Goal: Task Accomplishment & Management: Use online tool/utility

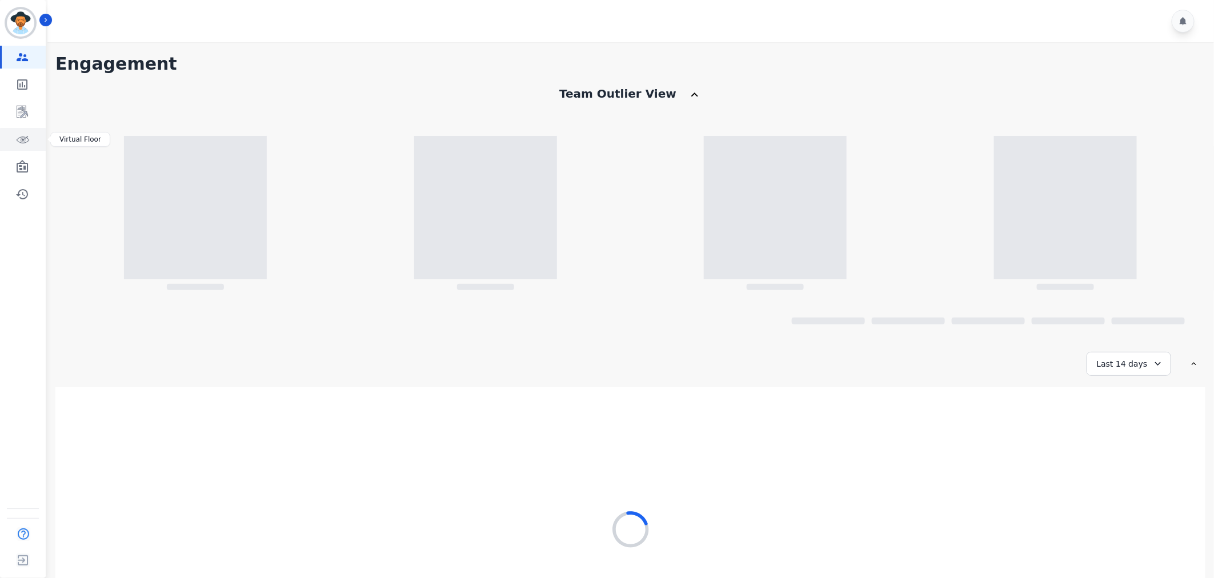
click at [16, 134] on icon "Sidebar" at bounding box center [22, 140] width 14 height 14
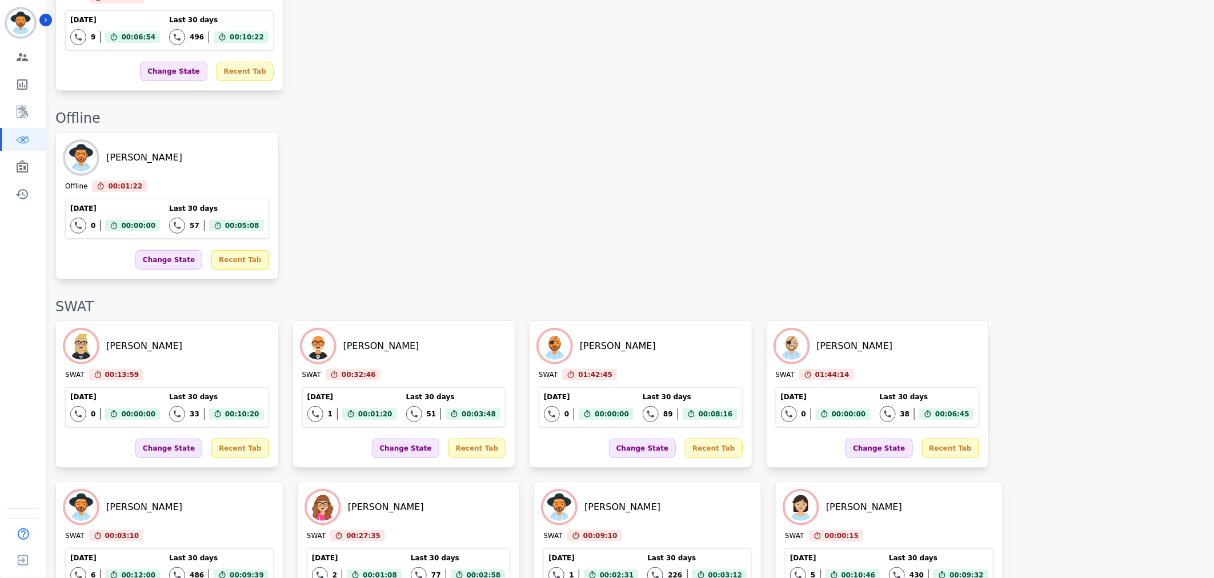
scroll to position [2316, 0]
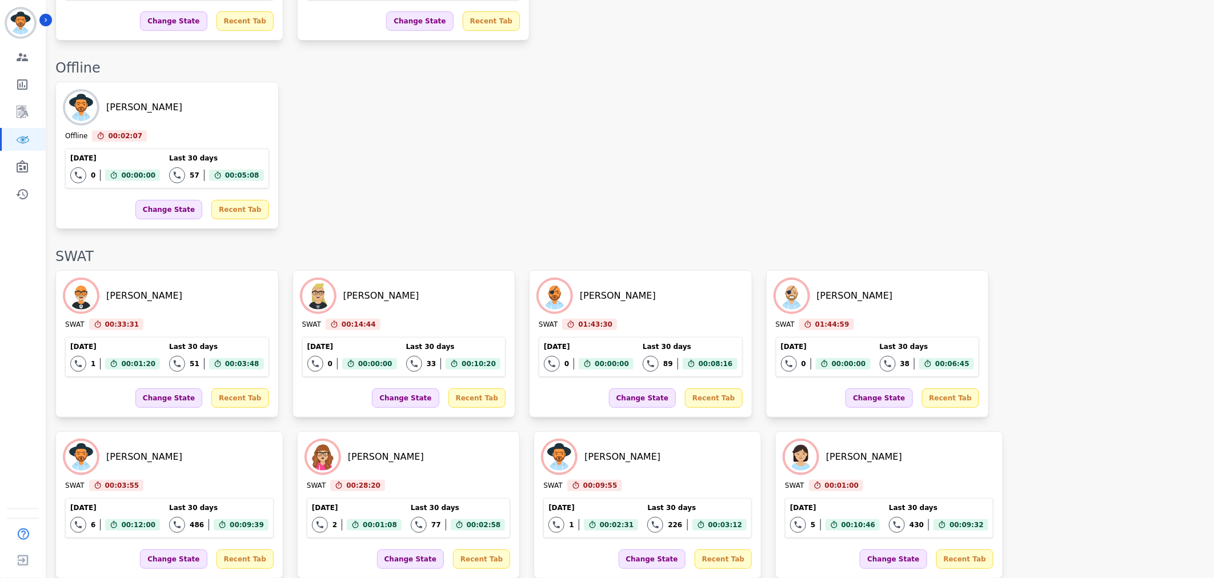
click at [678, 195] on div "[PERSON_NAME] Offline 00:02:07 Current State: Offline [DATE] 0 Total interactio…" at bounding box center [628, 155] width 1147 height 147
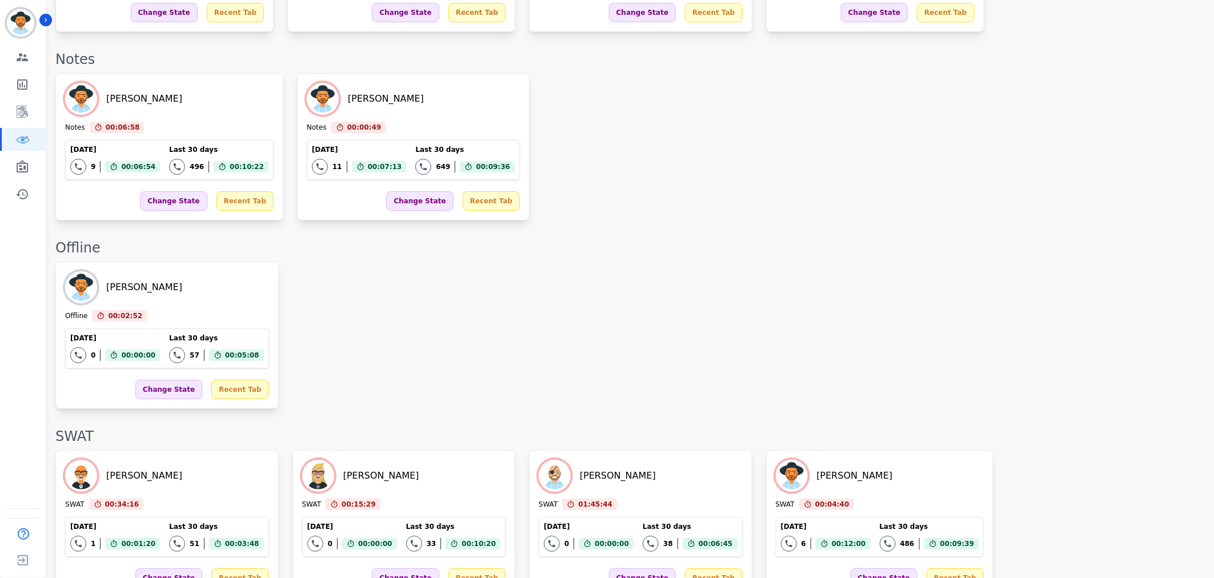
scroll to position [1847, 0]
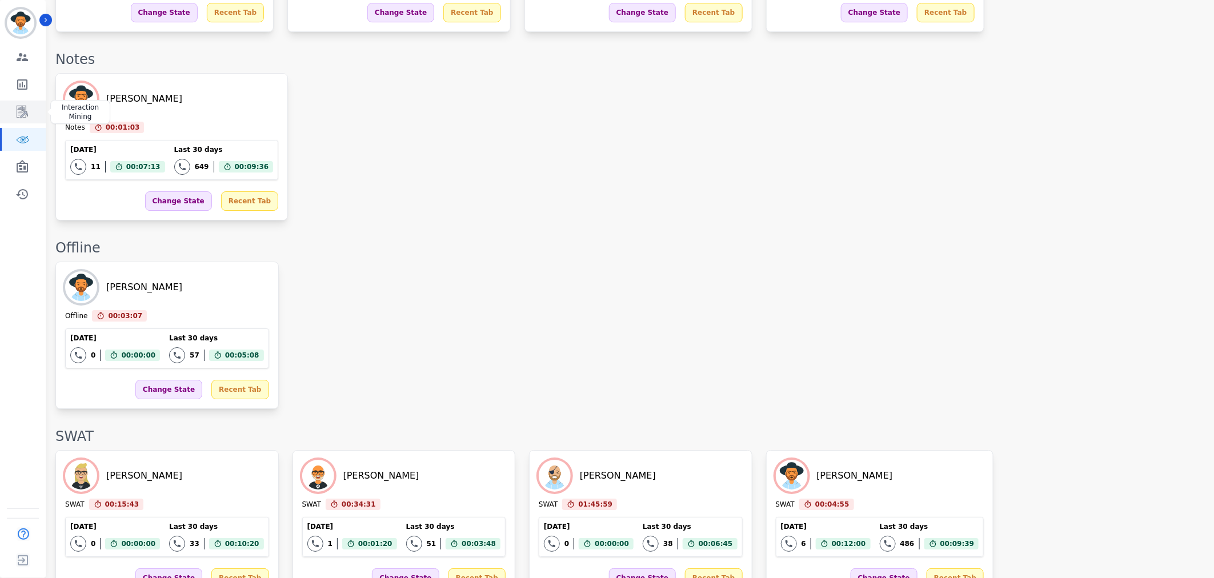
click at [18, 117] on icon "Sidebar" at bounding box center [22, 112] width 14 height 14
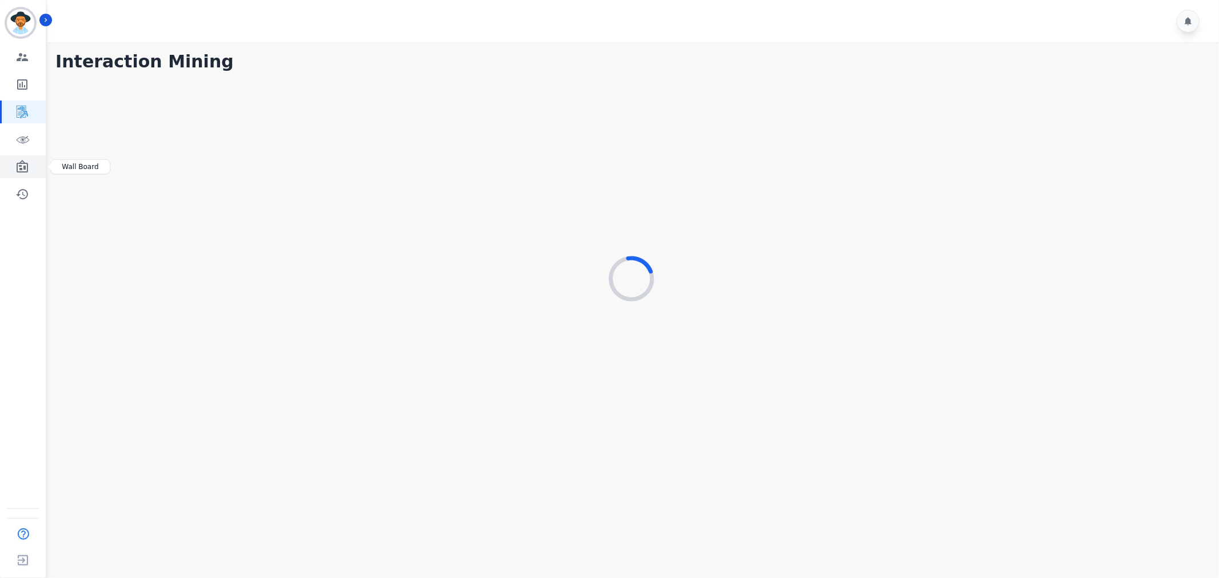
click at [22, 161] on icon "Sidebar" at bounding box center [22, 166] width 11 height 13
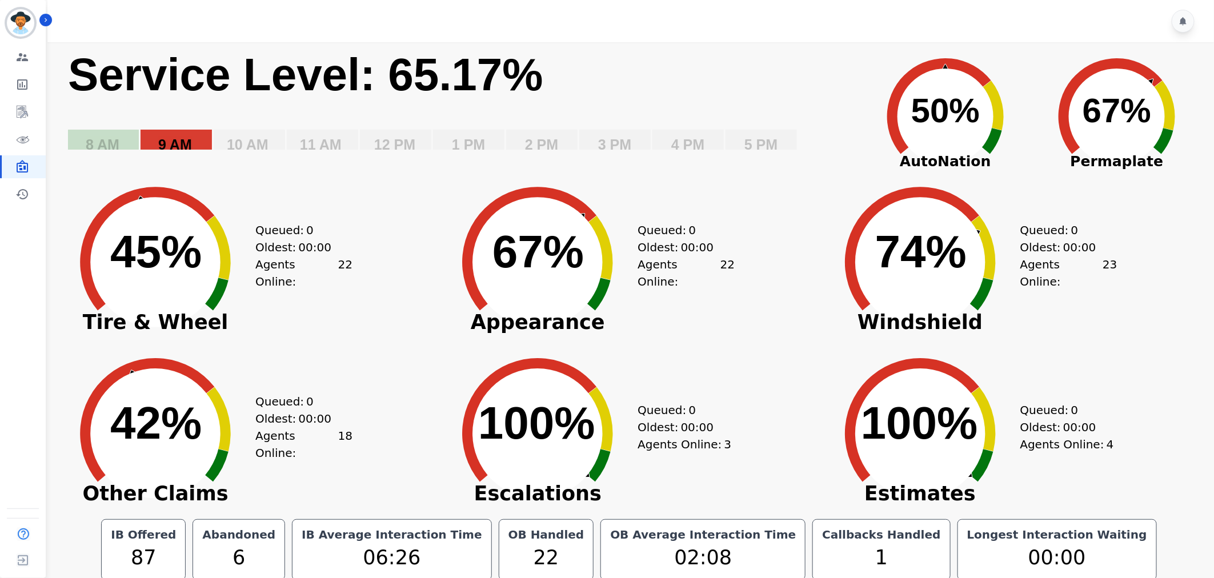
click at [189, 137] on text "9 AM" at bounding box center [175, 145] width 34 height 16
click at [100, 139] on text "8 AM" at bounding box center [103, 145] width 34 height 16
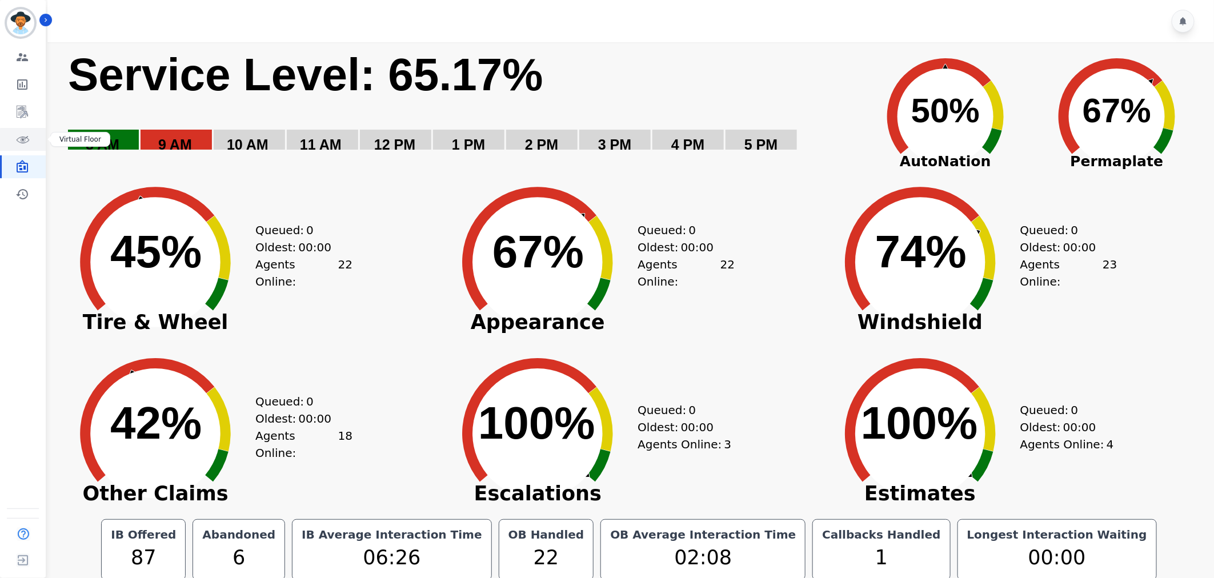
click at [16, 139] on icon "Sidebar" at bounding box center [22, 140] width 14 height 14
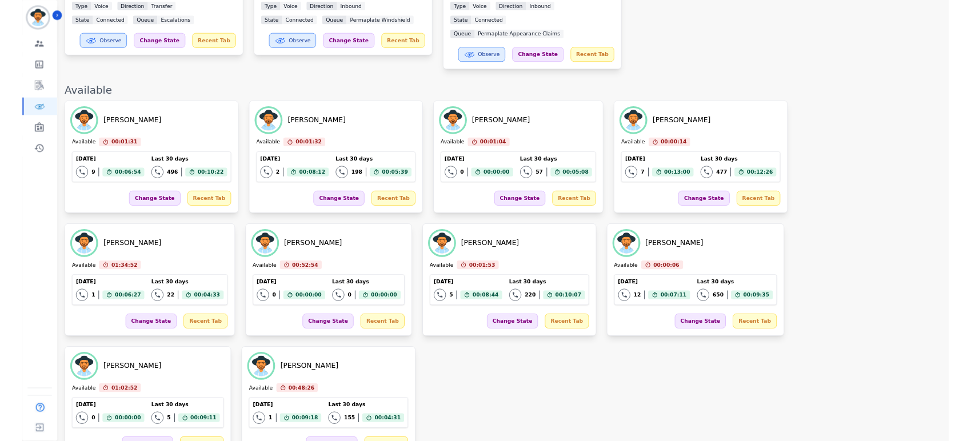
scroll to position [507, 0]
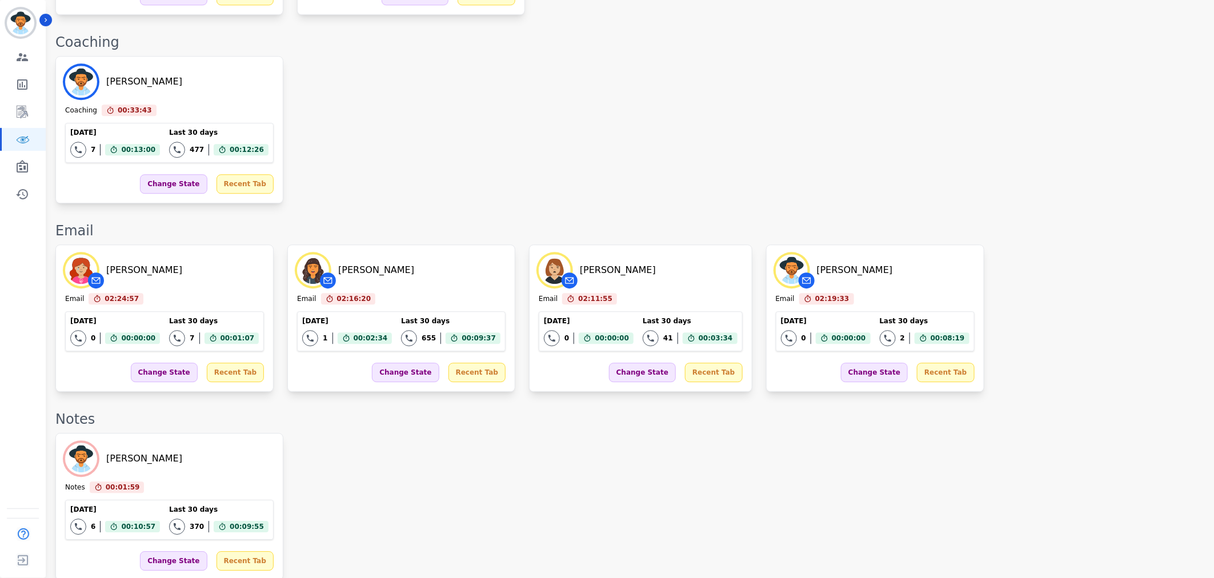
scroll to position [1399, 0]
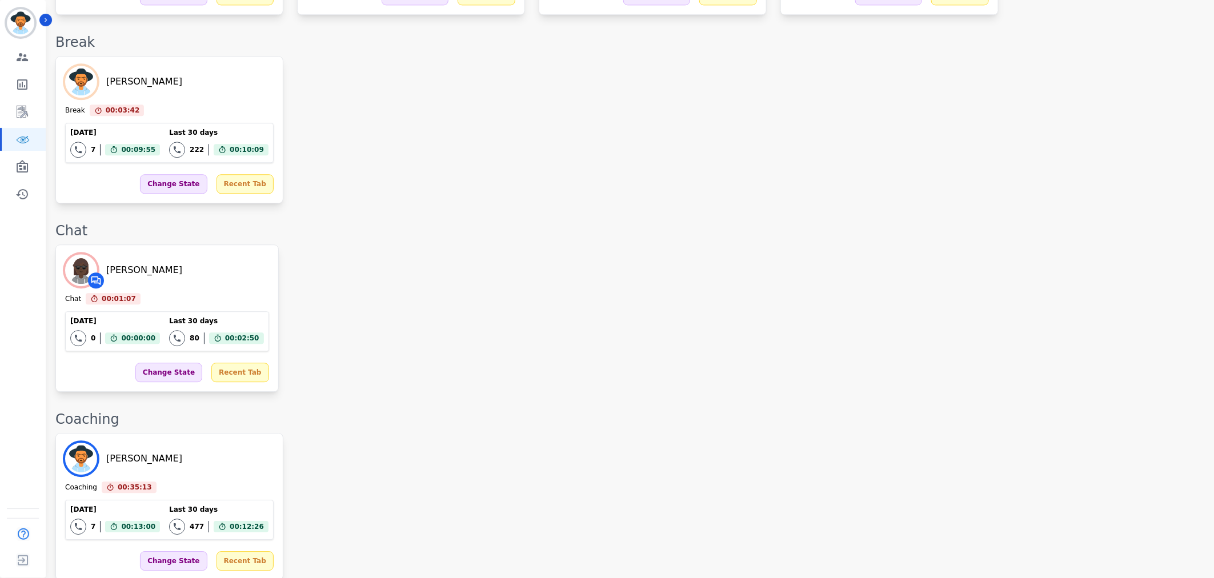
click at [546, 287] on div "[PERSON_NAME] Chat 00:01:07 Current State: Chat [DATE] 0 Total interactions cou…" at bounding box center [628, 318] width 1147 height 147
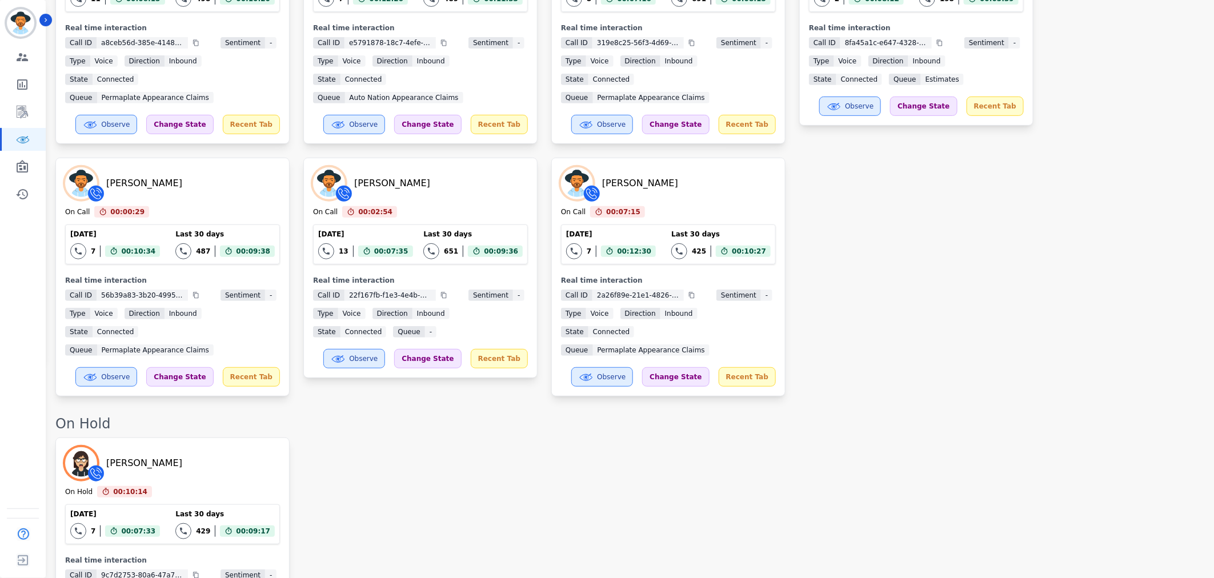
scroll to position [0, 0]
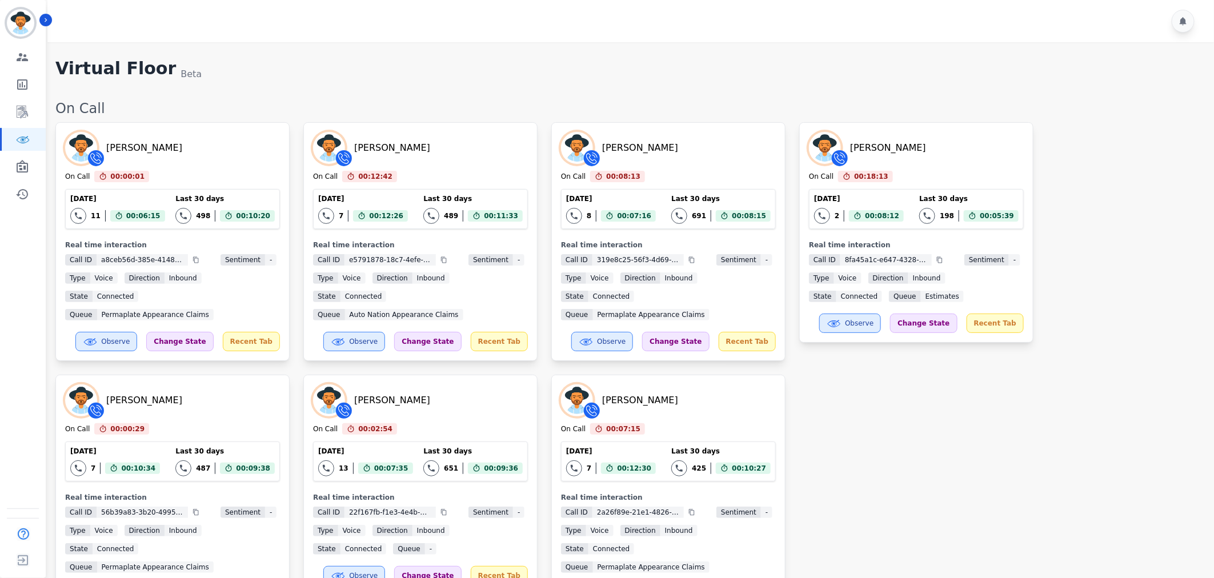
click at [946, 471] on div "[PERSON_NAME] On Call 00:00:01 Current State: On Call [DATE] 11 Total interacti…" at bounding box center [628, 367] width 1147 height 491
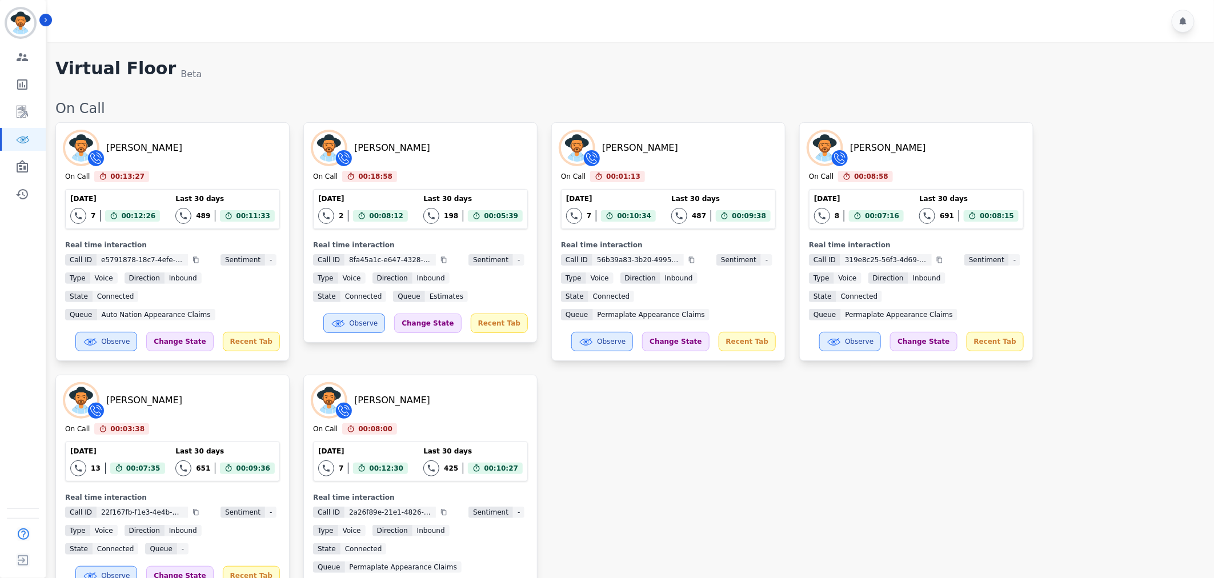
drag, startPoint x: 755, startPoint y: 419, endPoint x: 743, endPoint y: 455, distance: 37.9
click at [755, 419] on div "[PERSON_NAME] On Call 00:13:27 Current State: On Call [DATE] 7 Total interactio…" at bounding box center [628, 367] width 1147 height 491
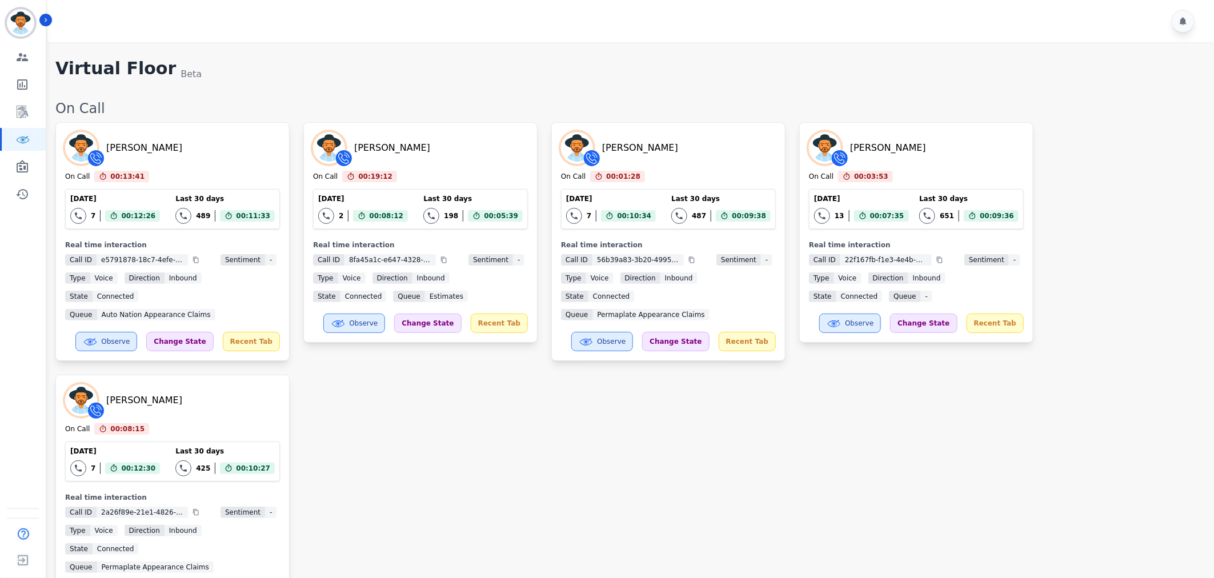
click at [387, 409] on div "[PERSON_NAME] On Call 00:13:41 Current State: On Call [DATE] 7 Total interactio…" at bounding box center [628, 367] width 1147 height 491
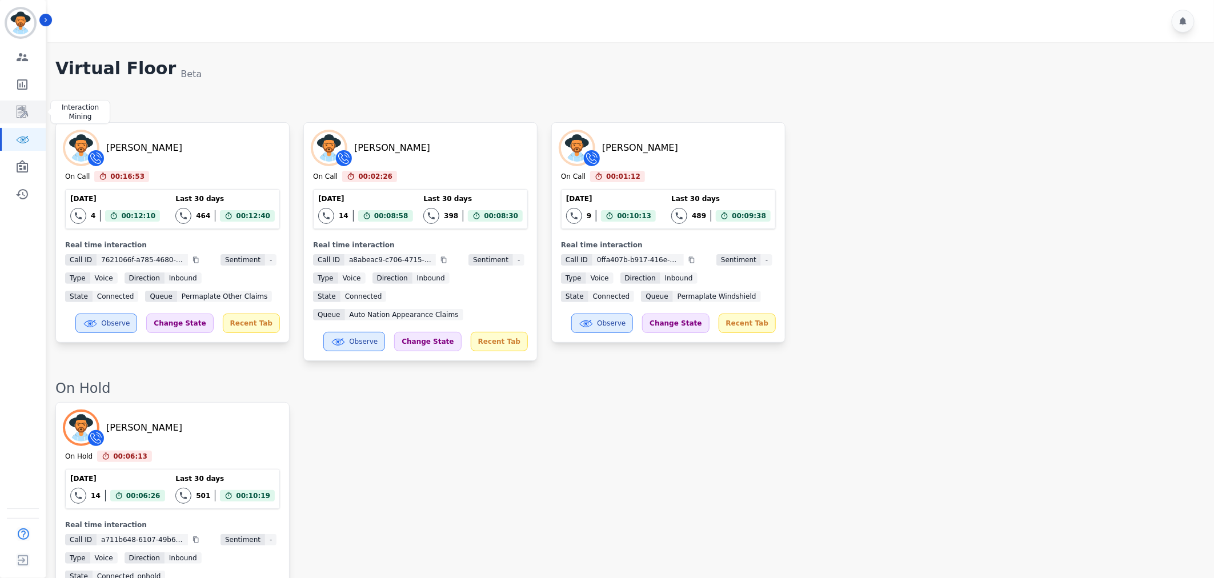
click at [27, 110] on icon "Sidebar" at bounding box center [22, 112] width 14 height 14
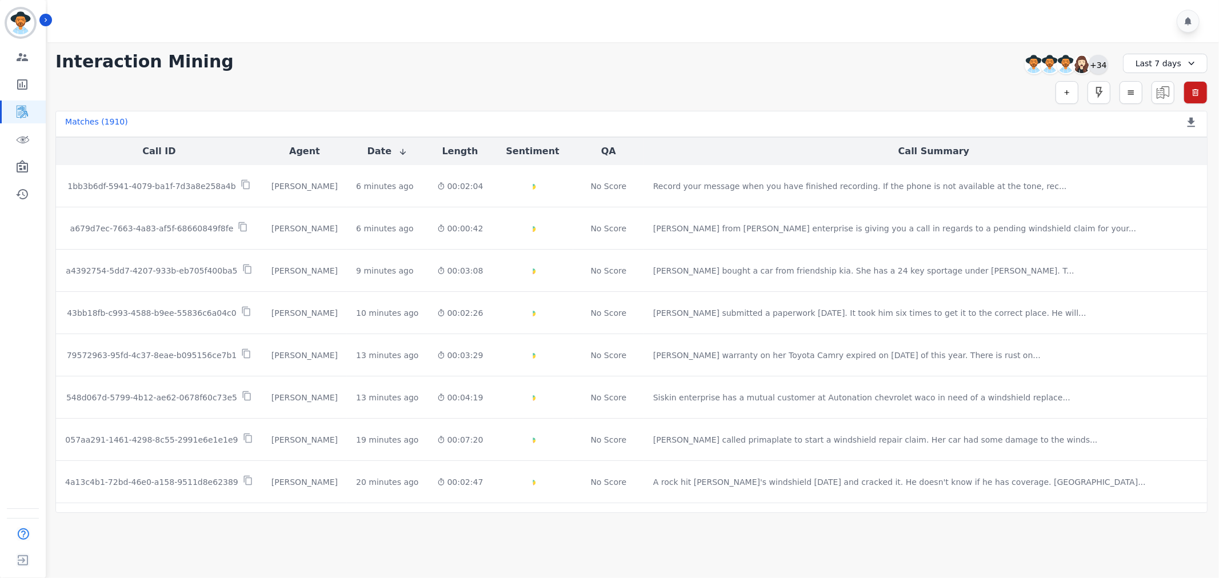
click at [1095, 65] on div "+34" at bounding box center [1098, 64] width 19 height 19
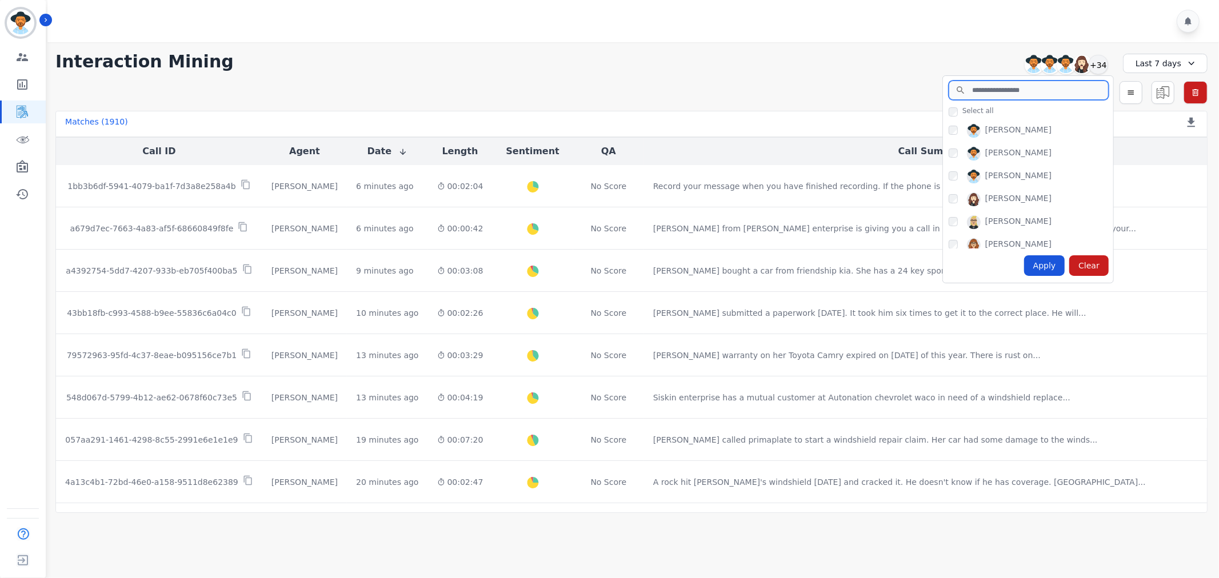
click at [1029, 90] on input "search" at bounding box center [1029, 90] width 160 height 19
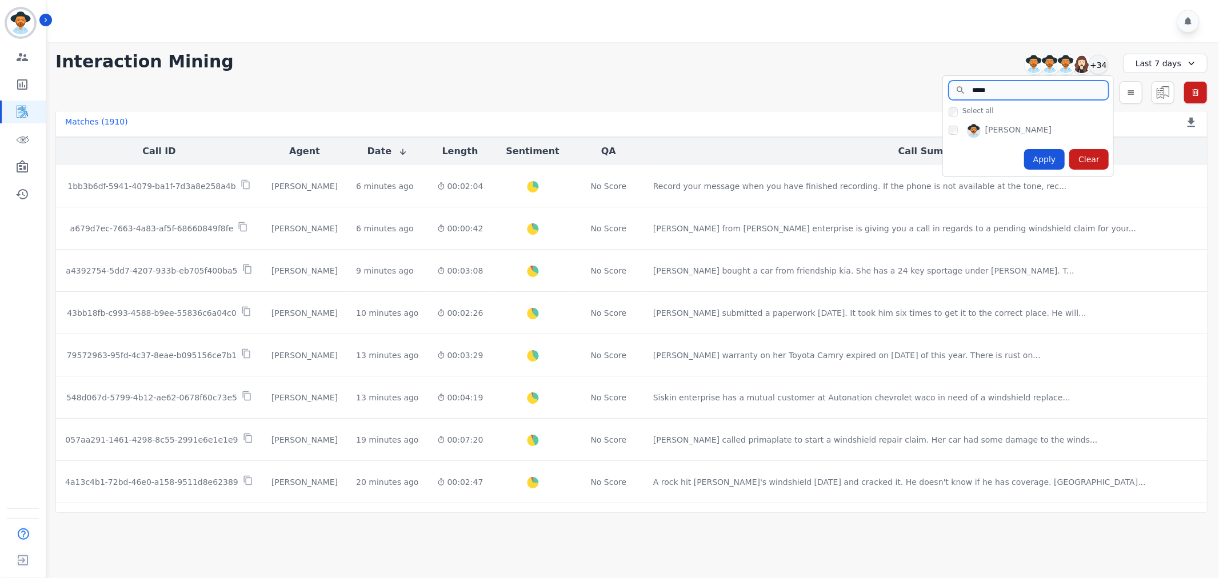
type input "*****"
click at [946, 134] on div "[PERSON_NAME]" at bounding box center [1028, 130] width 170 height 23
click at [1037, 158] on div "Apply" at bounding box center [1044, 159] width 41 height 21
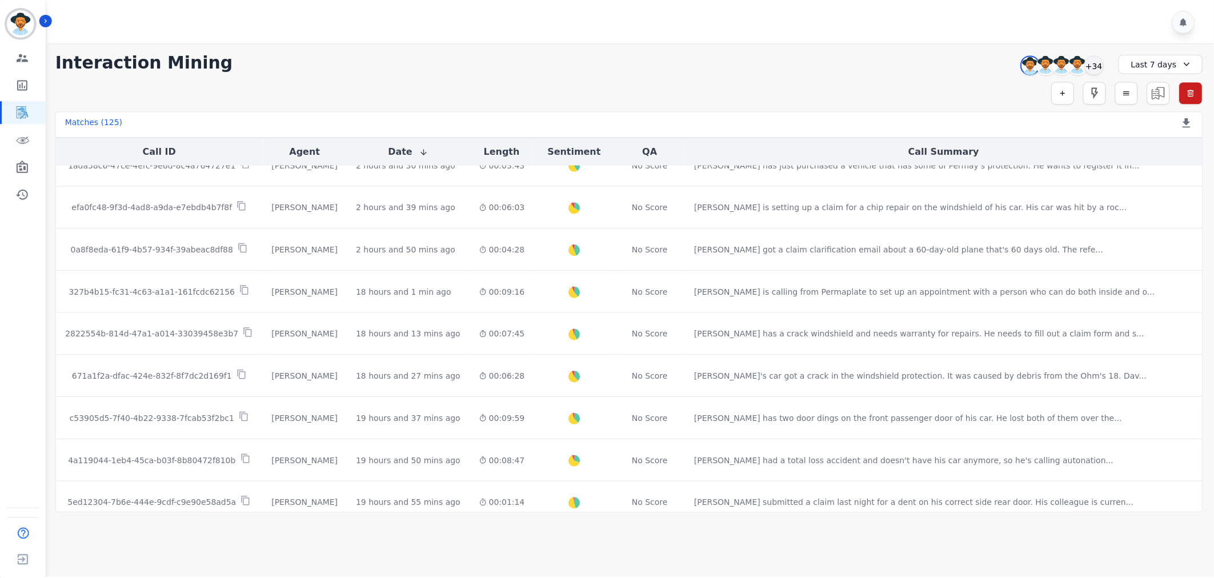
scroll to position [546, 0]
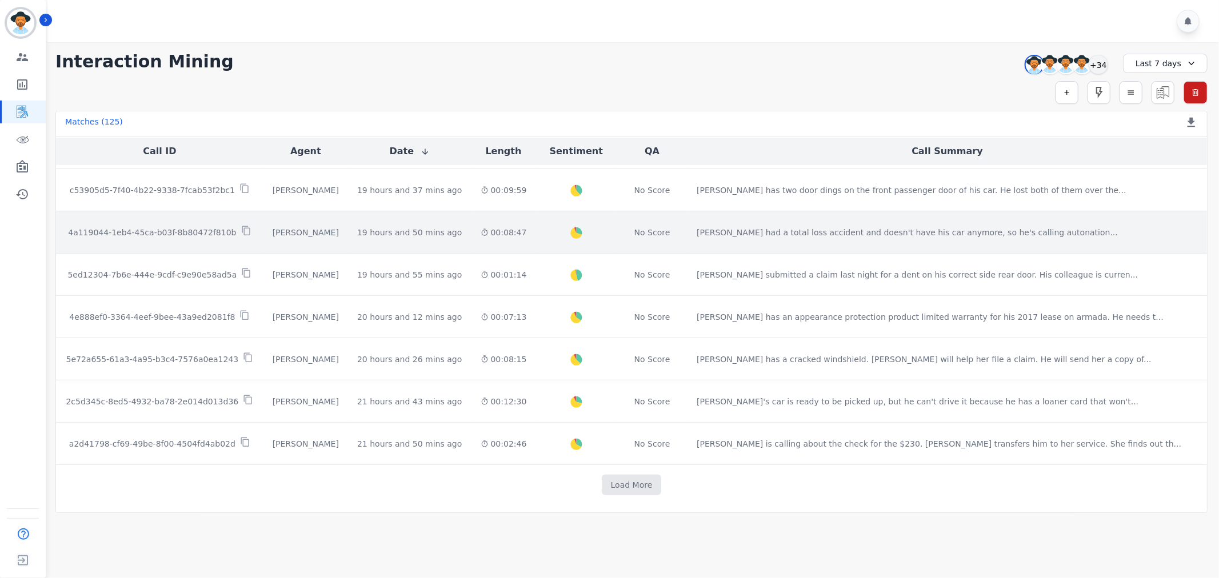
click at [221, 231] on p "4a119044-1eb4-45ca-b03f-8b80472f810b" at bounding box center [152, 232] width 168 height 11
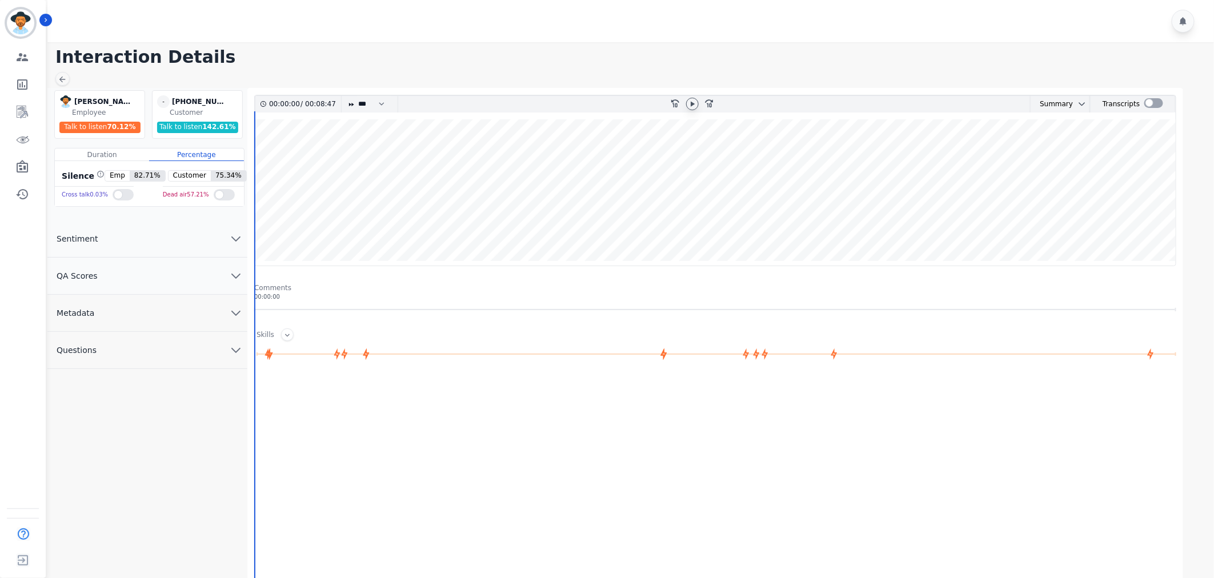
click at [694, 103] on icon at bounding box center [693, 103] width 4 height 5
click at [242, 271] on icon "chevron down" at bounding box center [236, 276] width 14 height 14
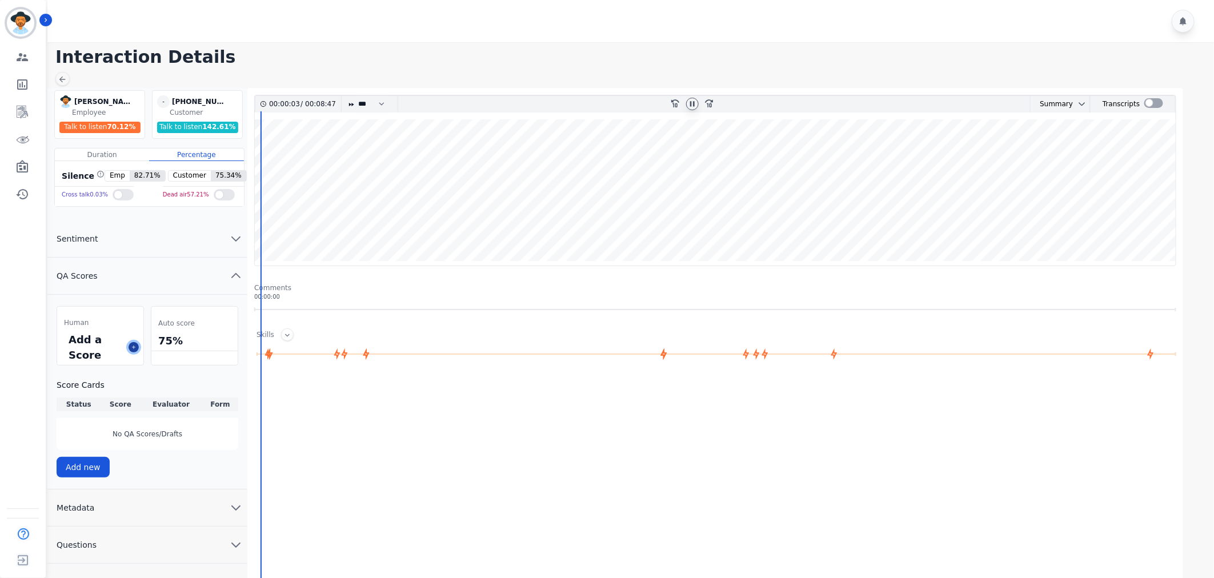
click at [133, 346] on icon at bounding box center [134, 348] width 6 height 6
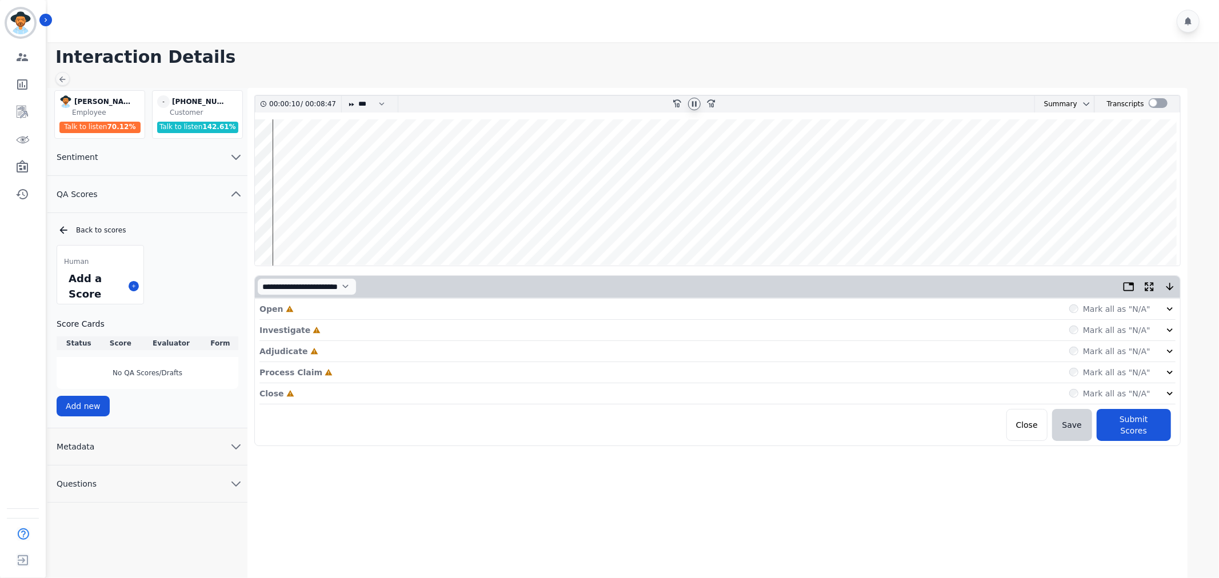
click at [1166, 311] on icon at bounding box center [1169, 308] width 11 height 11
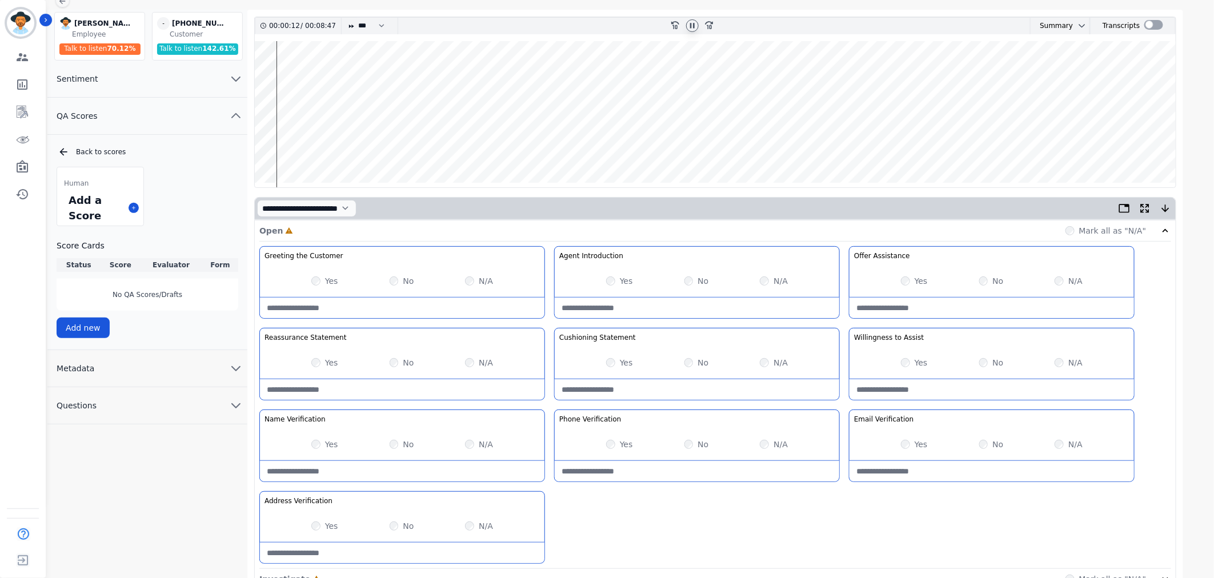
scroll to position [193, 0]
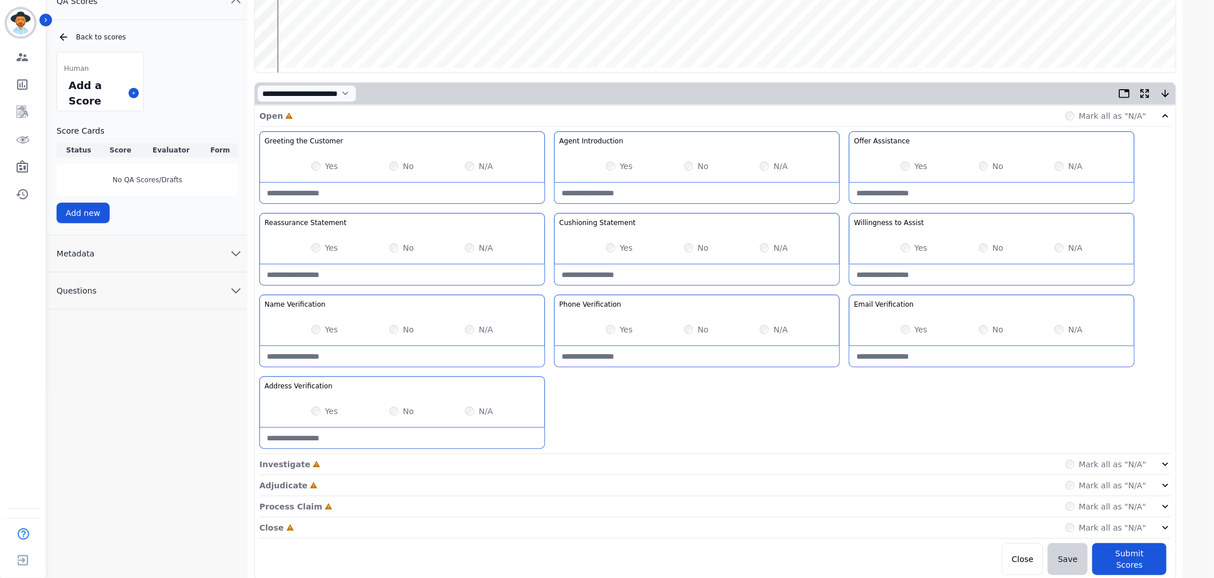
click at [1166, 464] on icon at bounding box center [1165, 464] width 11 height 11
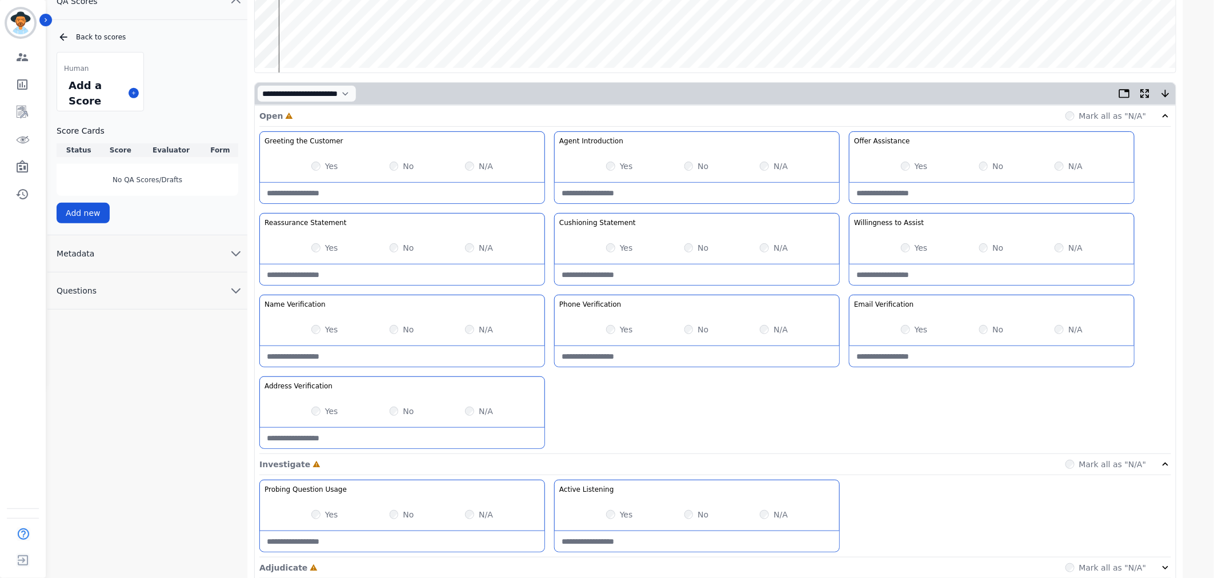
scroll to position [0, 0]
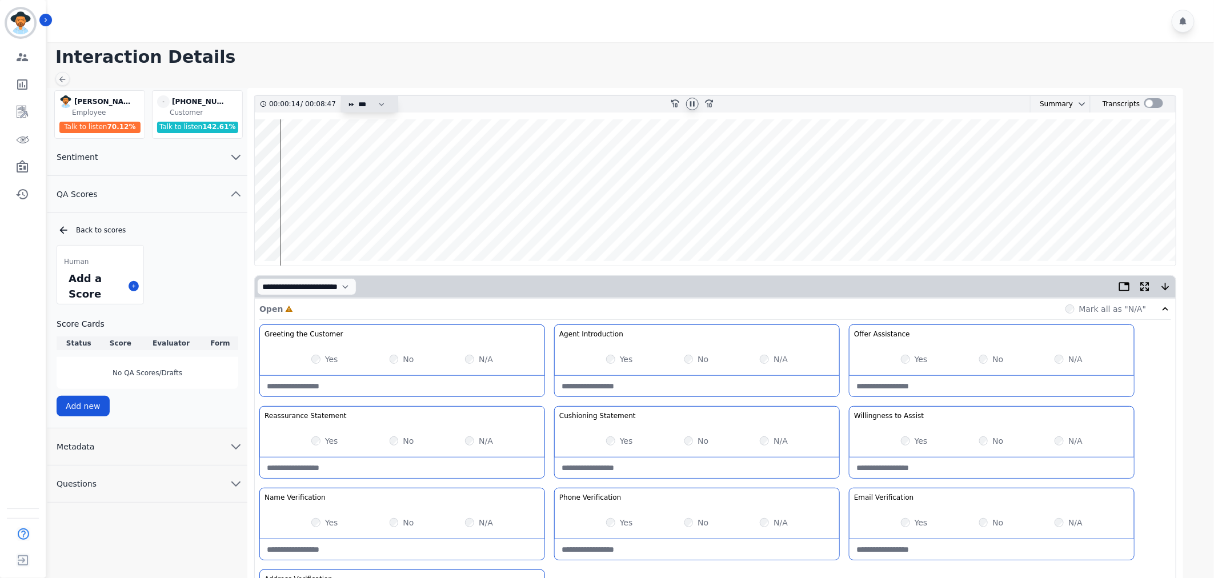
click at [370, 103] on select "* * * **** * *** * ****" at bounding box center [374, 104] width 34 height 17
select select "****"
click at [357, 96] on select "* * * **** * *** * ****" at bounding box center [374, 104] width 34 height 17
click at [902, 447] on div "Yes No N/A" at bounding box center [992, 441] width 285 height 32
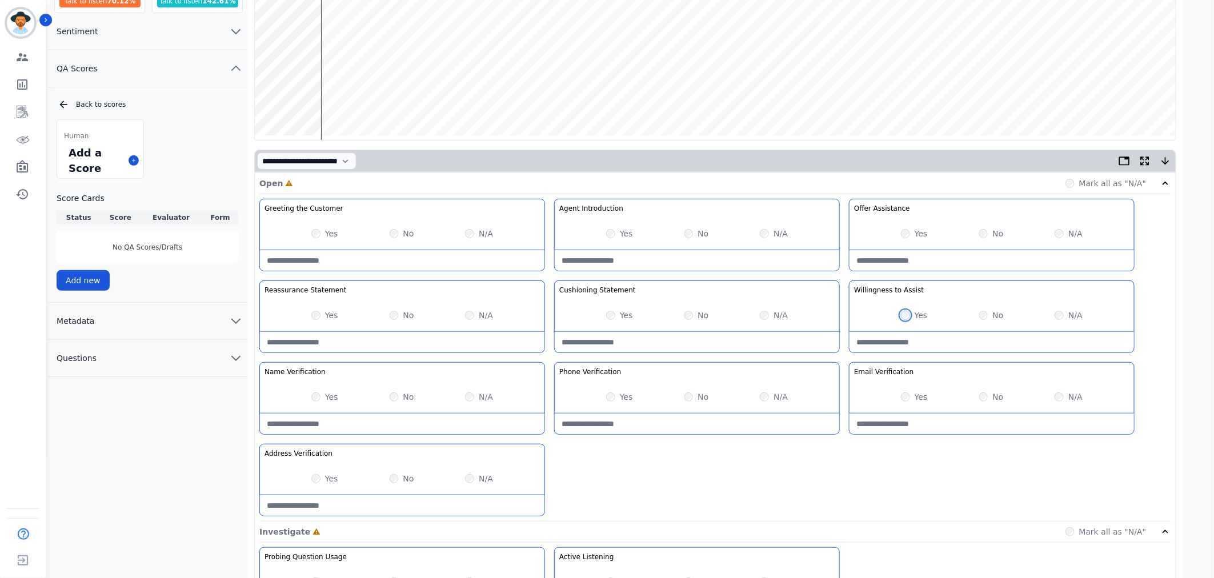
scroll to position [127, 0]
click at [321, 311] on div "Yes" at bounding box center [324, 314] width 27 height 11
click at [306, 98] on wave at bounding box center [715, 66] width 921 height 146
click at [333, 101] on wave at bounding box center [715, 66] width 921 height 146
click at [323, 100] on wave at bounding box center [715, 66] width 921 height 146
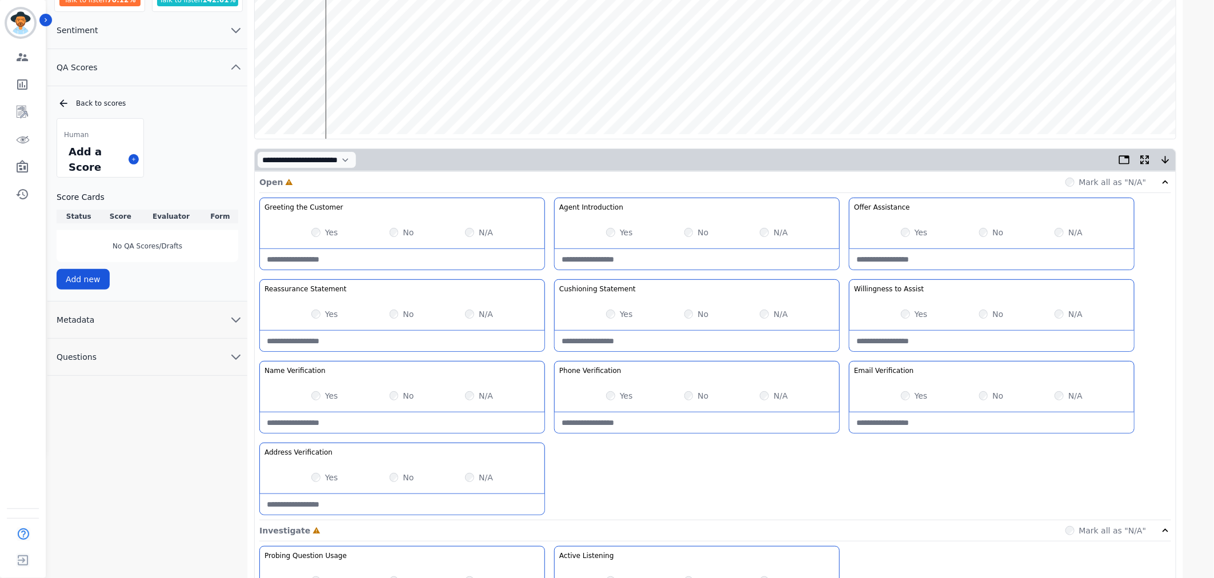
click at [318, 99] on wave at bounding box center [715, 66] width 921 height 146
click at [307, 399] on div "Yes No N/A" at bounding box center [402, 396] width 285 height 32
click at [322, 399] on div "Yes" at bounding box center [324, 395] width 27 height 11
click at [714, 461] on div "Greeting the Customer Welcome is where we quickly greet our customer as a known…" at bounding box center [715, 359] width 912 height 323
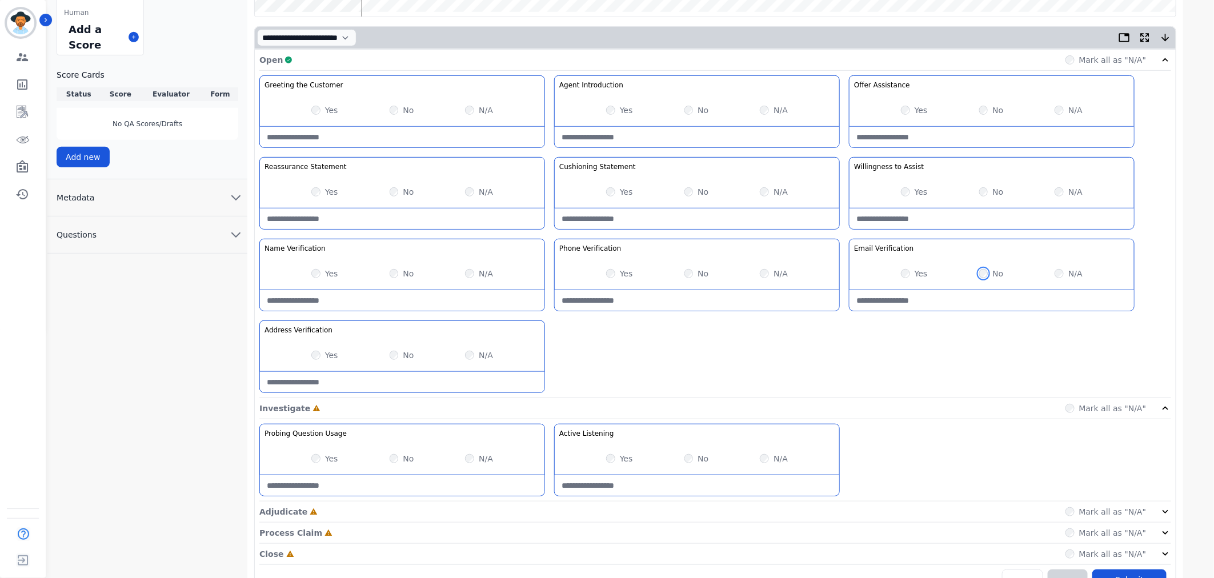
scroll to position [276, 0]
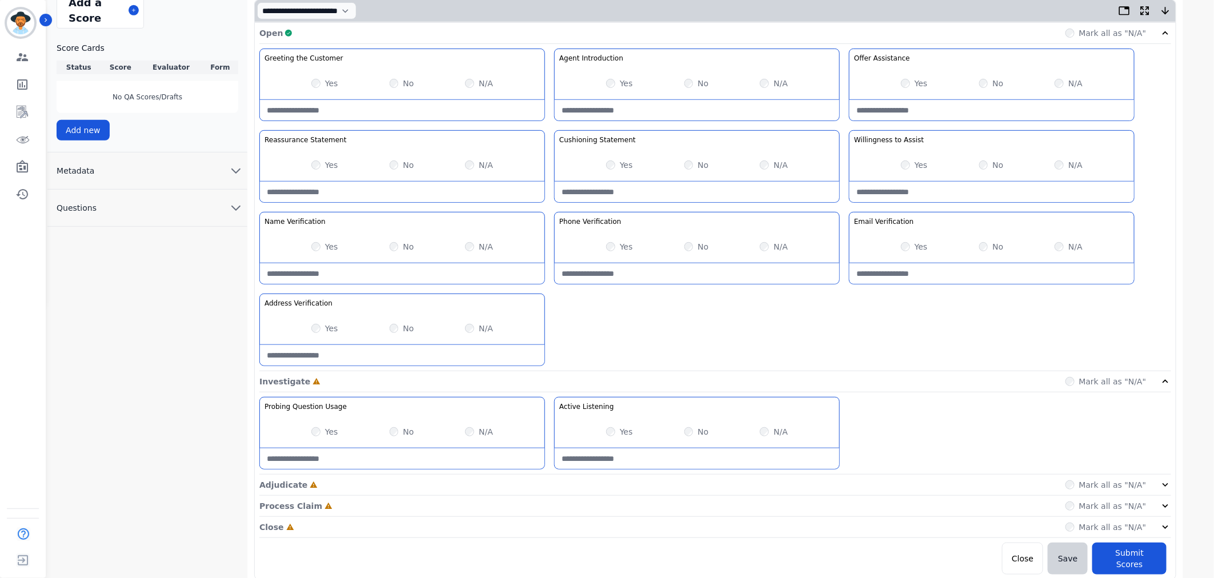
click at [1158, 486] on div "Mark all as "N/A"" at bounding box center [1119, 484] width 106 height 11
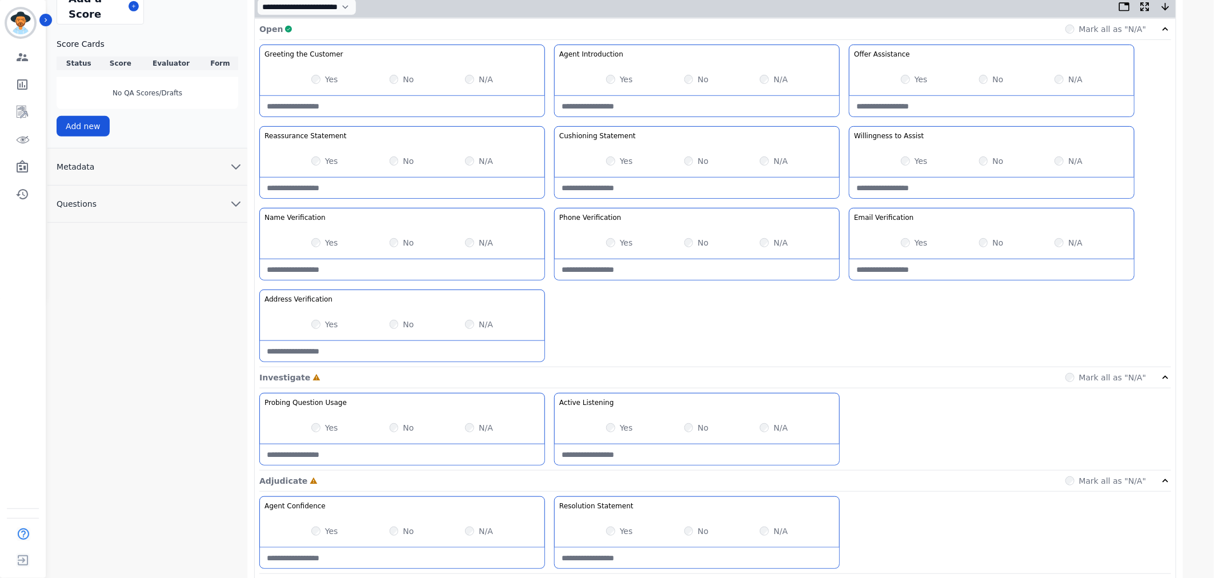
scroll to position [358, 0]
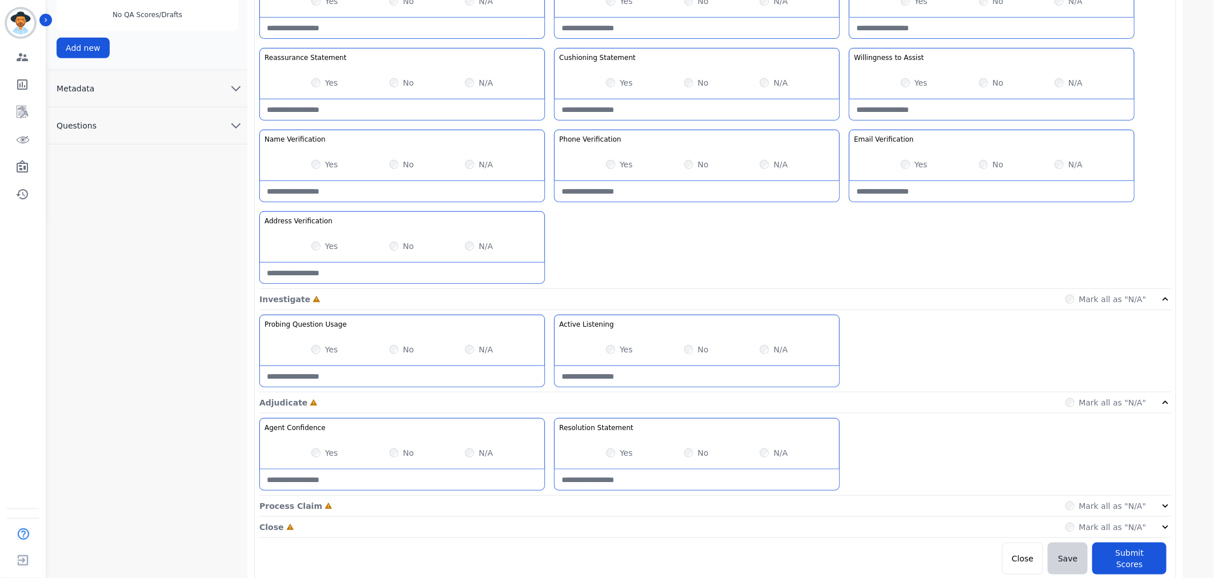
click at [1139, 506] on label "Mark all as "N/A"" at bounding box center [1112, 506] width 67 height 11
click at [1110, 510] on label "Mark all as "N/A"" at bounding box center [1112, 506] width 67 height 11
click at [1160, 509] on icon at bounding box center [1165, 506] width 11 height 11
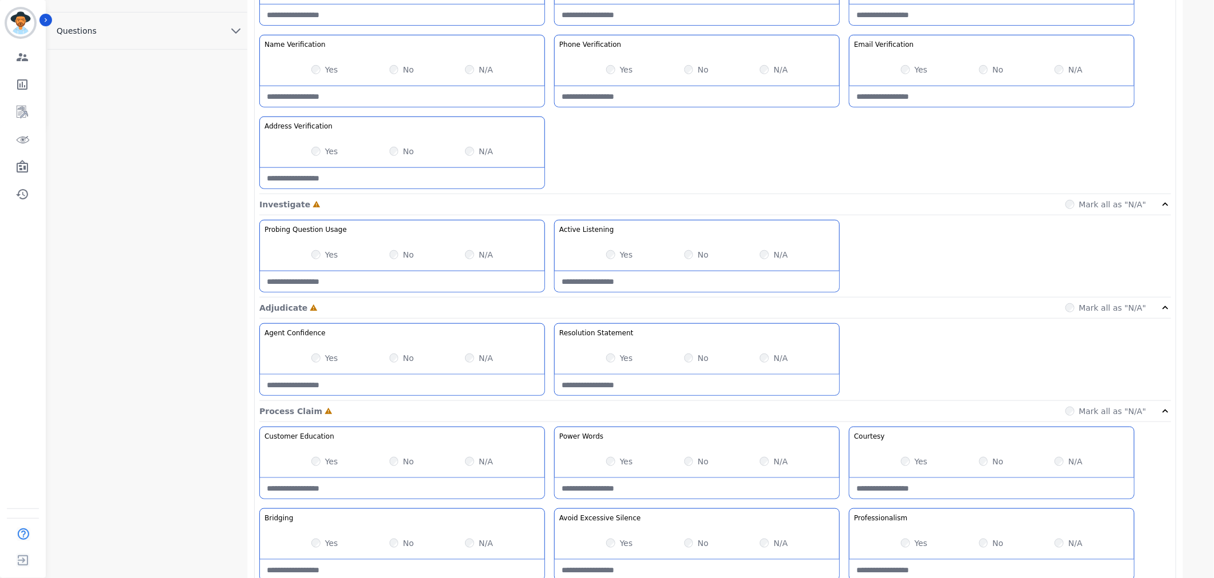
scroll to position [522, 0]
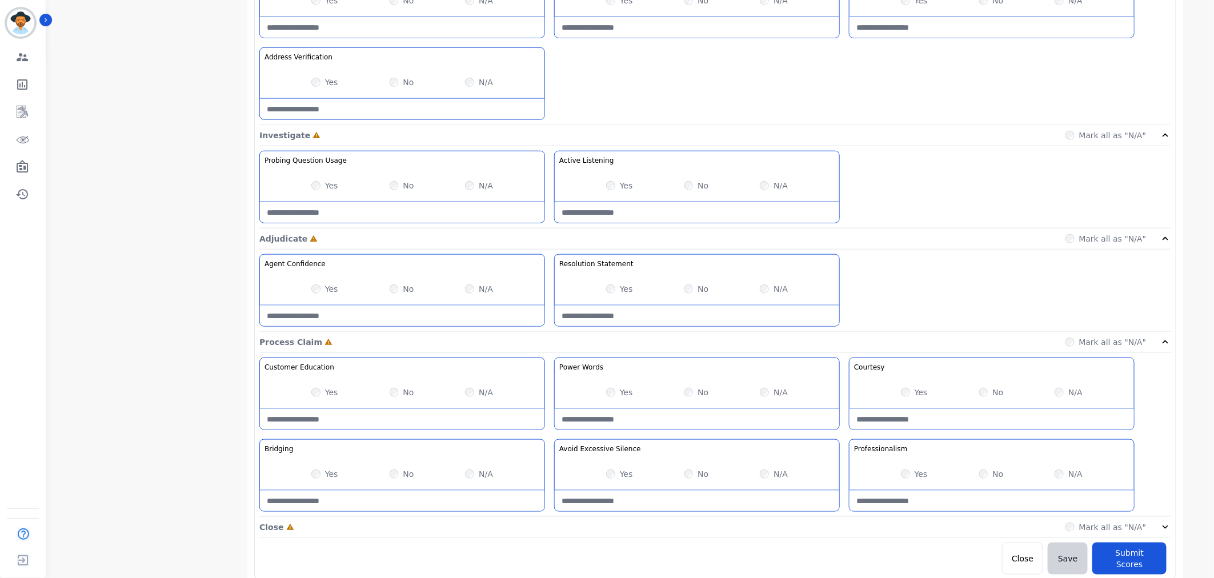
click at [1169, 527] on icon at bounding box center [1165, 527] width 11 height 11
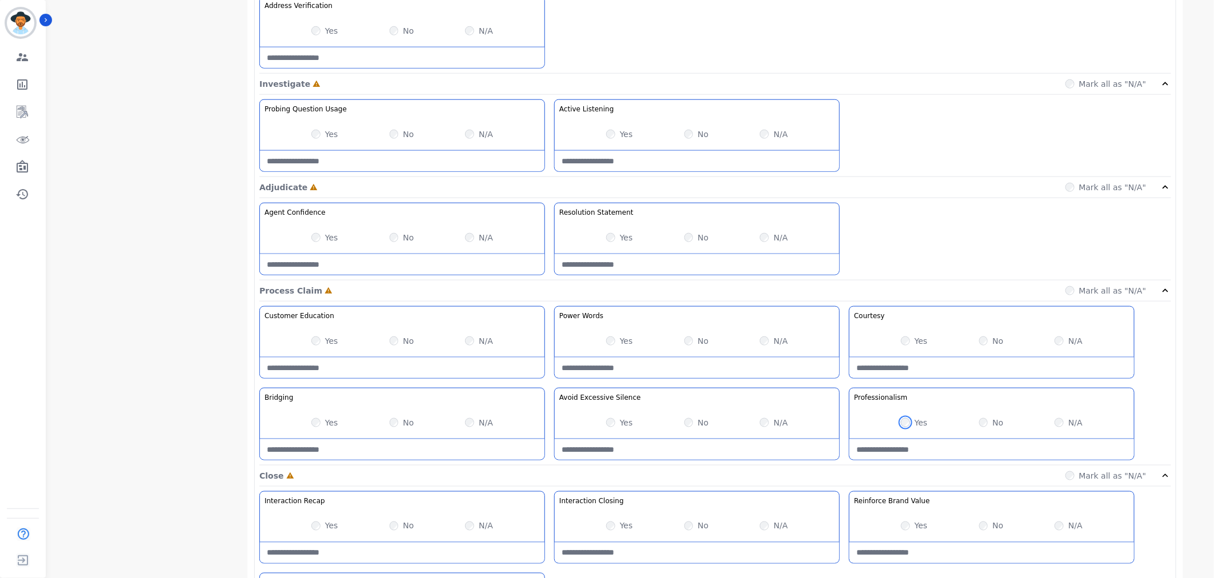
scroll to position [687, 0]
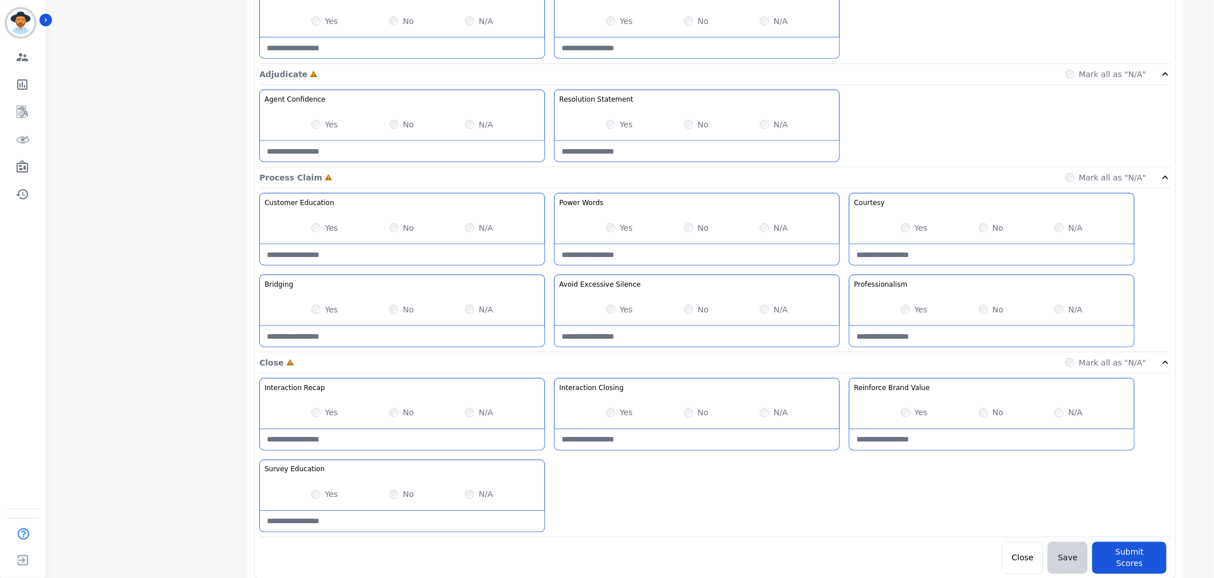
click at [911, 414] on div "Yes" at bounding box center [914, 412] width 27 height 11
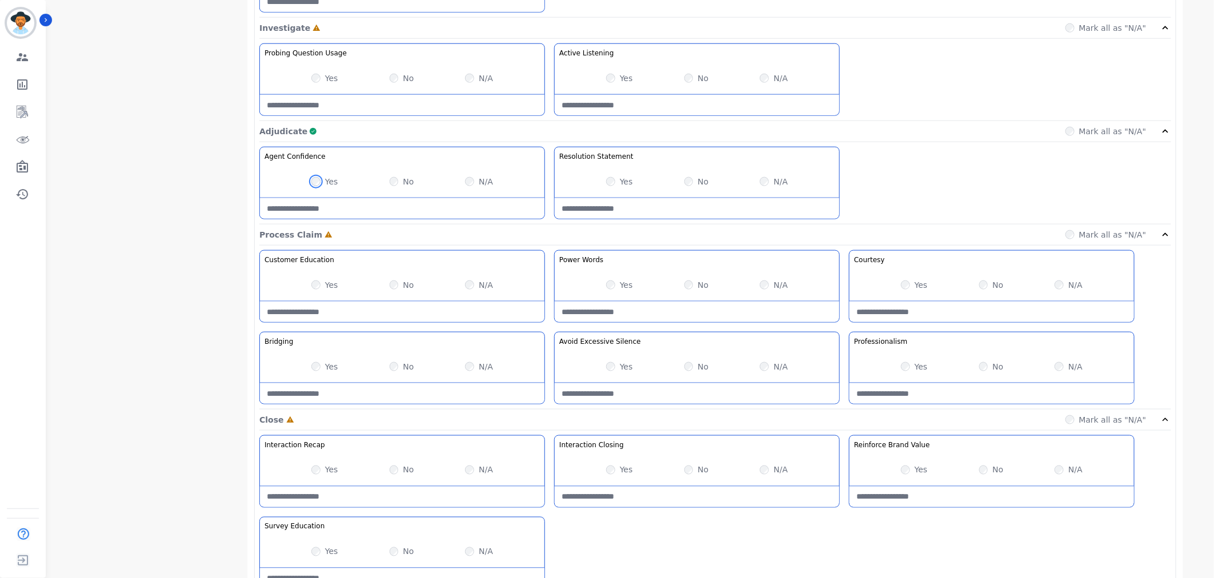
scroll to position [635, 0]
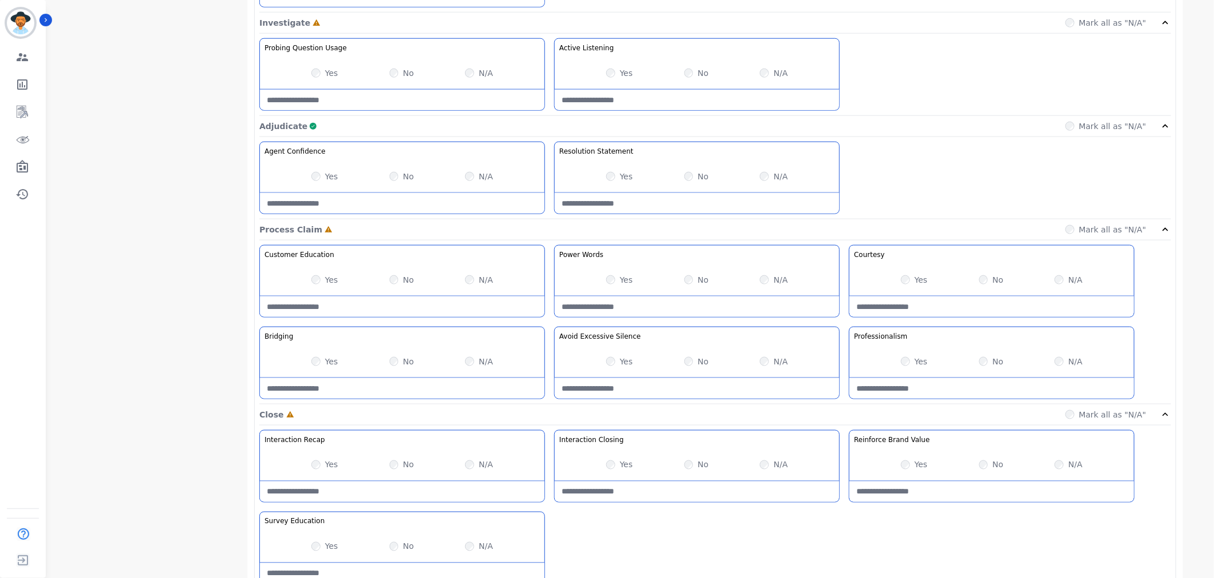
click at [616, 278] on div "Yes" at bounding box center [619, 279] width 27 height 11
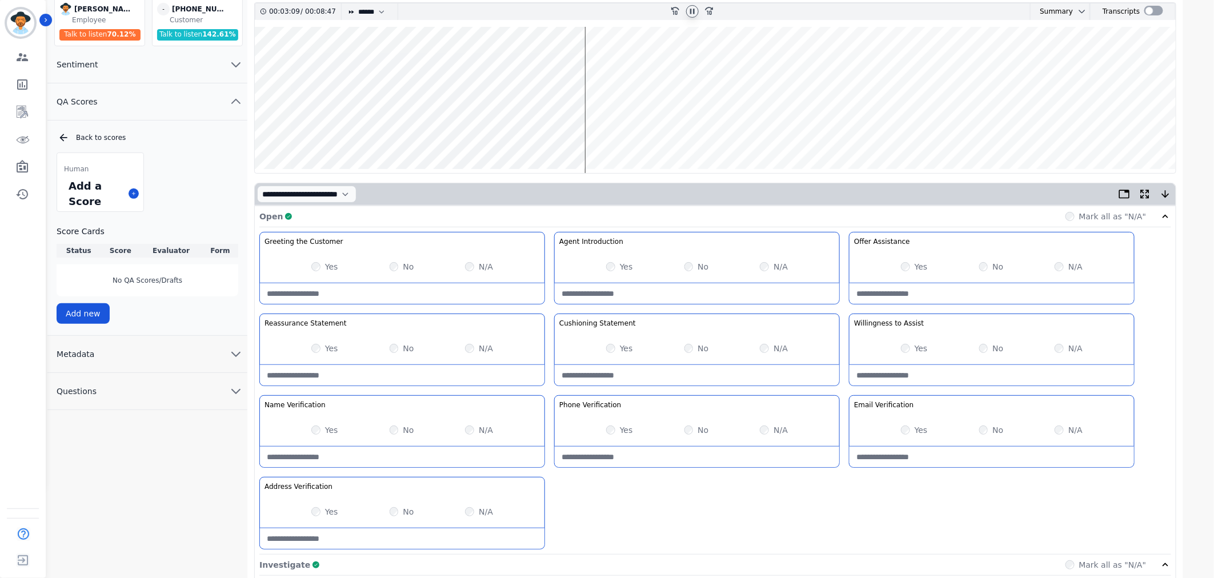
scroll to position [0, 0]
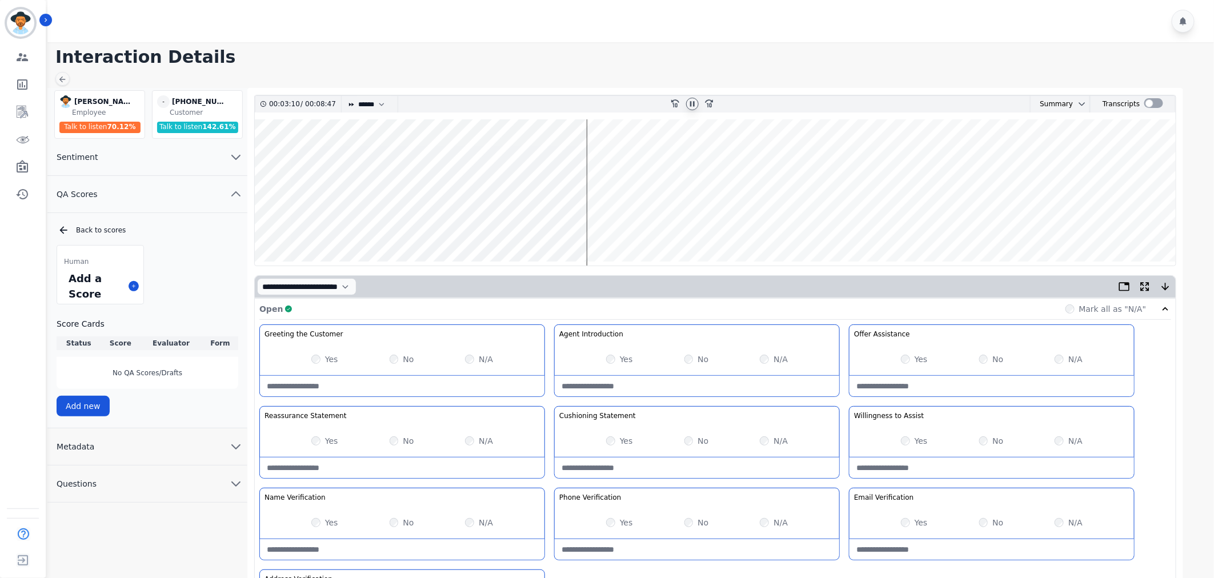
click at [593, 154] on wave at bounding box center [715, 192] width 921 height 146
click at [694, 225] on wave at bounding box center [715, 192] width 921 height 146
click at [699, 225] on wave at bounding box center [715, 192] width 921 height 146
click at [706, 226] on wave at bounding box center [715, 192] width 921 height 146
click at [718, 225] on wave at bounding box center [715, 192] width 921 height 146
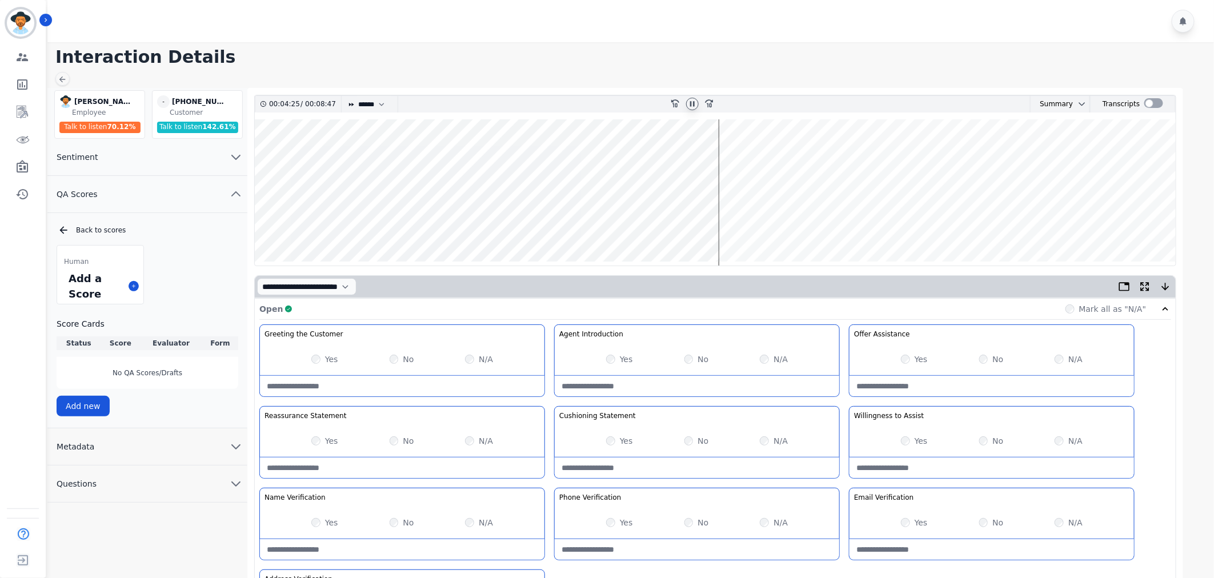
click at [739, 157] on wave at bounding box center [715, 192] width 921 height 146
click at [751, 156] on wave at bounding box center [715, 192] width 921 height 146
click at [762, 153] on wave at bounding box center [715, 192] width 921 height 146
click at [775, 155] on wave at bounding box center [715, 192] width 921 height 146
click at [789, 156] on wave at bounding box center [715, 192] width 921 height 146
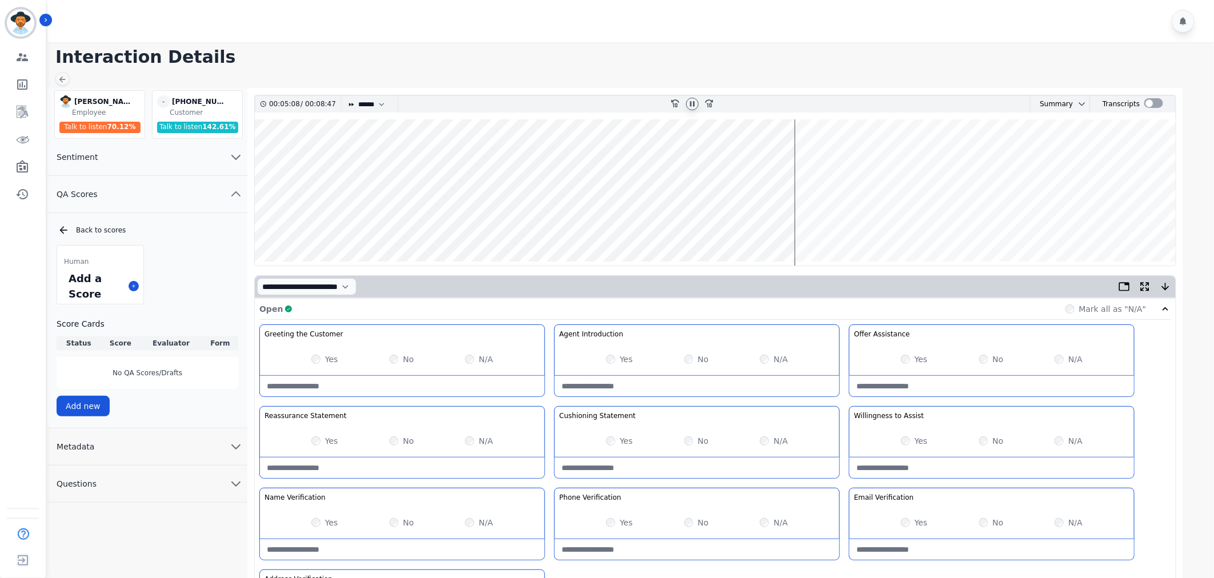
click at [800, 226] on wave at bounding box center [715, 192] width 921 height 146
click at [814, 225] on wave at bounding box center [715, 192] width 921 height 146
click at [833, 226] on wave at bounding box center [715, 192] width 921 height 146
click at [886, 225] on wave at bounding box center [715, 192] width 921 height 146
click at [899, 159] on wave at bounding box center [715, 192] width 921 height 146
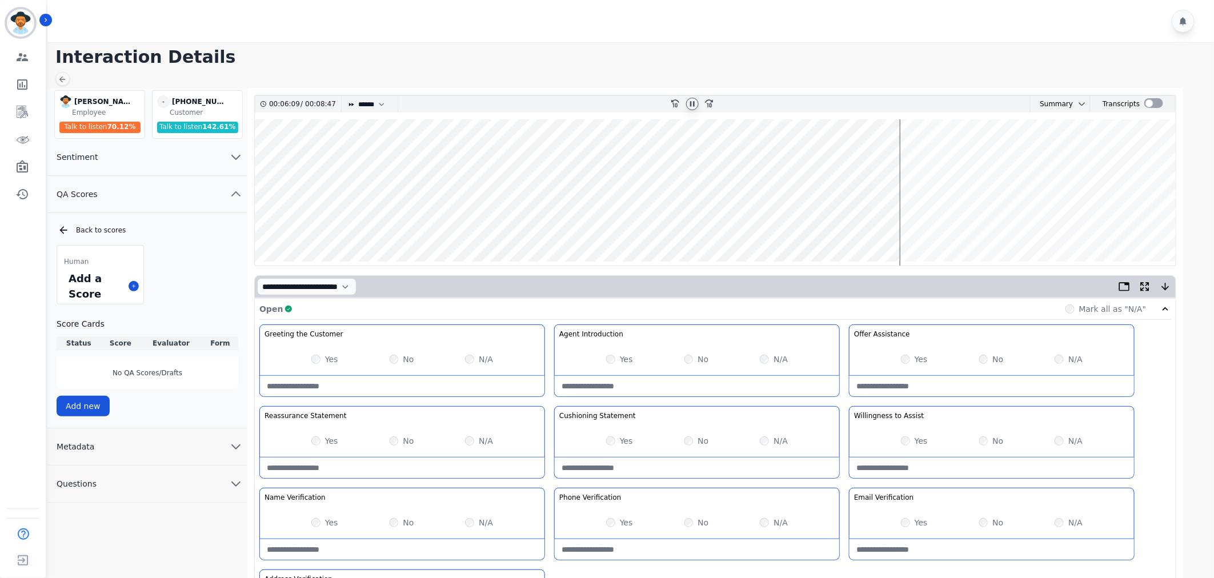
click at [945, 158] on wave at bounding box center [715, 192] width 921 height 146
click at [981, 158] on wave at bounding box center [715, 192] width 921 height 146
click at [1059, 158] on wave at bounding box center [715, 192] width 921 height 146
click at [1079, 153] on wave at bounding box center [715, 192] width 921 height 146
click at [1089, 155] on wave at bounding box center [715, 192] width 921 height 146
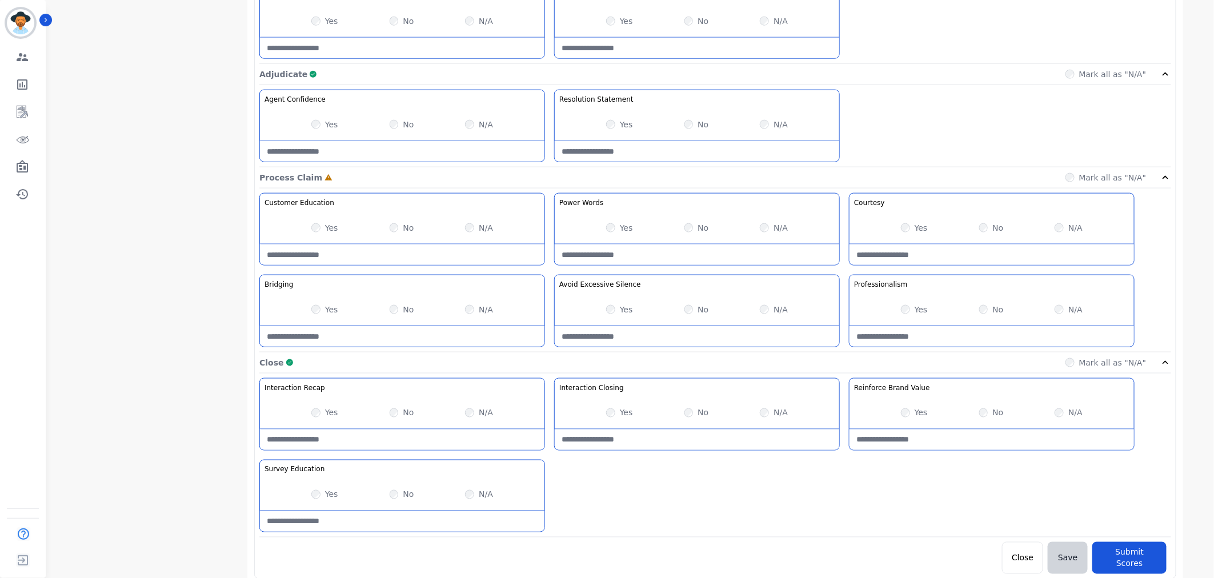
click at [578, 439] on Closing-note at bounding box center [697, 440] width 285 height 21
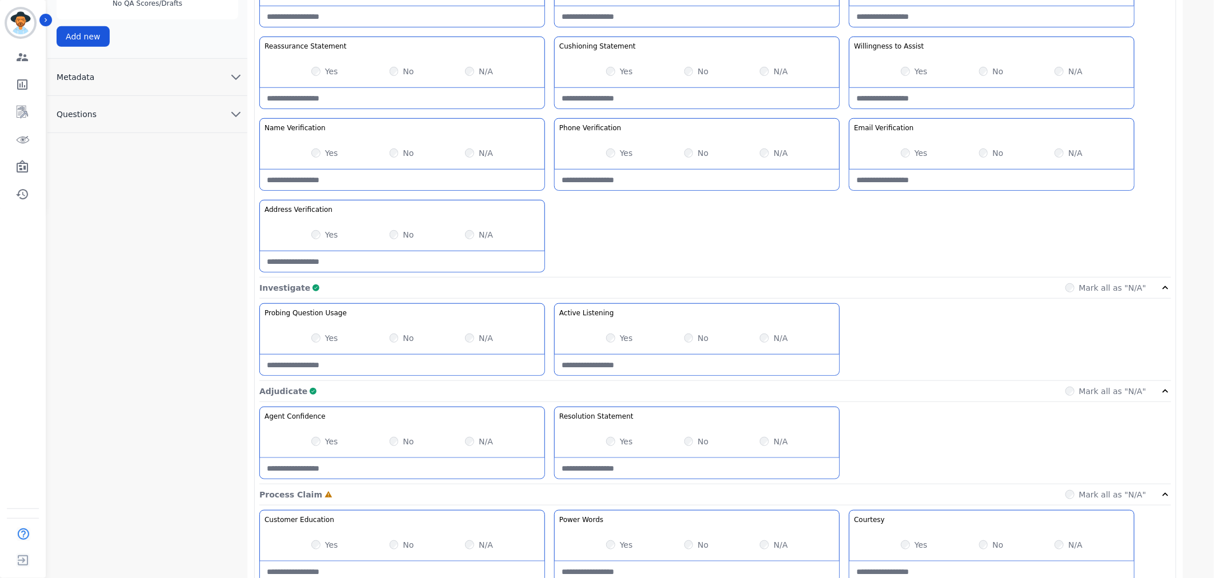
scroll to position [242, 0]
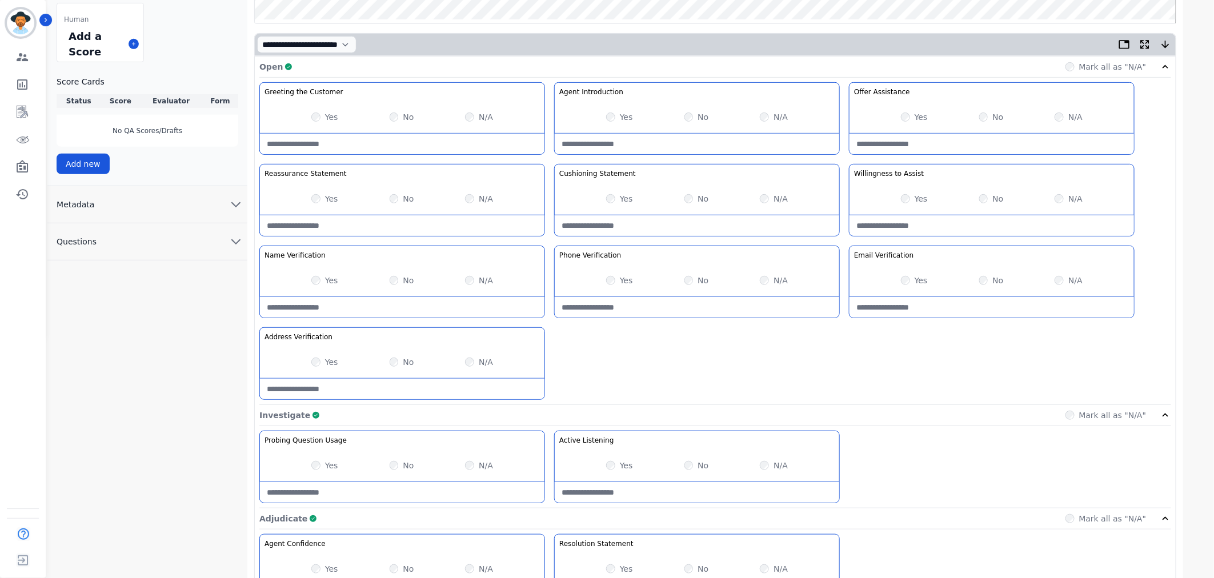
type Closing-note "**********"
click at [721, 305] on Verification-note at bounding box center [697, 307] width 285 height 21
drag, startPoint x: 721, startPoint y: 305, endPoint x: 459, endPoint y: 307, distance: 261.7
click at [459, 307] on div "Greeting the Customer Welcome is where we quickly greet our customer as a known…" at bounding box center [715, 243] width 912 height 323
type Verification-note "**********"
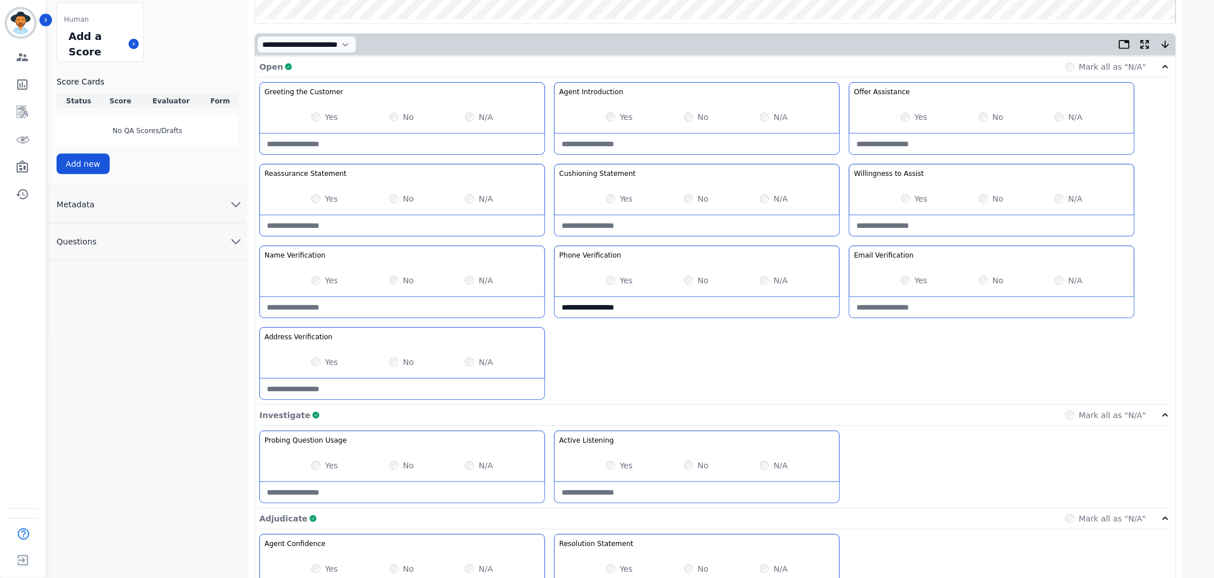
click at [938, 313] on Verification-note at bounding box center [992, 307] width 285 height 21
paste Verification-note "**********"
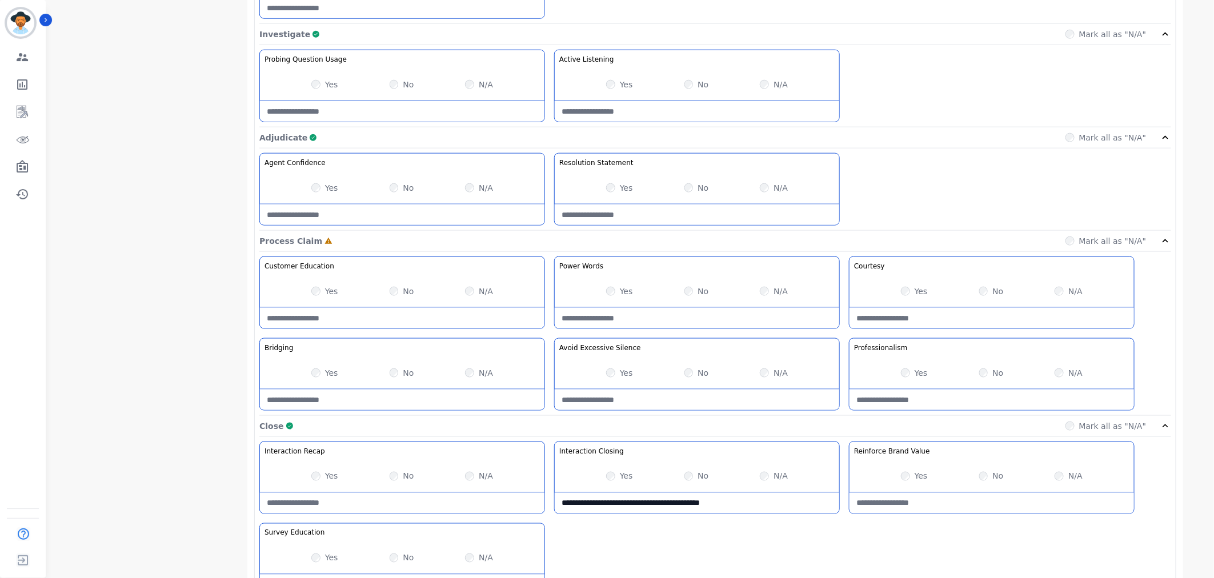
scroll to position [687, 0]
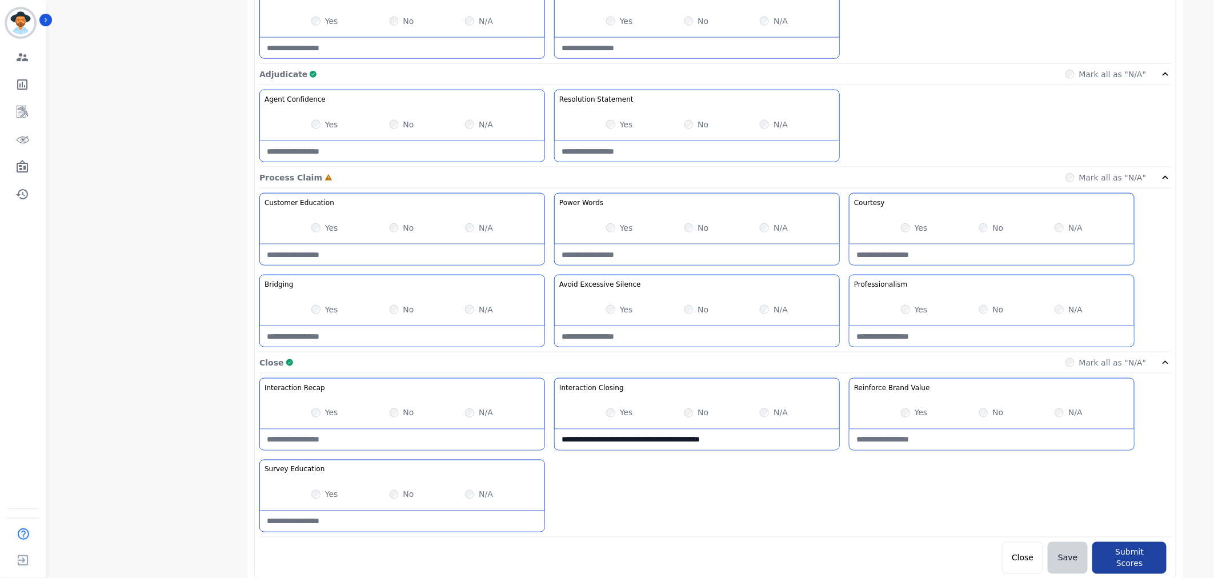
type Verification-note "**********"
click at [1111, 551] on button "Submit Scores" at bounding box center [1130, 558] width 74 height 32
click at [1128, 560] on button "Submit Scores" at bounding box center [1130, 558] width 74 height 32
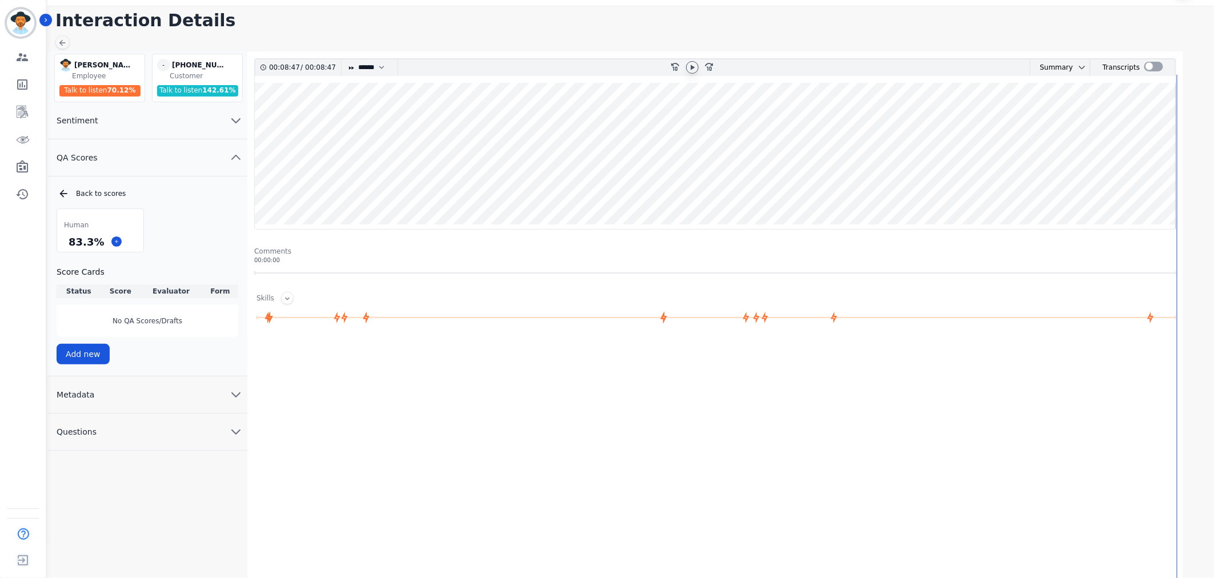
scroll to position [36, 0]
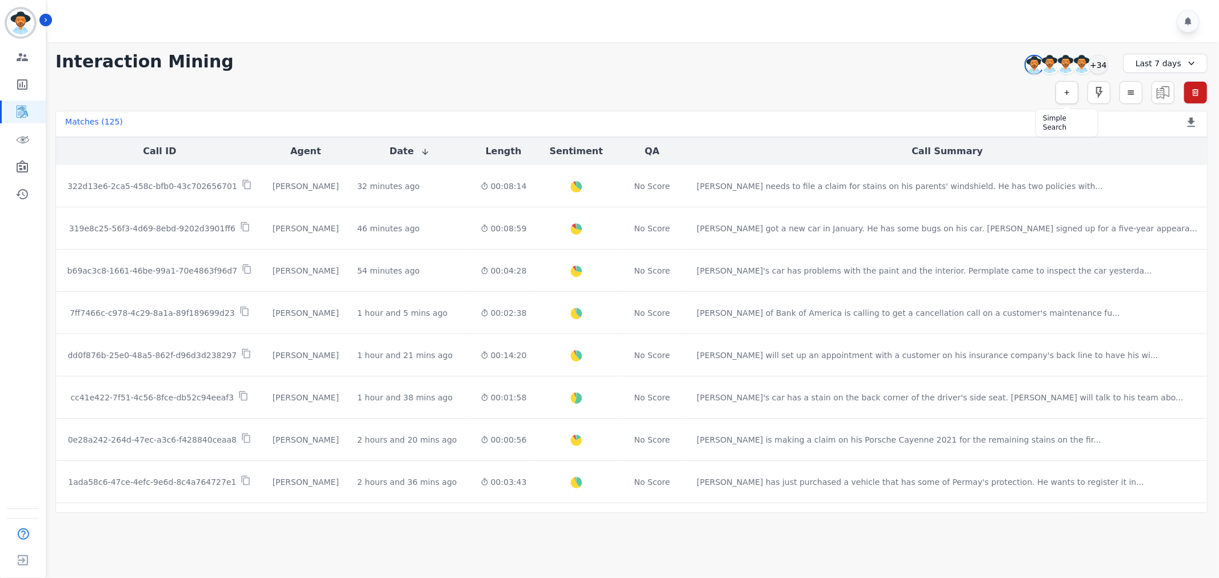
click at [1071, 94] on button "button" at bounding box center [1066, 92] width 23 height 23
click at [958, 126] on input "selected options" at bounding box center [906, 123] width 143 height 12
type input "**"
click at [893, 157] on li "QA Scores" at bounding box center [906, 158] width 147 height 17
type input "**********"
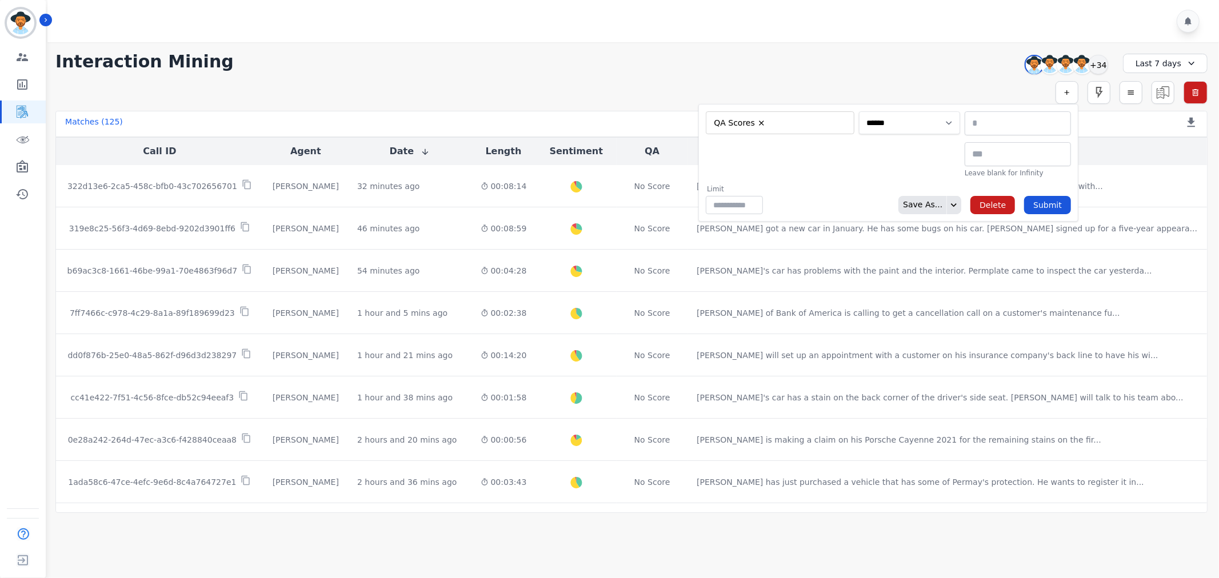
click at [899, 124] on select "**********" at bounding box center [909, 122] width 101 height 23
select select "******"
click at [960, 111] on select "**********" at bounding box center [909, 122] width 101 height 23
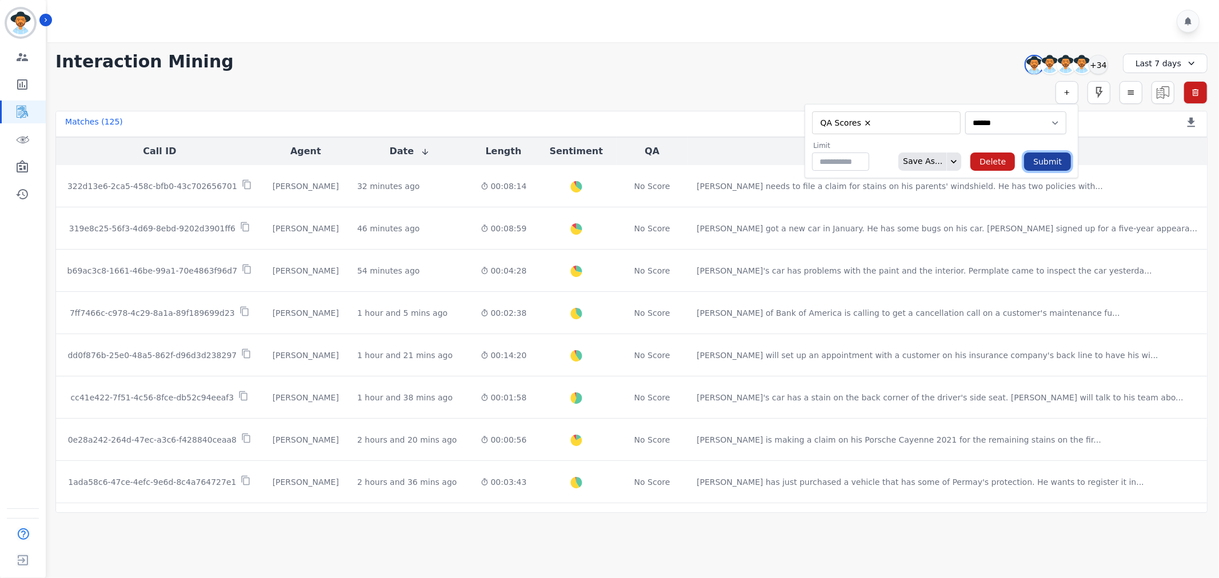
click at [1053, 163] on button "Submit" at bounding box center [1047, 162] width 47 height 18
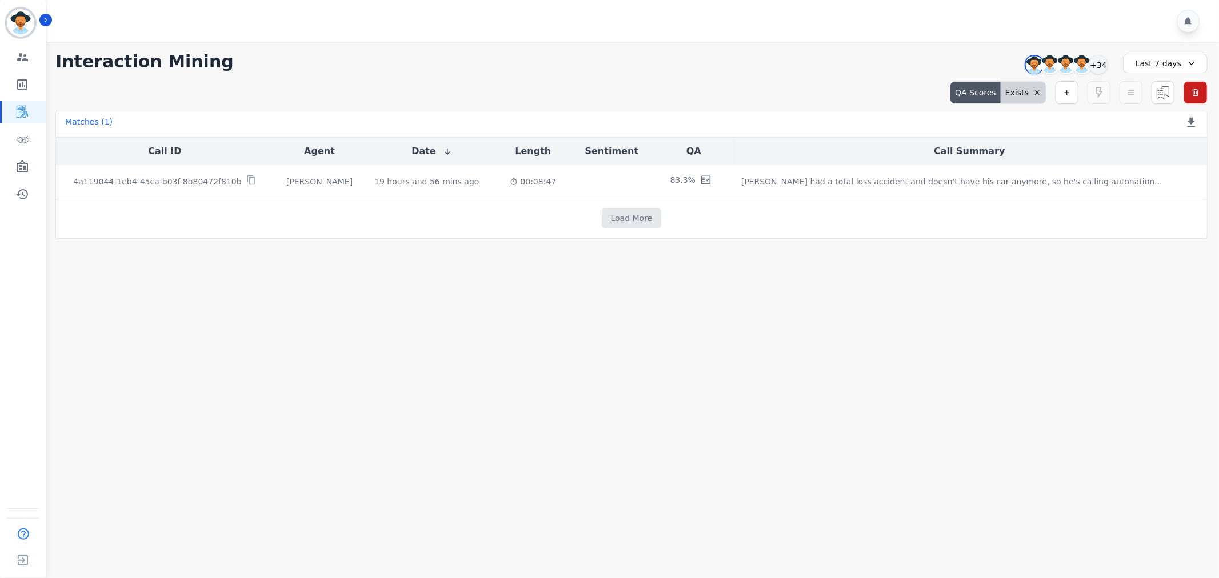
click at [1153, 71] on div "Last 7 days" at bounding box center [1165, 63] width 85 height 19
click at [1169, 144] on li "Last 14 days" at bounding box center [1172, 144] width 57 height 11
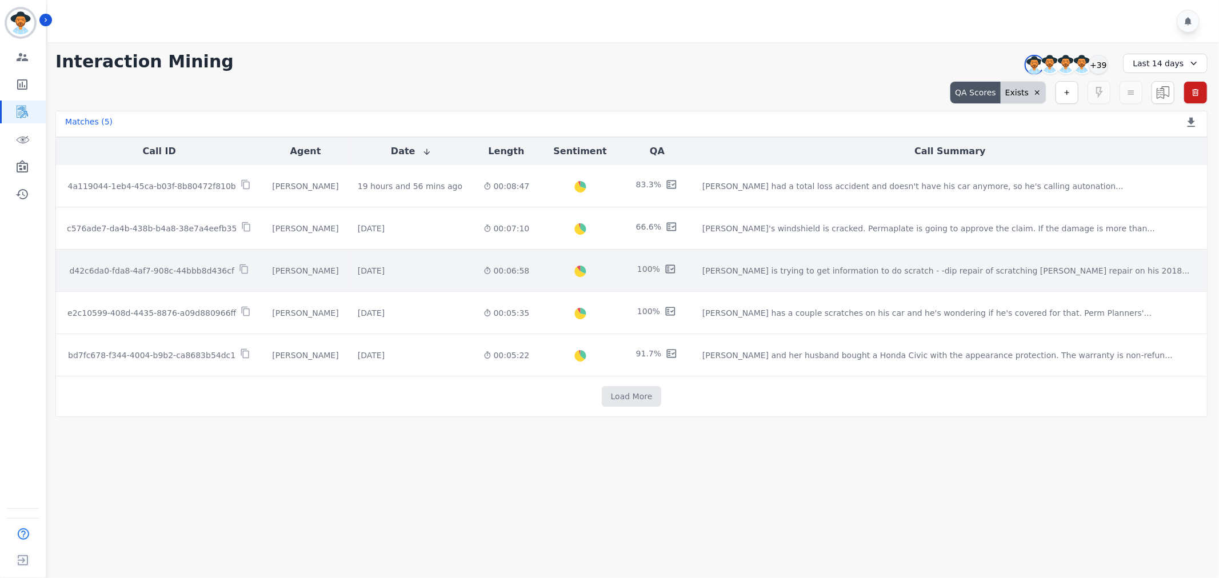
scroll to position [7, 0]
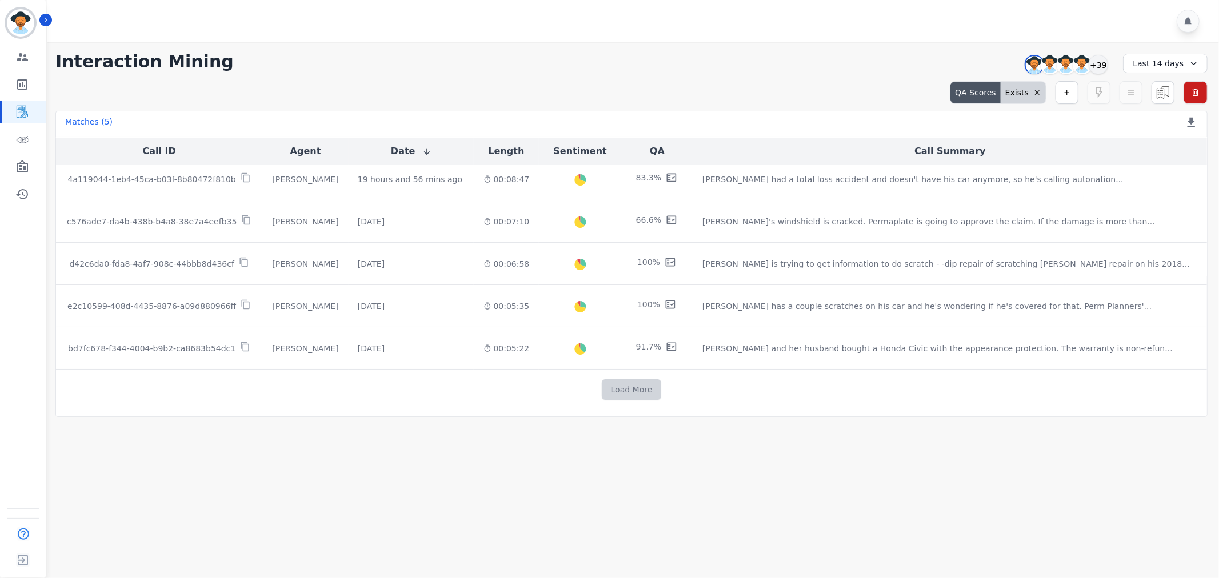
click at [633, 389] on button "Load More" at bounding box center [632, 389] width 60 height 21
click at [1169, 65] on div "Last 14 days" at bounding box center [1165, 63] width 85 height 19
click at [1158, 151] on ul "Custom [DATE] [DATE] Last 7 days Last 14 days Last 30 days Last 90 days Last 12…" at bounding box center [1172, 143] width 69 height 130
click at [1160, 158] on li "Last 30 days" at bounding box center [1172, 158] width 57 height 11
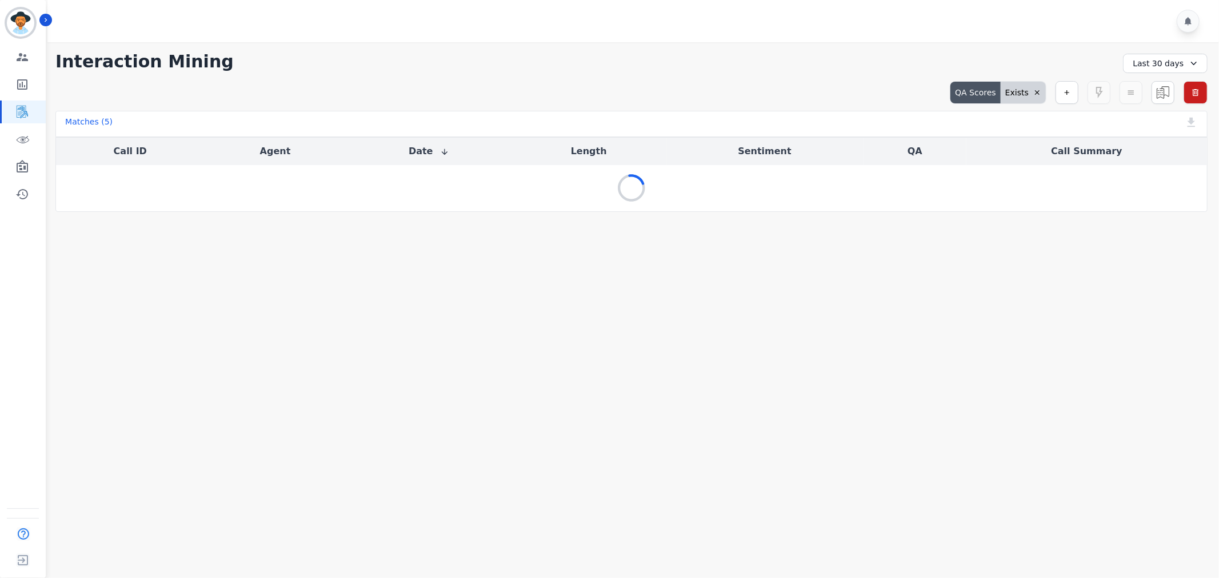
scroll to position [0, 0]
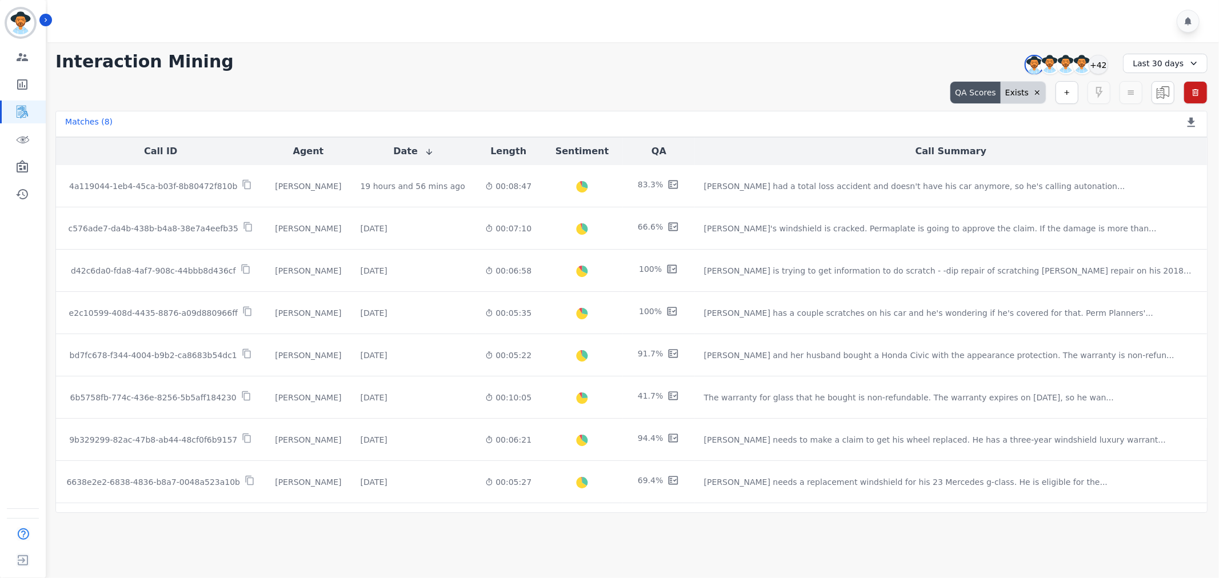
click at [991, 94] on div "QA Scores" at bounding box center [975, 93] width 50 height 22
select select "******"
click at [1038, 92] on icon at bounding box center [1037, 93] width 8 height 8
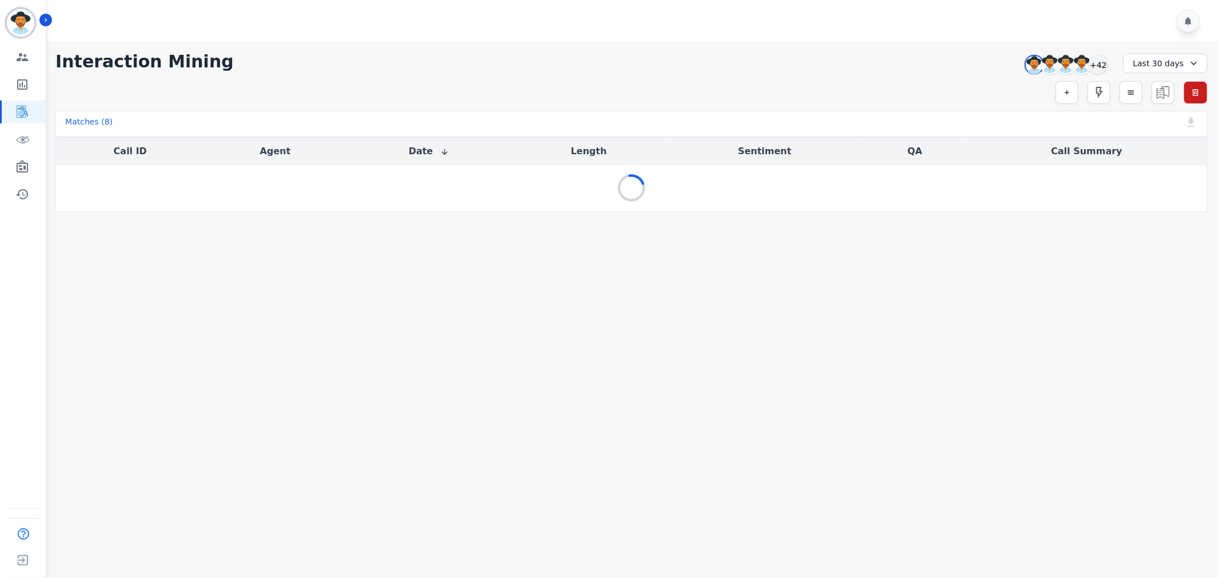
click at [1150, 64] on div "Last 30 days" at bounding box center [1165, 63] width 85 height 19
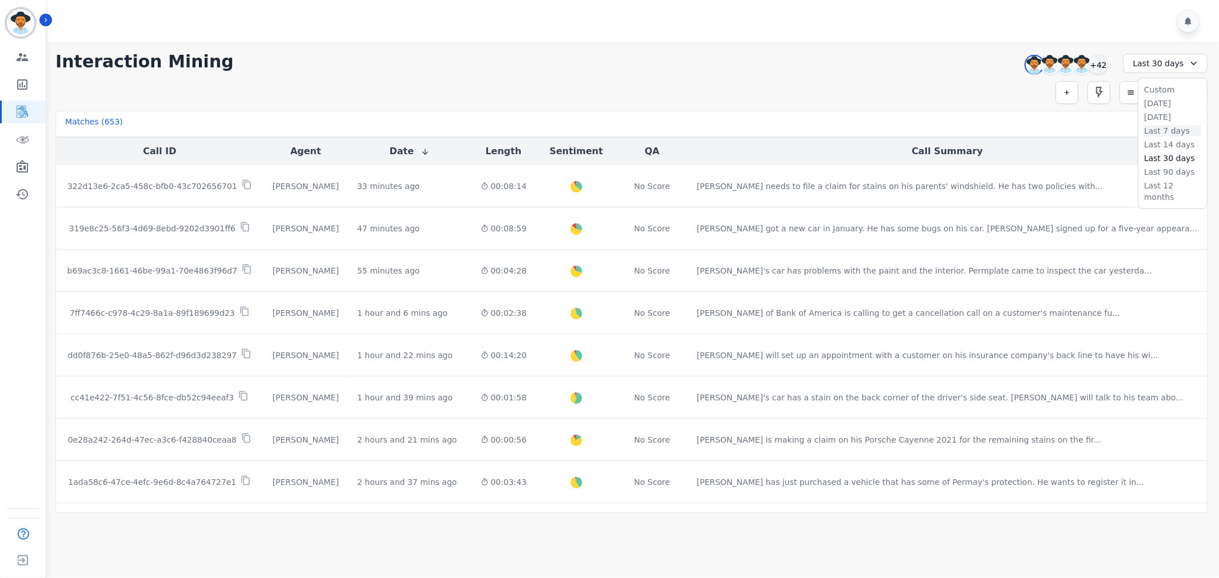
click at [1167, 127] on li "Last 7 days" at bounding box center [1172, 130] width 57 height 11
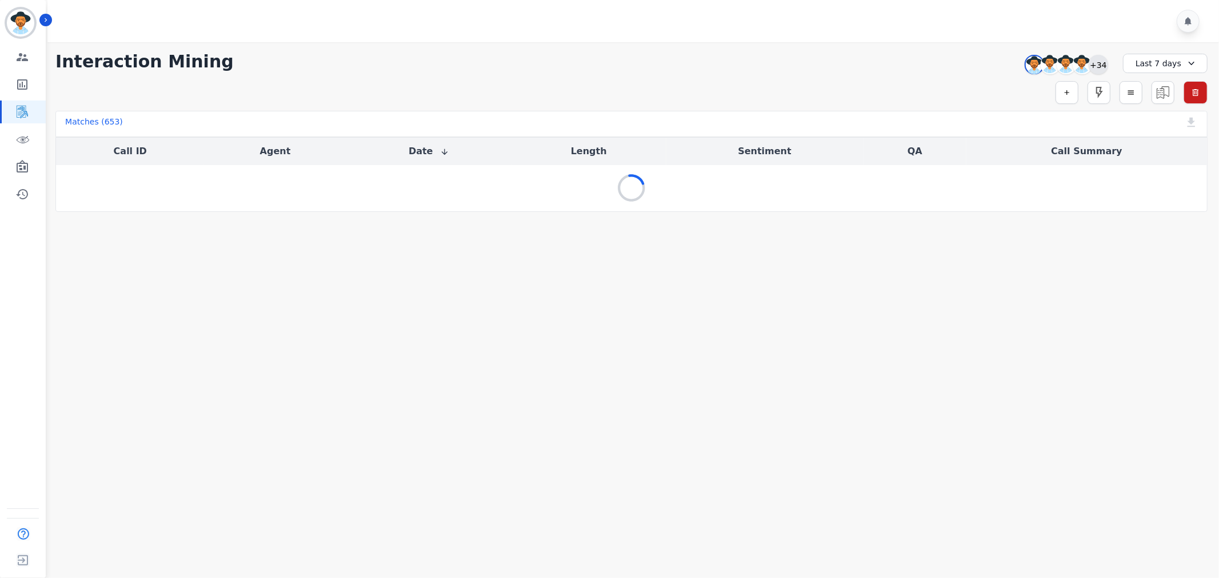
click at [1099, 61] on div "+34" at bounding box center [1098, 64] width 19 height 19
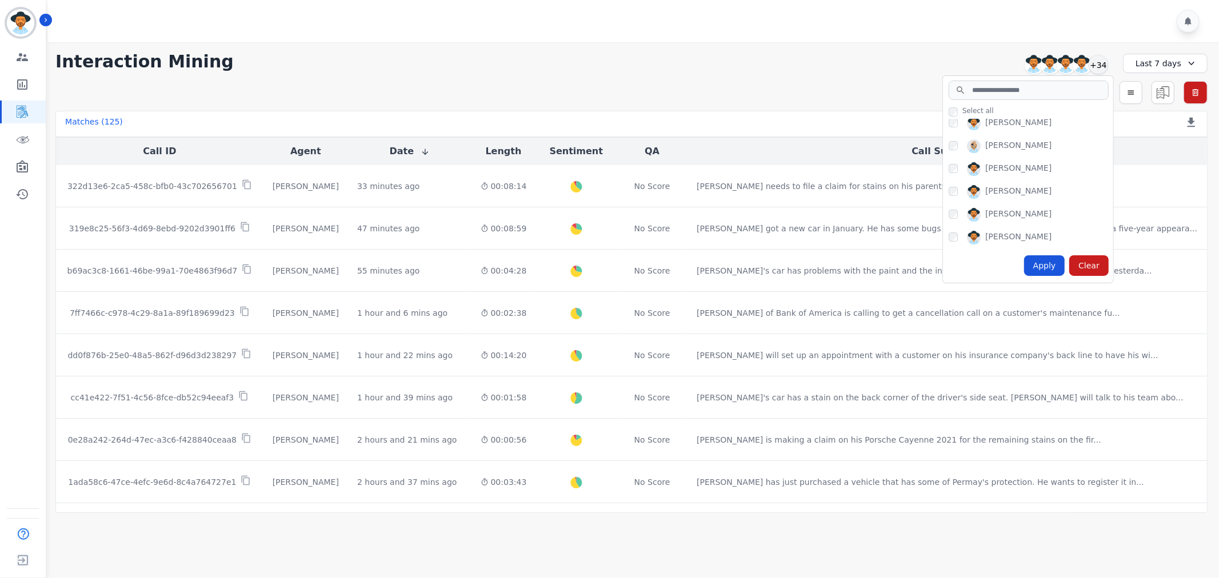
scroll to position [254, 0]
click at [1036, 267] on div "Apply" at bounding box center [1044, 265] width 41 height 21
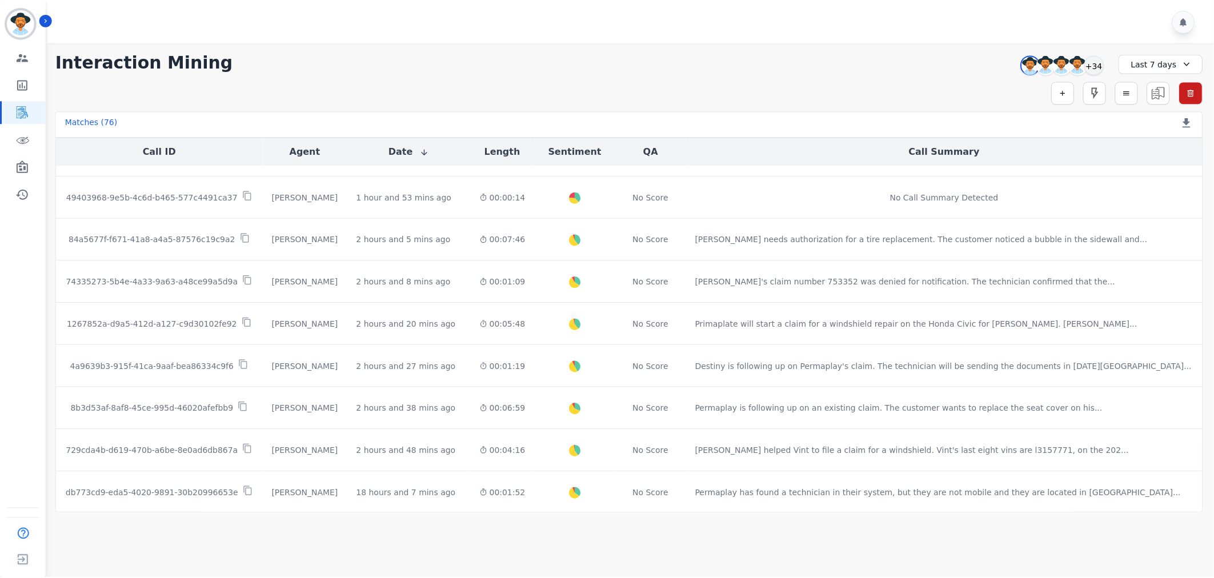
scroll to position [317, 0]
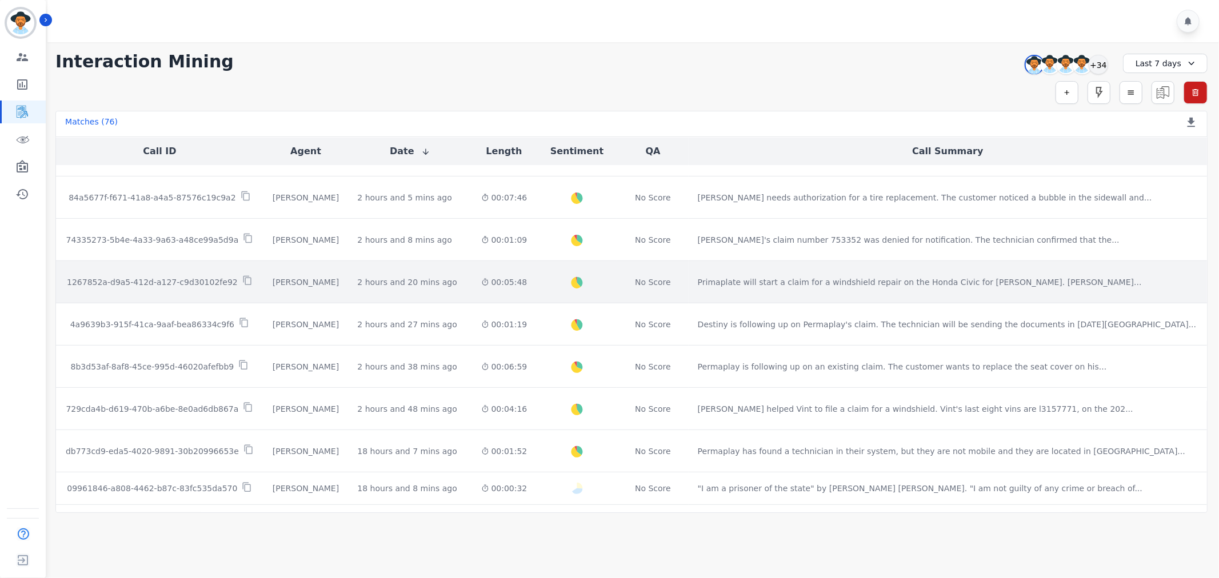
click at [222, 282] on p "1267852a-d9a5-412d-a127-c9d30102fe92" at bounding box center [152, 282] width 171 height 11
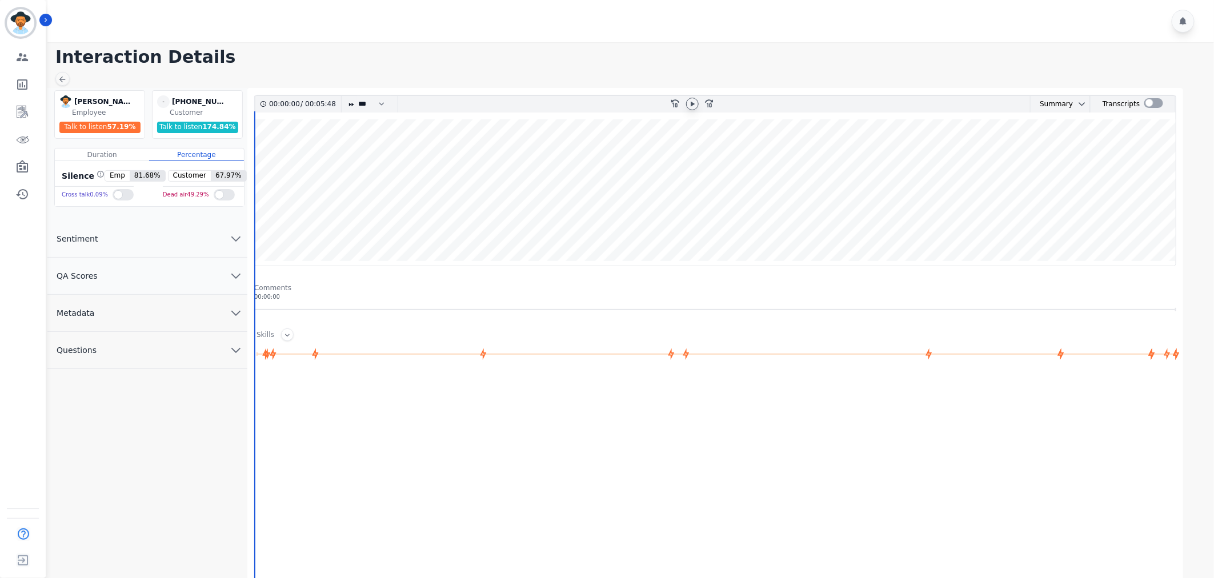
click at [689, 103] on icon at bounding box center [692, 103] width 9 height 9
click at [385, 99] on select "* * * **** * *** * ****" at bounding box center [374, 104] width 34 height 17
select select "****"
click at [357, 96] on select "* * * **** * *** * ****" at bounding box center [374, 104] width 34 height 17
click at [226, 274] on button "QA Scores" at bounding box center [147, 276] width 200 height 37
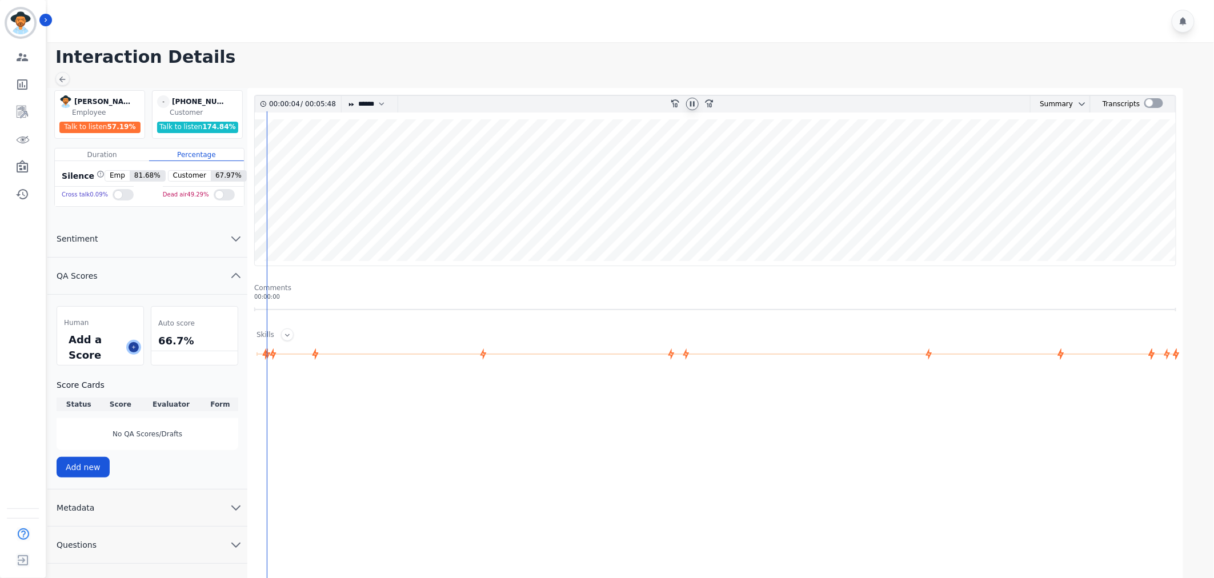
click at [138, 346] on button at bounding box center [134, 347] width 10 height 10
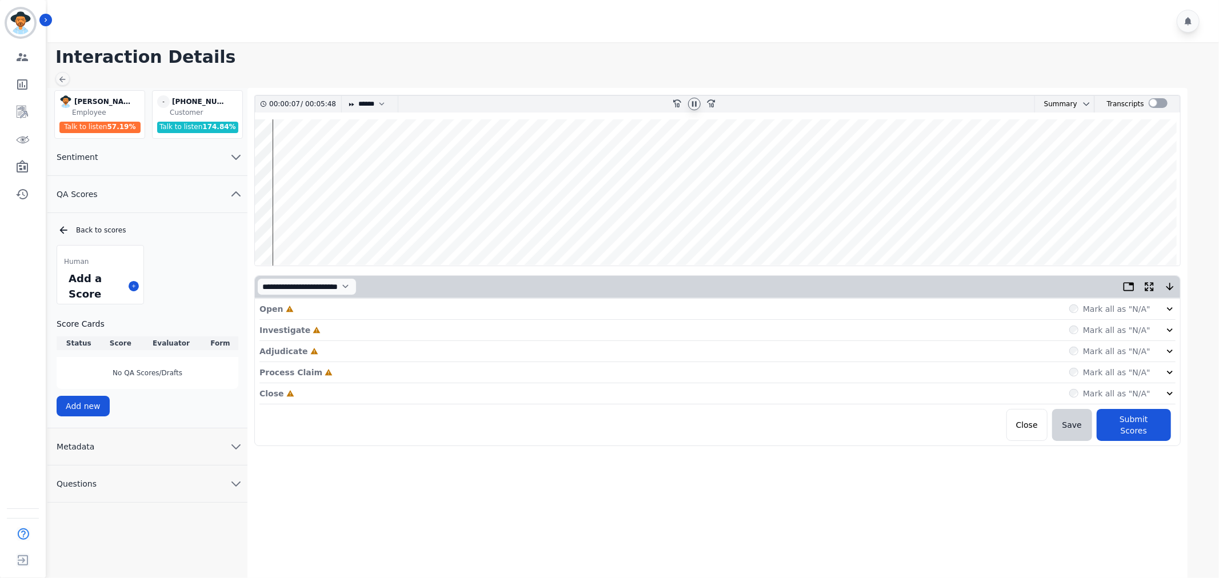
click at [1170, 304] on icon at bounding box center [1169, 308] width 11 height 11
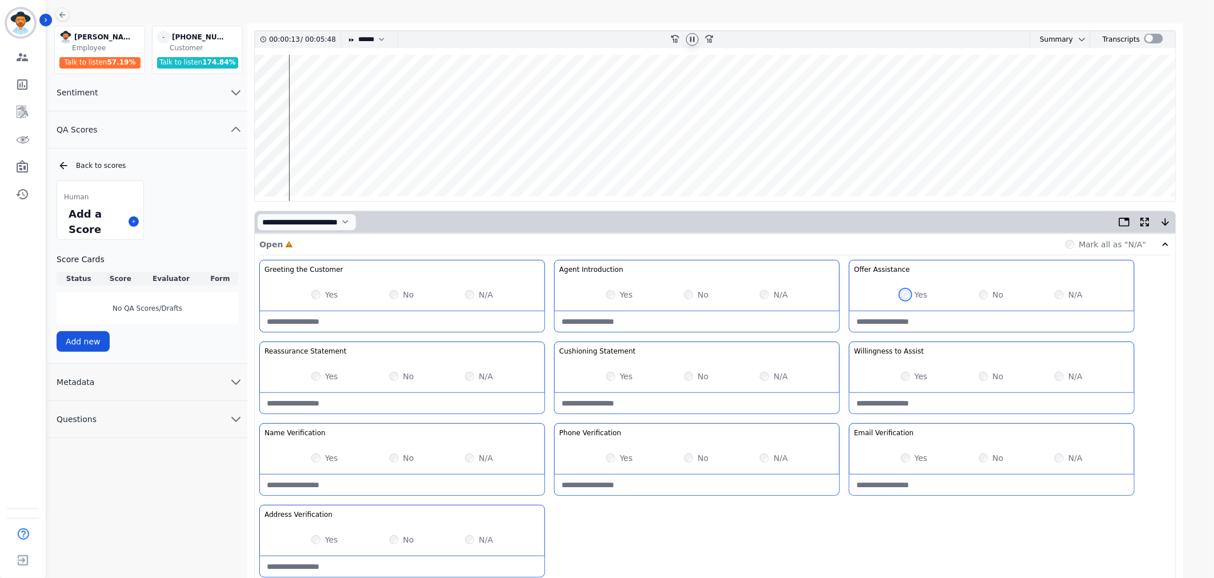
scroll to position [127, 0]
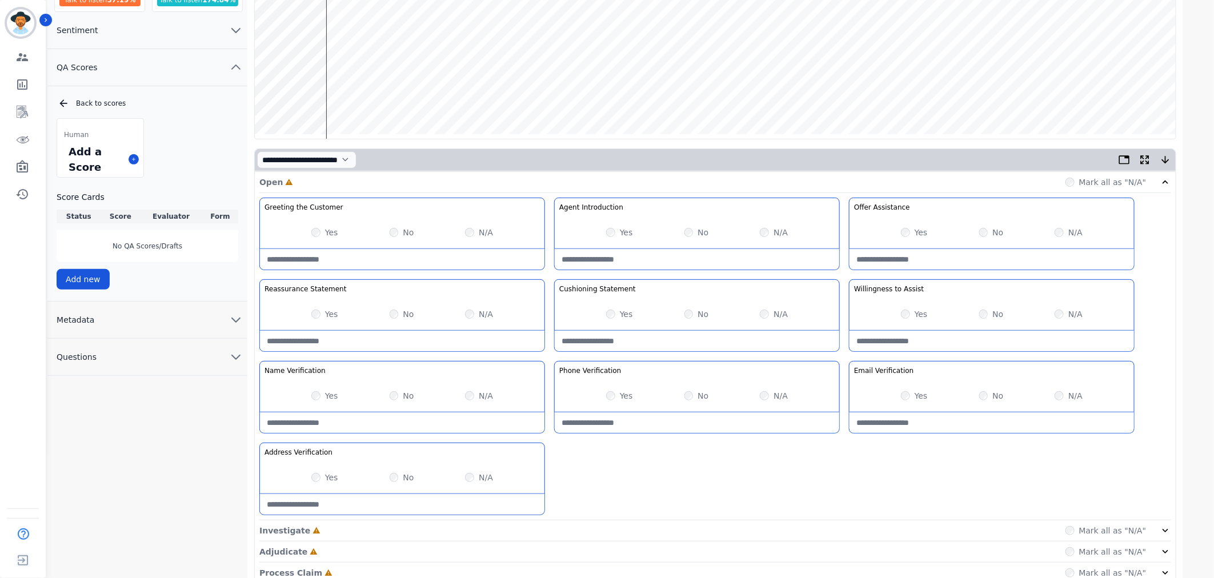
click at [762, 477] on div "Greeting the Customer Welcome is where we quickly greet our customer as a known…" at bounding box center [715, 359] width 912 height 323
click at [398, 314] on div "No" at bounding box center [402, 314] width 25 height 11
click at [399, 335] on Statement-note at bounding box center [402, 341] width 285 height 21
type Statement-note "*"
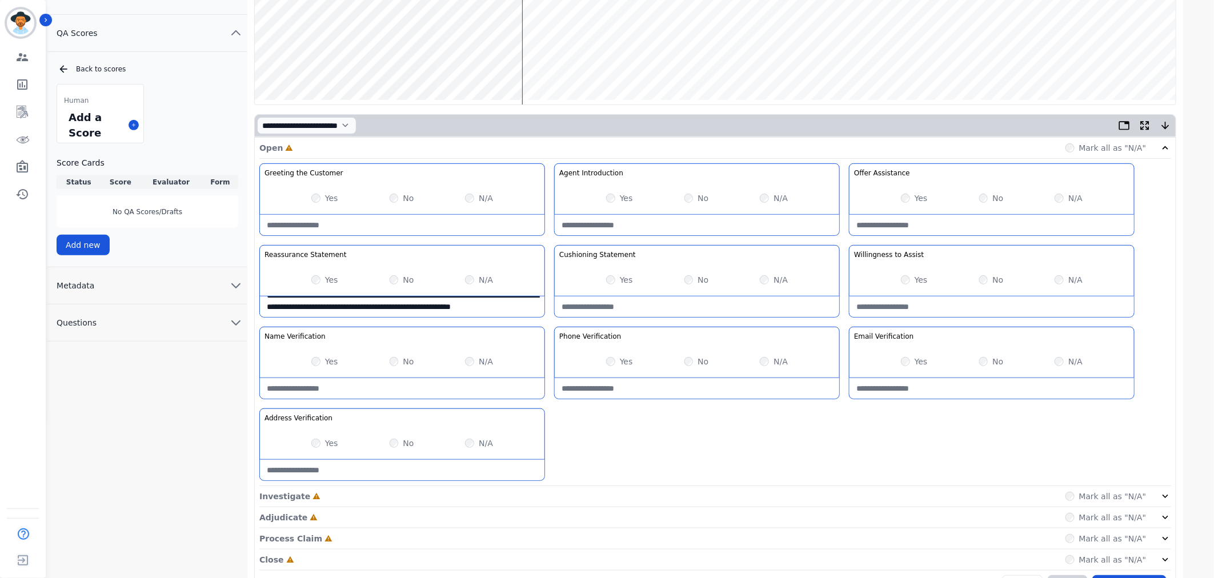
scroll to position [193, 0]
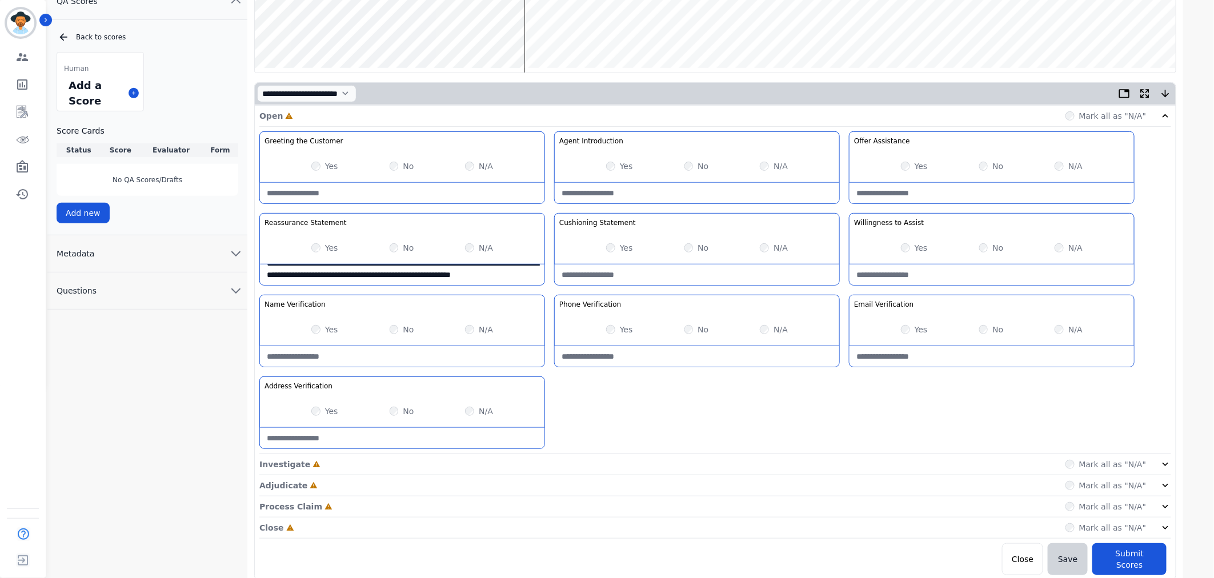
type Statement-note "**********"
click at [1156, 470] on div "Mark all as "N/A"" at bounding box center [1119, 464] width 106 height 11
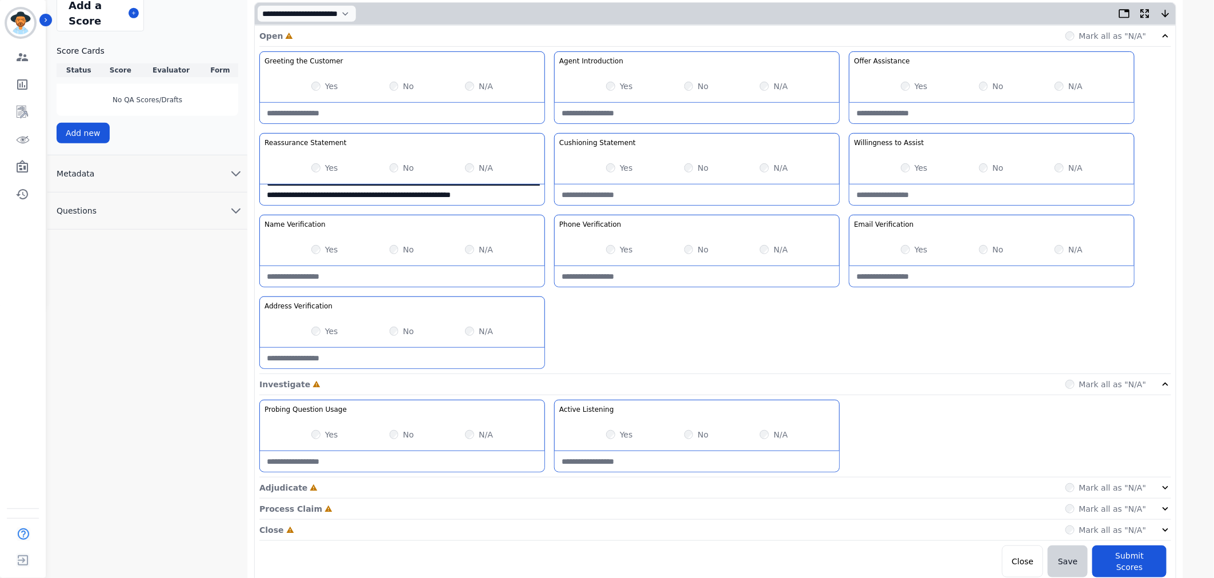
scroll to position [276, 0]
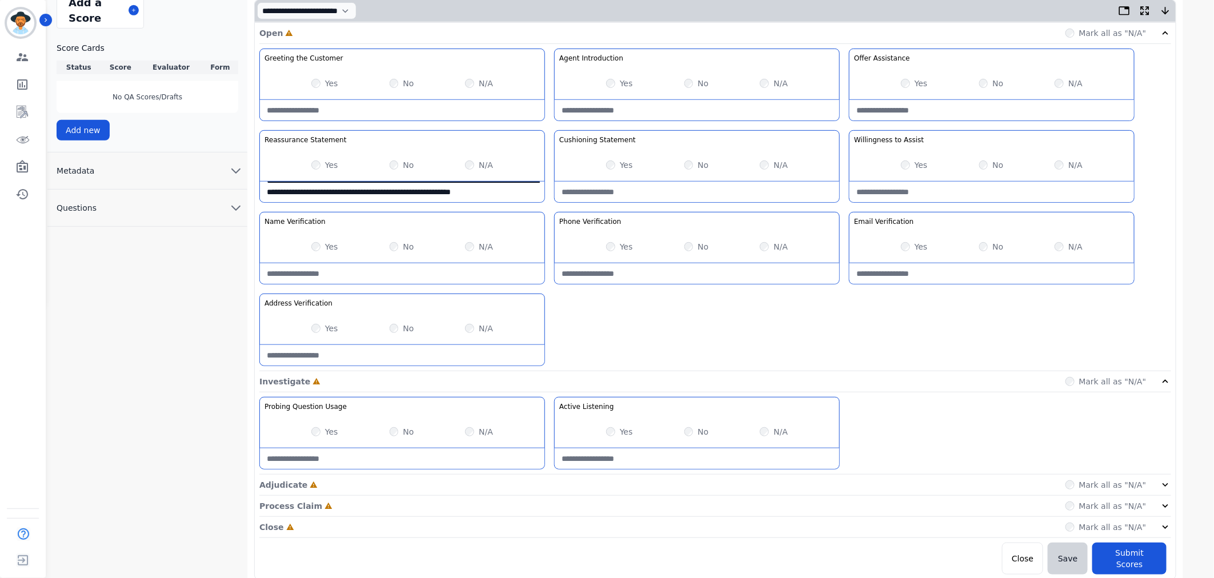
click at [1163, 486] on icon at bounding box center [1165, 484] width 11 height 11
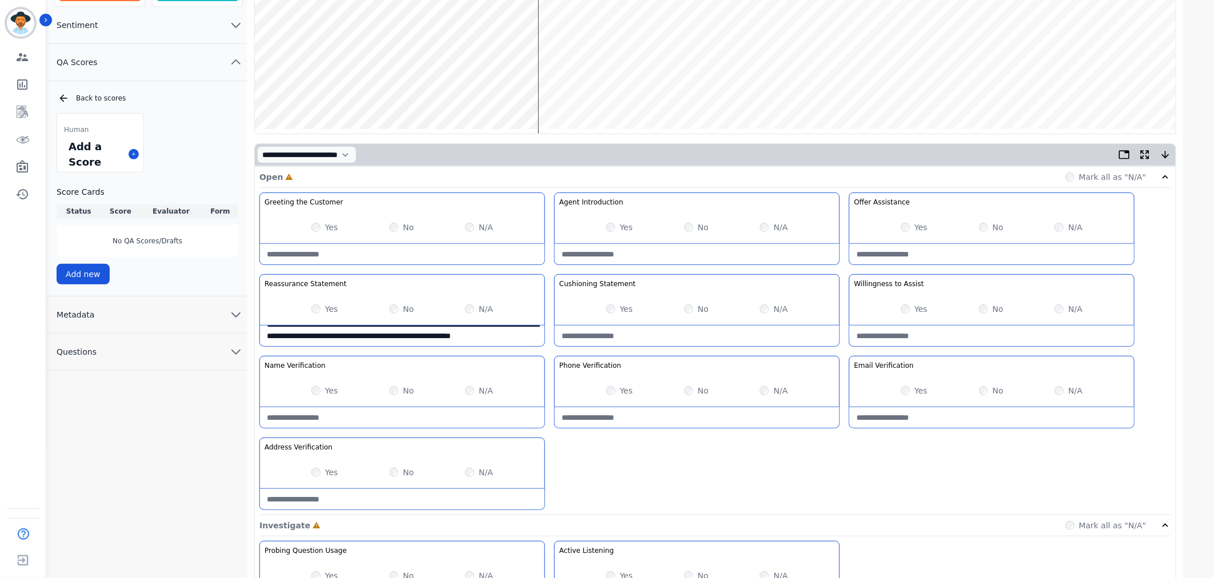
scroll to position [22, 0]
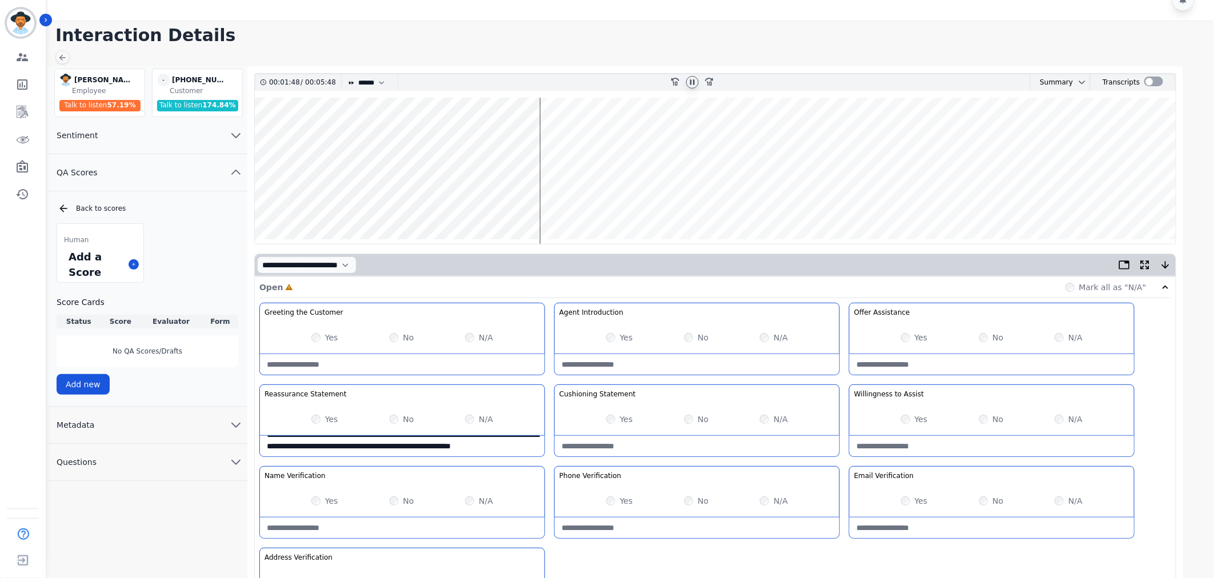
click at [436, 202] on wave at bounding box center [715, 171] width 921 height 146
click at [453, 131] on wave at bounding box center [715, 171] width 921 height 146
click at [398, 134] on wave at bounding box center [715, 171] width 921 height 146
click at [384, 203] on wave at bounding box center [715, 171] width 921 height 146
click at [370, 129] on wave at bounding box center [715, 171] width 921 height 146
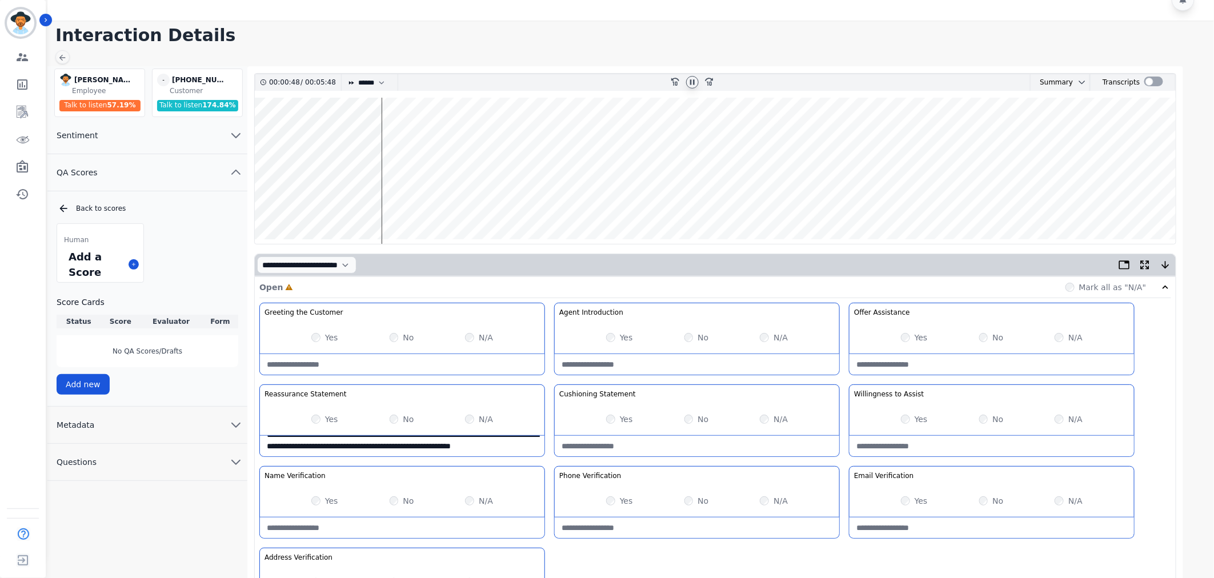
click at [357, 201] on wave at bounding box center [715, 171] width 921 height 146
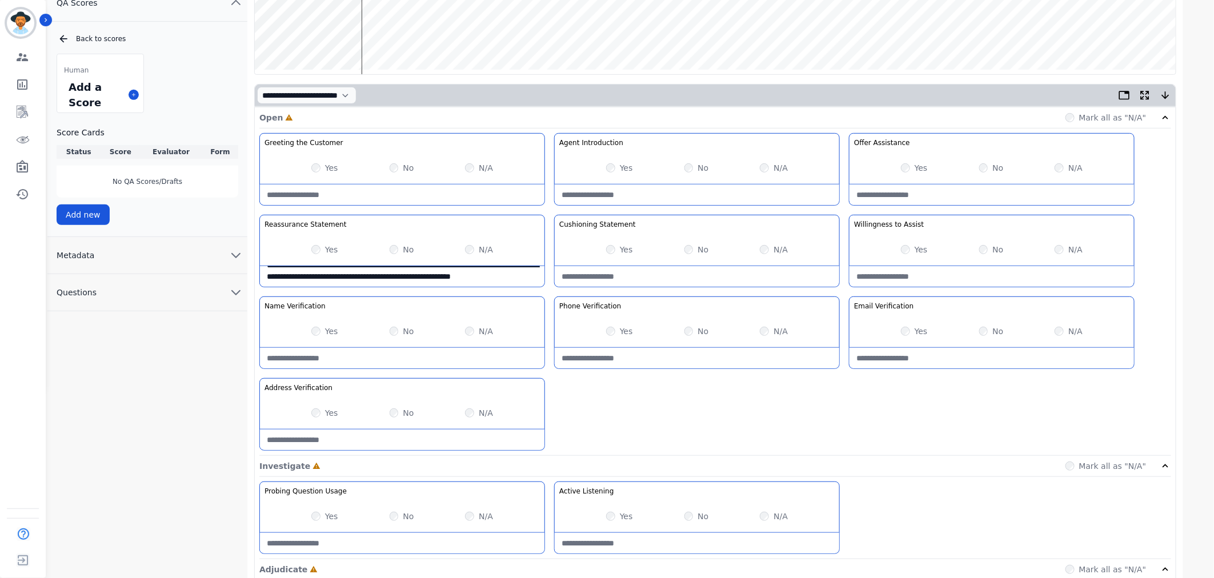
scroll to position [276, 0]
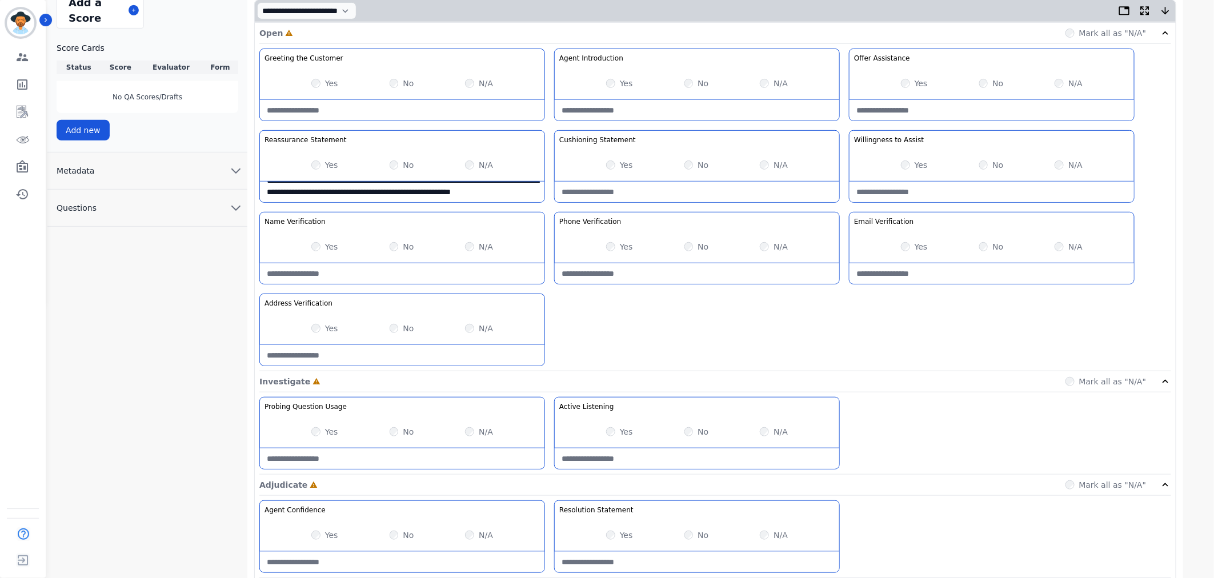
click at [901, 247] on div "Yes No N/A" at bounding box center [992, 247] width 285 height 32
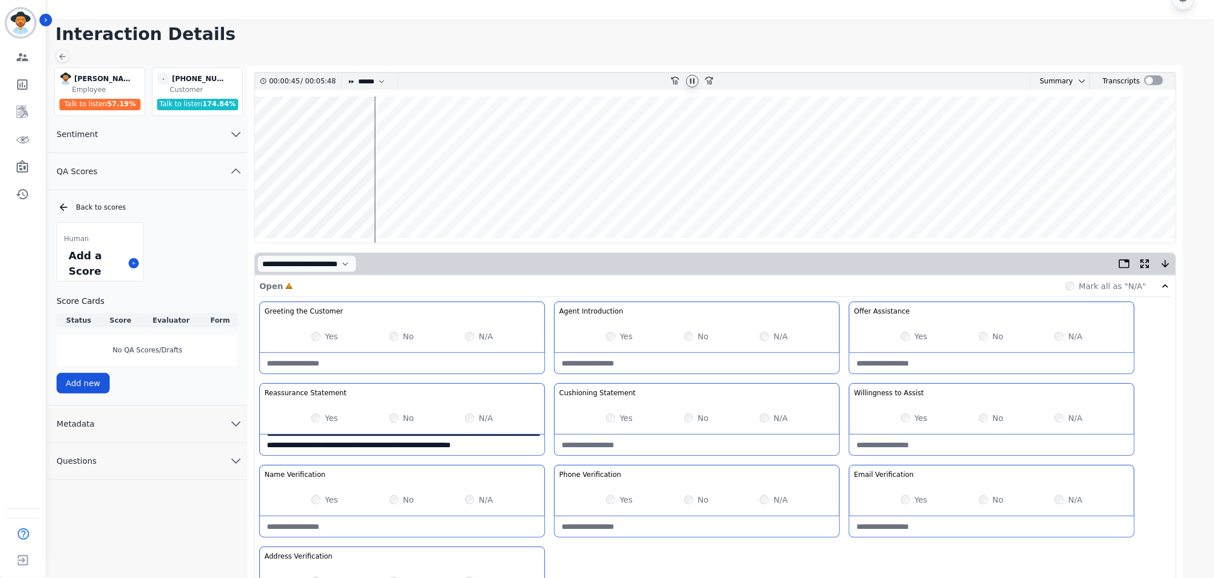
scroll to position [22, 0]
click at [391, 203] on wave at bounding box center [715, 171] width 921 height 146
click at [418, 133] on wave at bounding box center [715, 171] width 921 height 146
click at [425, 131] on wave at bounding box center [715, 171] width 921 height 146
click at [445, 209] on wave at bounding box center [715, 171] width 921 height 146
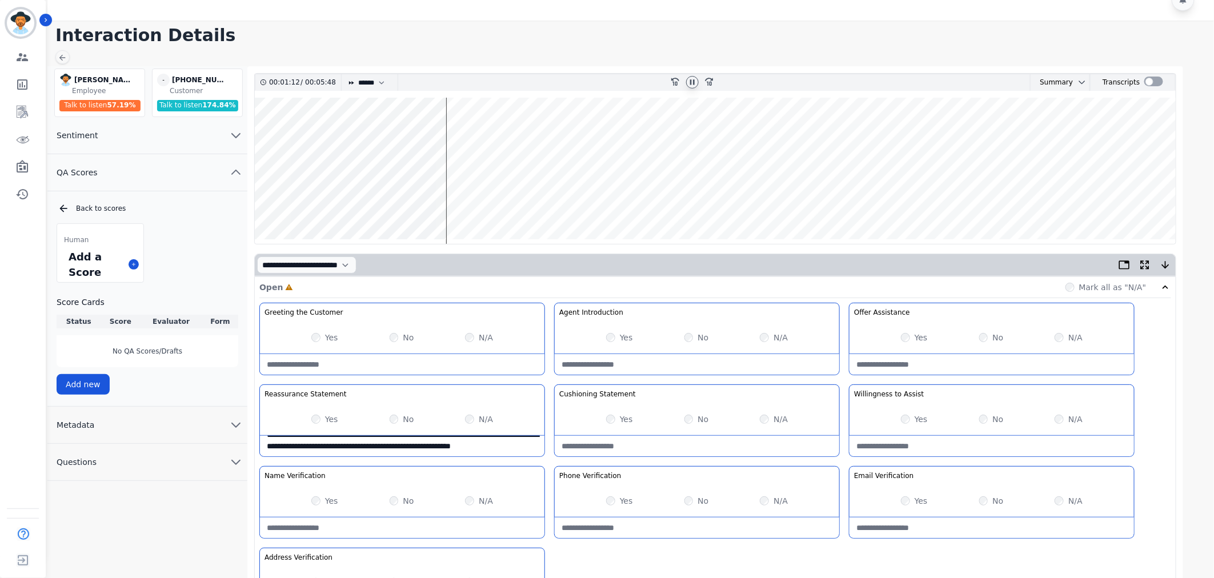
click at [478, 206] on wave at bounding box center [715, 171] width 921 height 146
click at [495, 132] on wave at bounding box center [715, 171] width 921 height 146
click at [518, 207] on wave at bounding box center [715, 171] width 921 height 146
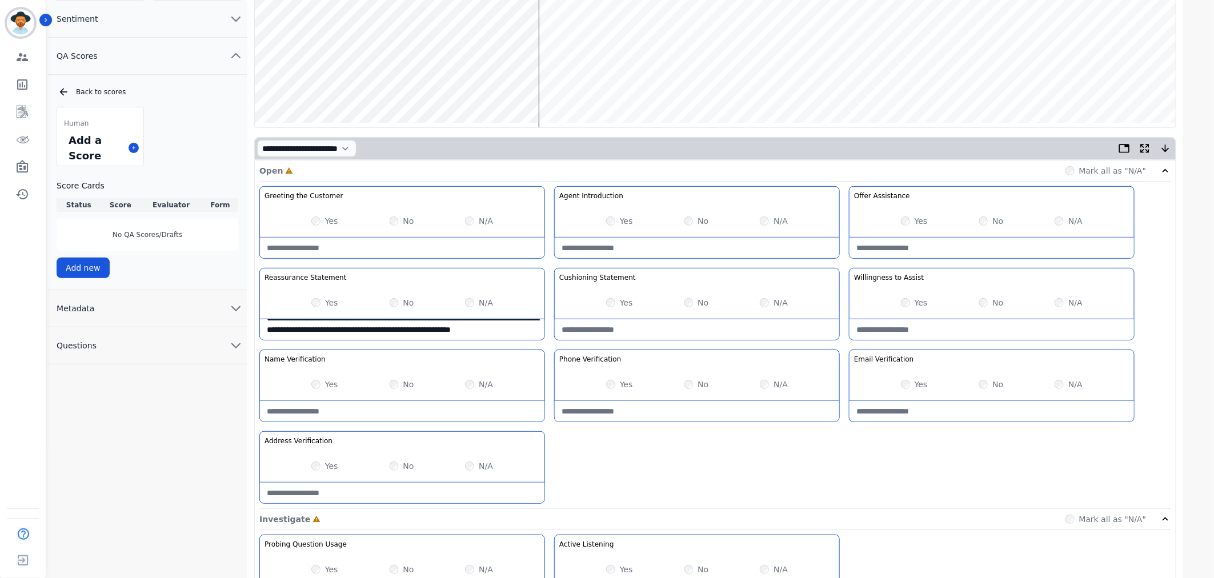
scroll to position [0, 0]
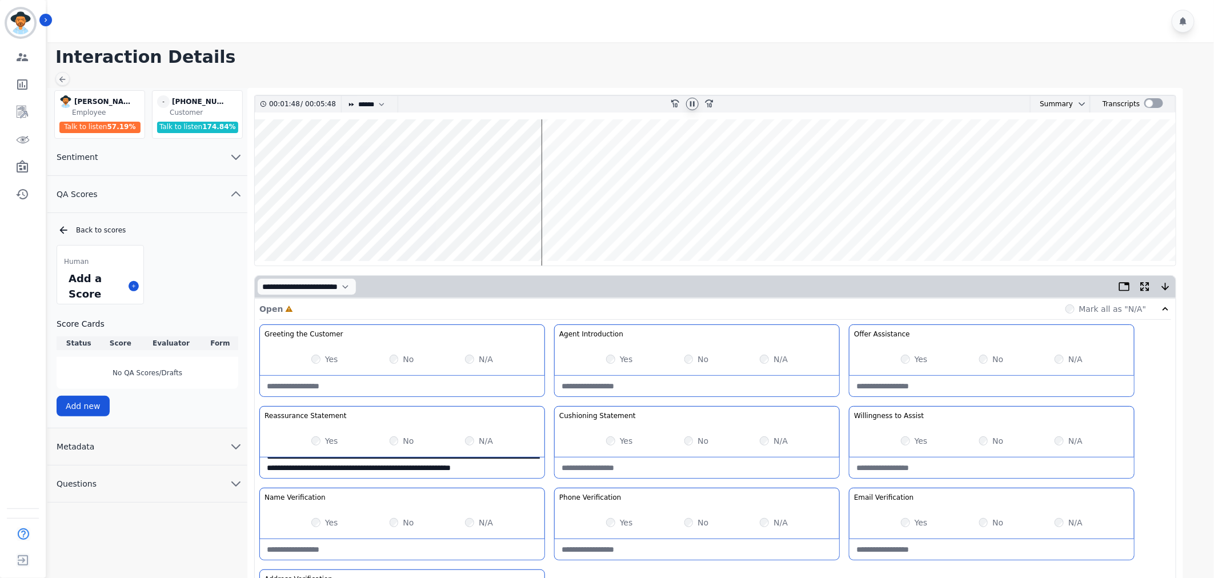
click at [303, 224] on wave at bounding box center [715, 192] width 921 height 146
click at [475, 226] on wave at bounding box center [715, 192] width 921 height 146
click at [515, 226] on wave at bounding box center [715, 192] width 921 height 146
click at [528, 155] on wave at bounding box center [715, 192] width 921 height 146
click at [545, 222] on wave at bounding box center [715, 192] width 921 height 146
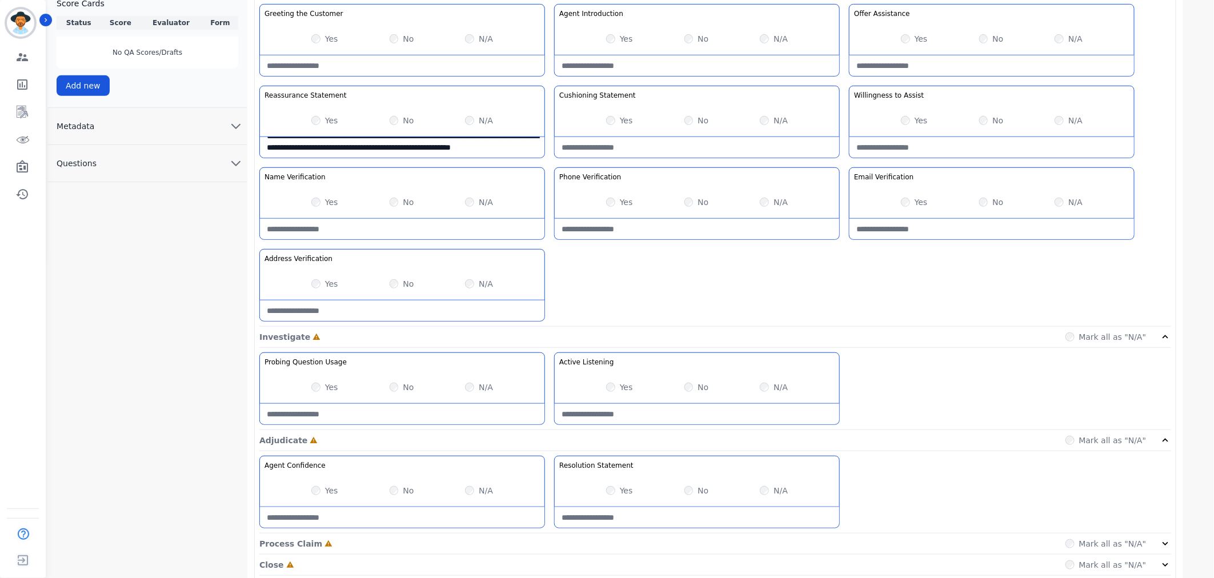
scroll to position [358, 0]
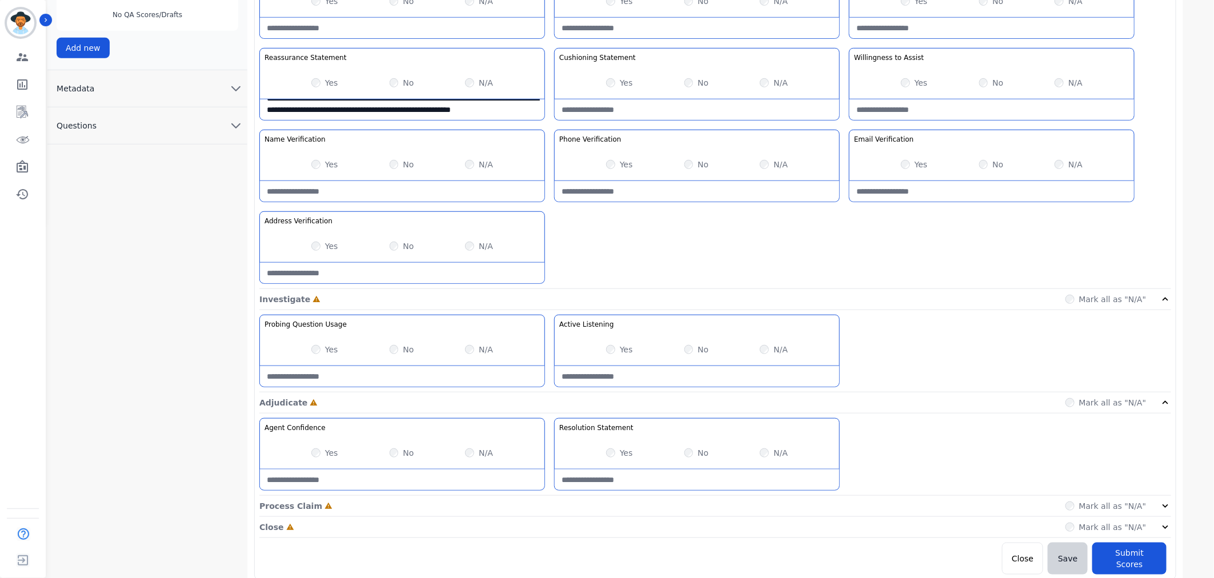
click at [1168, 510] on icon at bounding box center [1165, 506] width 11 height 11
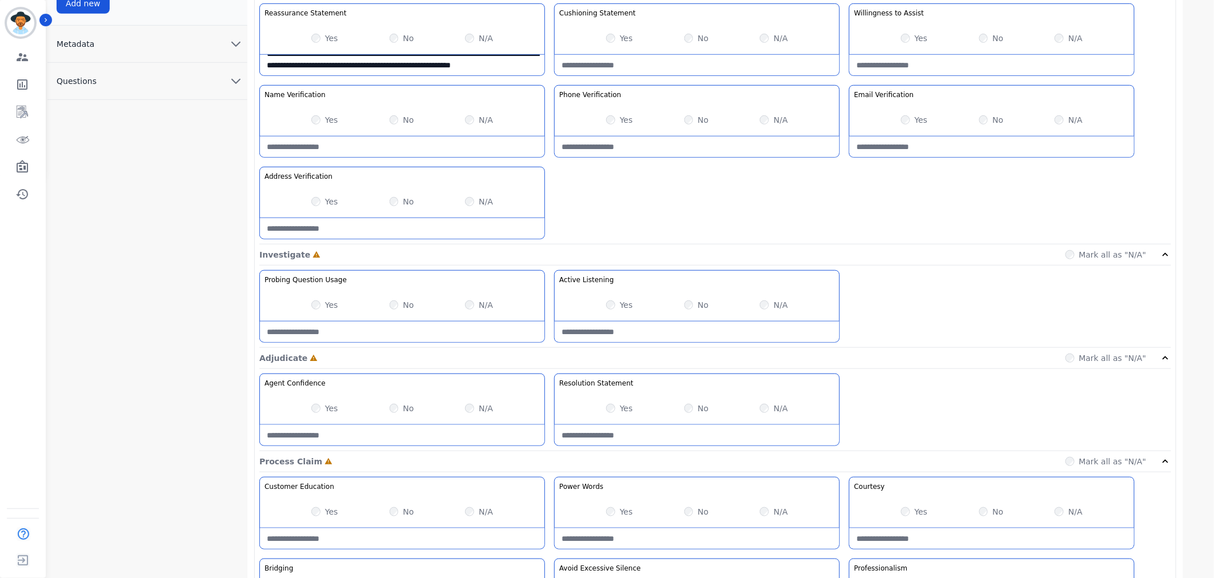
scroll to position [269, 0]
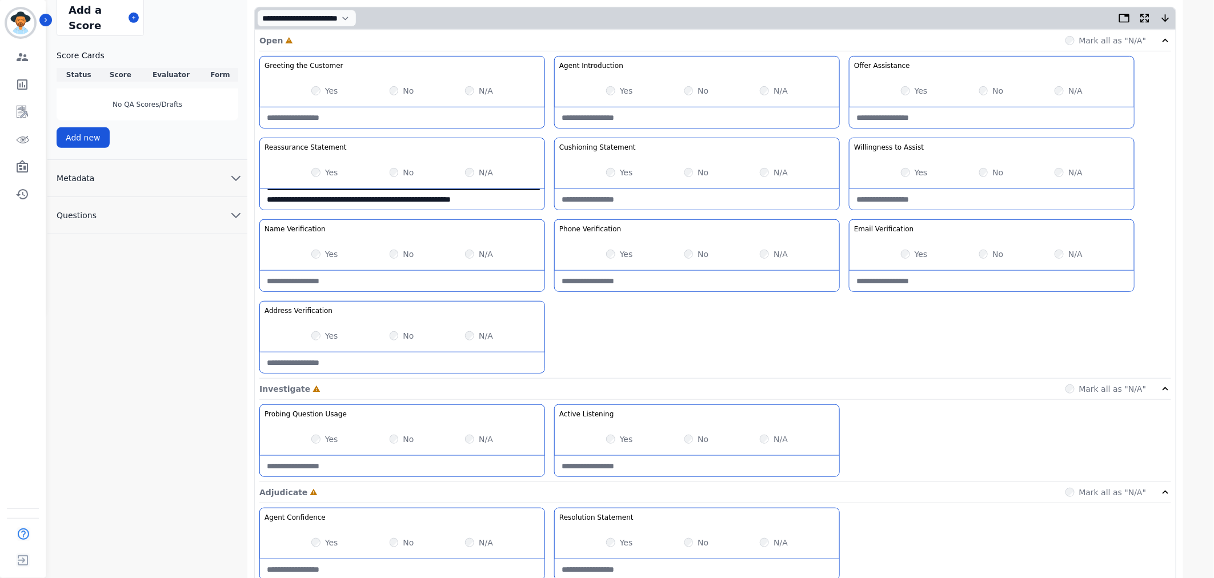
click at [671, 204] on Statement-note at bounding box center [697, 199] width 285 height 21
type Statement-note "*"
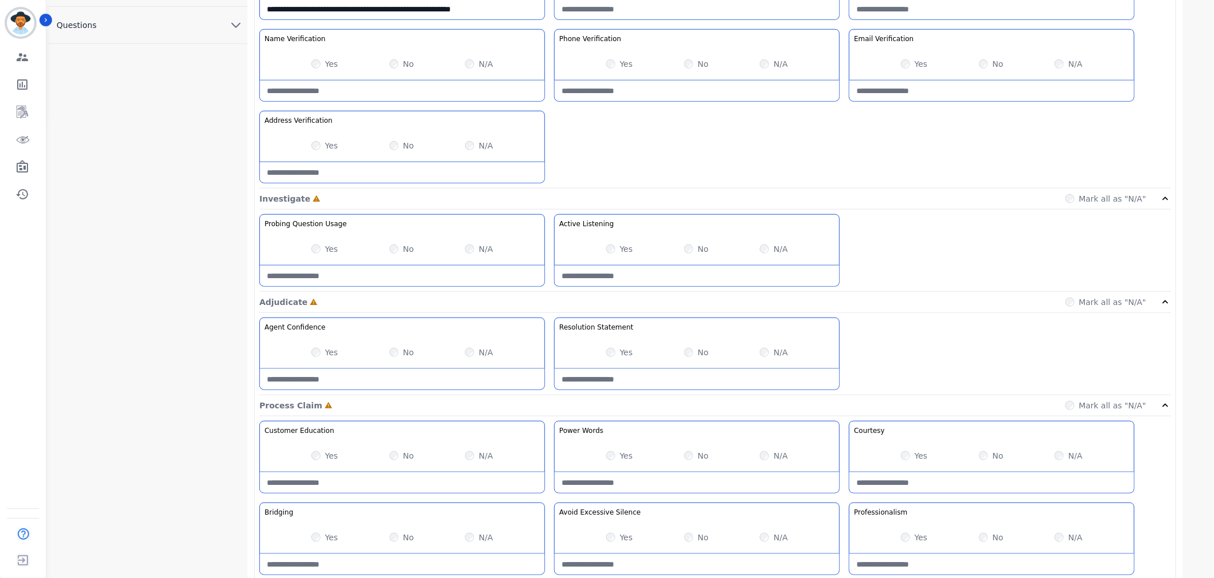
scroll to position [522, 0]
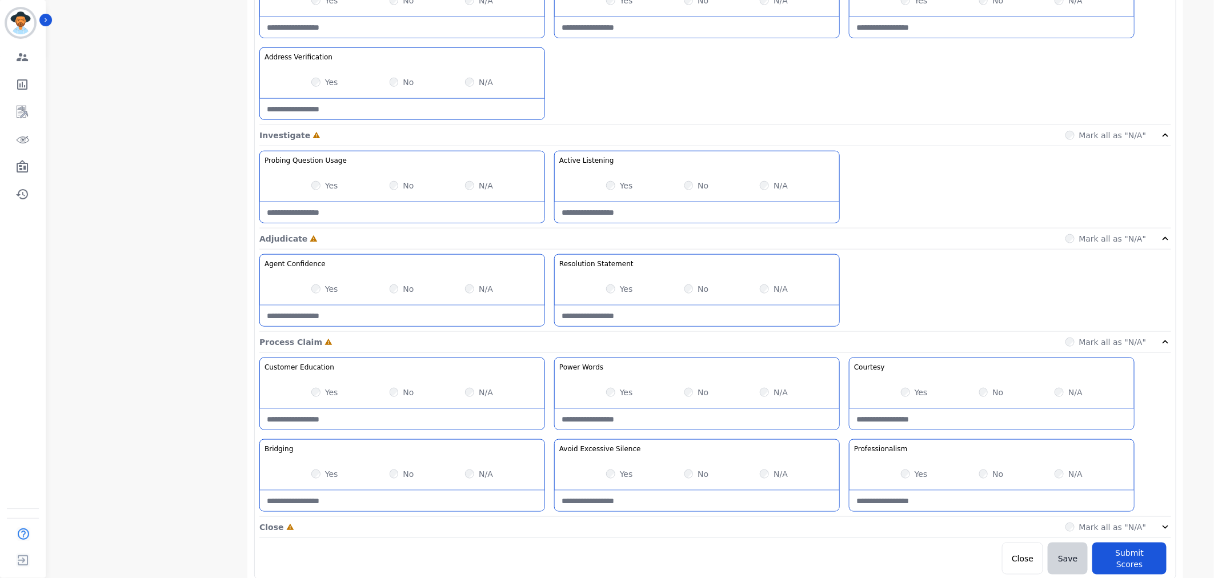
click at [1166, 527] on icon at bounding box center [1165, 527] width 11 height 11
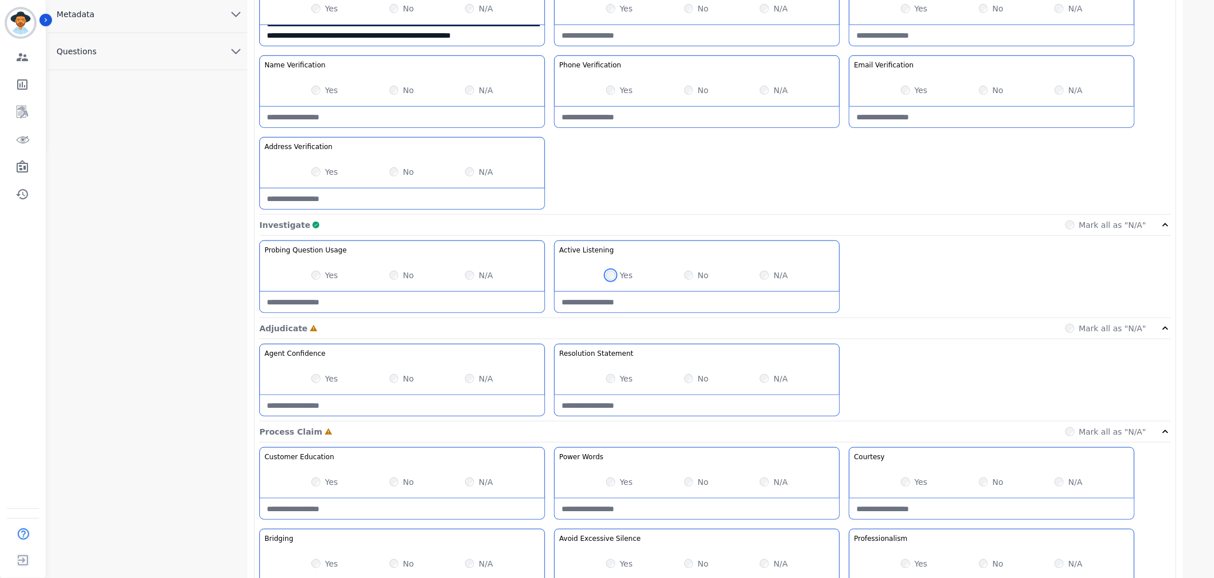
scroll to position [496, 0]
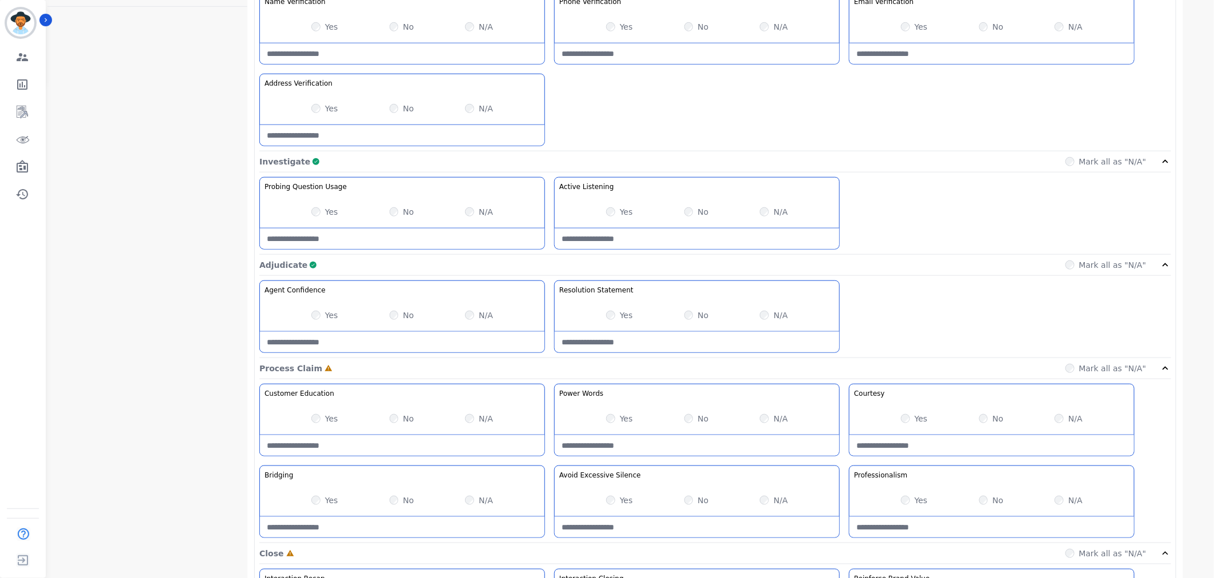
click at [678, 350] on Statement-note at bounding box center [697, 342] width 285 height 21
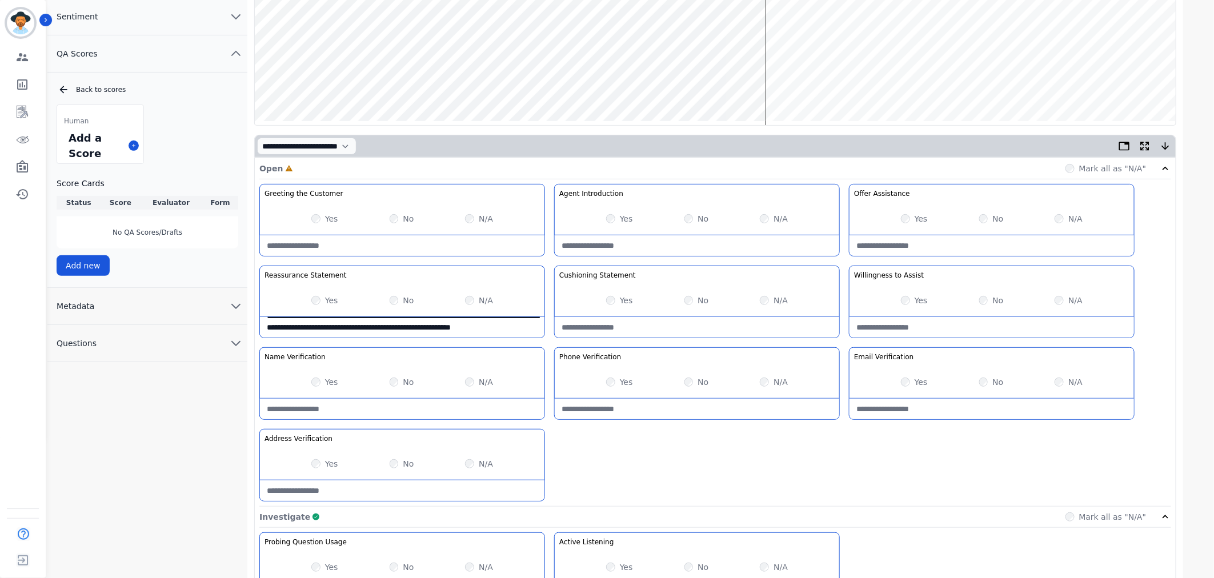
scroll to position [52, 0]
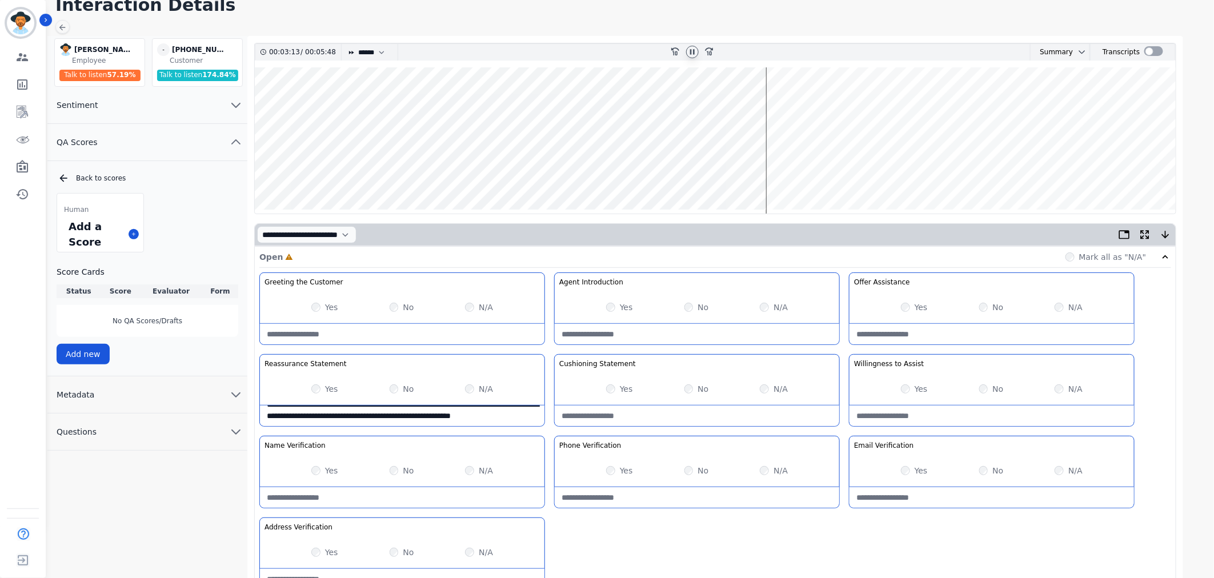
click at [698, 44] on div at bounding box center [692, 52] width 17 height 17
click at [690, 55] on icon at bounding box center [692, 51] width 9 height 9
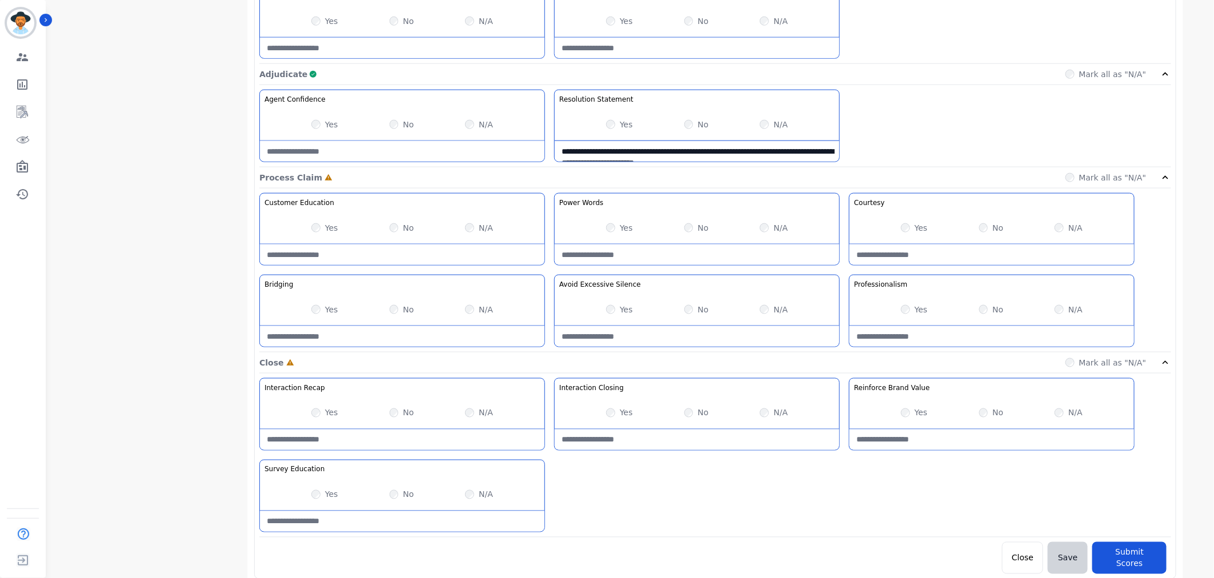
scroll to position [11, 0]
click at [807, 153] on Statement-note "**********" at bounding box center [697, 151] width 285 height 21
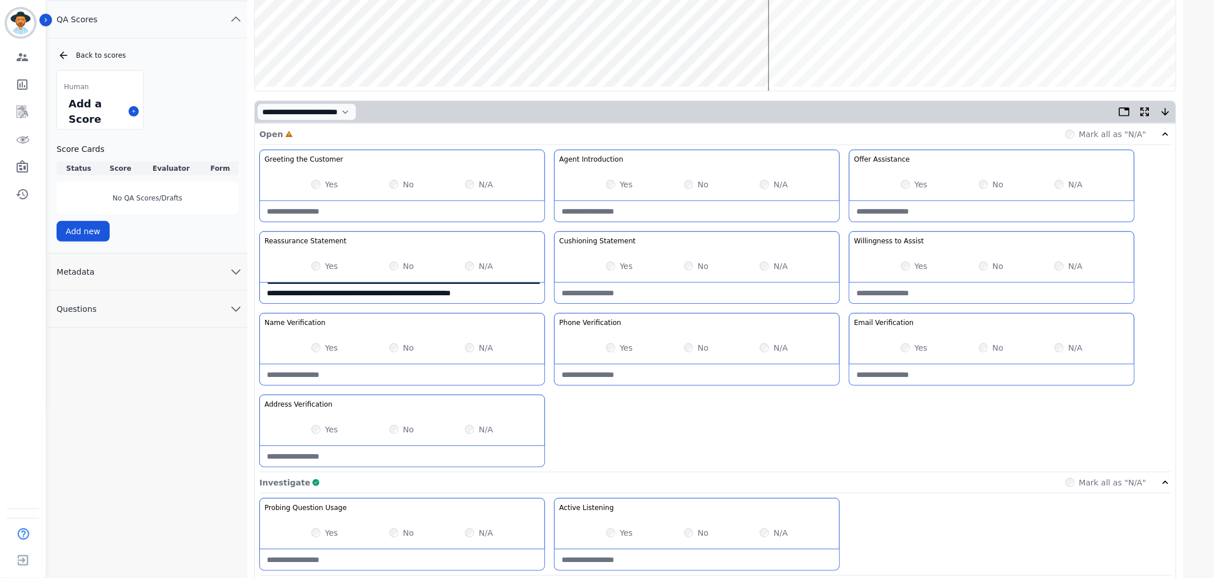
scroll to position [0, 0]
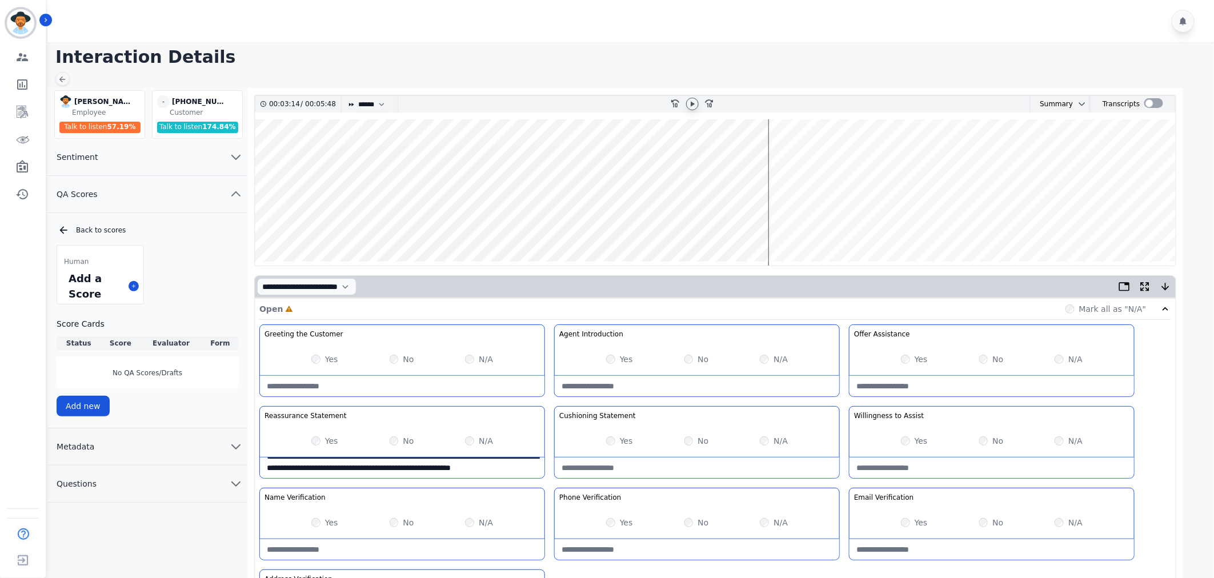
click at [692, 105] on icon at bounding box center [693, 104] width 4 height 5
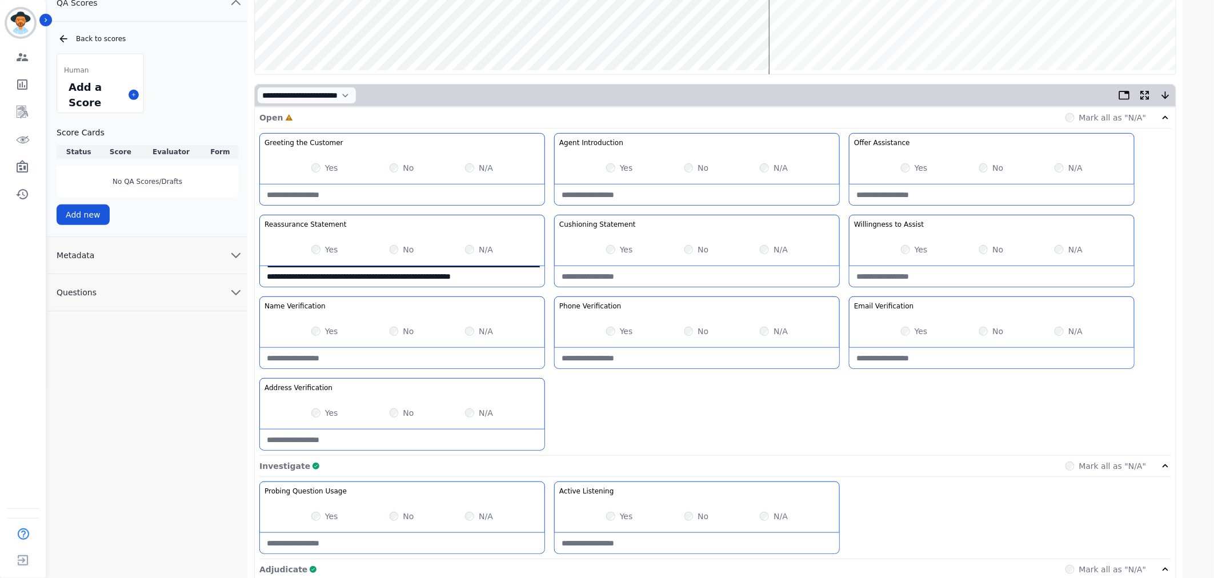
scroll to position [507, 0]
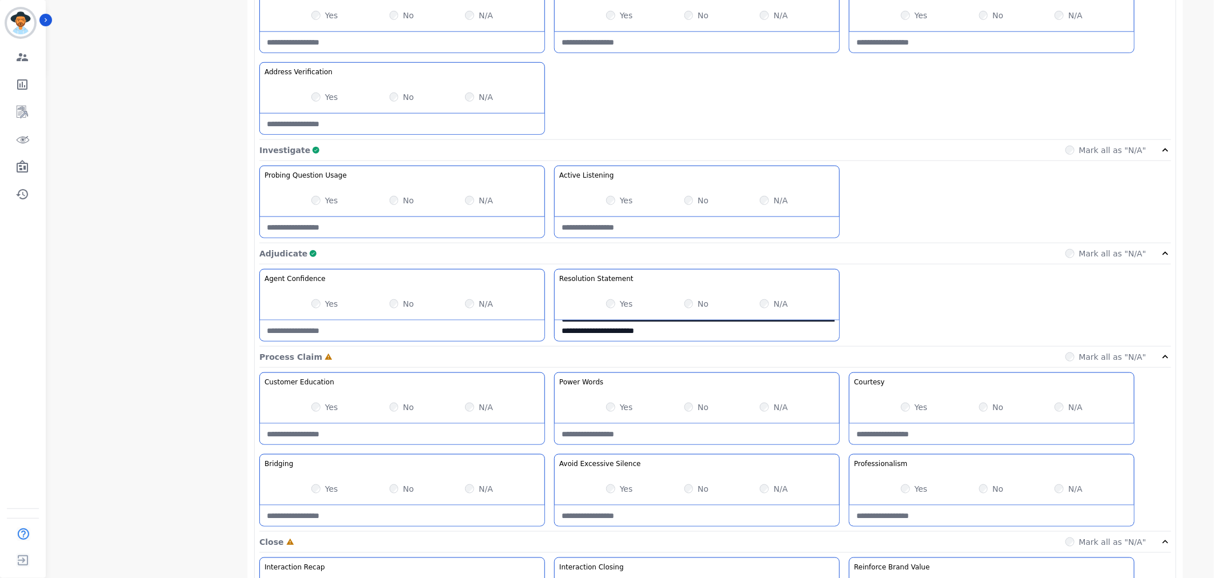
click at [791, 334] on Statement-note "**********" at bounding box center [697, 331] width 285 height 21
click at [739, 331] on Statement-note "**********" at bounding box center [697, 331] width 285 height 21
click at [695, 328] on Statement-note "**********" at bounding box center [697, 331] width 285 height 21
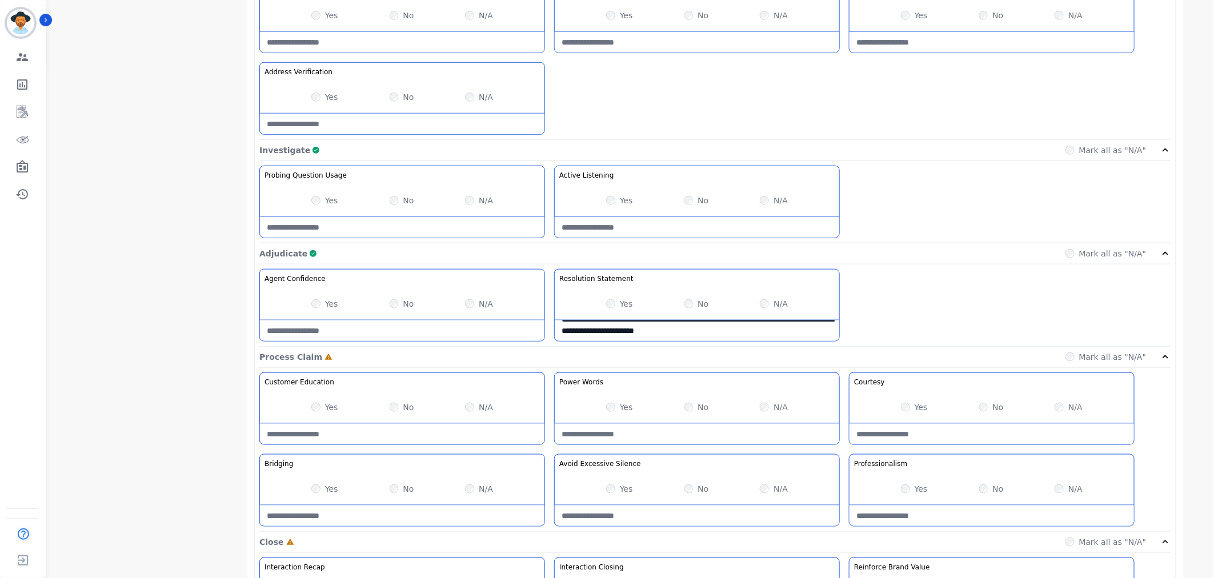
click at [769, 333] on Statement-note "**********" at bounding box center [697, 331] width 285 height 21
click at [561, 329] on Statement-note "**********" at bounding box center [697, 331] width 285 height 21
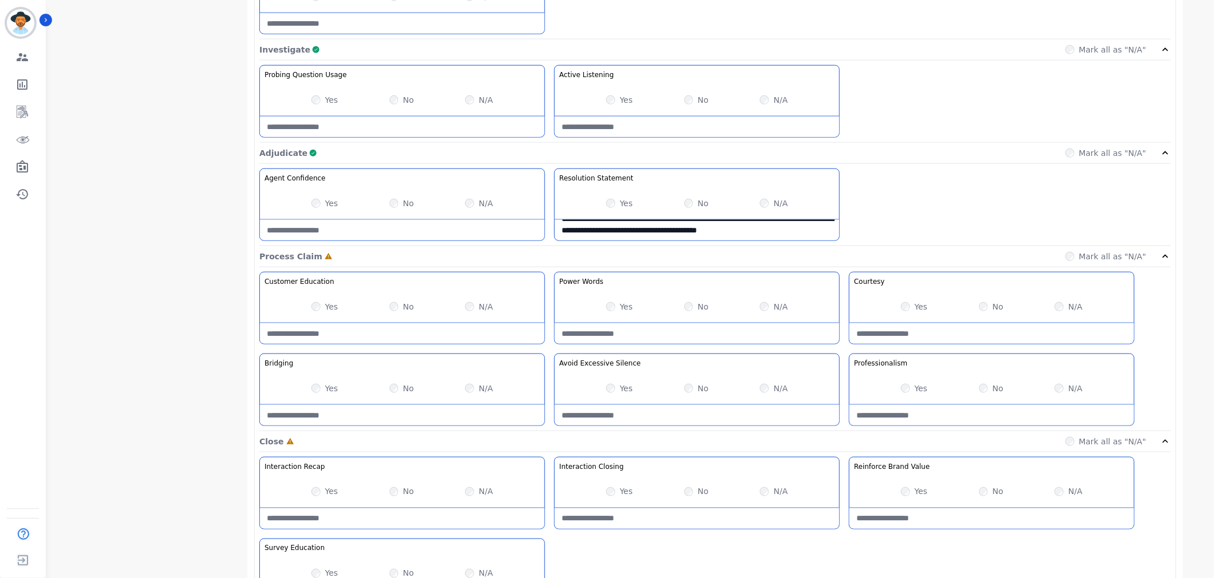
scroll to position [496, 0]
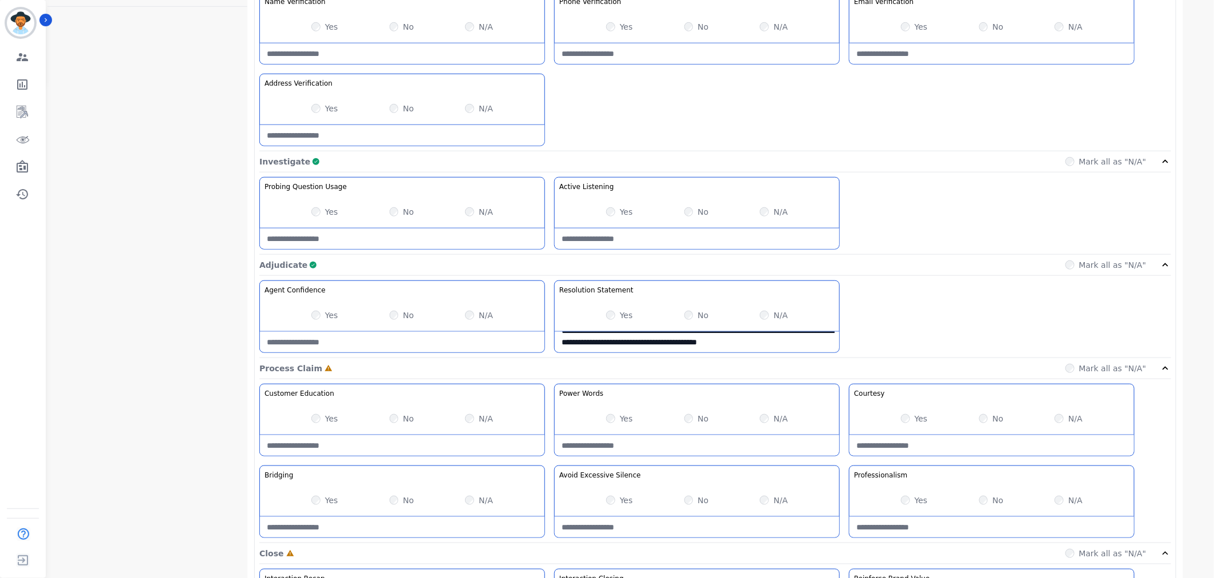
click at [802, 343] on Statement-note "**********" at bounding box center [697, 342] width 285 height 21
click at [808, 343] on Statement-note "**********" at bounding box center [697, 342] width 285 height 21
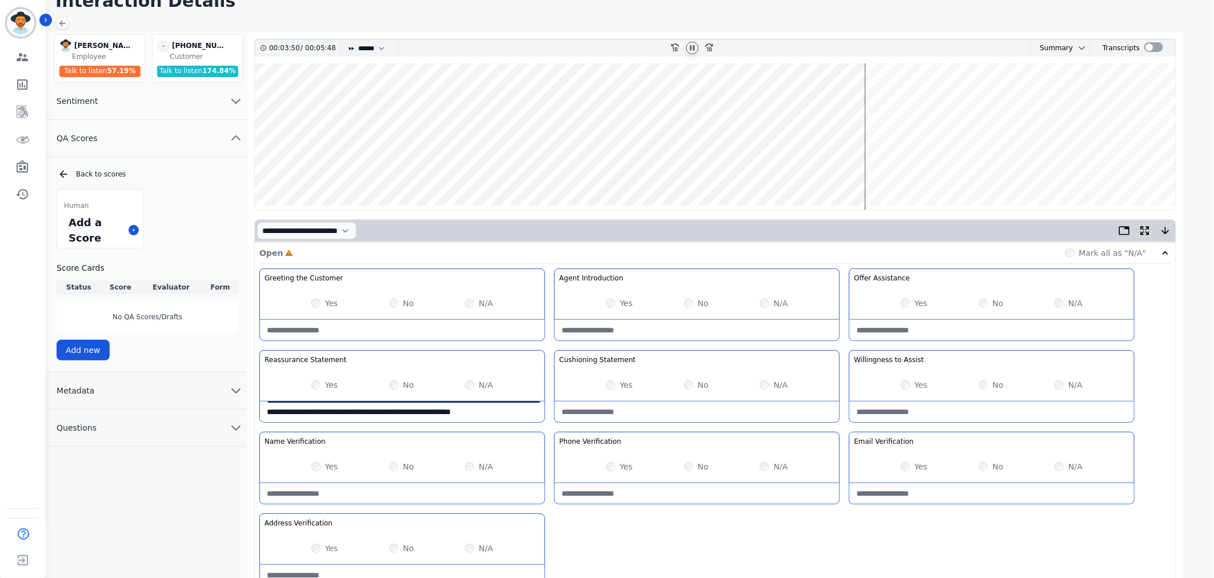
scroll to position [52, 0]
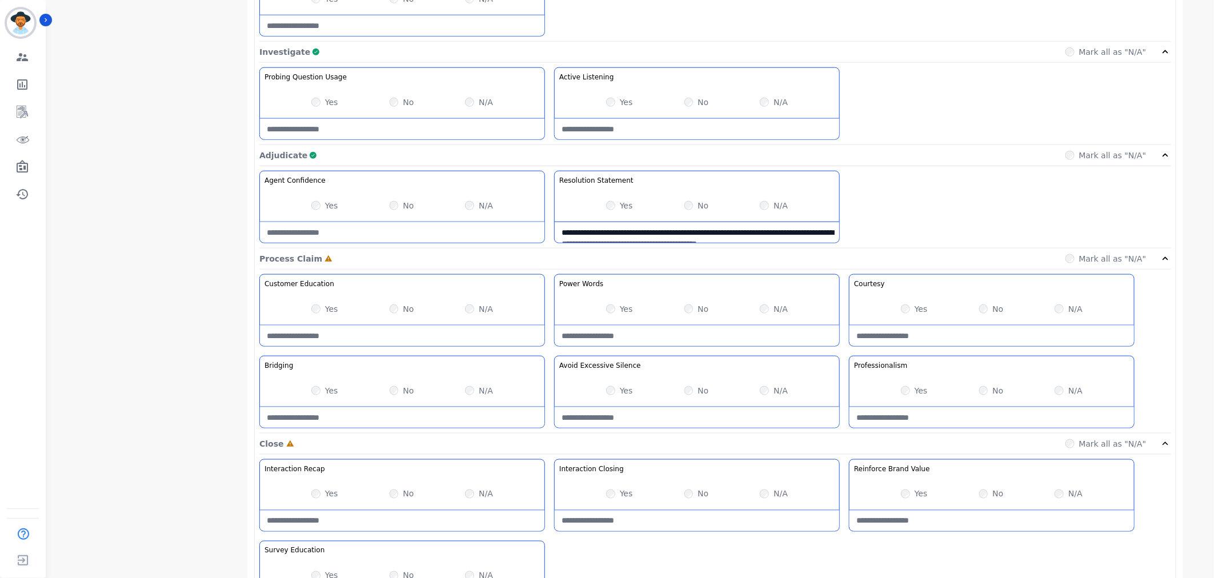
scroll to position [687, 0]
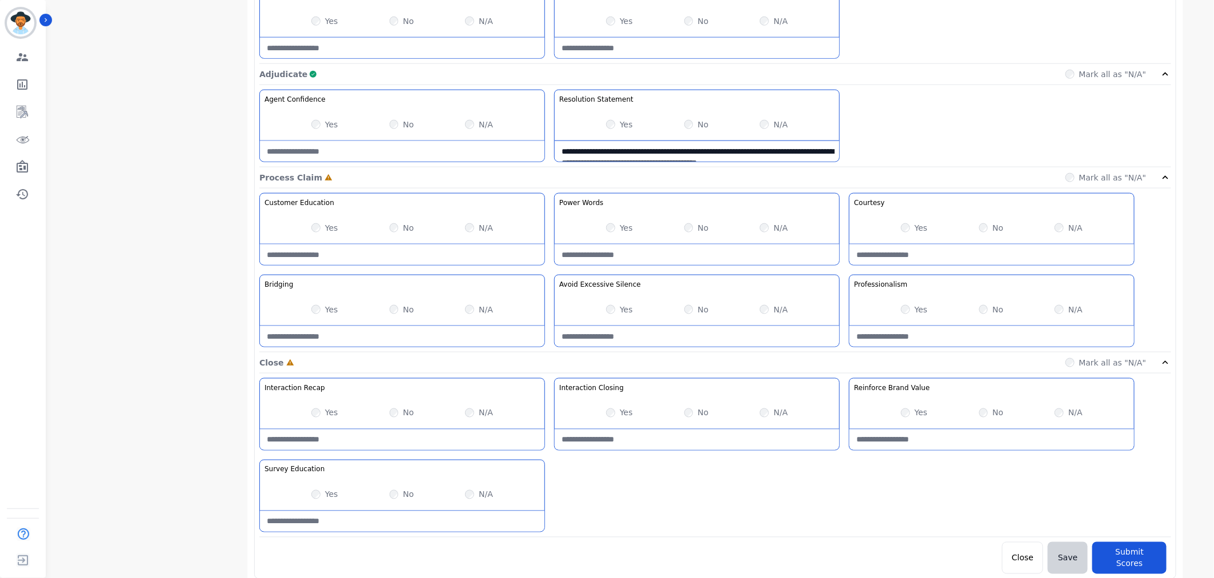
click at [803, 153] on Statement-note "**********" at bounding box center [697, 151] width 285 height 21
drag, startPoint x: 739, startPoint y: 143, endPoint x: 823, endPoint y: 150, distance: 84.8
click at [823, 150] on Statement-note "**********" at bounding box center [697, 151] width 285 height 21
click at [819, 151] on Statement-note "**********" at bounding box center [697, 151] width 285 height 21
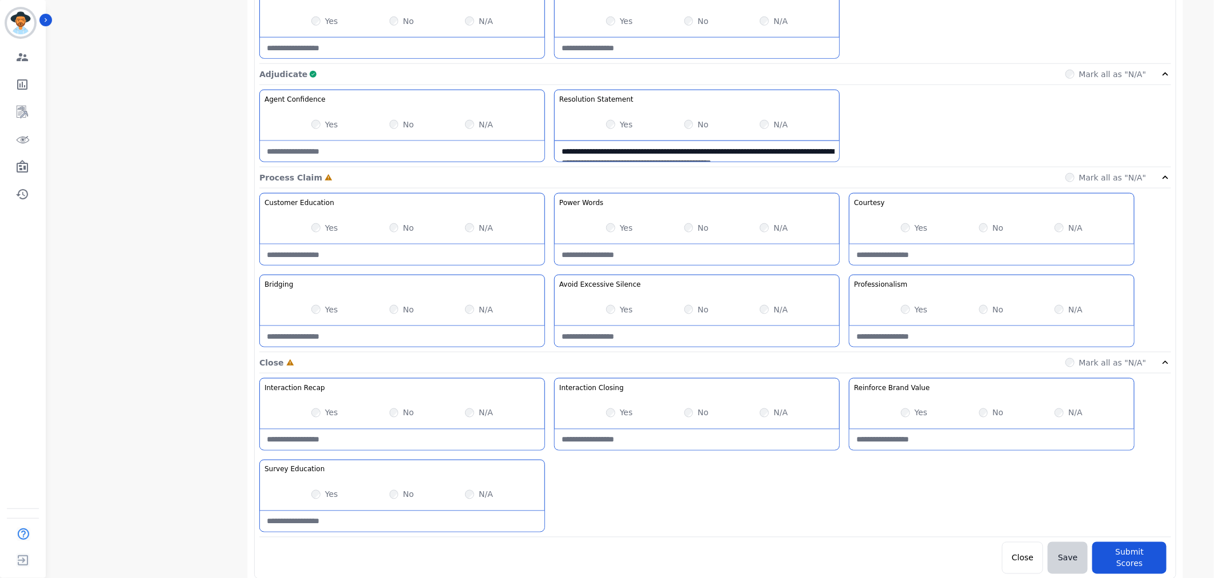
scroll to position [7, 0]
click at [768, 156] on Statement-note "**********" at bounding box center [697, 151] width 285 height 21
click at [753, 144] on Statement-note "**********" at bounding box center [697, 151] width 285 height 21
type Statement-note "**********"
drag, startPoint x: 827, startPoint y: 155, endPoint x: 823, endPoint y: 174, distance: 19.3
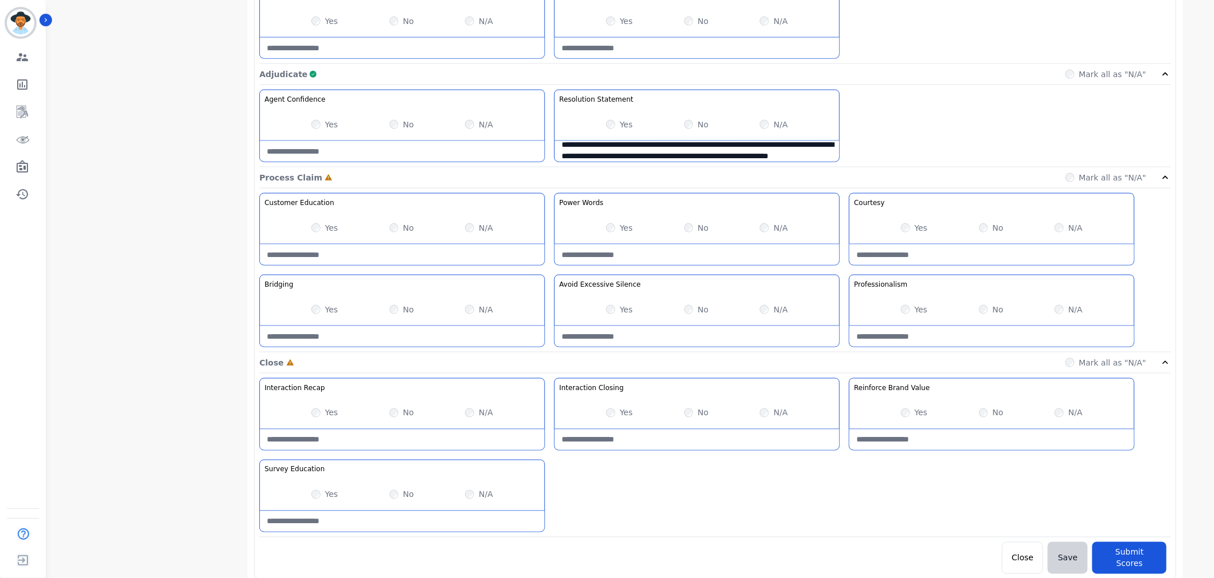
click at [823, 174] on div "**********" at bounding box center [715, 93] width 921 height 962
click at [823, 157] on Statement-note "**********" at bounding box center [697, 151] width 285 height 21
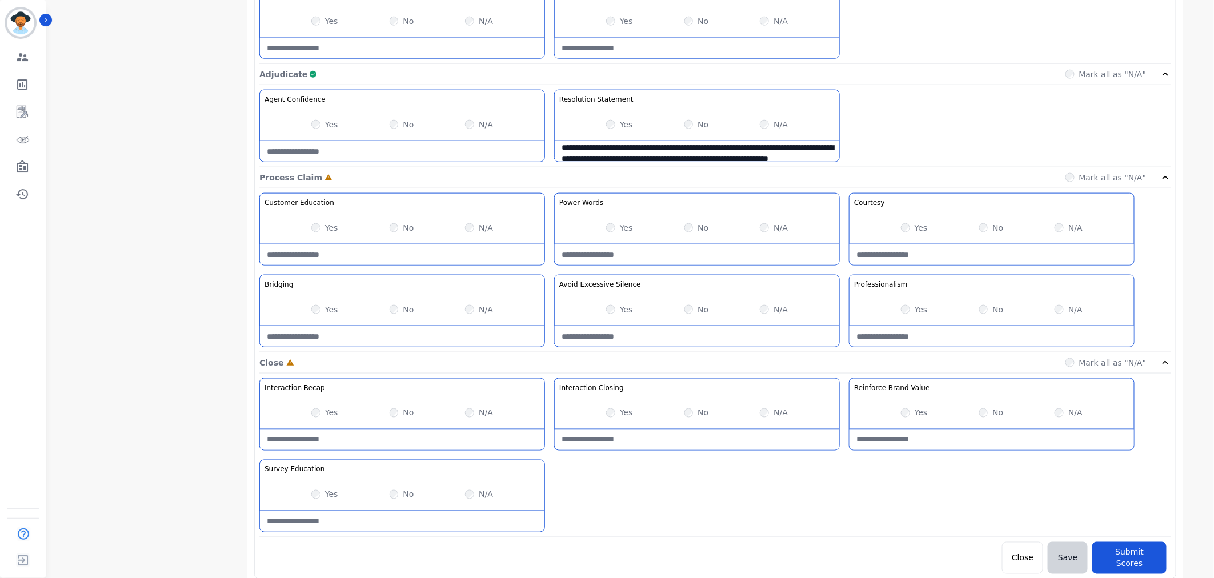
click at [823, 157] on Statement-note "**********" at bounding box center [697, 151] width 285 height 21
drag, startPoint x: 664, startPoint y: 155, endPoint x: 487, endPoint y: 123, distance: 179.3
click at [487, 123] on div "**********" at bounding box center [715, 129] width 912 height 78
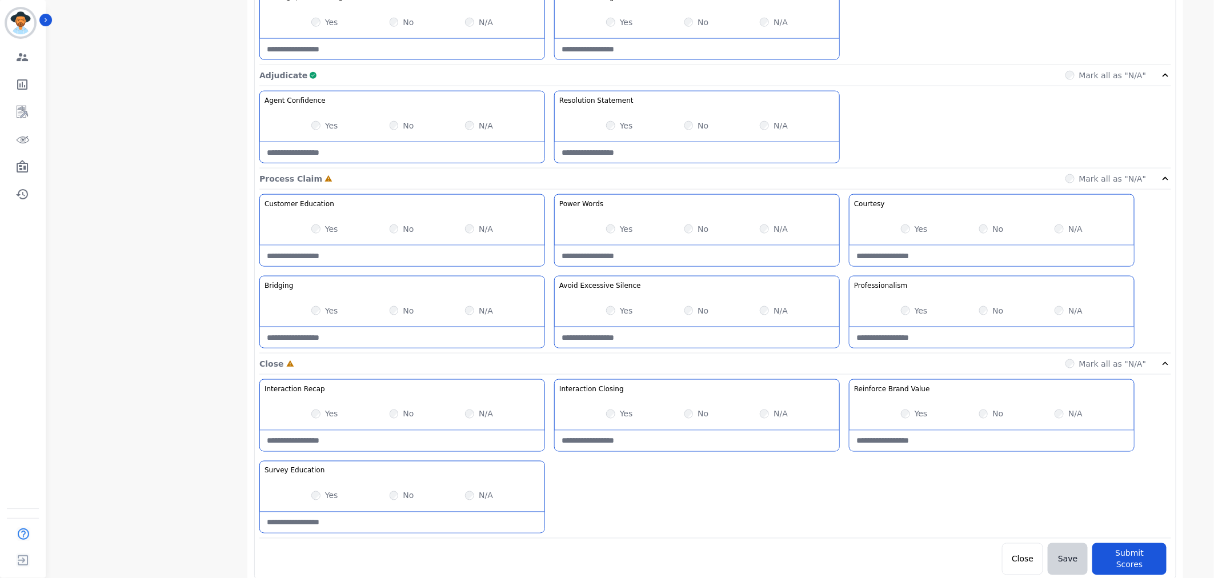
scroll to position [687, 0]
click at [903, 315] on div "Yes" at bounding box center [914, 309] width 27 height 11
click at [613, 223] on div "Yes No N/A" at bounding box center [697, 228] width 285 height 32
click at [407, 261] on Education-note at bounding box center [402, 255] width 285 height 21
type Education-note "**********"
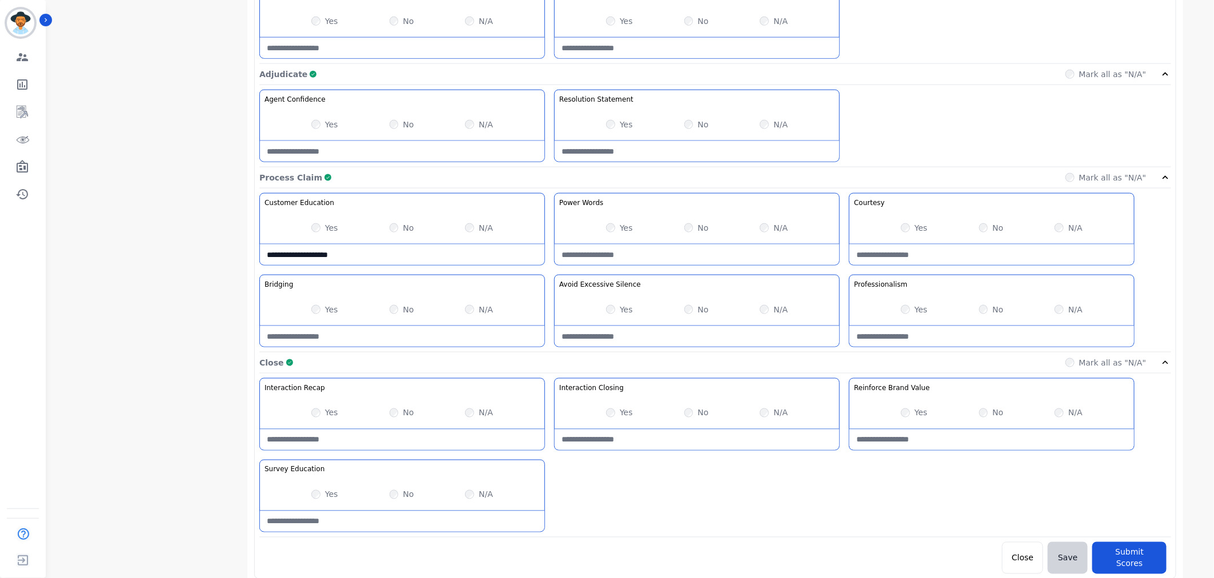
drag, startPoint x: 407, startPoint y: 260, endPoint x: 218, endPoint y: 250, distance: 188.8
click at [218, 250] on div "**********" at bounding box center [632, 15] width 1170 height 1228
click at [1131, 565] on button "Submit Scores" at bounding box center [1130, 558] width 74 height 32
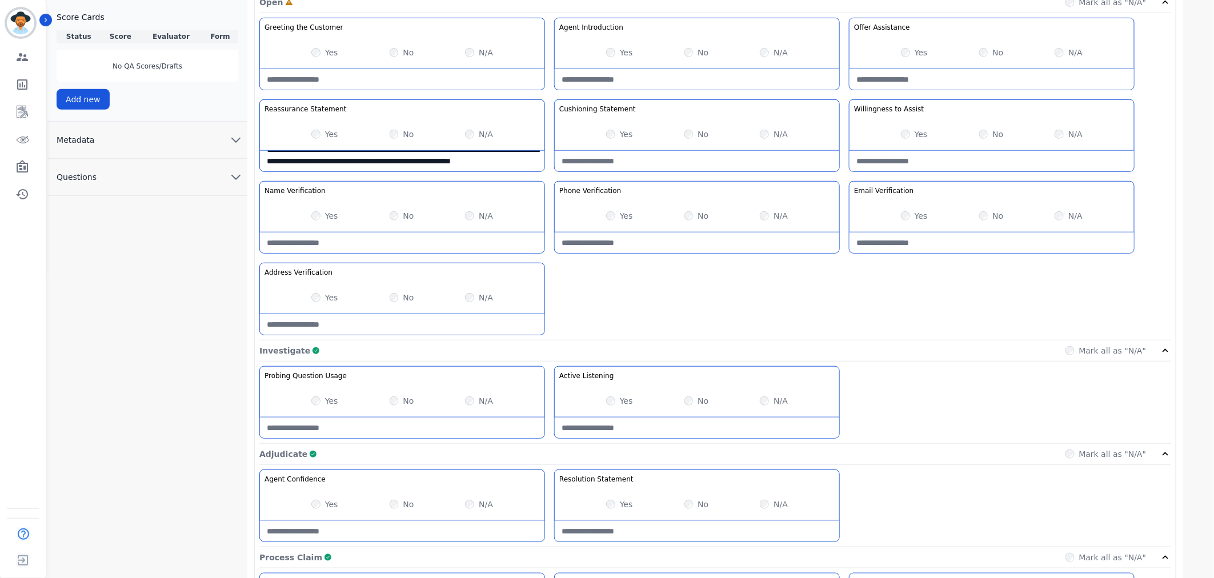
scroll to position [306, 0]
click at [385, 241] on Verification-note at bounding box center [402, 244] width 285 height 21
type Verification-note "*"
type Verification-note "**********"
drag, startPoint x: 376, startPoint y: 237, endPoint x: 151, endPoint y: 243, distance: 225.2
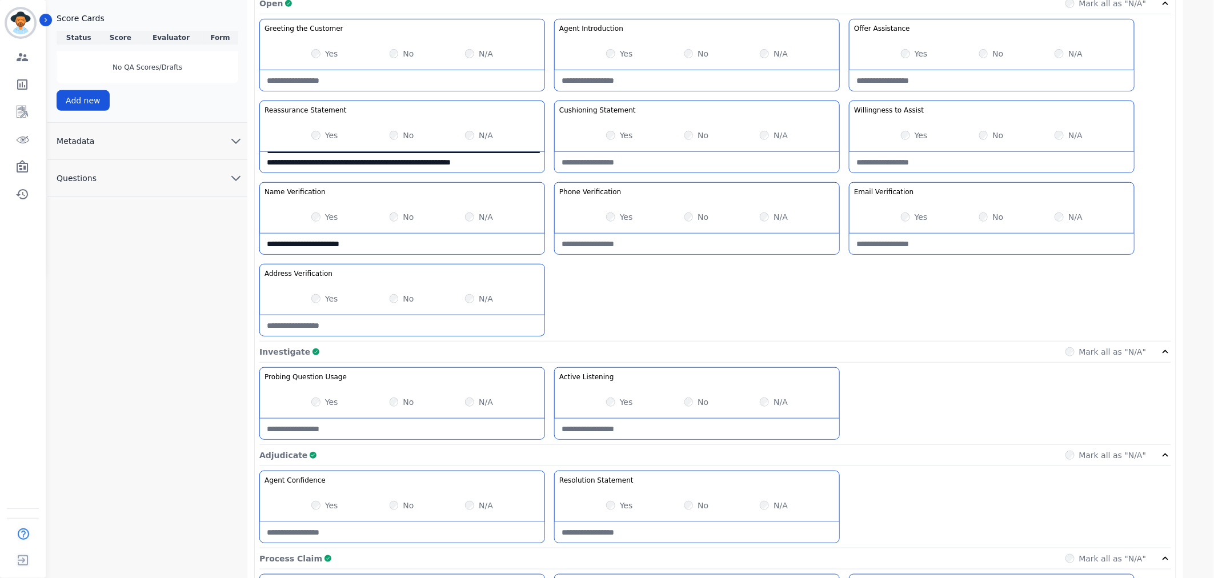
click at [151, 243] on div "**********" at bounding box center [632, 396] width 1170 height 1228
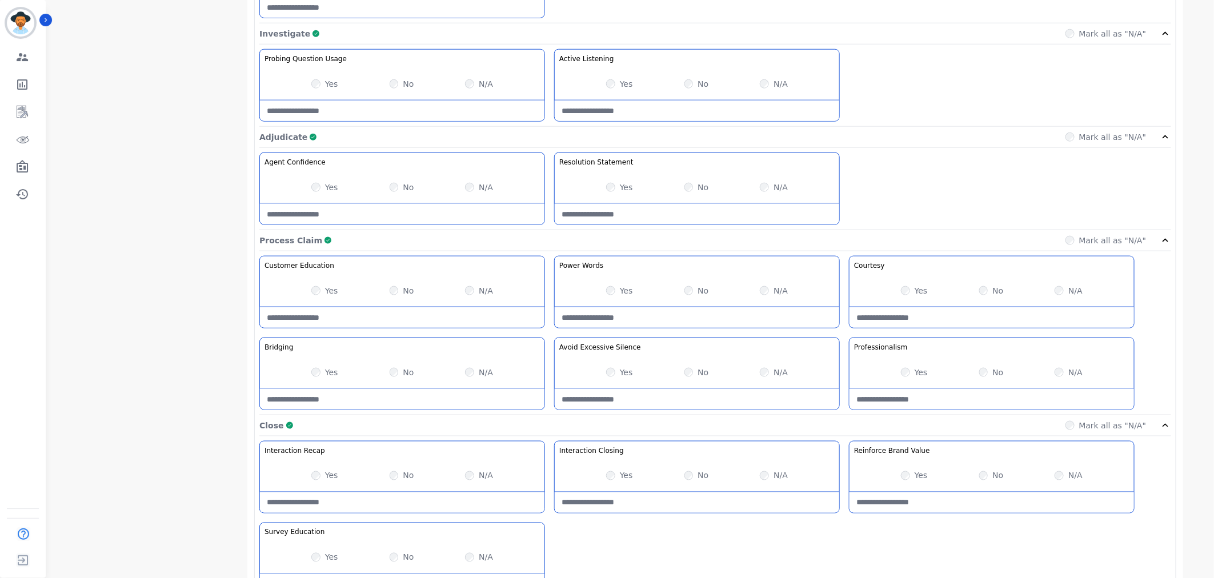
scroll to position [687, 0]
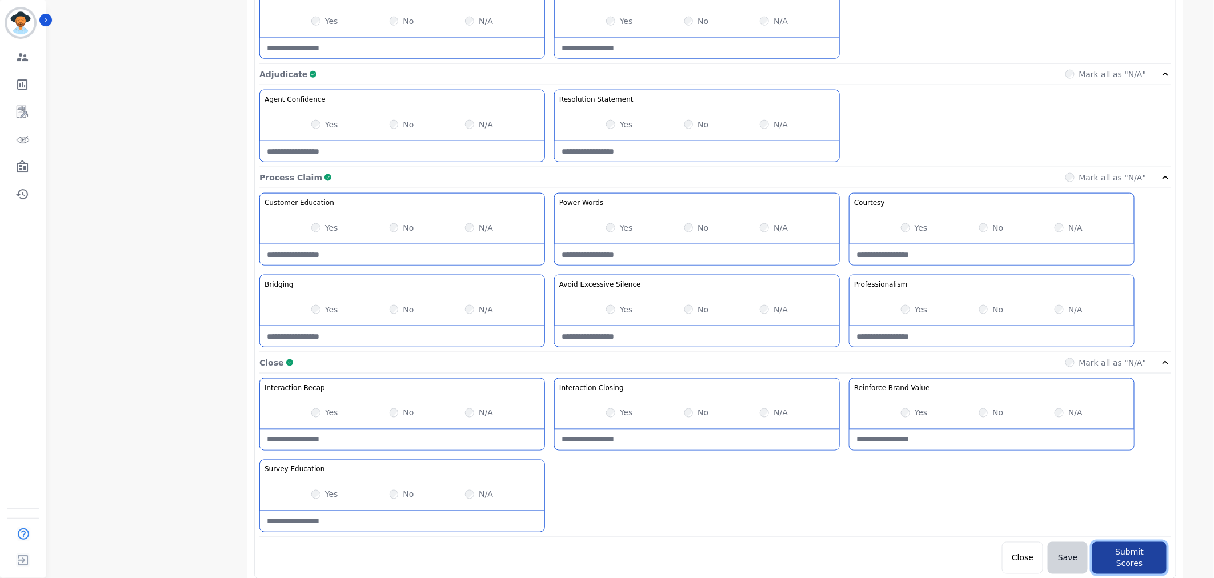
click at [1130, 552] on button "Submit Scores" at bounding box center [1130, 558] width 74 height 32
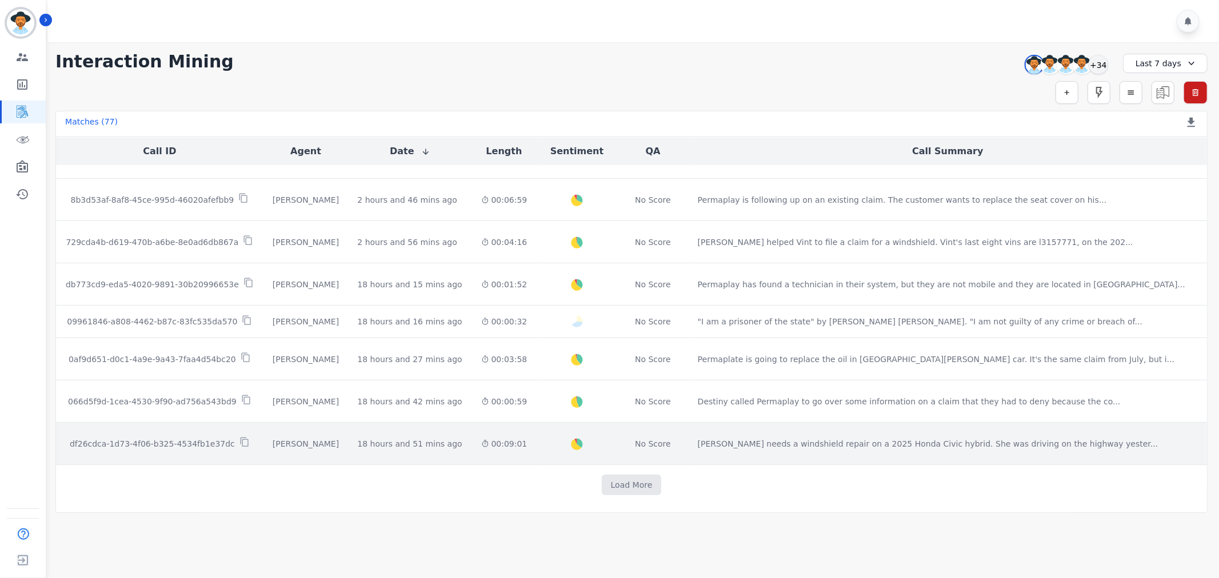
scroll to position [510, 0]
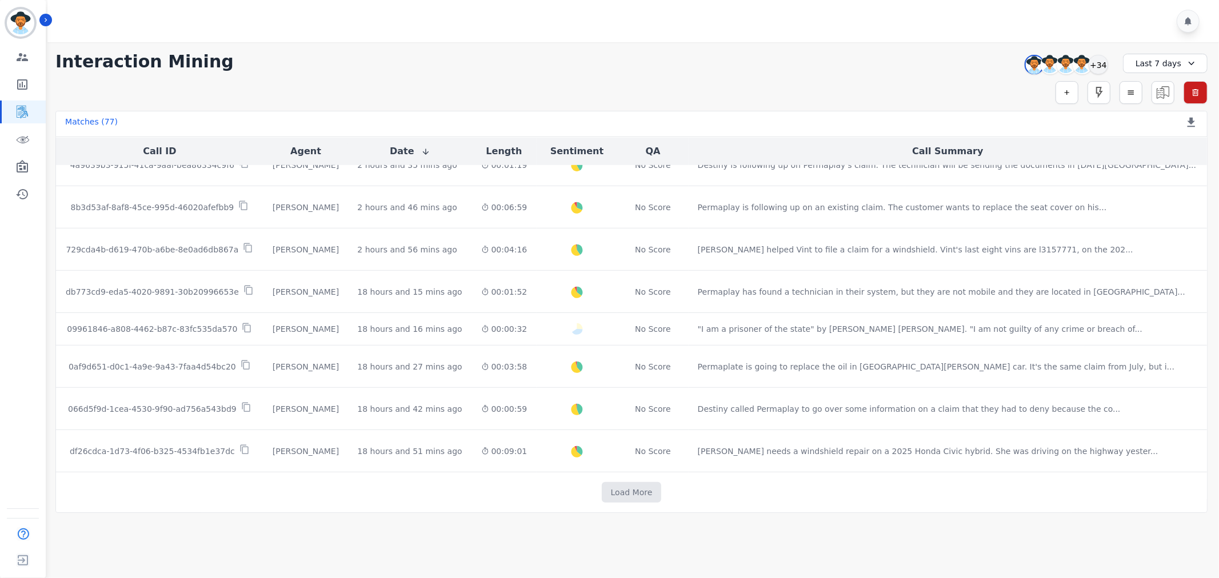
click at [618, 479] on td "Load More" at bounding box center [631, 493] width 1151 height 41
click at [622, 487] on button "Load More" at bounding box center [632, 492] width 60 height 21
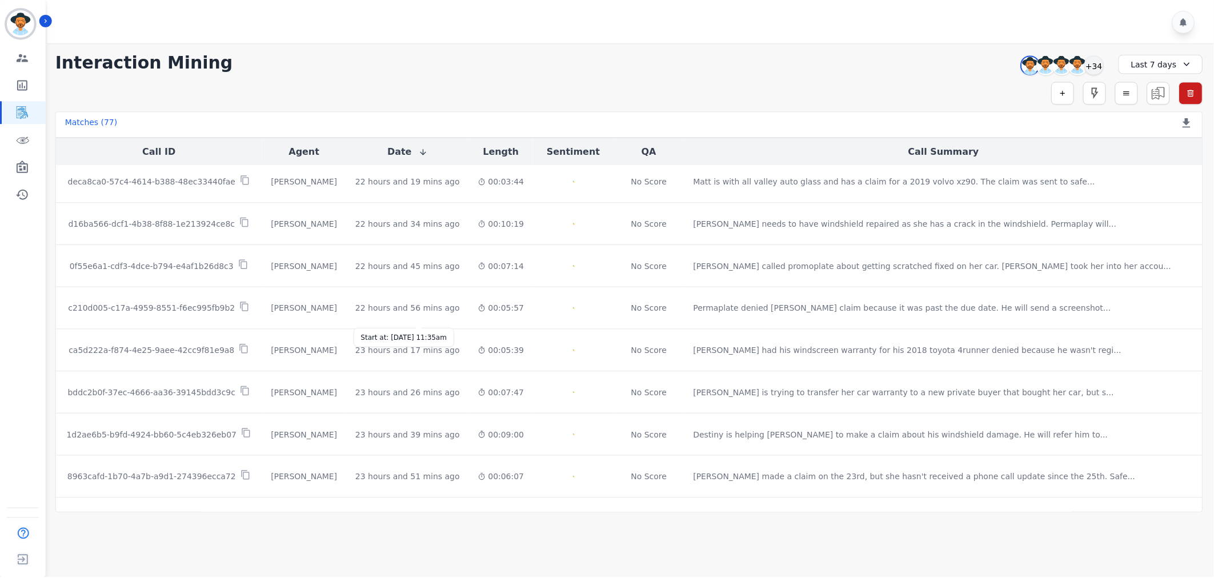
scroll to position [1151, 0]
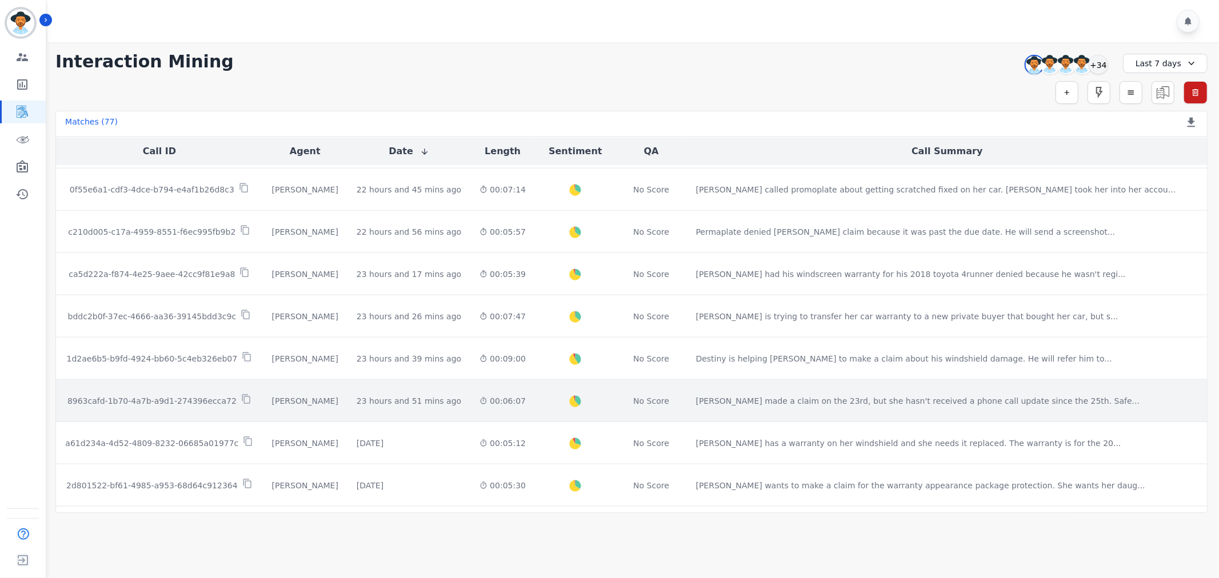
click at [218, 398] on p "8963cafd-1b70-4a7b-a9d1-274396ecca72" at bounding box center [151, 400] width 169 height 11
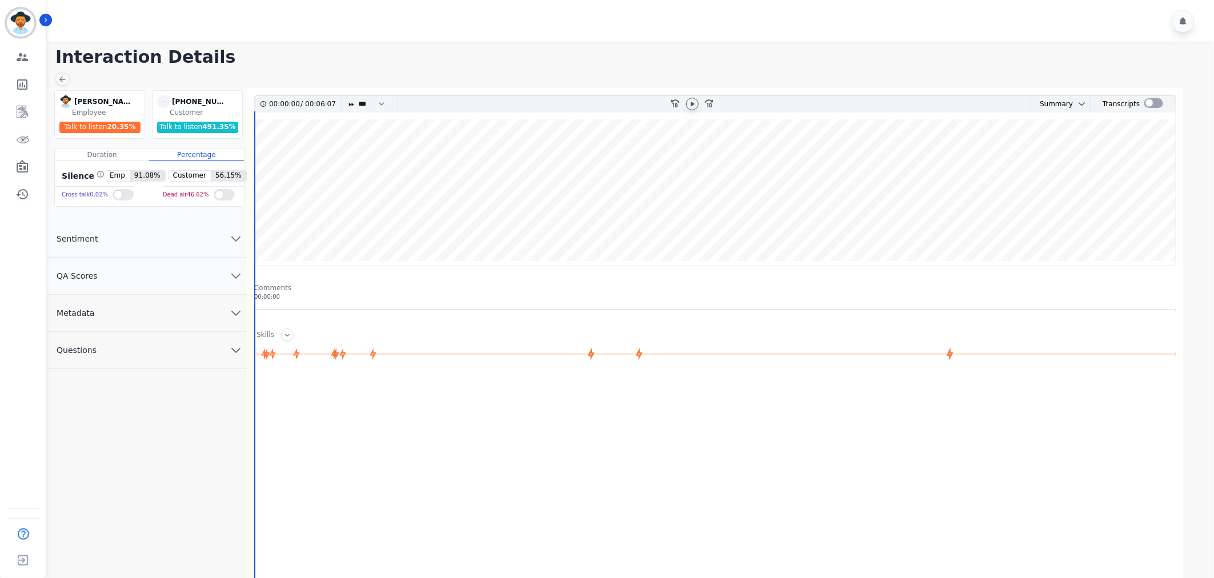
click at [693, 106] on icon at bounding box center [692, 103] width 9 height 9
click at [383, 106] on select "* * * **** * *** * ****" at bounding box center [374, 104] width 34 height 17
select select "****"
click at [357, 96] on select "* * * **** * *** * ****" at bounding box center [374, 104] width 34 height 17
click at [202, 279] on button "QA Scores" at bounding box center [147, 276] width 200 height 37
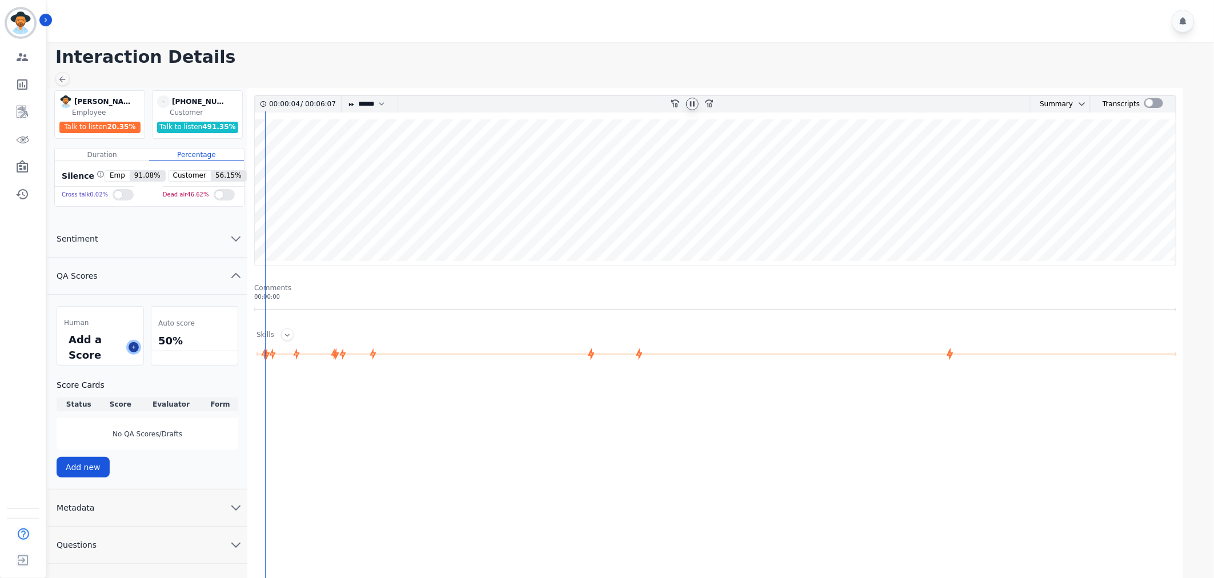
click at [133, 346] on icon at bounding box center [134, 348] width 6 height 6
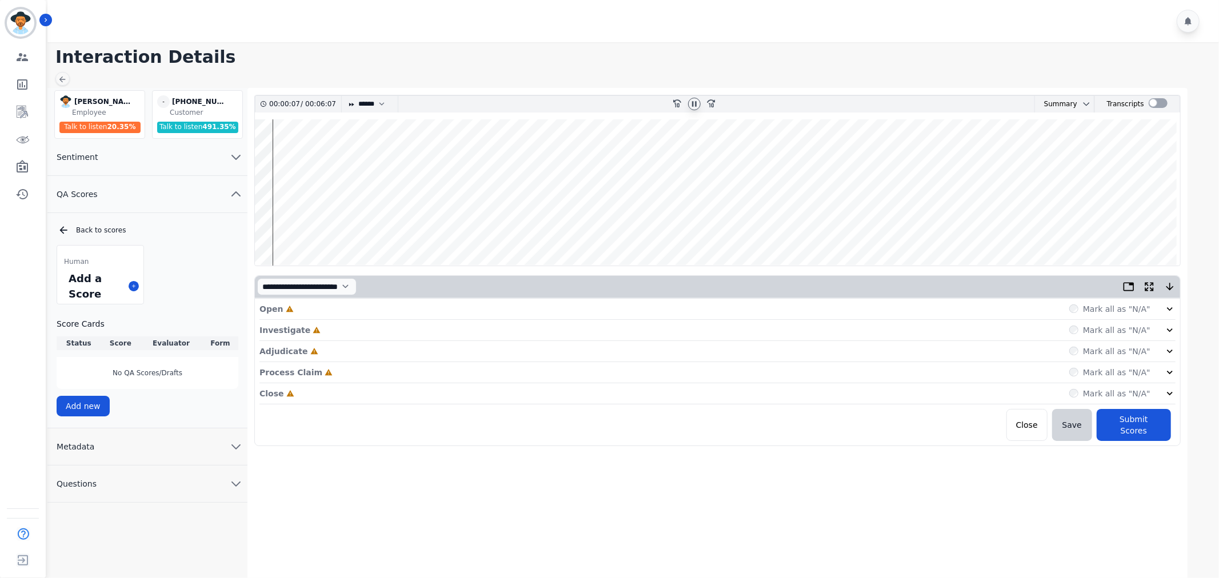
click at [1155, 318] on div "Open Incomplete Mark all as "N/A"" at bounding box center [717, 309] width 916 height 21
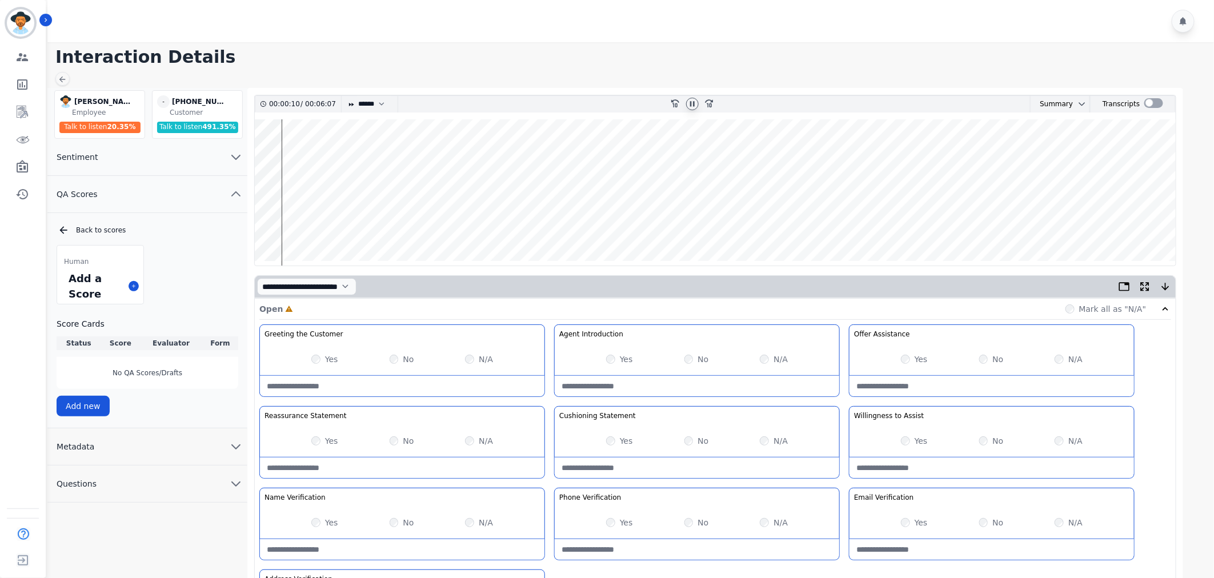
click at [911, 357] on div "Yes" at bounding box center [914, 359] width 27 height 11
click at [318, 434] on div "Yes No N/A" at bounding box center [402, 441] width 285 height 32
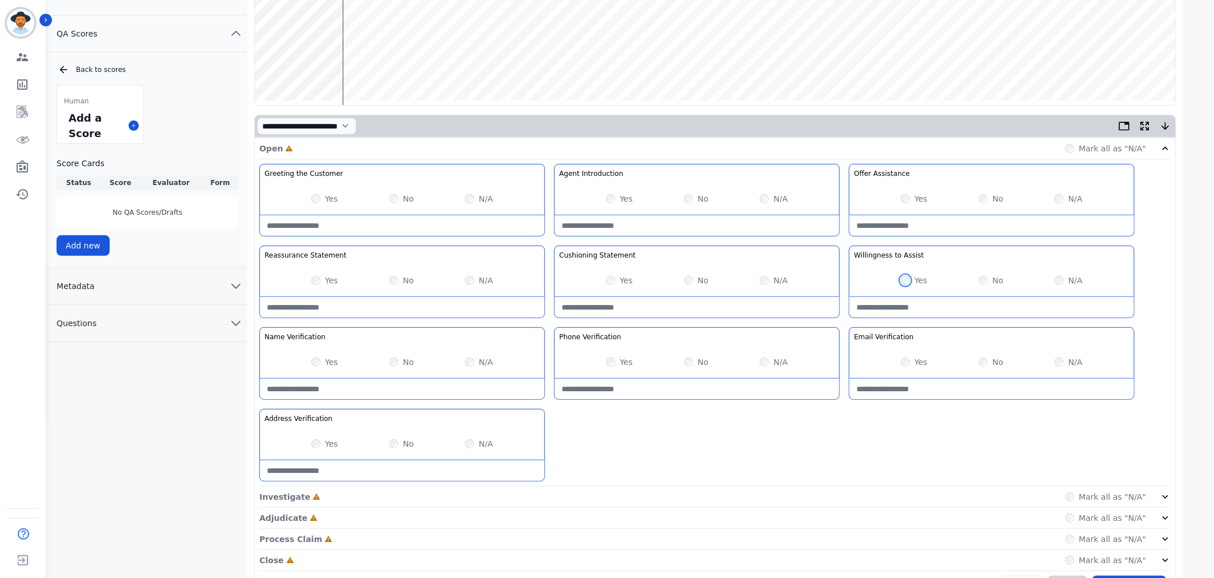
scroll to position [193, 0]
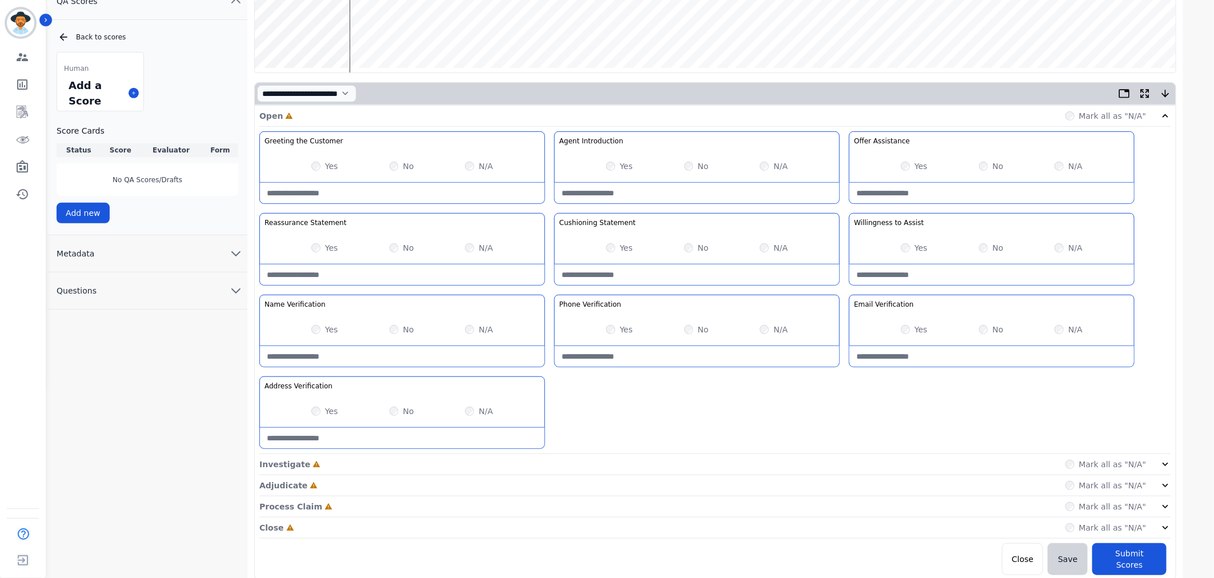
click at [1157, 464] on div "Mark all as "N/A"" at bounding box center [1119, 464] width 106 height 11
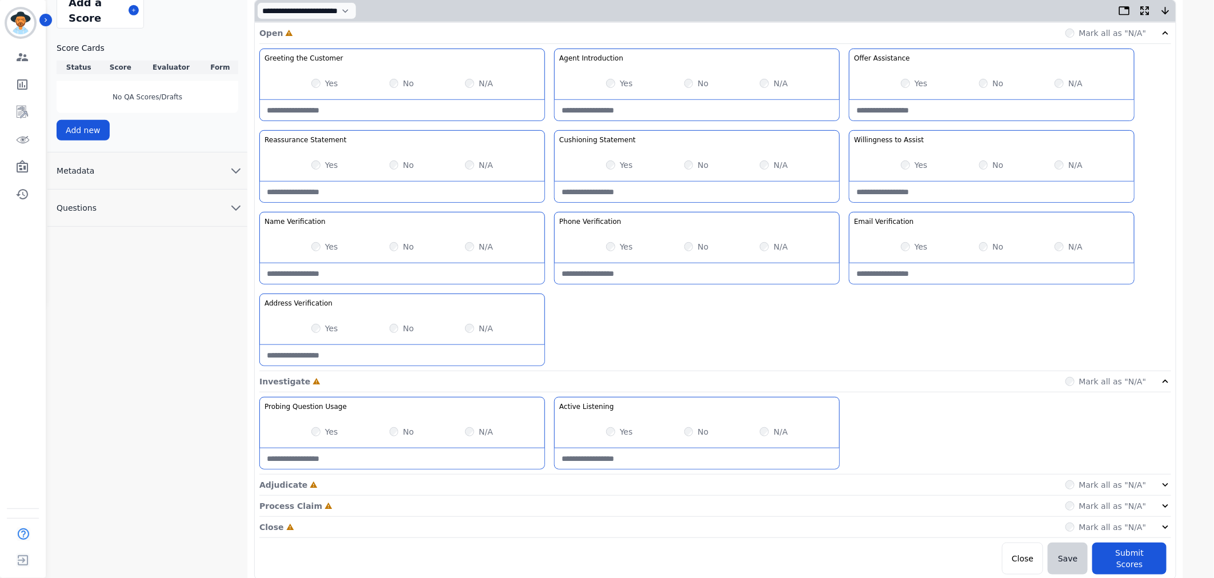
click at [1159, 485] on div "Mark all as "N/A"" at bounding box center [1119, 484] width 106 height 11
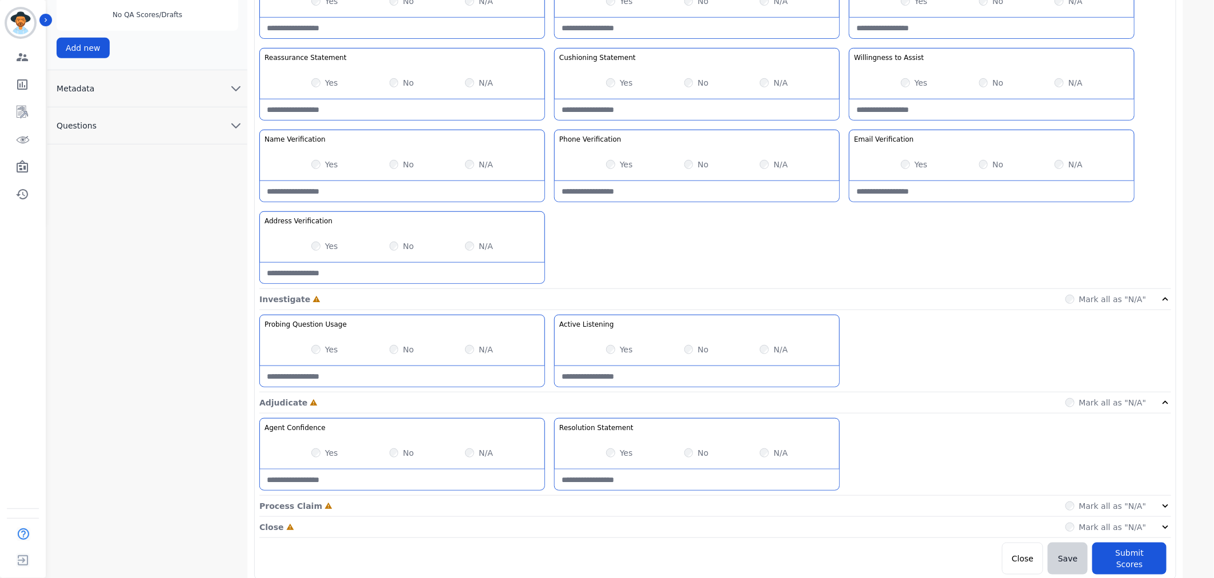
click at [1161, 507] on icon at bounding box center [1165, 506] width 11 height 11
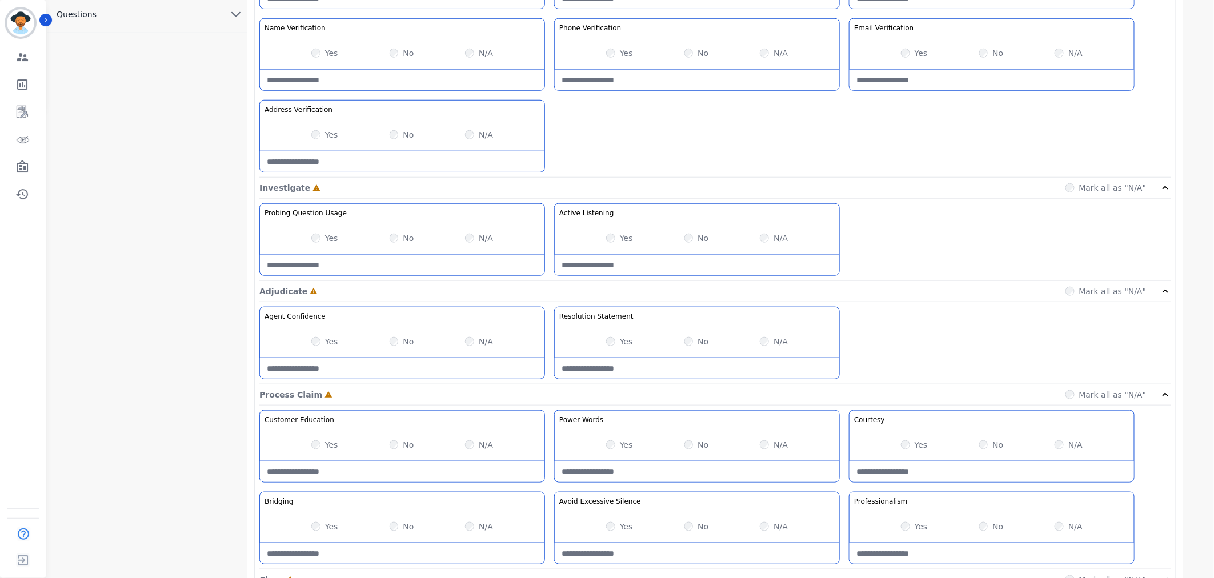
scroll to position [522, 0]
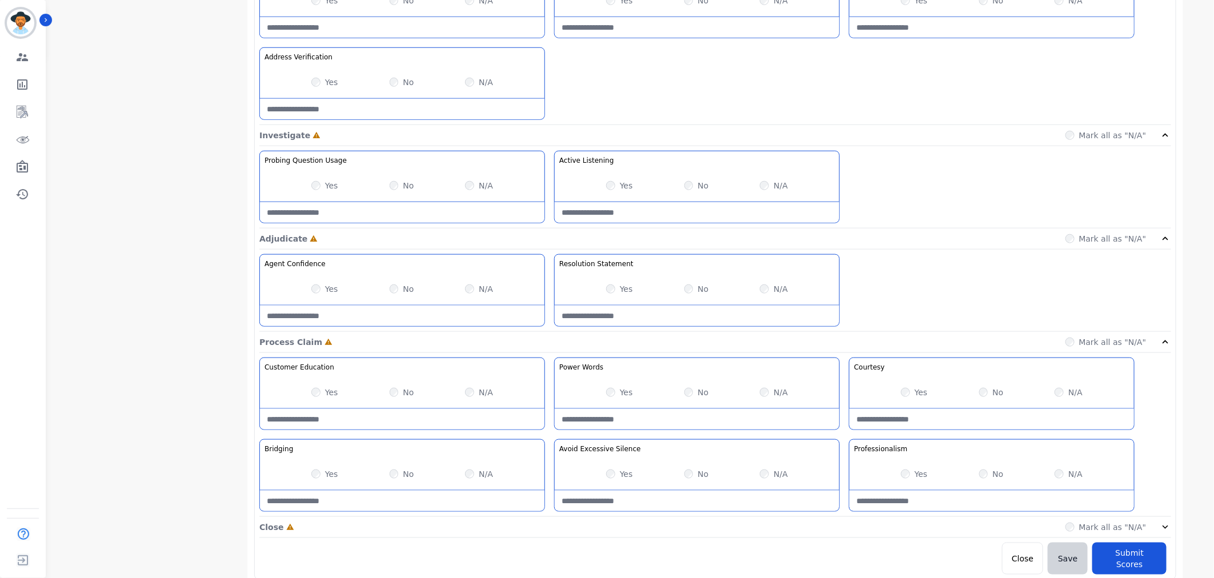
click at [1160, 524] on icon at bounding box center [1165, 527] width 11 height 11
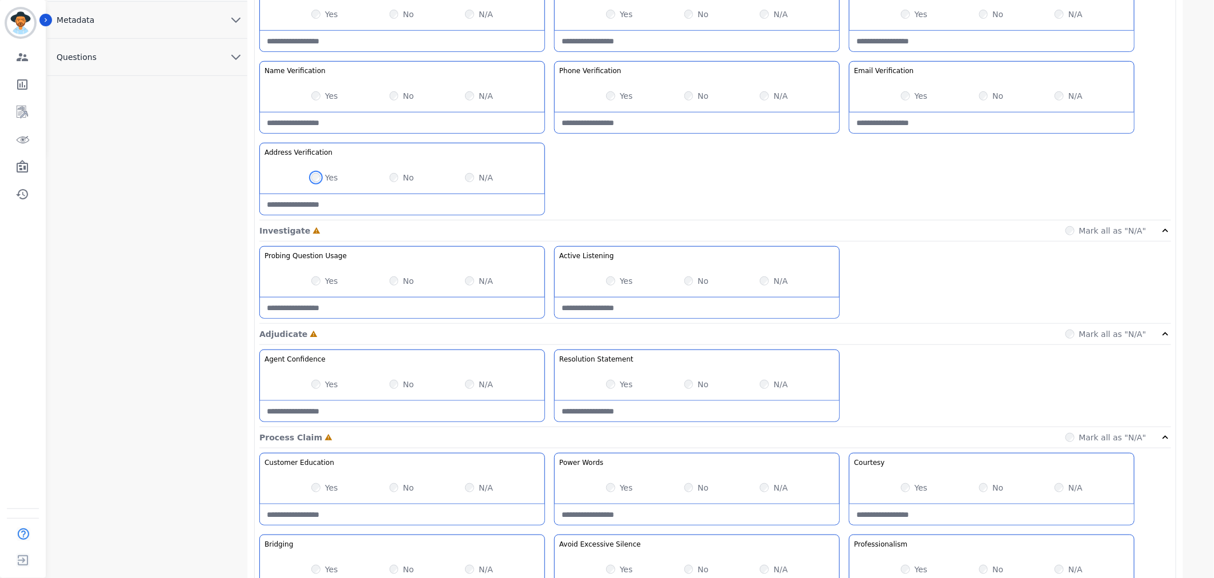
scroll to position [507, 0]
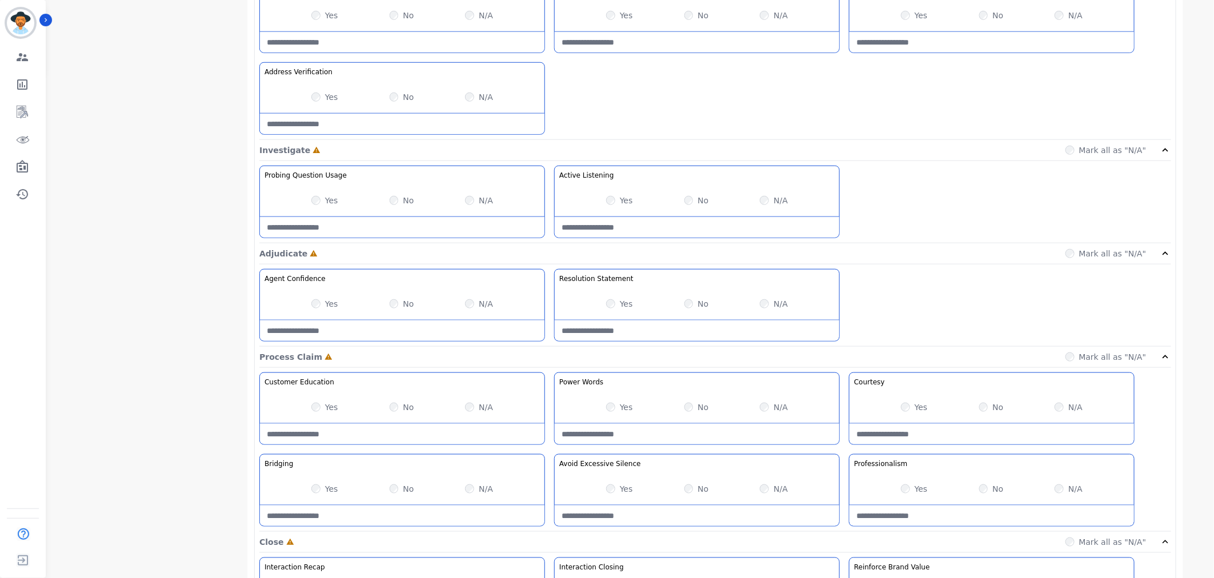
click at [614, 195] on div "Yes No N/A" at bounding box center [697, 201] width 285 height 32
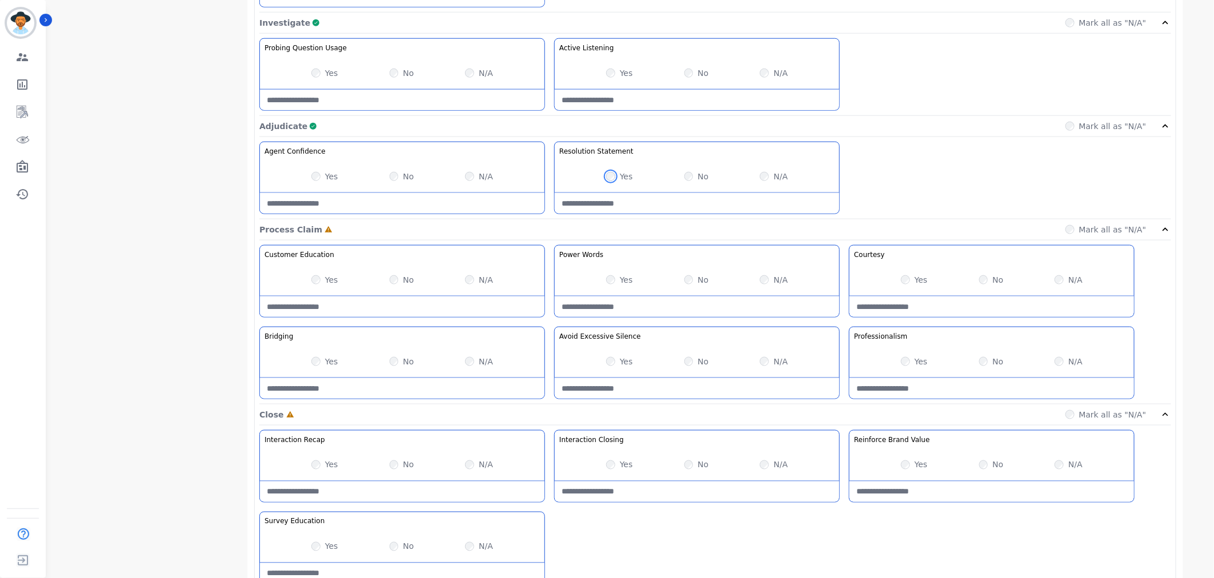
scroll to position [687, 0]
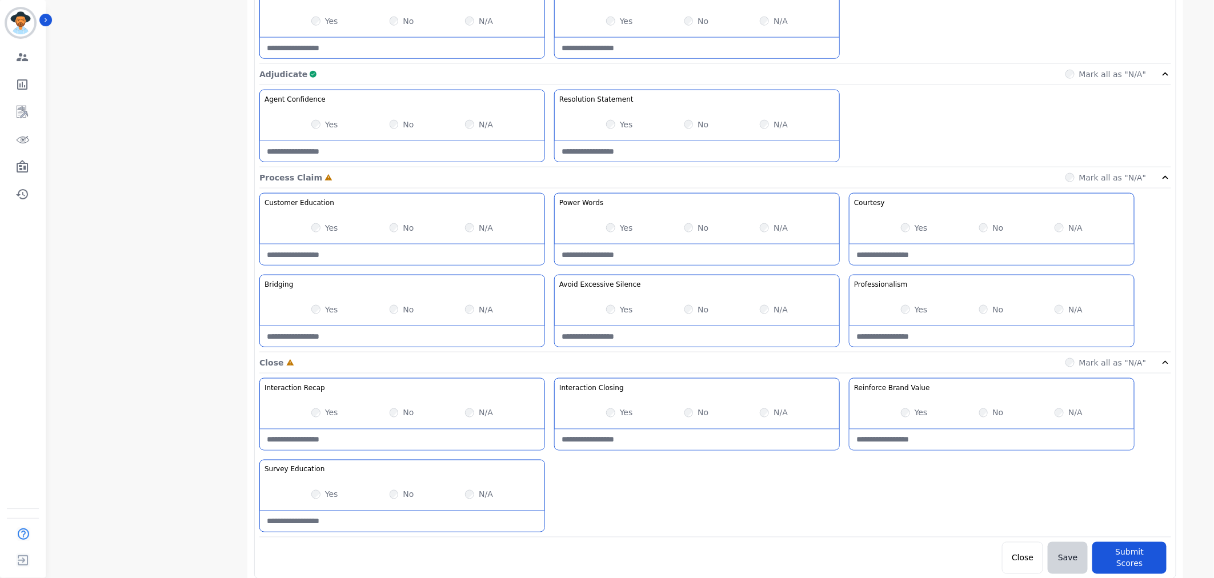
click at [606, 307] on div "Yes No N/A" at bounding box center [697, 310] width 285 height 32
click at [1189, 431] on div "**********" at bounding box center [632, 15] width 1170 height 1228
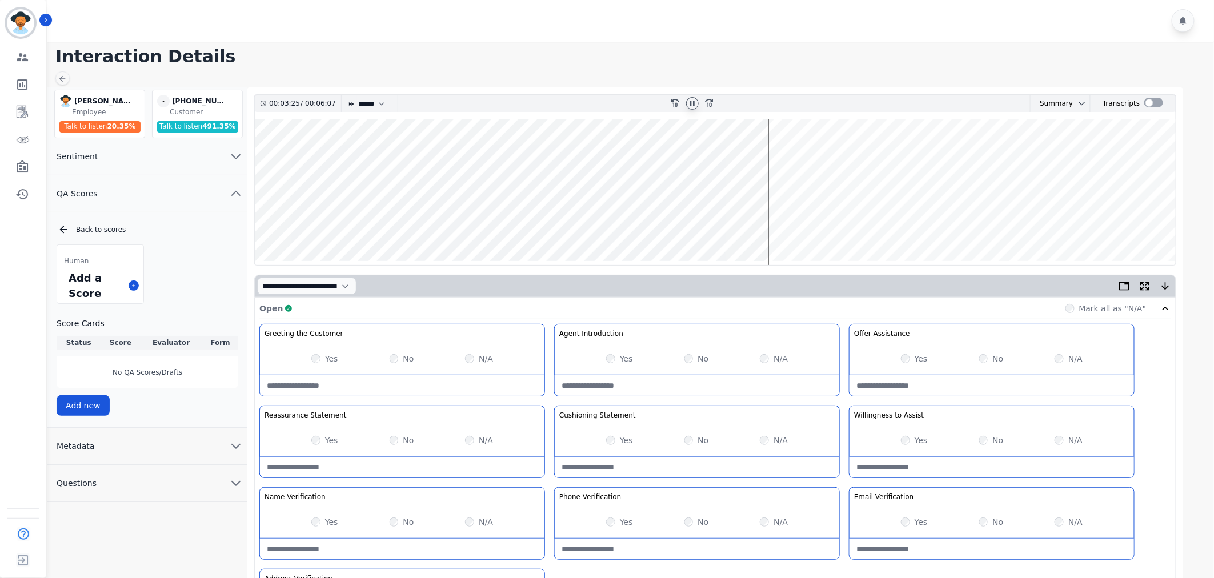
scroll to position [0, 0]
click at [778, 167] on wave at bounding box center [715, 192] width 921 height 146
click at [797, 179] on wave at bounding box center [715, 192] width 921 height 146
click at [817, 167] on wave at bounding box center [715, 192] width 921 height 146
click at [836, 170] on wave at bounding box center [715, 192] width 921 height 146
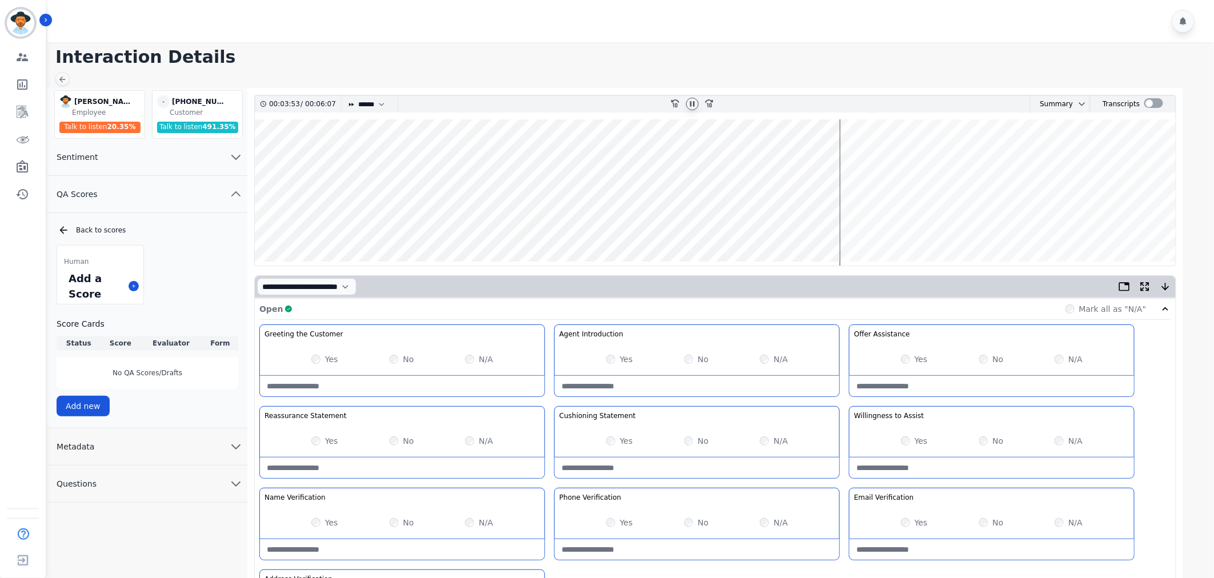
click at [854, 174] on wave at bounding box center [715, 192] width 921 height 146
click at [873, 175] on wave at bounding box center [715, 192] width 921 height 146
click at [758, 170] on wave at bounding box center [715, 192] width 921 height 146
click at [1054, 169] on wave at bounding box center [715, 192] width 921 height 146
click at [1052, 169] on wave at bounding box center [715, 192] width 921 height 146
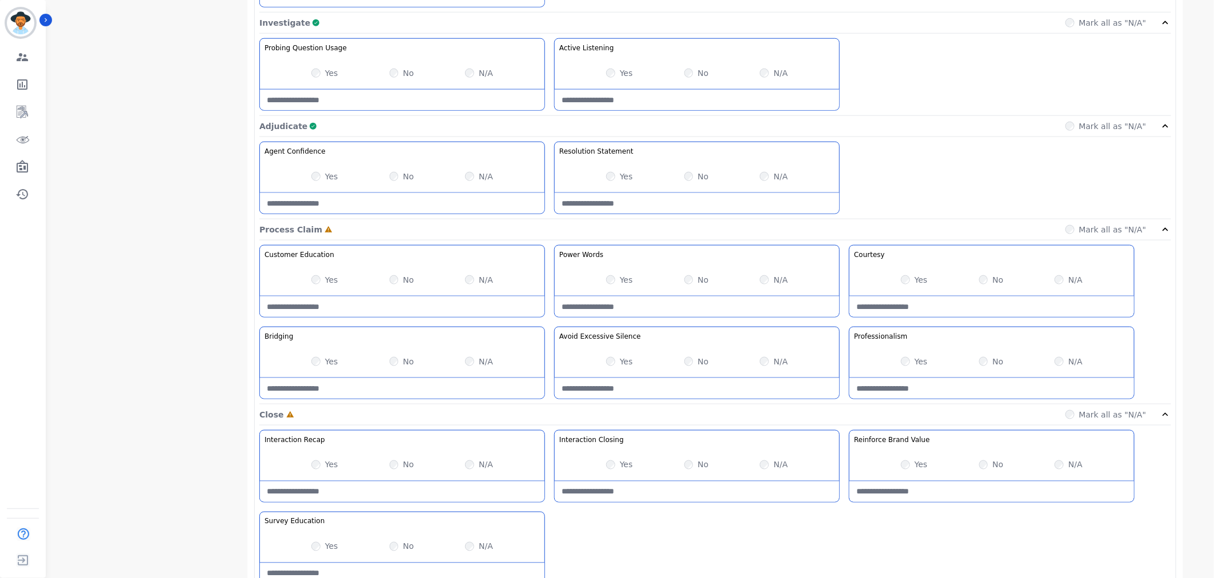
scroll to position [687, 0]
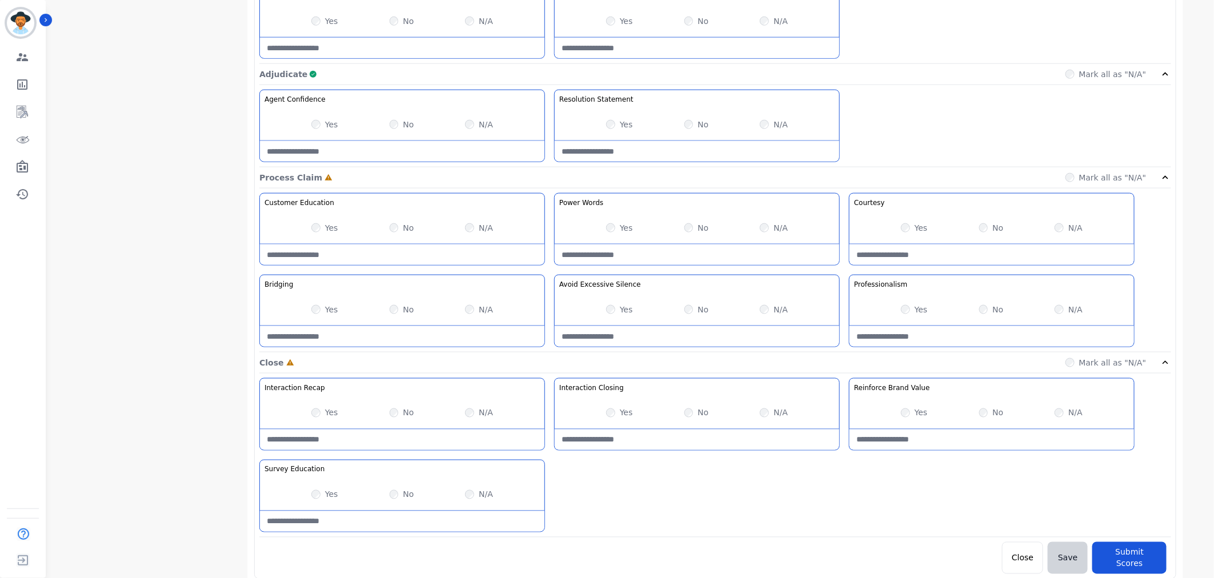
click at [673, 336] on Silence-note at bounding box center [697, 336] width 285 height 21
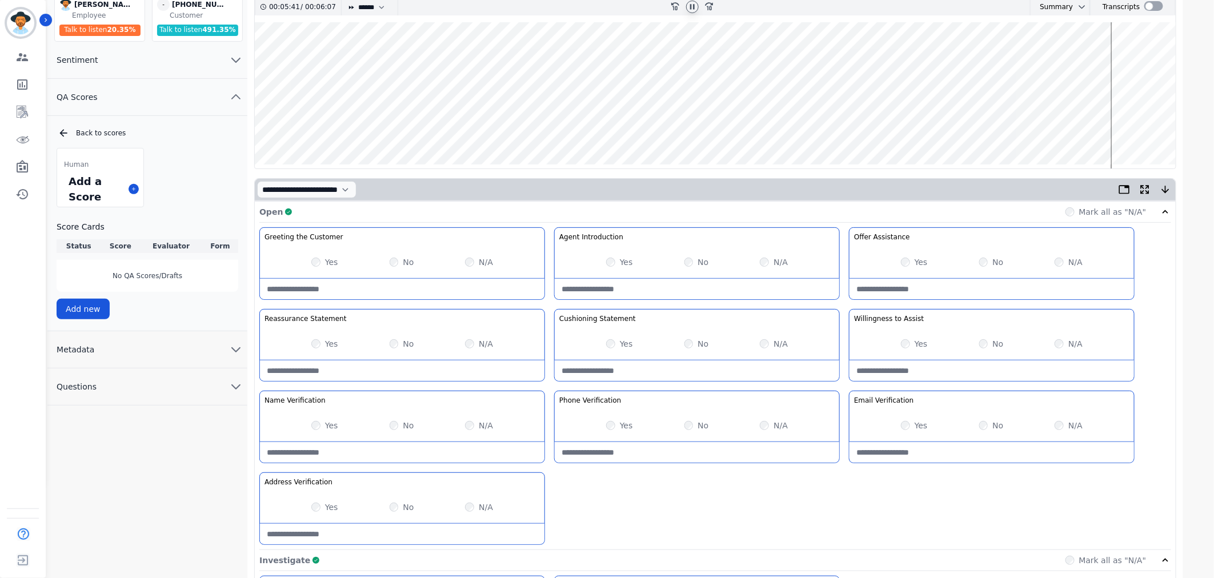
scroll to position [0, 0]
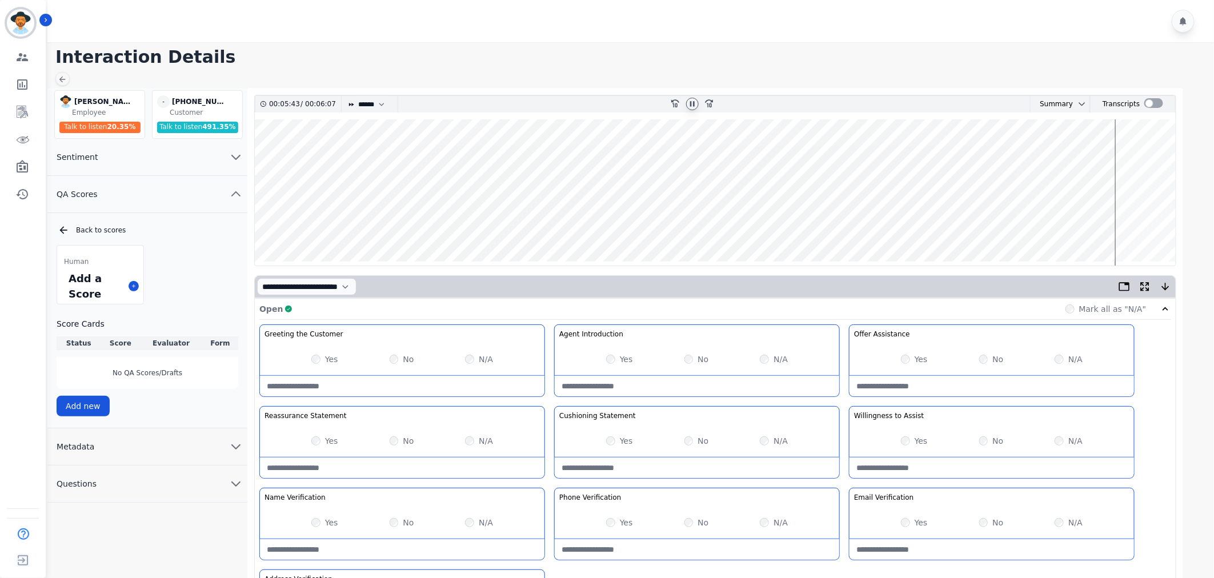
click at [761, 162] on wave at bounding box center [715, 192] width 921 height 146
click at [757, 181] on wave at bounding box center [715, 192] width 921 height 146
click at [1060, 156] on wave at bounding box center [715, 192] width 921 height 146
click at [758, 170] on wave at bounding box center [715, 192] width 921 height 146
click at [1062, 153] on wave at bounding box center [715, 192] width 921 height 146
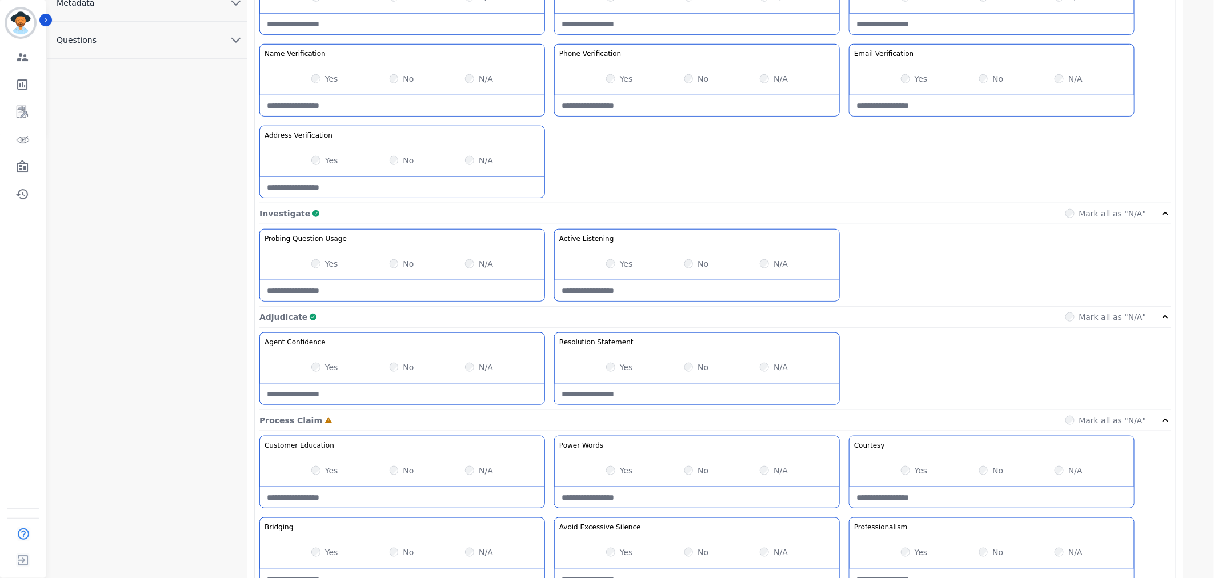
scroll to position [687, 0]
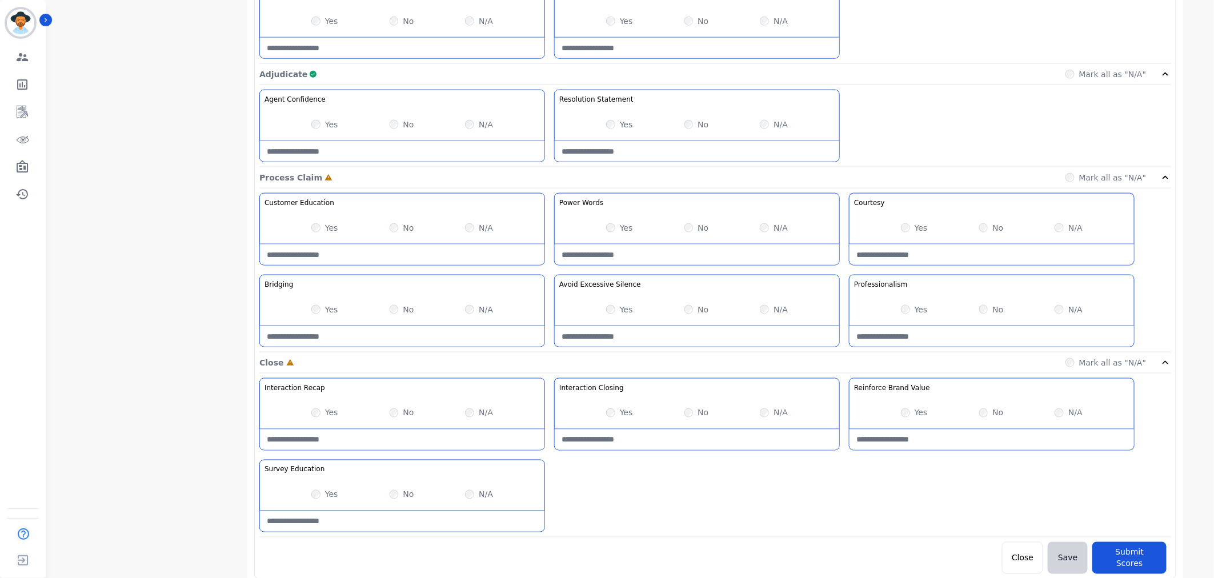
click at [1201, 258] on div "**********" at bounding box center [632, 15] width 1170 height 1228
click at [615, 412] on div "Yes" at bounding box center [619, 412] width 27 height 11
click at [1129, 553] on button "Submit Scores" at bounding box center [1130, 558] width 74 height 32
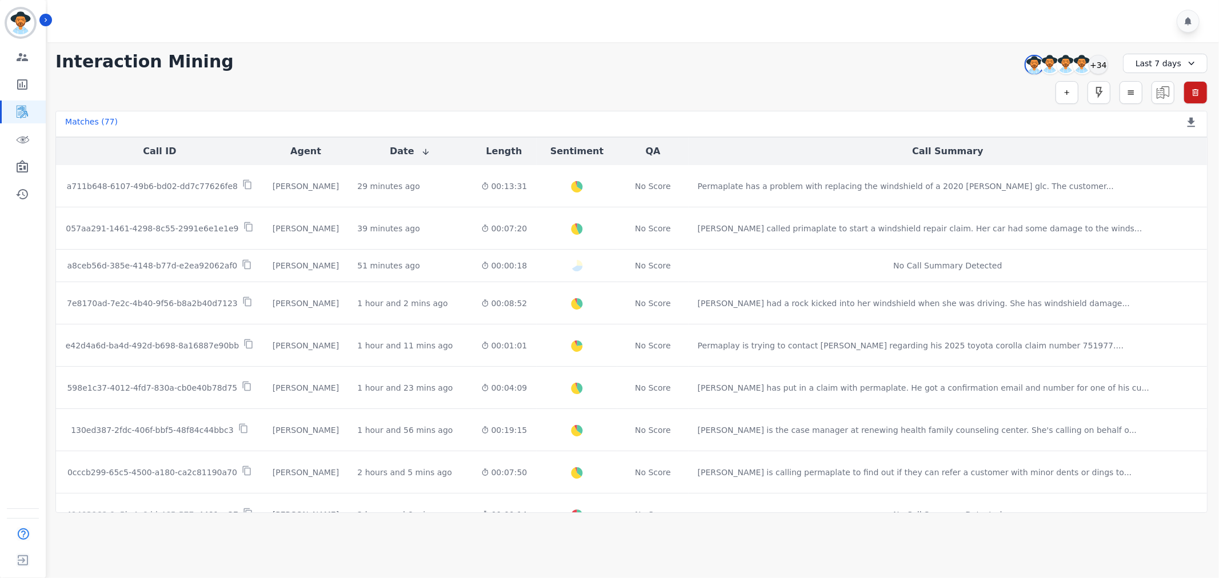
click at [1106, 71] on div "[PERSON_NAME] [PERSON_NAME] [PERSON_NAME] +34" at bounding box center [1064, 65] width 98 height 22
click at [1102, 63] on div "+34" at bounding box center [1098, 64] width 19 height 19
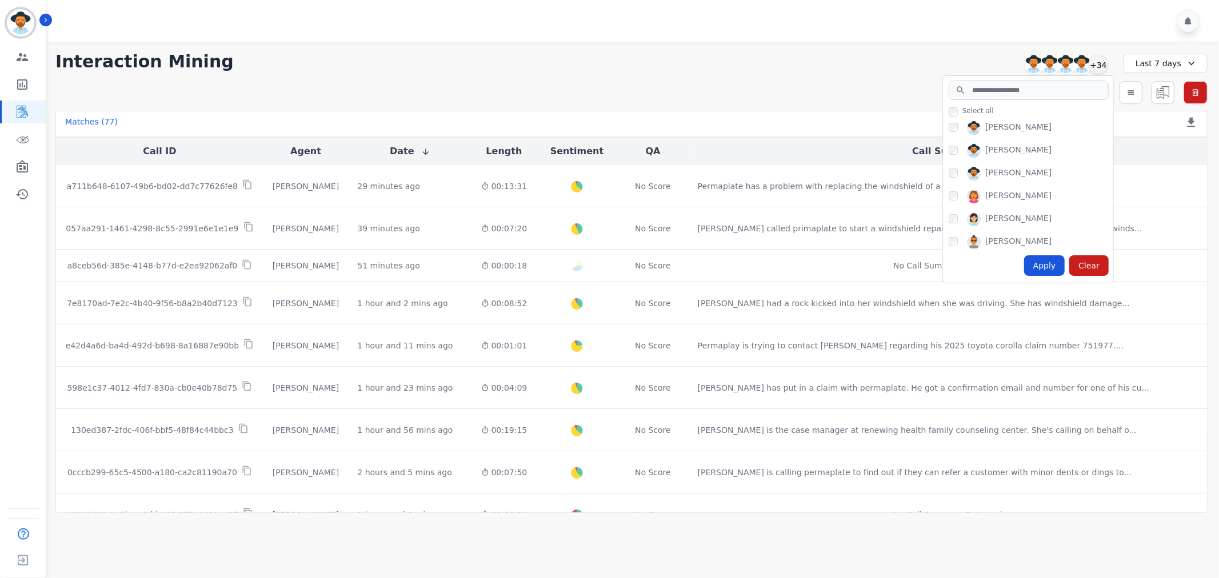
scroll to position [254, 0]
click at [1050, 271] on div "Apply" at bounding box center [1044, 265] width 41 height 21
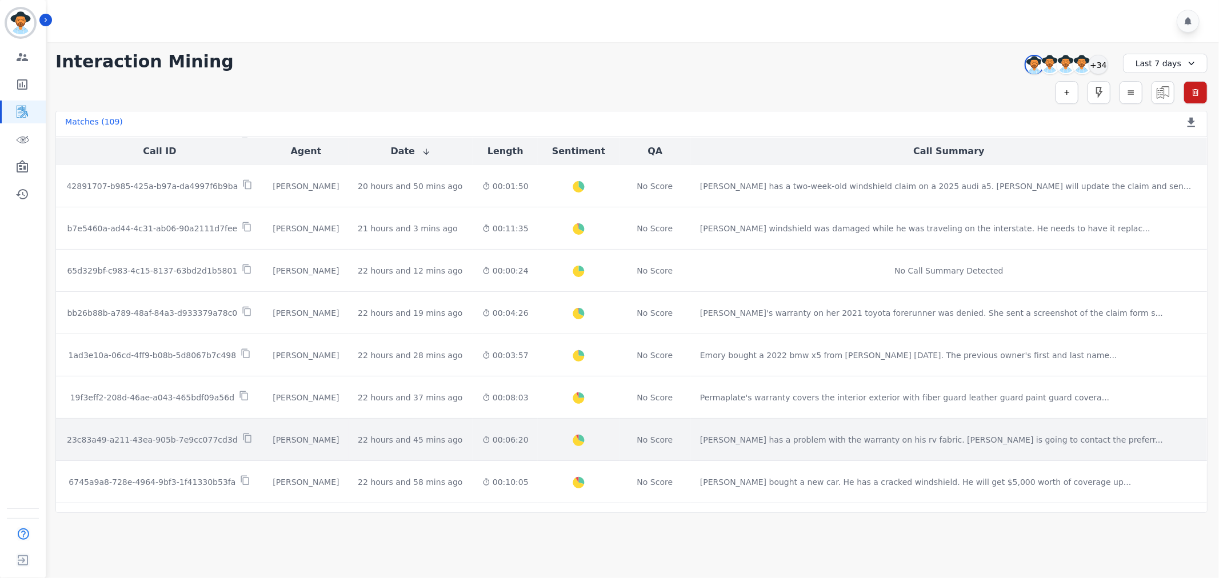
click at [229, 441] on p "23c83a49-a211-43ea-905b-7e9cc077cd3d" at bounding box center [152, 439] width 171 height 11
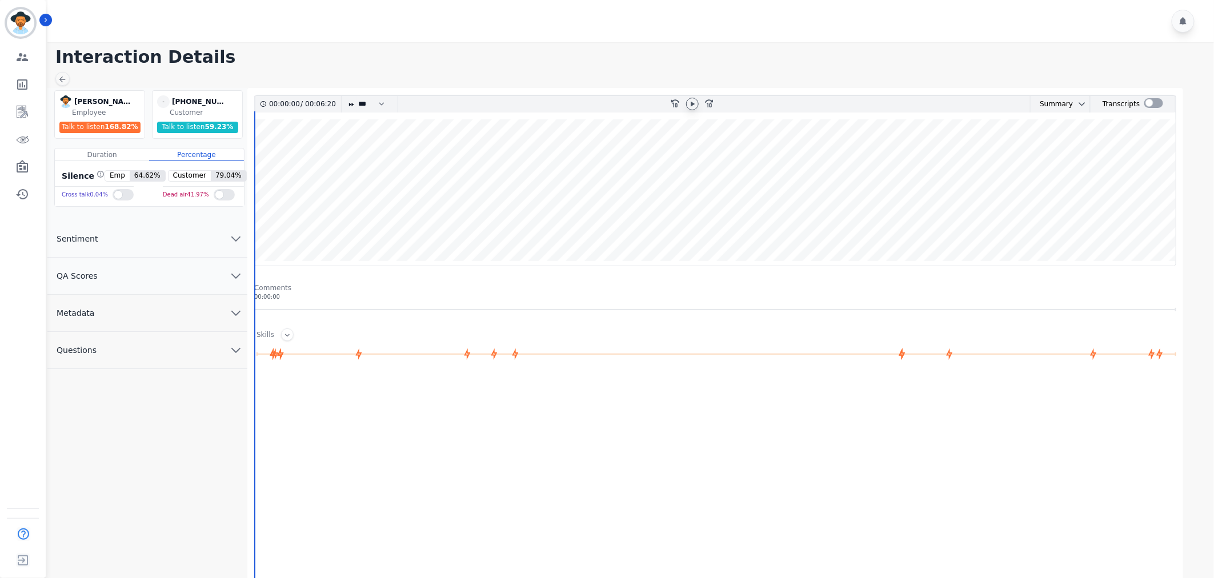
click at [692, 109] on div at bounding box center [692, 104] width 13 height 13
click at [185, 270] on button "QA Scores" at bounding box center [147, 276] width 200 height 37
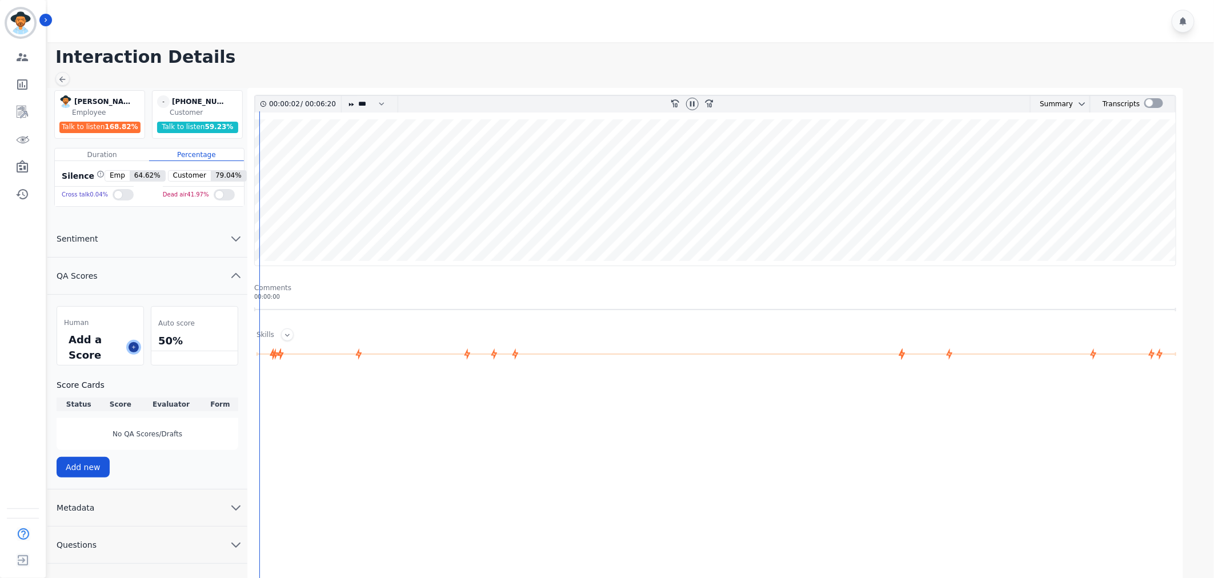
click at [129, 347] on button at bounding box center [134, 347] width 10 height 10
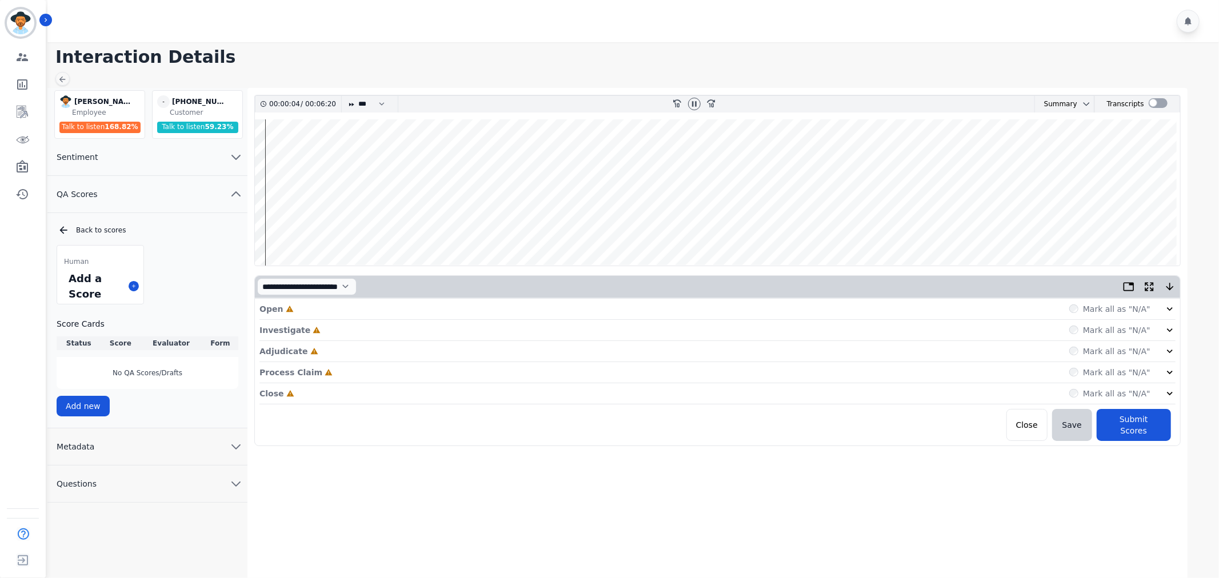
click at [1166, 311] on icon at bounding box center [1169, 308] width 11 height 11
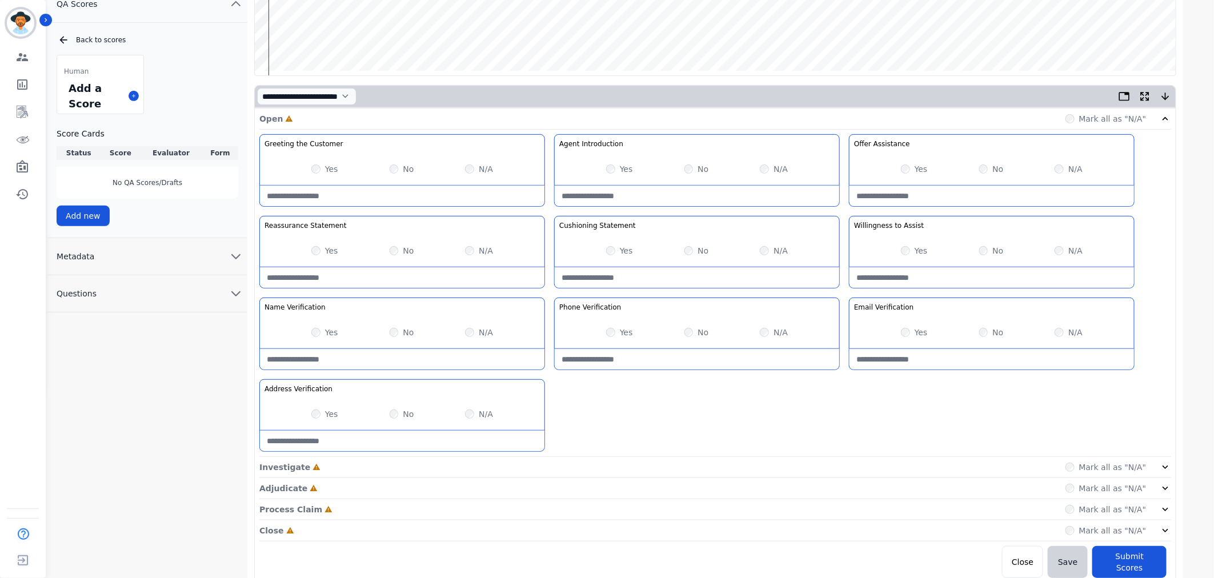
click at [1163, 471] on icon at bounding box center [1165, 467] width 11 height 11
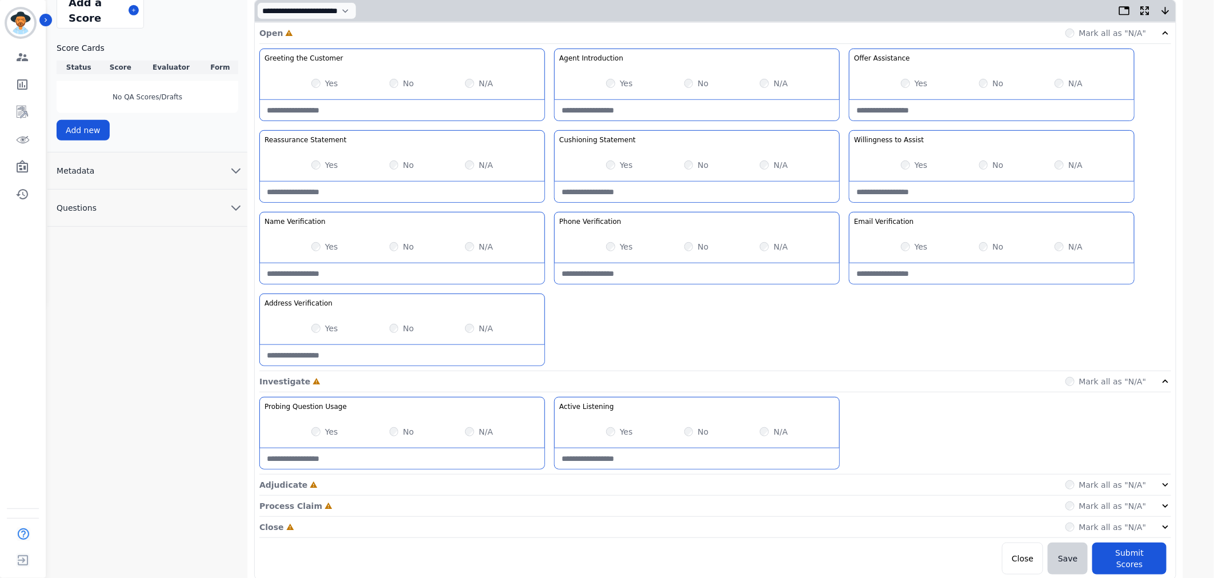
click at [1169, 486] on icon at bounding box center [1165, 484] width 11 height 11
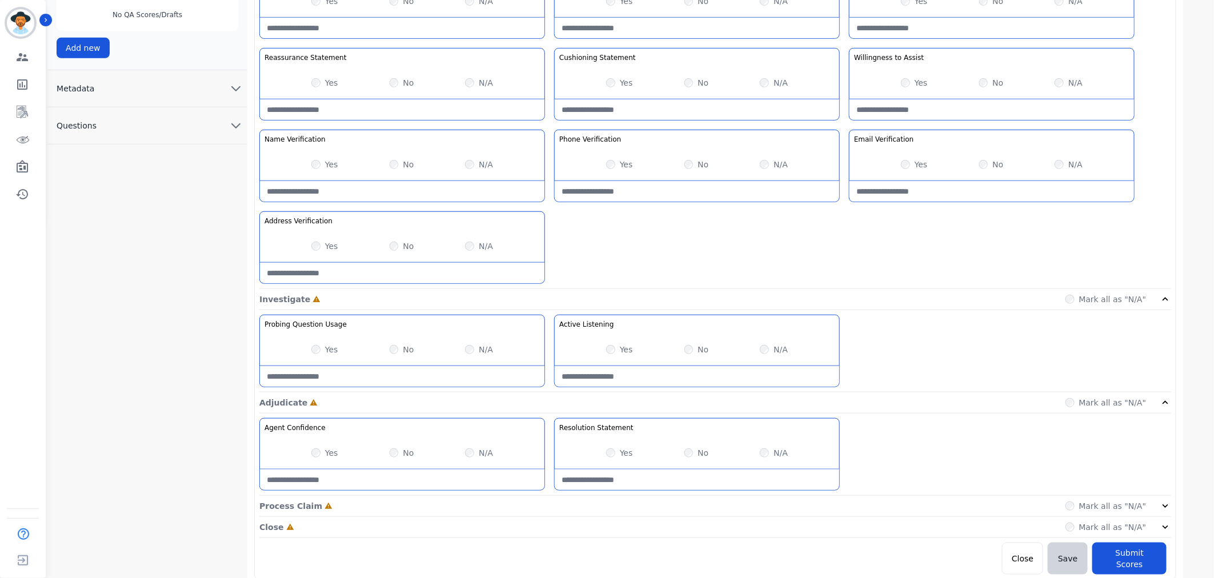
click at [1163, 507] on icon at bounding box center [1165, 506] width 11 height 11
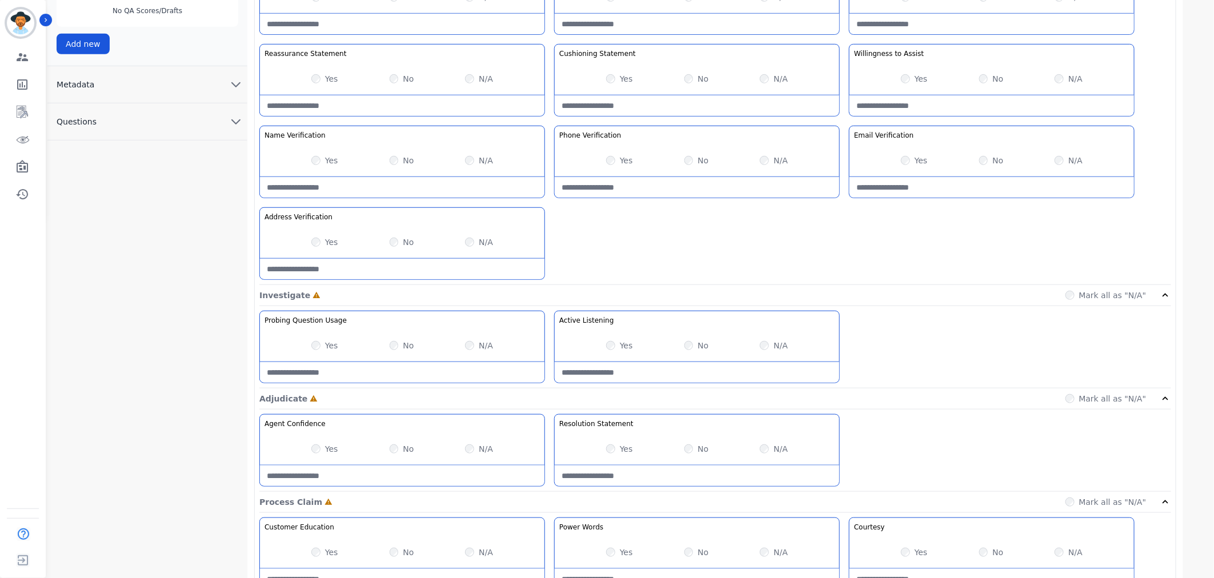
scroll to position [522, 0]
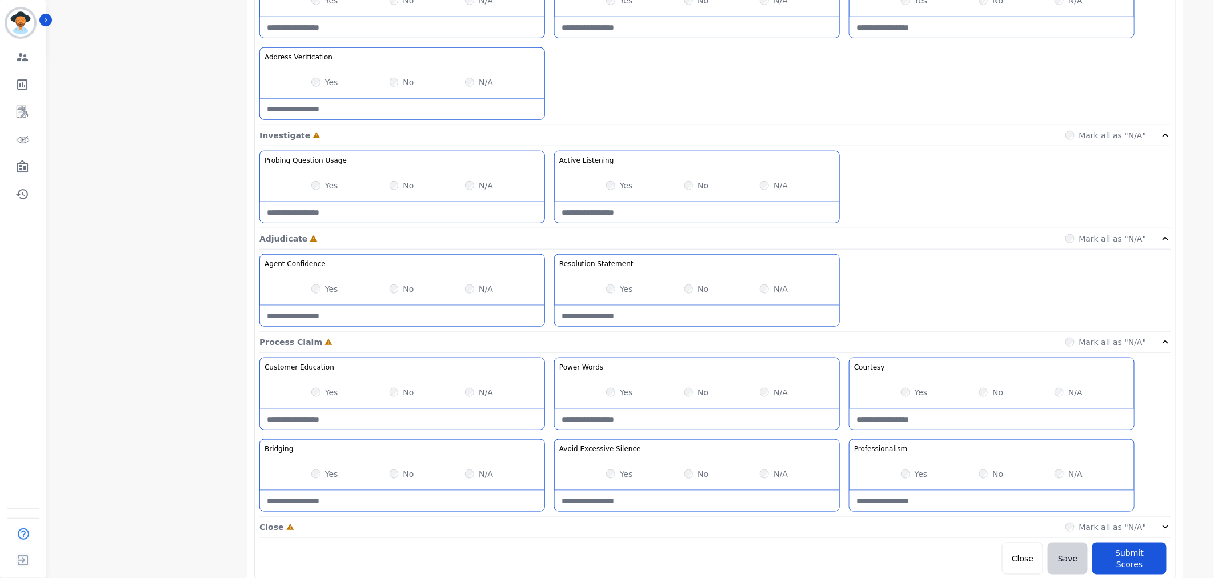
click at [1166, 527] on icon at bounding box center [1165, 527] width 11 height 11
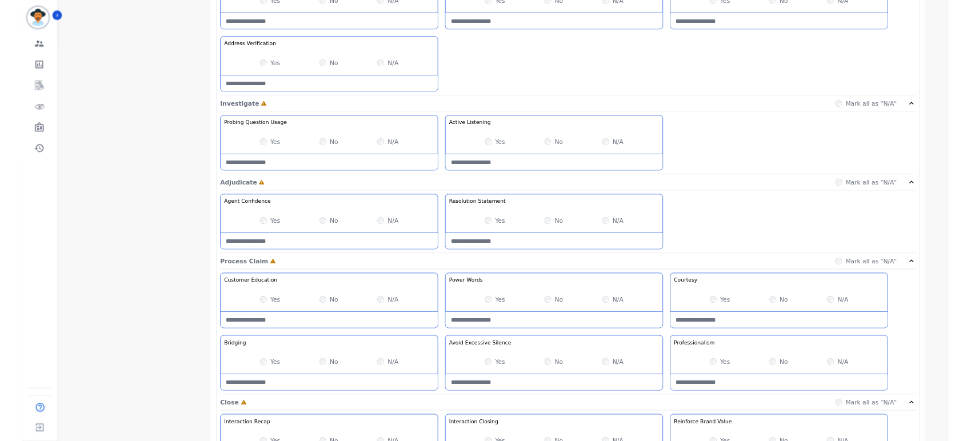
scroll to position [0, 0]
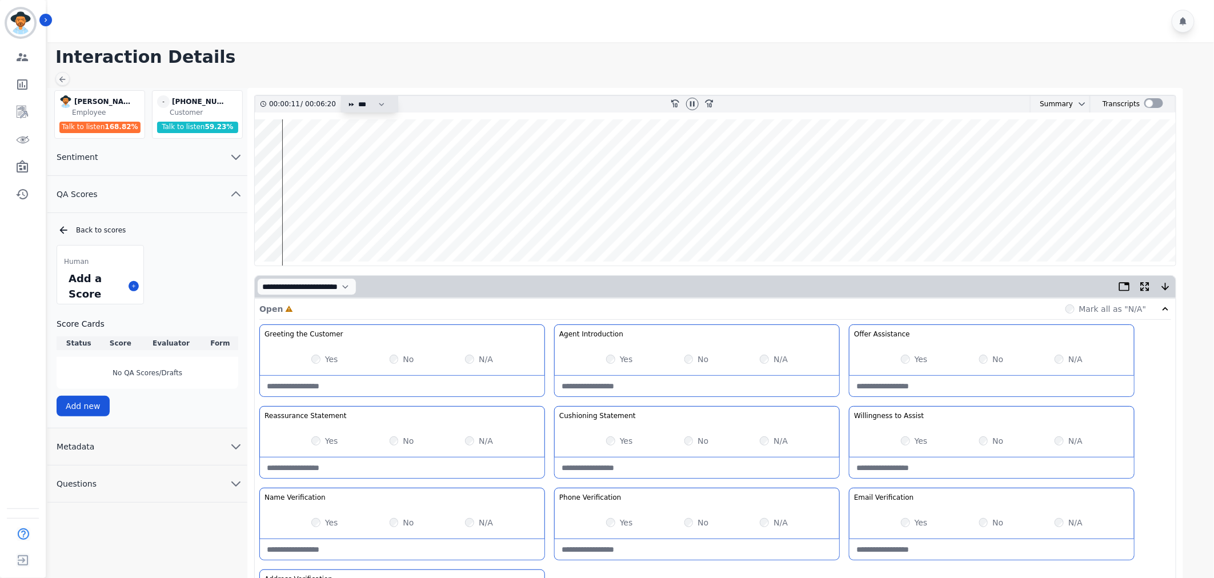
click at [367, 98] on select "* * * **** * *** * ****" at bounding box center [374, 104] width 34 height 17
select select "****"
click at [357, 96] on select "* * * **** * *** * ****" at bounding box center [374, 104] width 34 height 17
click at [693, 107] on icon at bounding box center [692, 103] width 9 height 9
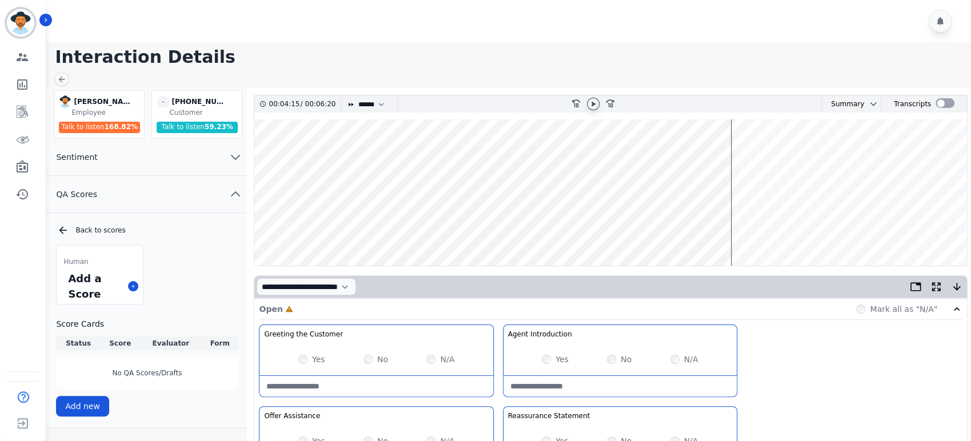
click at [601, 61] on h1 "Interaction Details" at bounding box center [513, 57] width 916 height 21
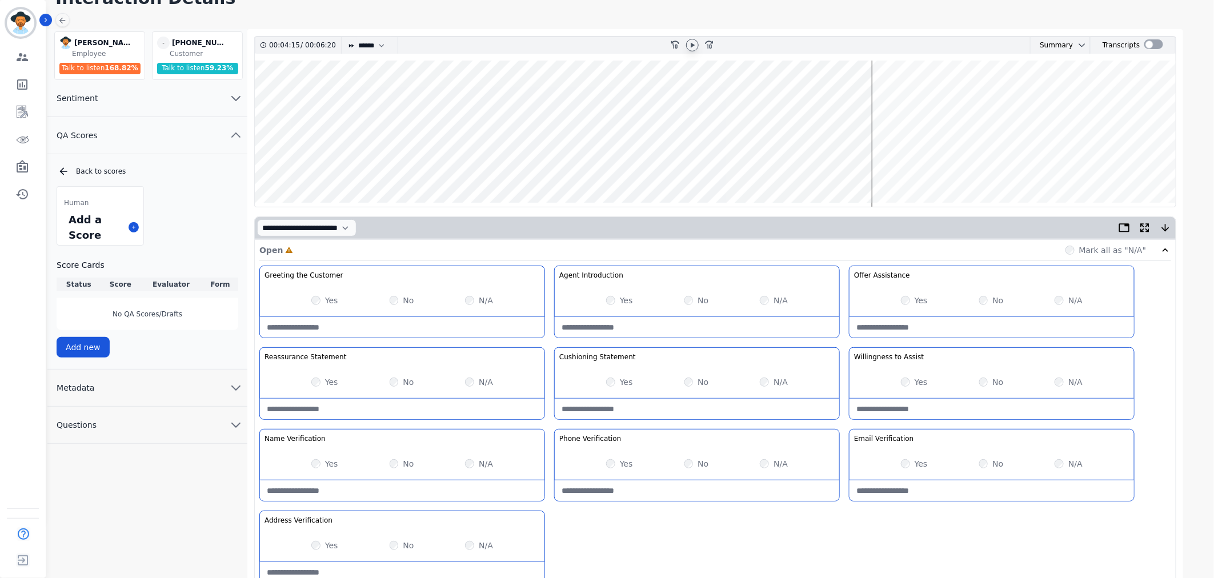
scroll to position [52, 0]
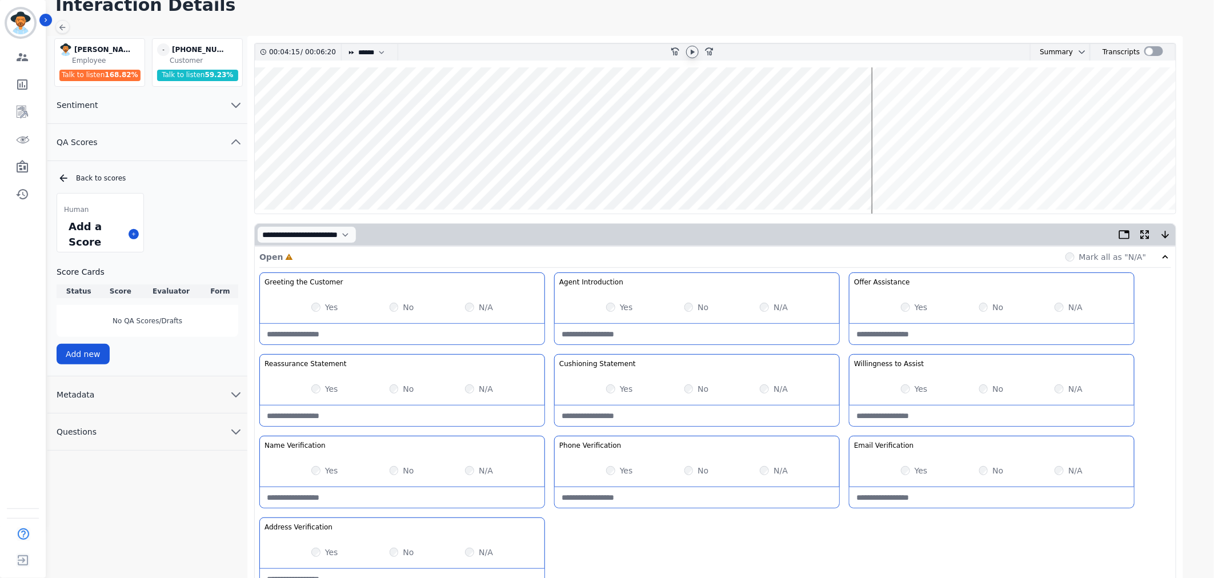
click at [691, 54] on icon at bounding box center [693, 52] width 4 height 5
click at [690, 50] on icon at bounding box center [692, 52] width 5 height 5
click at [457, 174] on wave at bounding box center [715, 140] width 921 height 146
click at [398, 173] on wave at bounding box center [715, 140] width 921 height 146
click at [693, 54] on icon at bounding box center [692, 51] width 9 height 9
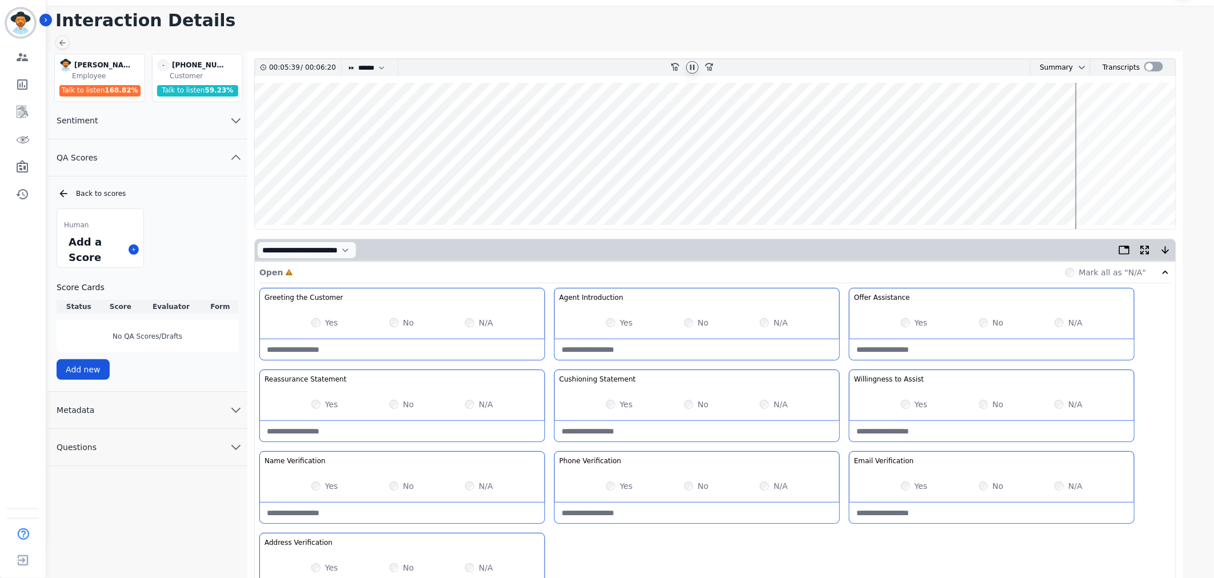
scroll to position [0, 0]
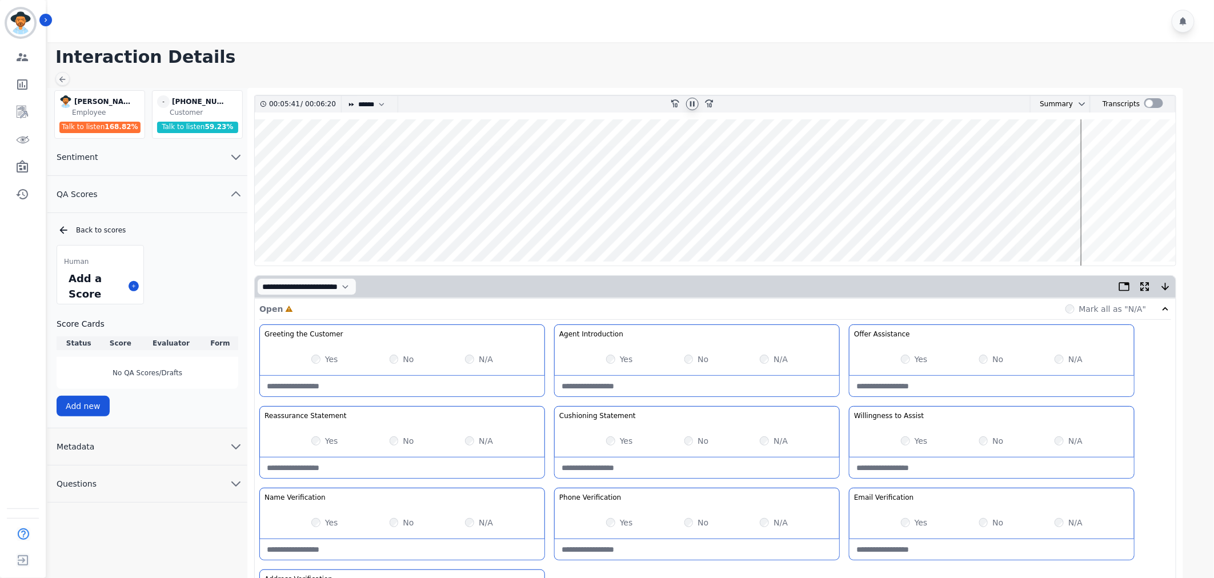
click at [414, 150] on wave at bounding box center [715, 192] width 921 height 146
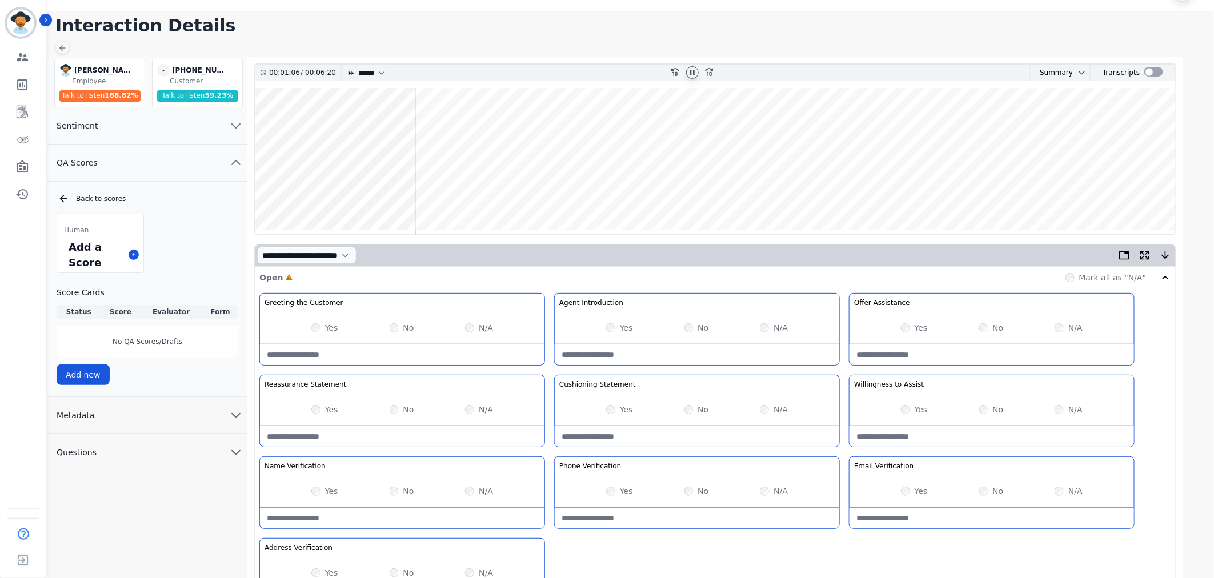
scroll to position [63, 0]
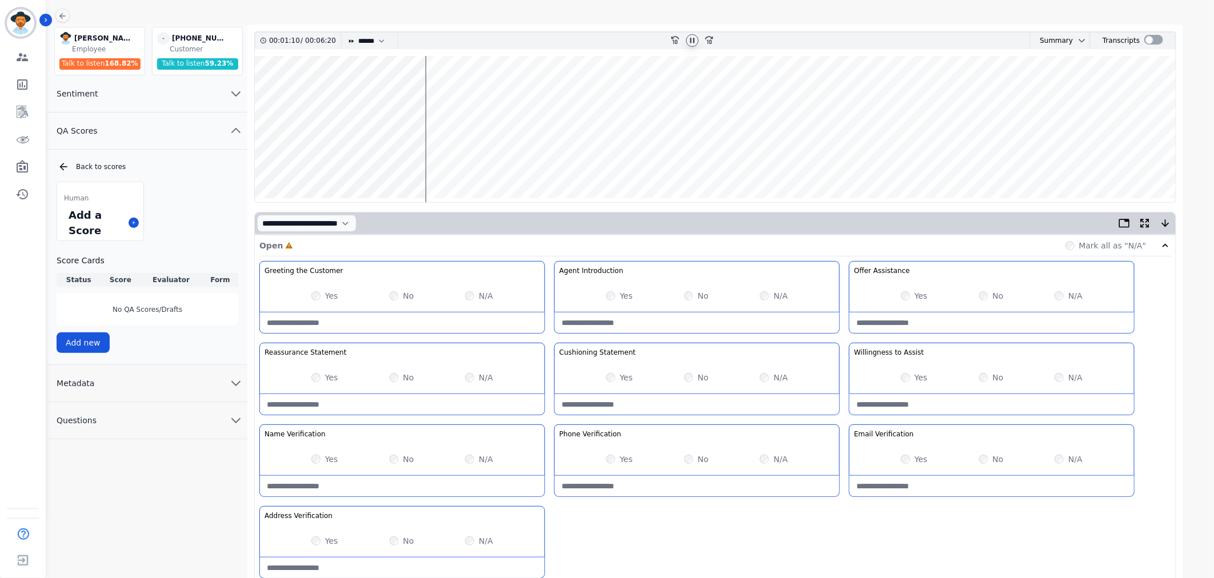
click at [379, 159] on wave at bounding box center [715, 129] width 921 height 146
click at [403, 163] on wave at bounding box center [715, 129] width 921 height 146
click at [390, 455] on div "No" at bounding box center [402, 459] width 25 height 11
click at [977, 147] on wave at bounding box center [715, 129] width 921 height 146
click at [1030, 159] on wave at bounding box center [715, 129] width 921 height 146
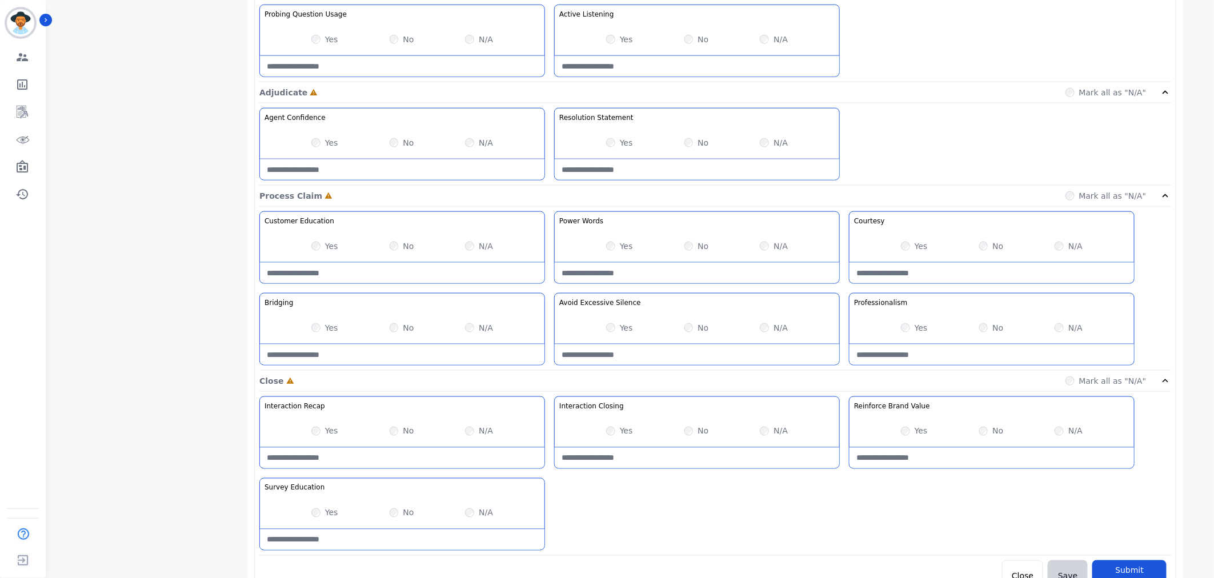
scroll to position [687, 0]
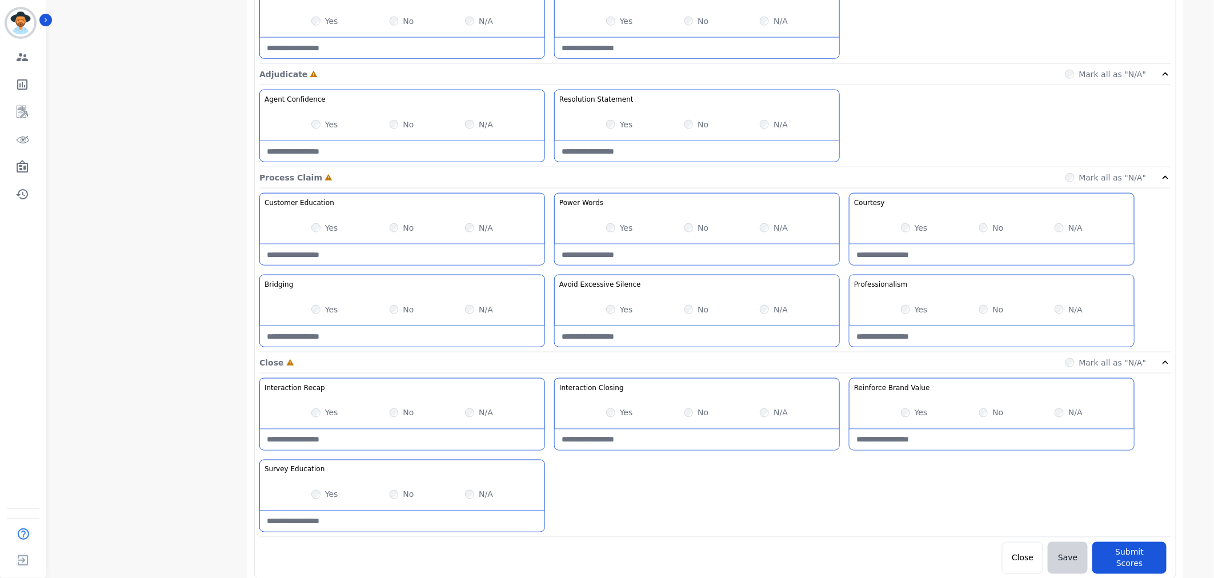
click at [321, 496] on div "Yes" at bounding box center [324, 494] width 27 height 11
click at [311, 495] on div "Yes No N/A" at bounding box center [402, 495] width 285 height 32
click at [899, 413] on div "Yes No N/A" at bounding box center [992, 413] width 285 height 32
click at [474, 412] on div "N/A" at bounding box center [479, 412] width 28 height 11
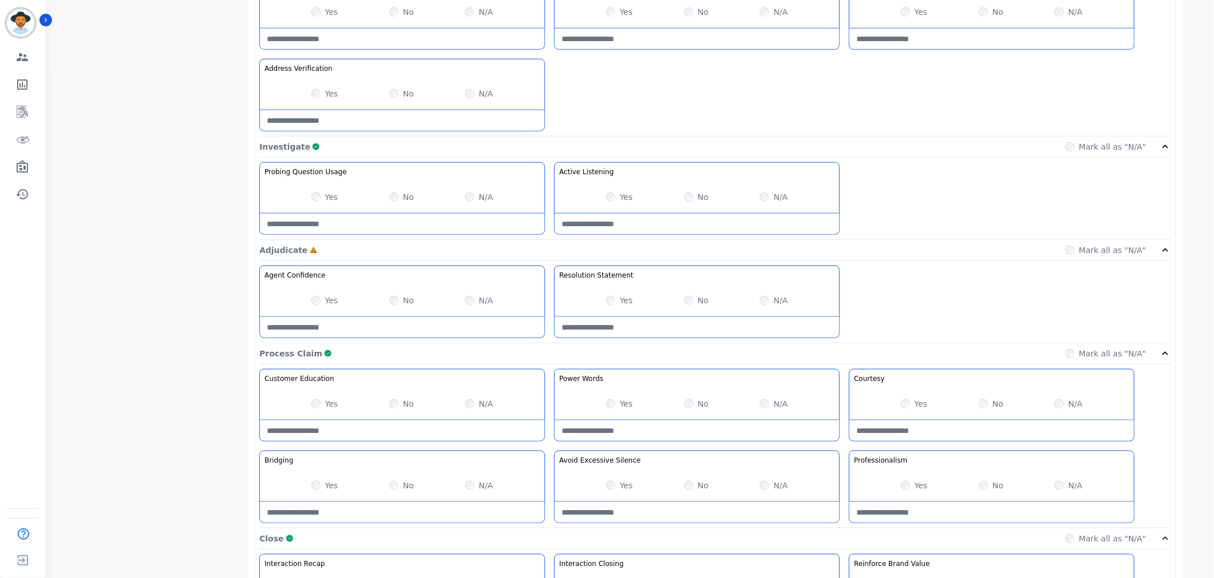
scroll to position [496, 0]
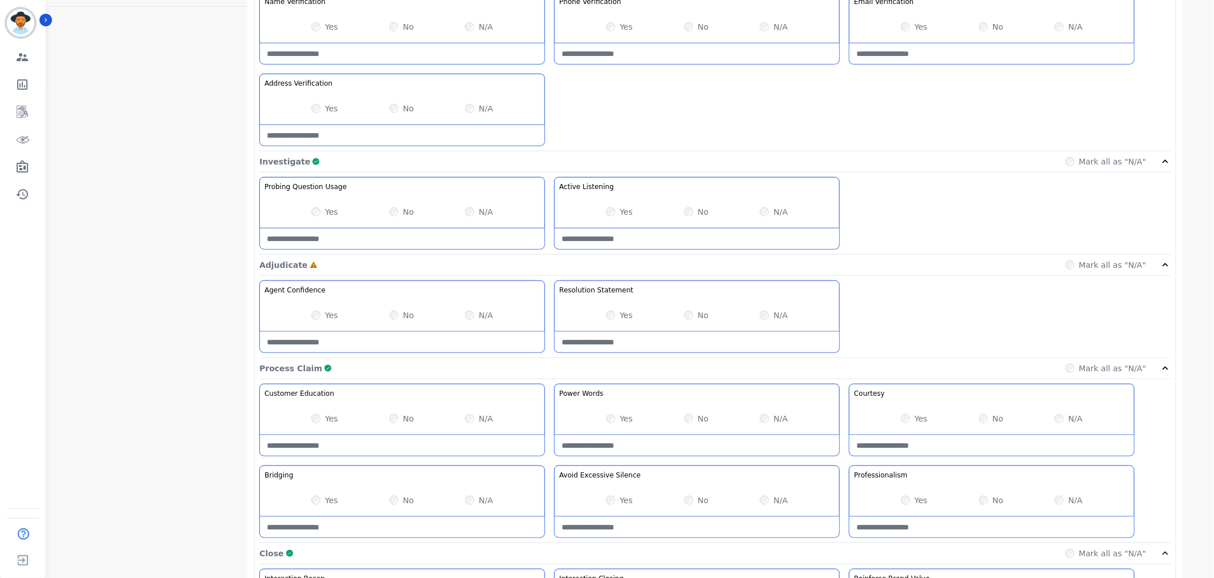
click at [309, 316] on div "Yes No N/A" at bounding box center [402, 315] width 285 height 32
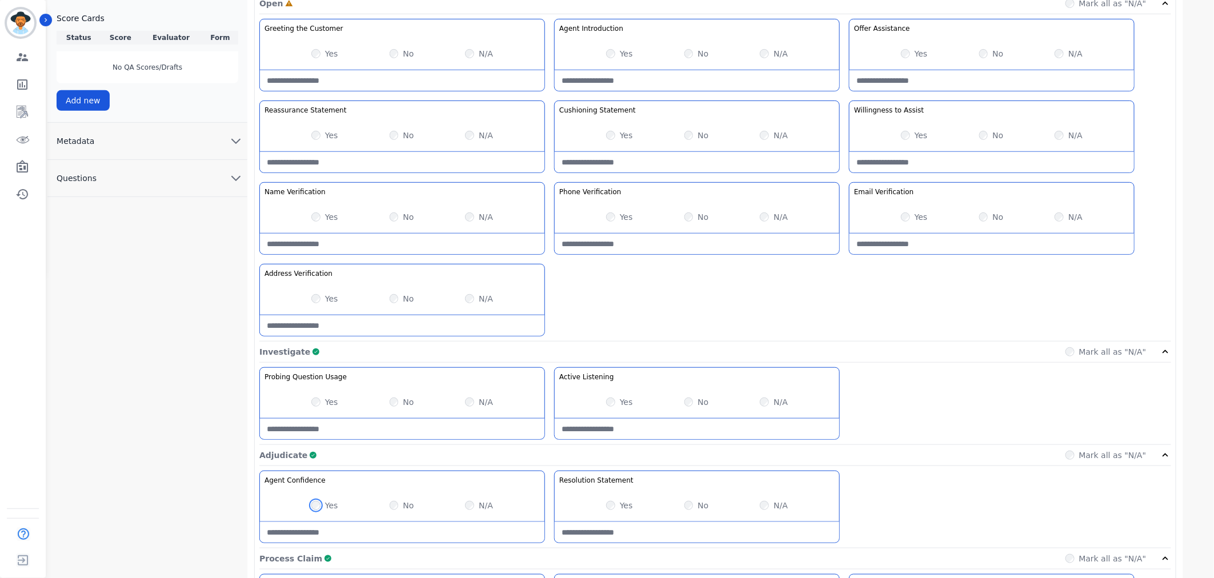
scroll to position [52, 0]
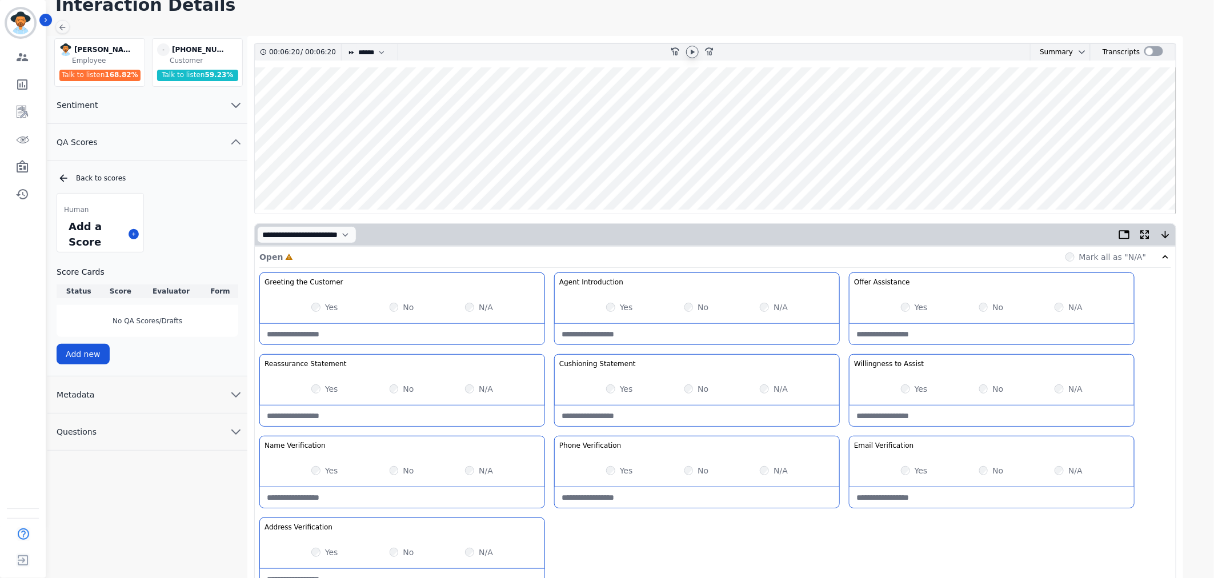
click at [289, 106] on wave at bounding box center [715, 140] width 921 height 146
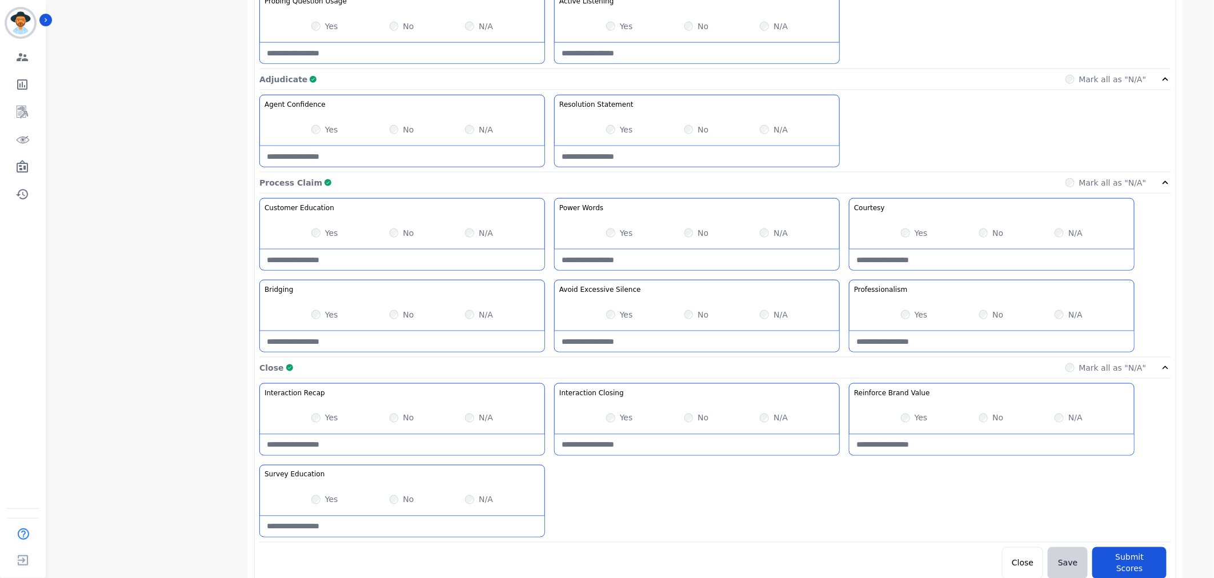
scroll to position [687, 0]
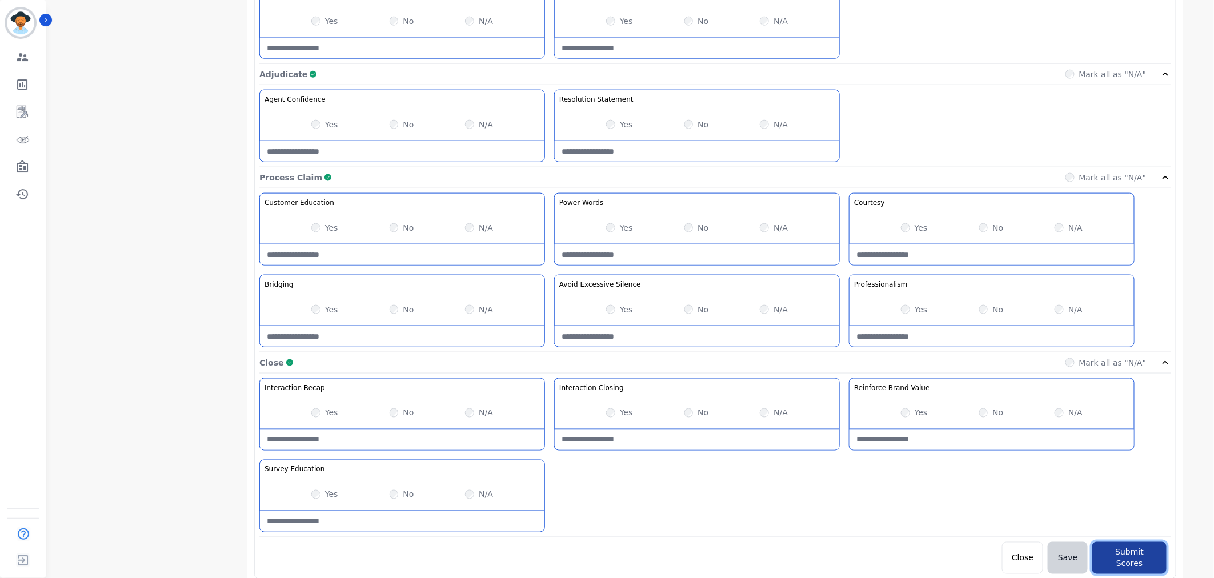
click at [1128, 555] on button "Submit Scores" at bounding box center [1130, 558] width 74 height 32
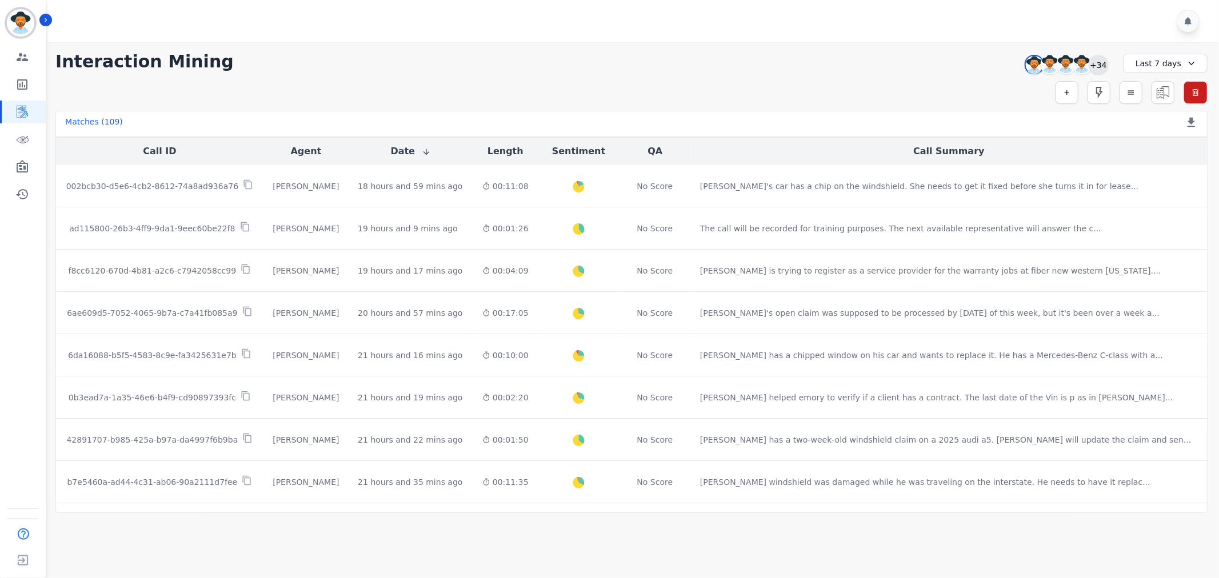
click at [1093, 67] on div "+34" at bounding box center [1098, 64] width 19 height 19
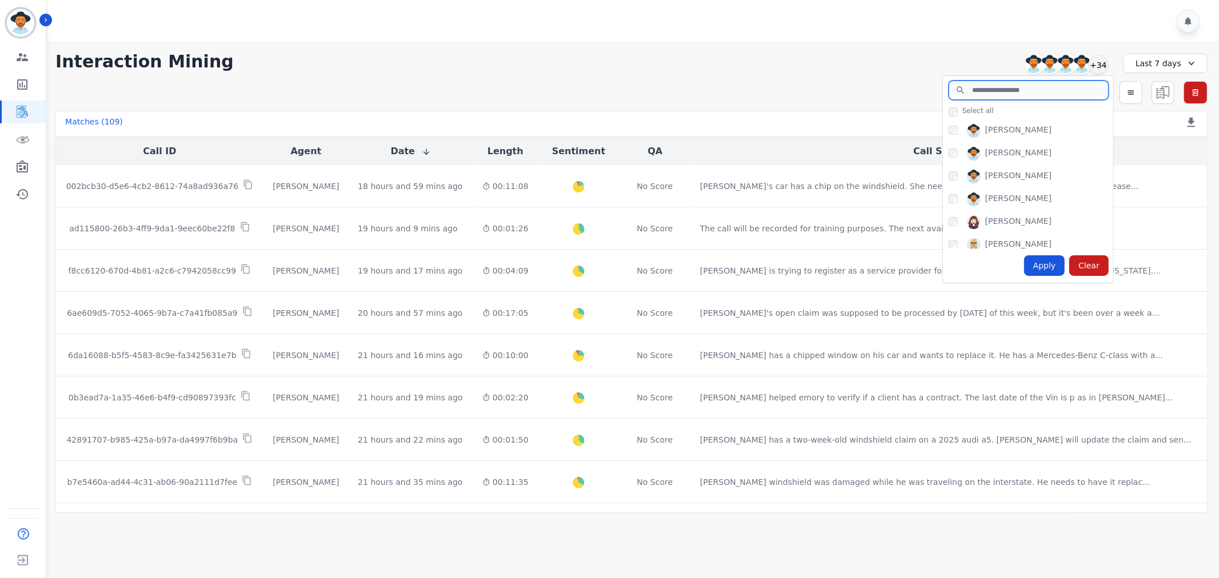
click at [997, 92] on input "search" at bounding box center [1029, 90] width 160 height 19
click at [877, 53] on div "Interaction Mining [PERSON_NAME] [PERSON_NAME] [PERSON_NAME] +34 Select all [PE…" at bounding box center [631, 61] width 1152 height 21
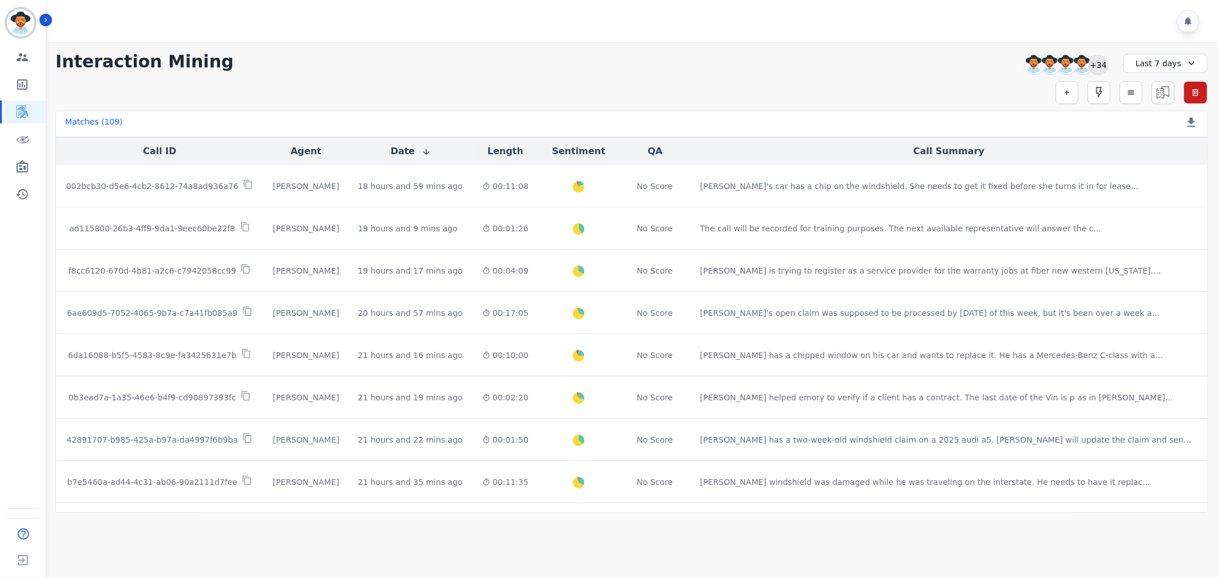
click at [1094, 62] on div "+34" at bounding box center [1098, 64] width 19 height 19
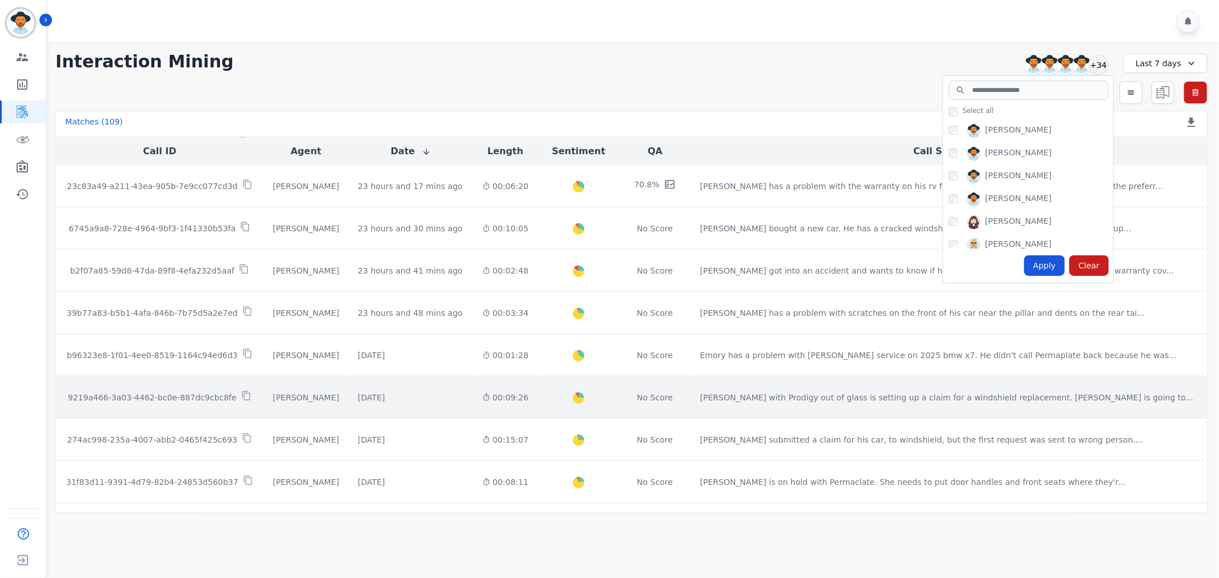
scroll to position [546, 0]
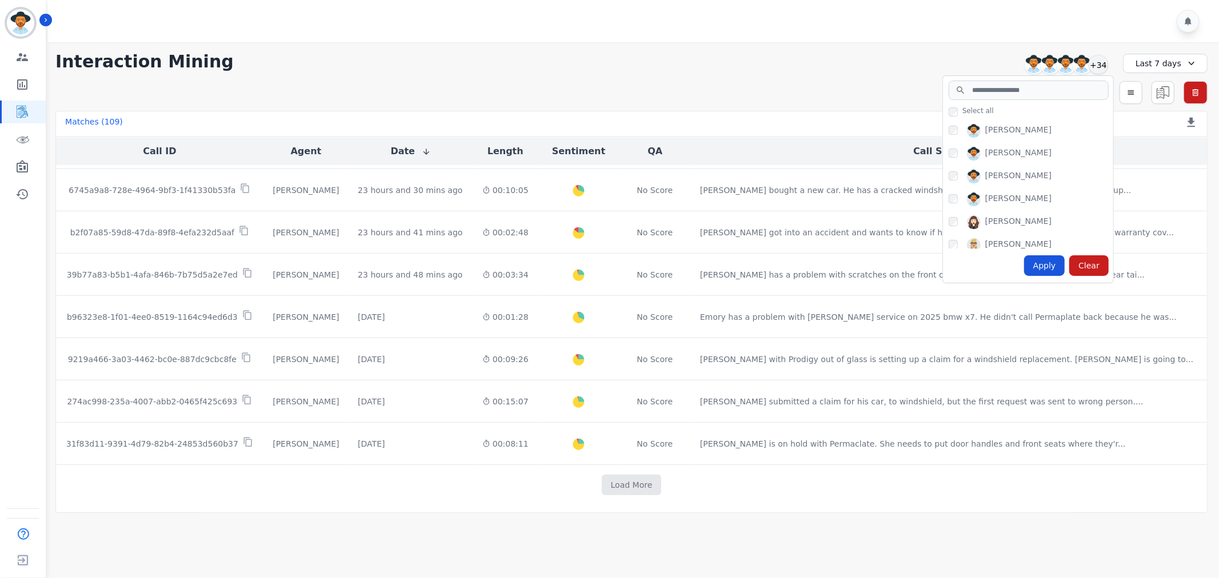
click at [662, 482] on div "Load More" at bounding box center [632, 485] width 1150 height 21
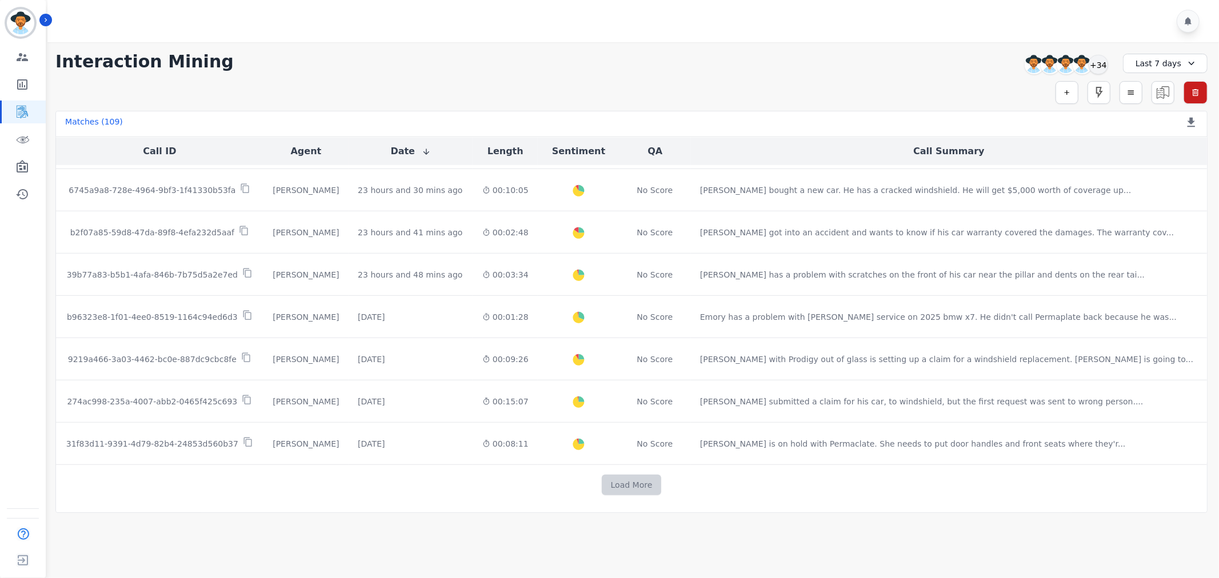
click at [607, 489] on button "Load More" at bounding box center [632, 485] width 60 height 21
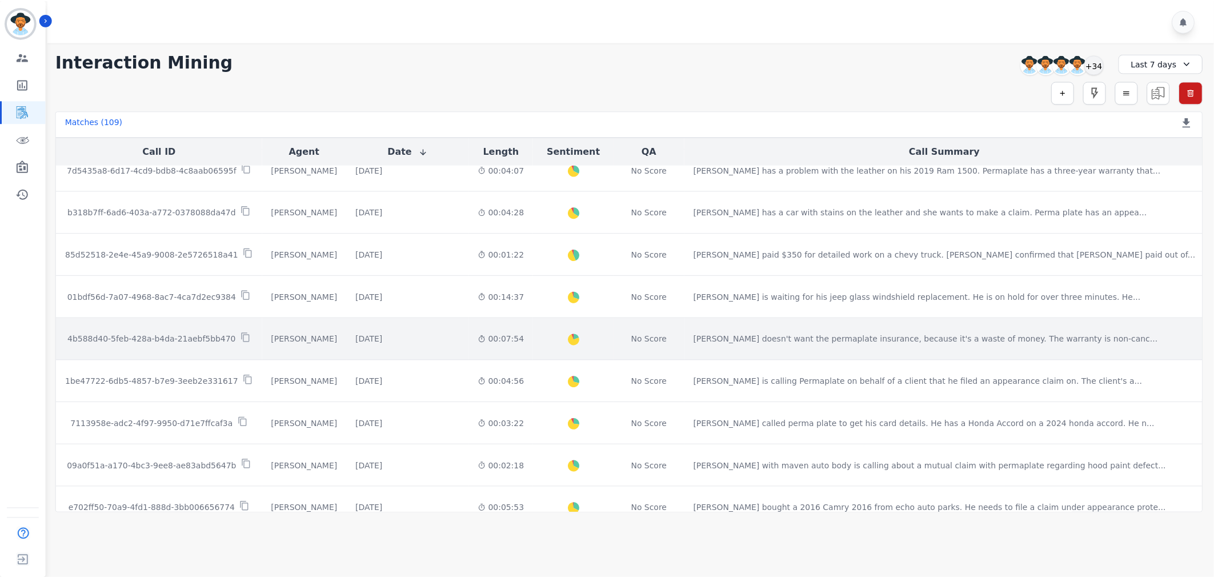
scroll to position [926, 0]
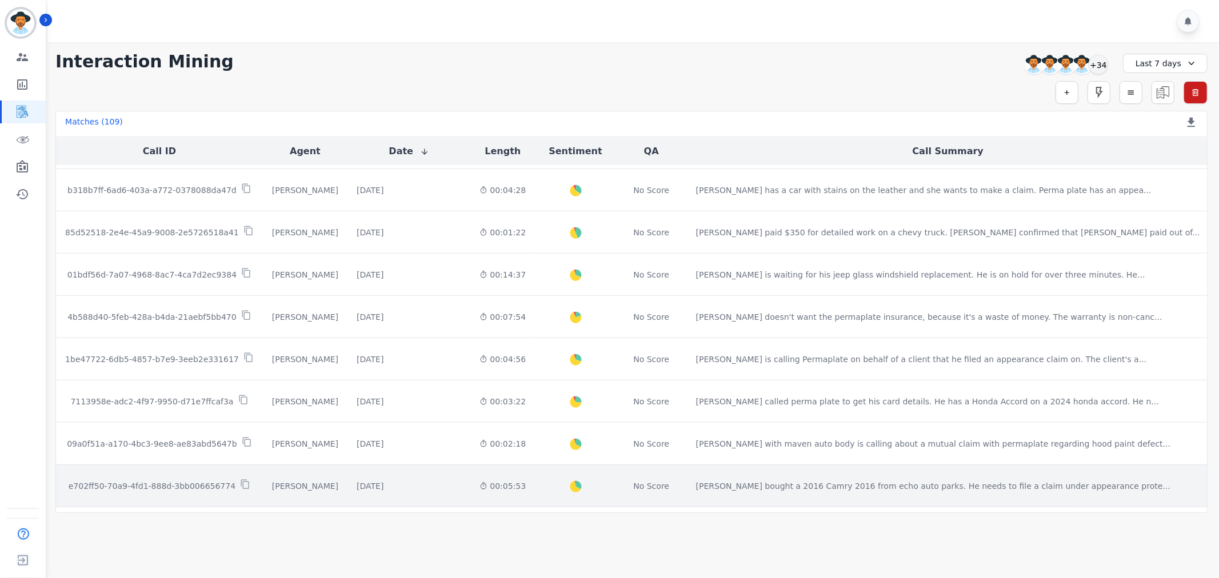
click at [201, 488] on p "e702ff50-70a9-4fd1-888d-3bb006656774" at bounding box center [152, 486] width 167 height 11
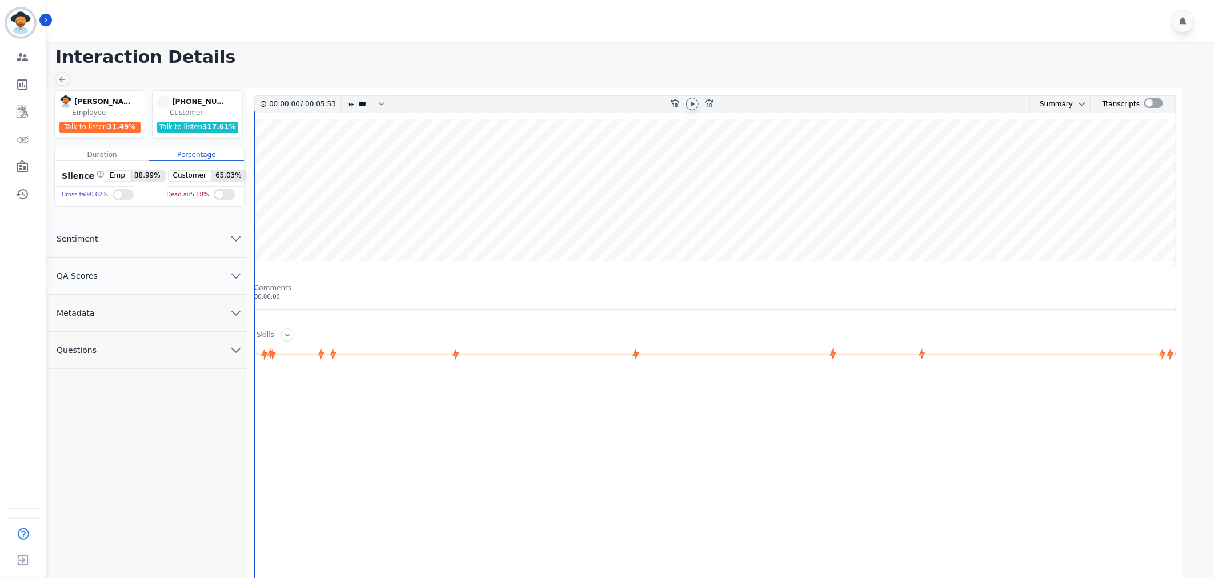
click at [694, 99] on icon at bounding box center [692, 103] width 9 height 9
click at [369, 99] on select "* * * **** * *** * ****" at bounding box center [374, 104] width 34 height 17
select select "****"
click at [357, 96] on select "* * * **** * *** * ****" at bounding box center [374, 104] width 34 height 17
click at [173, 273] on button "QA Scores" at bounding box center [147, 276] width 200 height 37
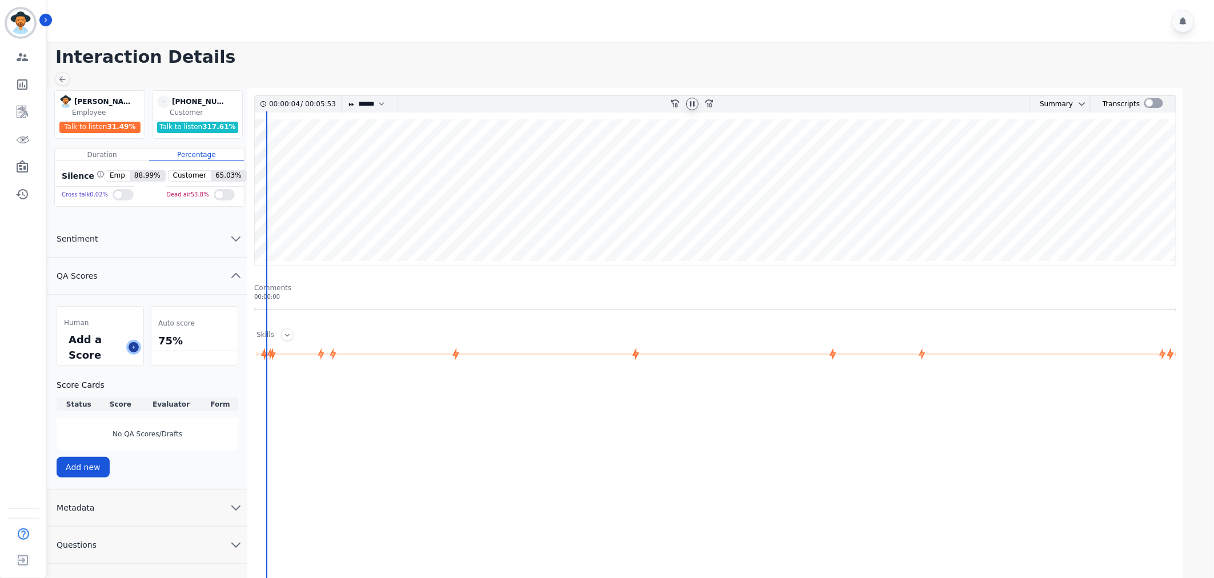
click at [135, 347] on icon at bounding box center [134, 348] width 6 height 6
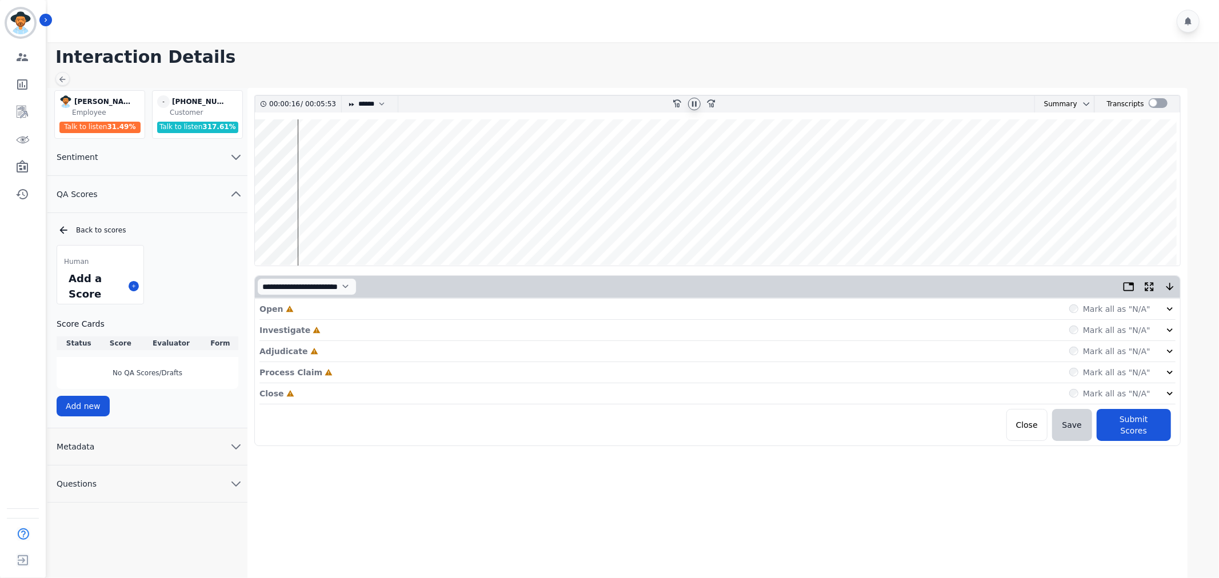
click at [1166, 309] on icon at bounding box center [1169, 308] width 11 height 11
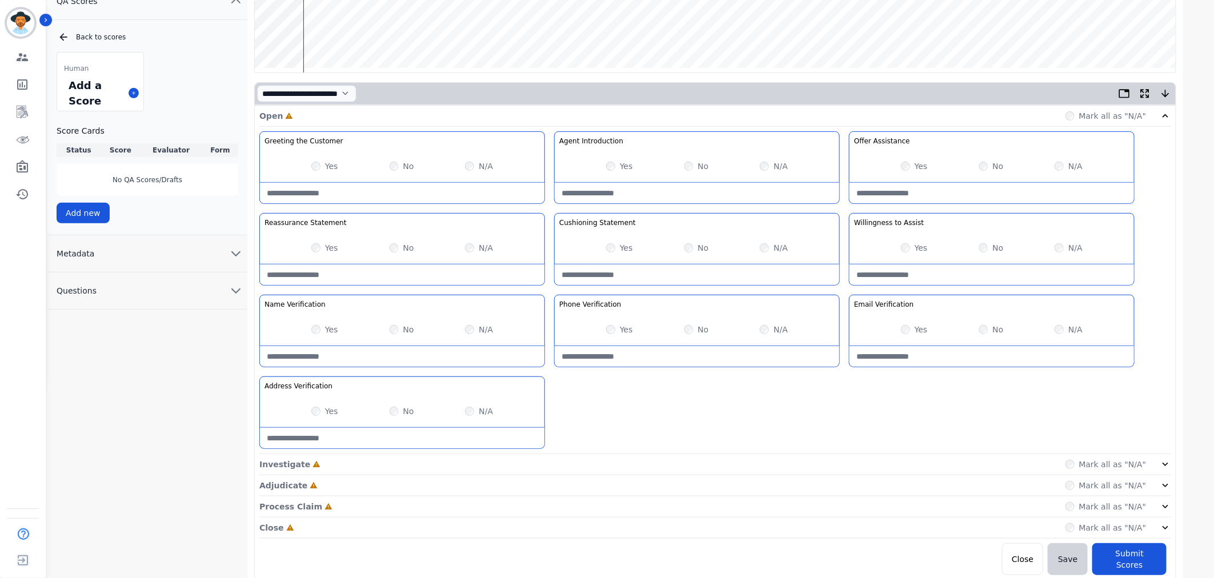
click at [1161, 463] on icon at bounding box center [1165, 464] width 11 height 11
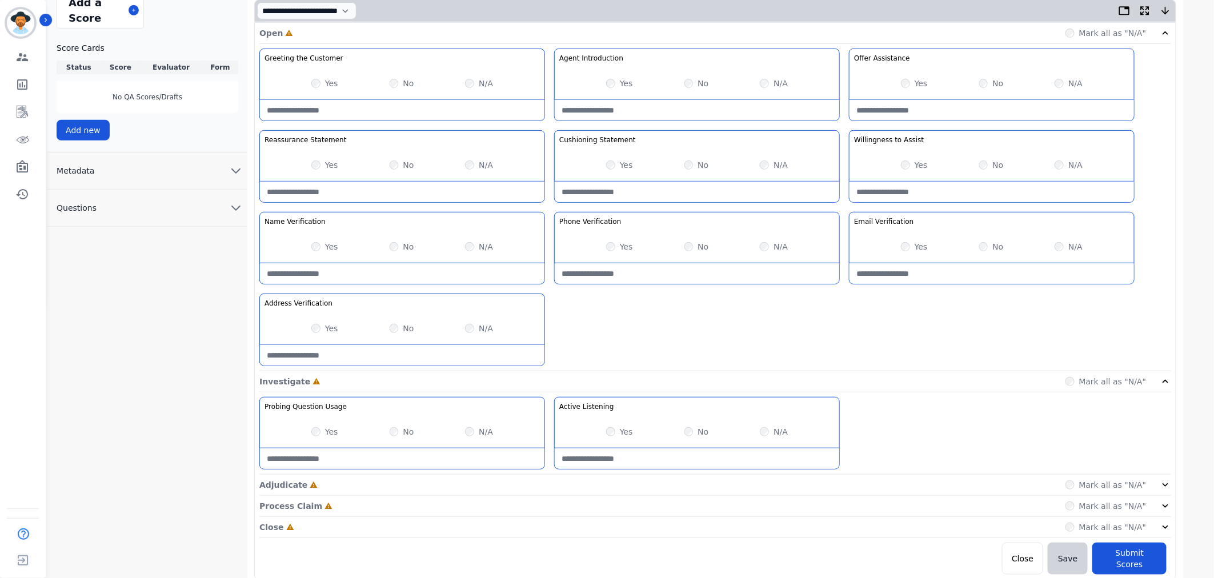
click at [1161, 486] on icon at bounding box center [1165, 484] width 11 height 11
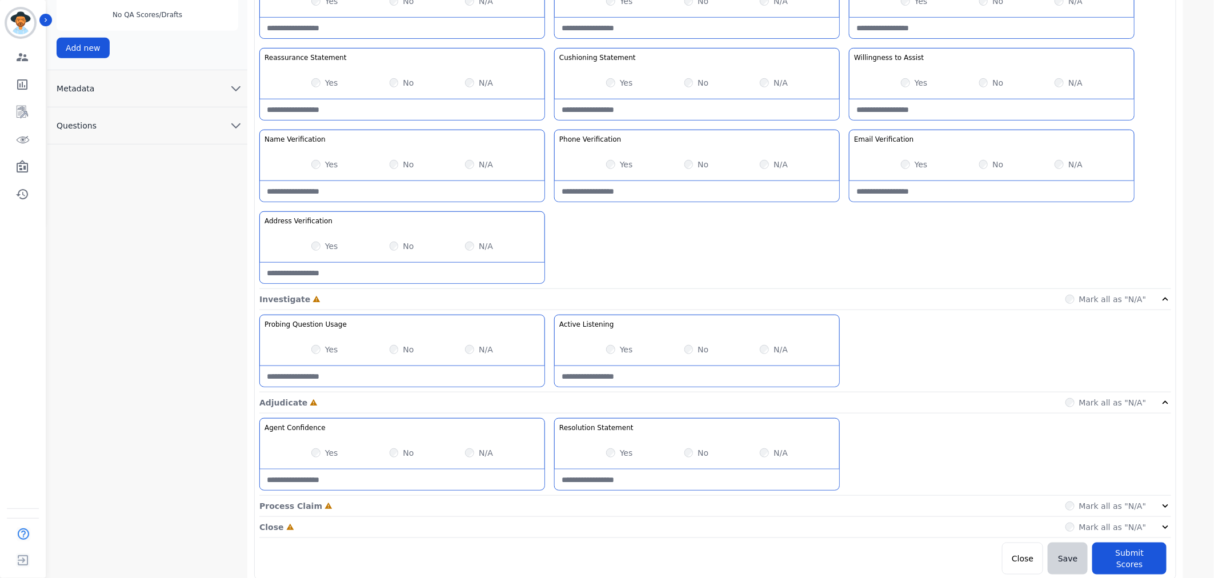
click at [1163, 510] on icon at bounding box center [1165, 506] width 11 height 11
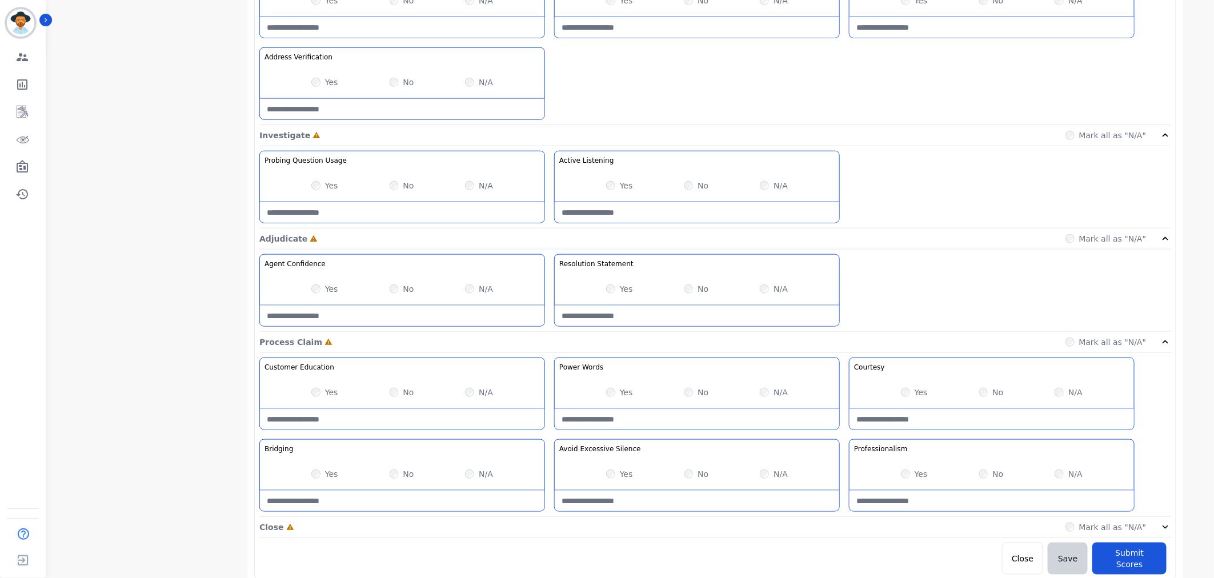
click at [1169, 529] on icon at bounding box center [1165, 527] width 11 height 11
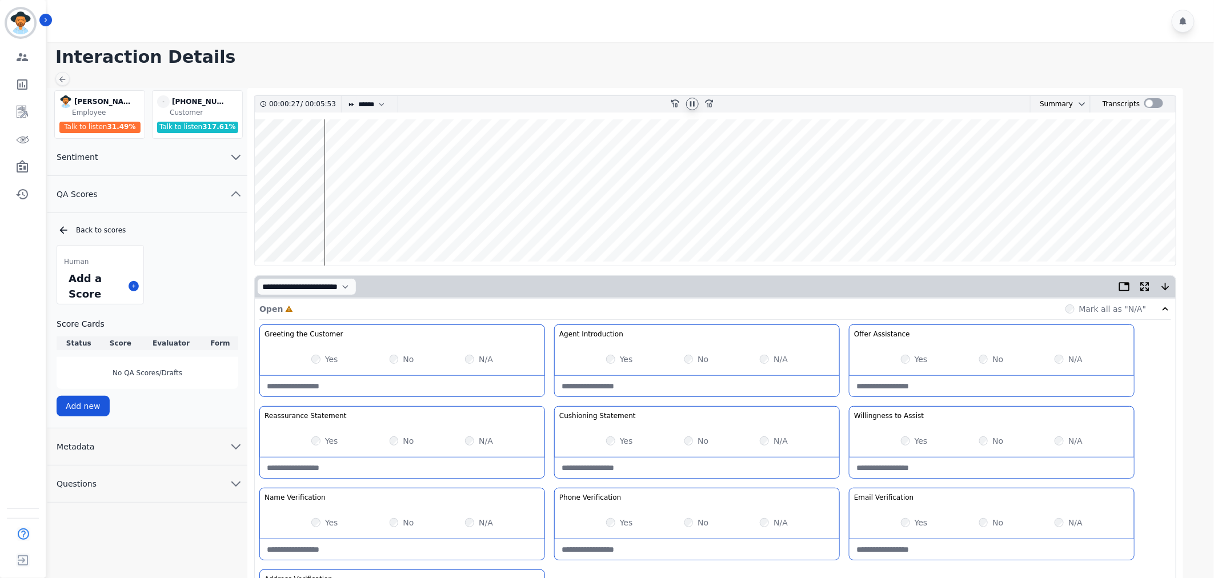
click at [316, 527] on div "Yes" at bounding box center [324, 522] width 27 height 11
click at [311, 522] on div "Yes No N/A" at bounding box center [402, 523] width 285 height 32
click at [710, 35] on div at bounding box center [632, 21] width 1170 height 42
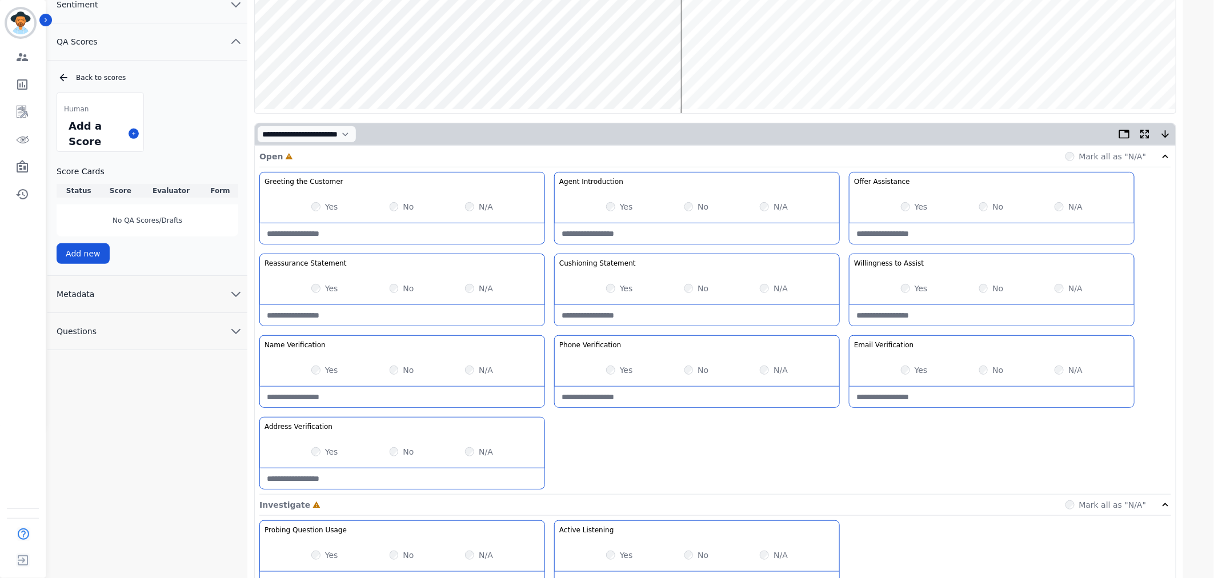
scroll to position [63, 0]
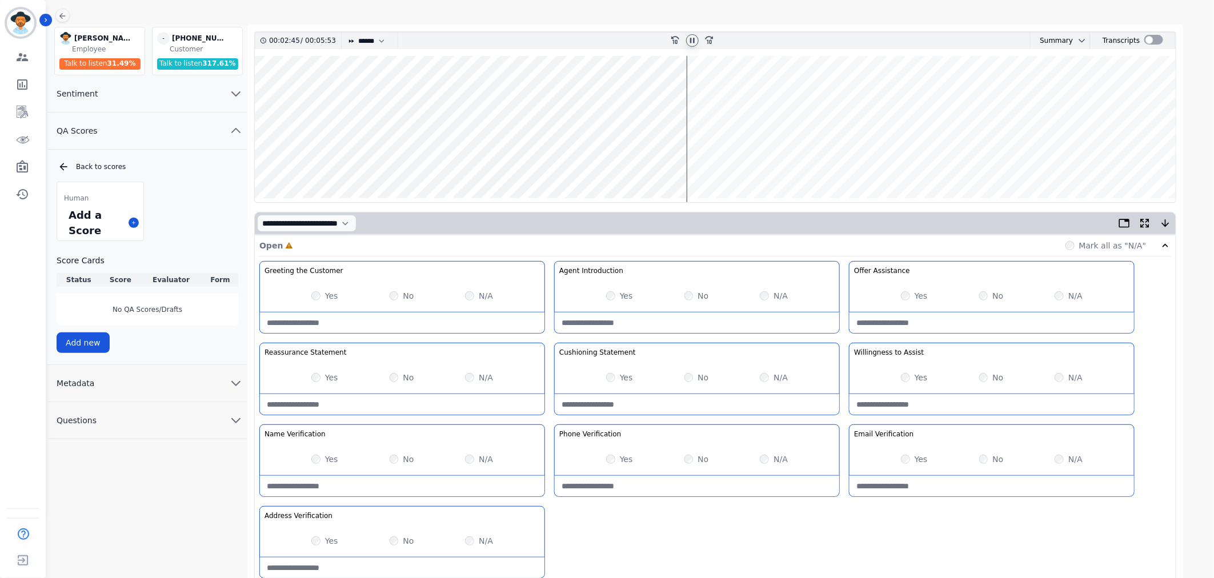
click at [419, 95] on wave at bounding box center [715, 129] width 921 height 146
click at [467, 94] on wave at bounding box center [715, 129] width 921 height 146
click at [437, 95] on wave at bounding box center [715, 129] width 921 height 146
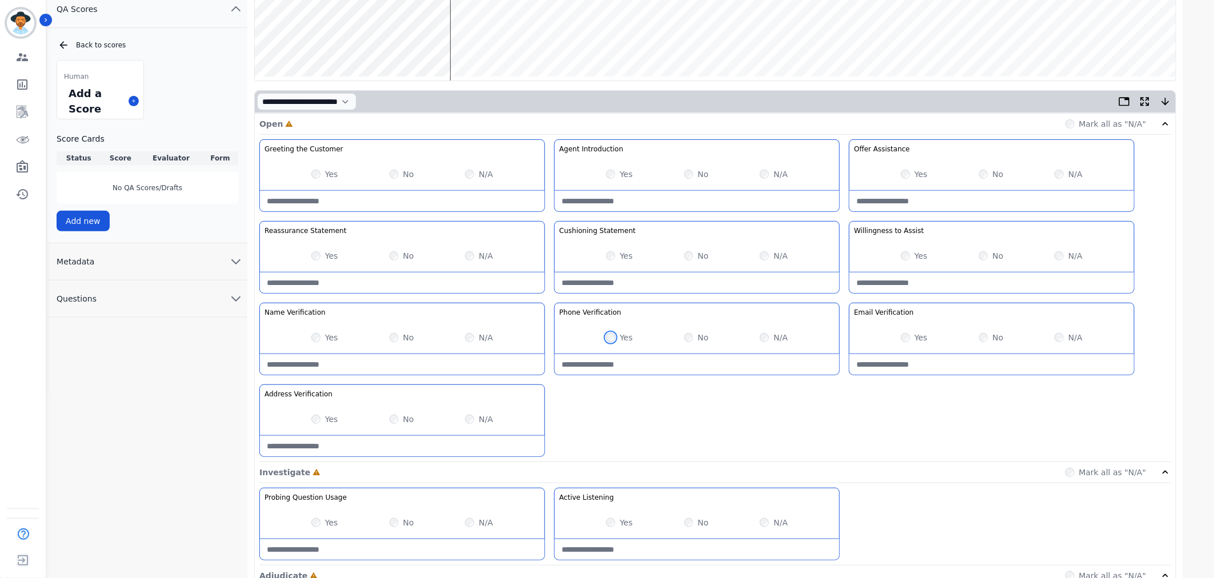
scroll to position [190, 0]
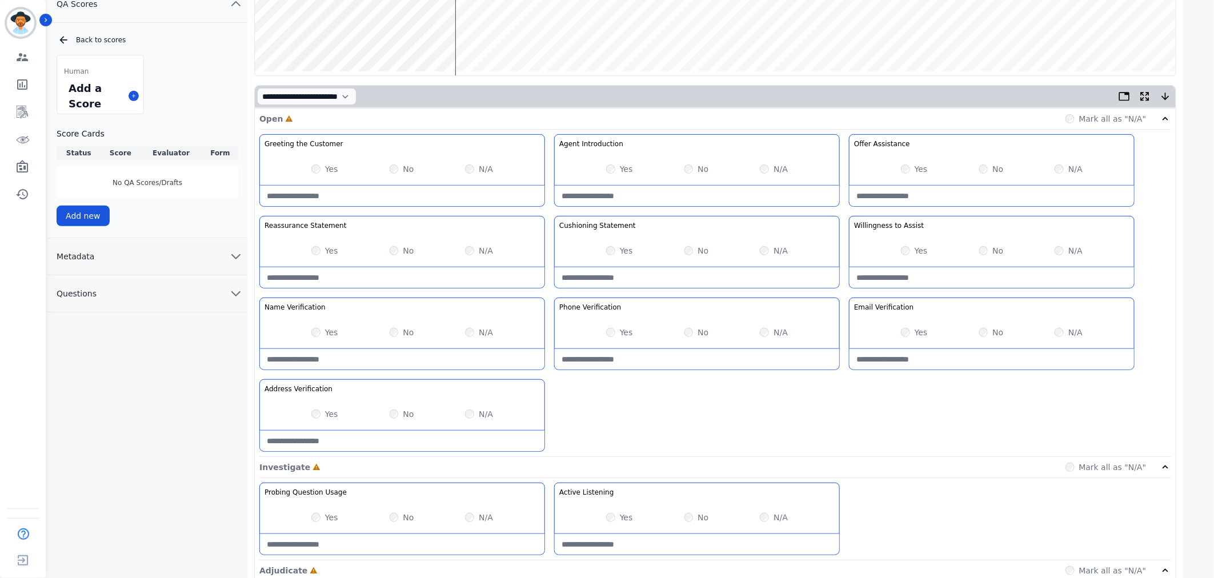
click at [692, 247] on div "No" at bounding box center [697, 250] width 25 height 11
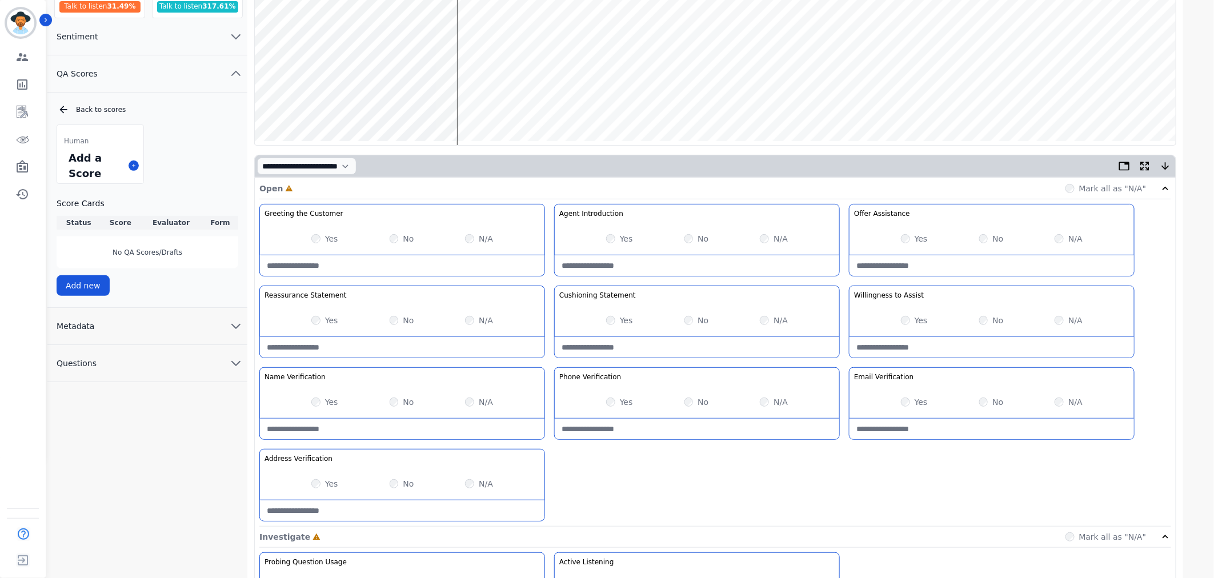
scroll to position [0, 0]
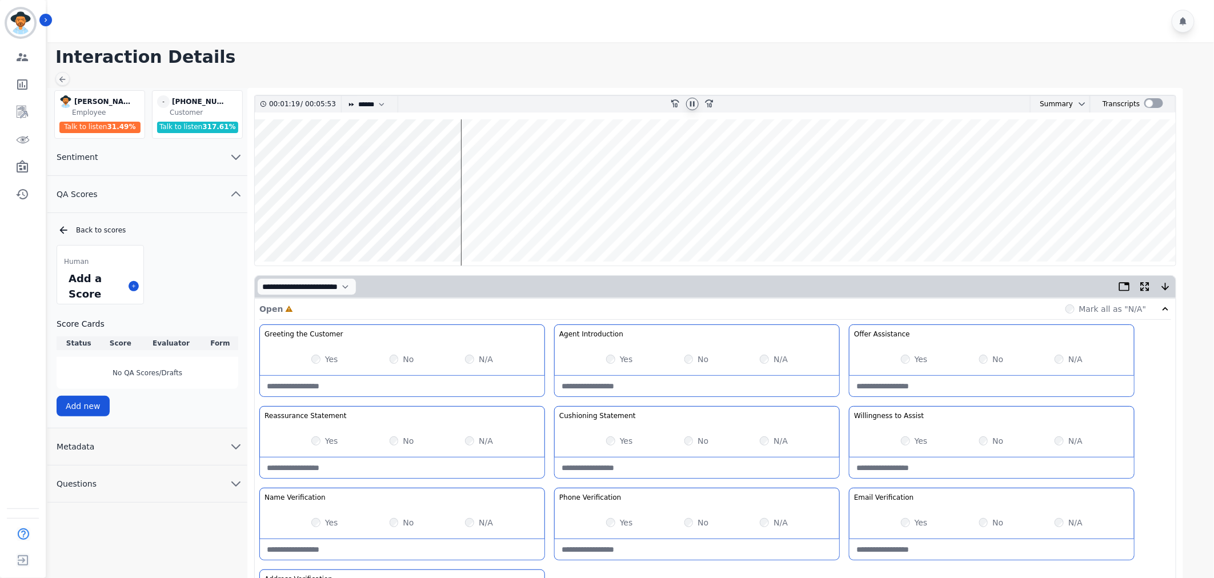
click at [774, 222] on wave at bounding box center [715, 192] width 921 height 146
click at [1150, 222] on wave at bounding box center [715, 192] width 921 height 146
click at [689, 107] on icon at bounding box center [692, 103] width 9 height 9
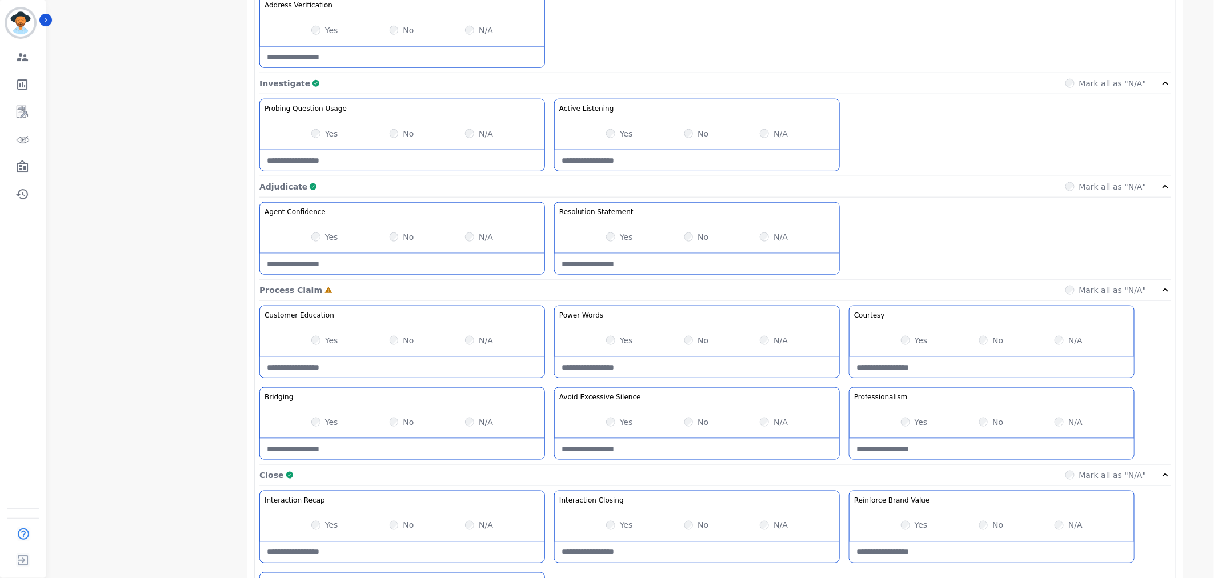
scroll to position [687, 0]
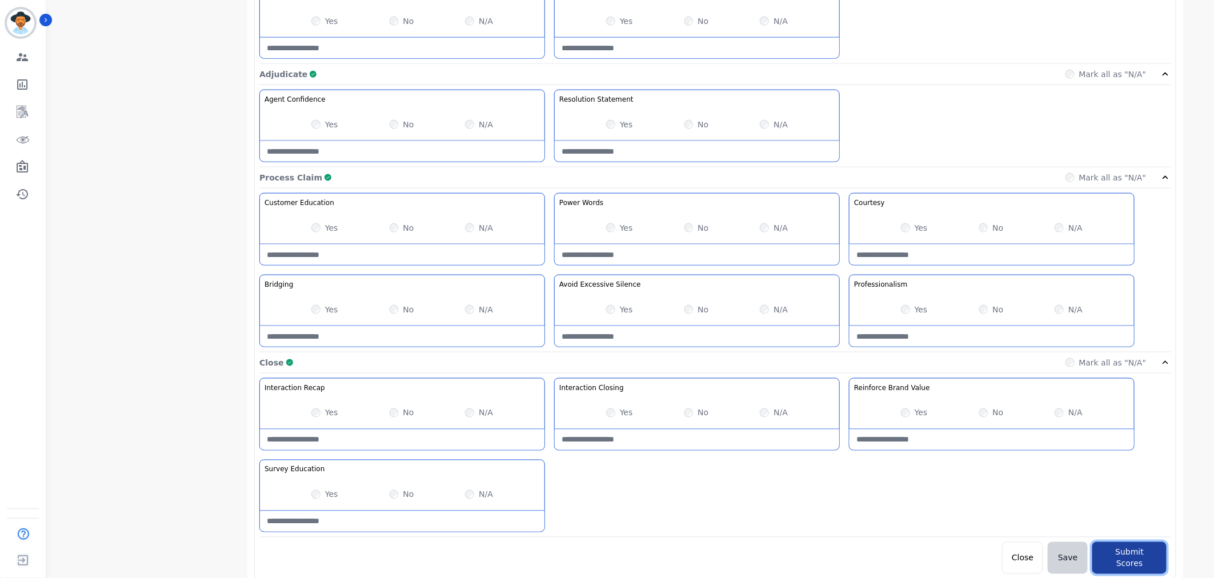
click at [1126, 562] on button "Submit Scores" at bounding box center [1130, 558] width 74 height 32
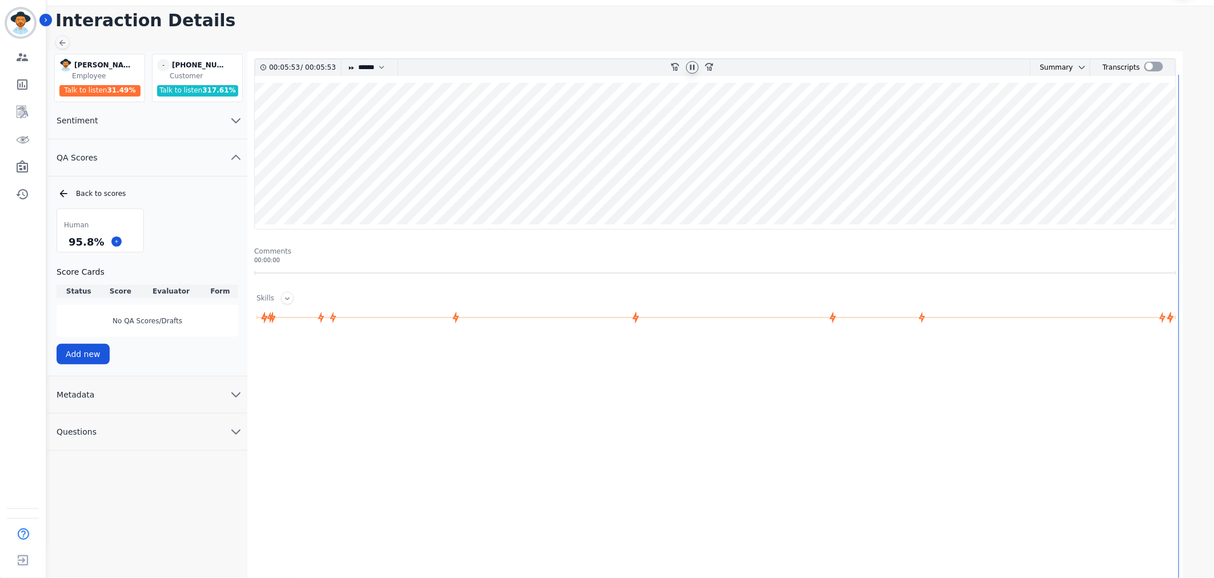
scroll to position [36, 0]
